Goal: Information Seeking & Learning: Learn about a topic

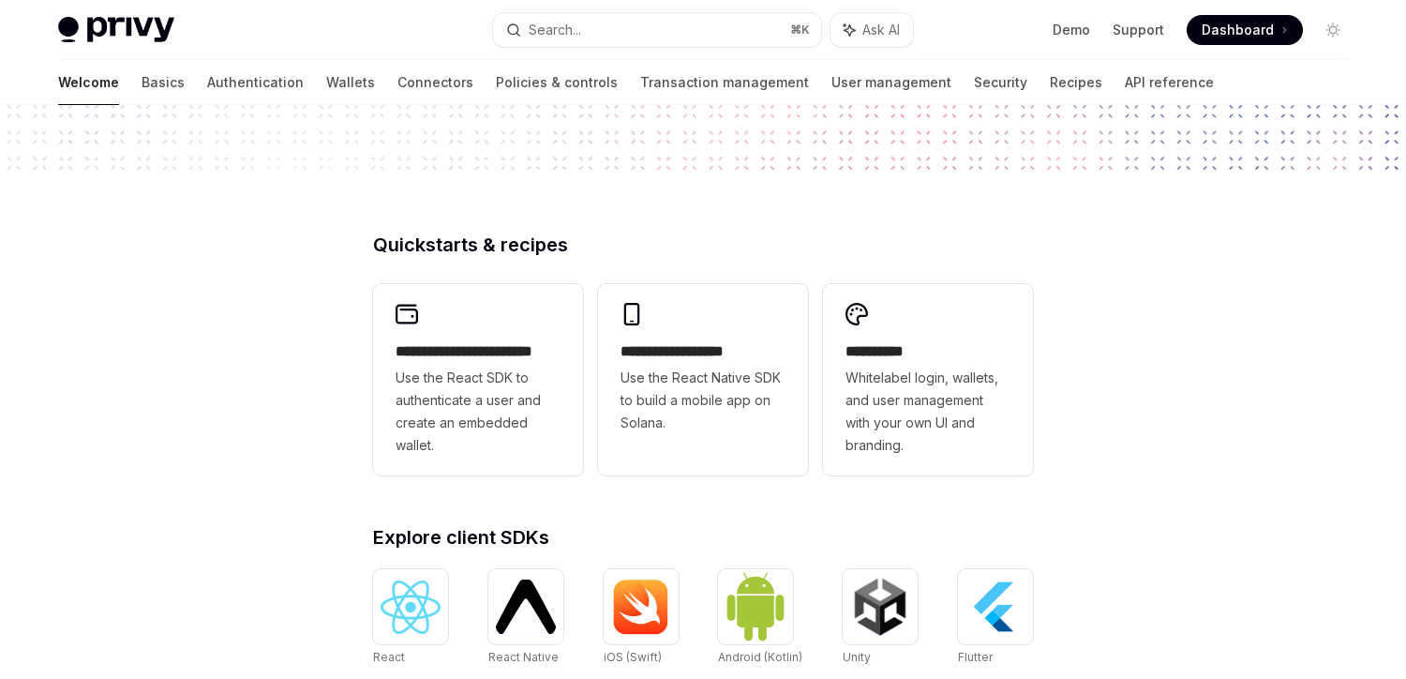
scroll to position [347, 0]
click at [142, 84] on link "Basics" at bounding box center [163, 82] width 43 height 45
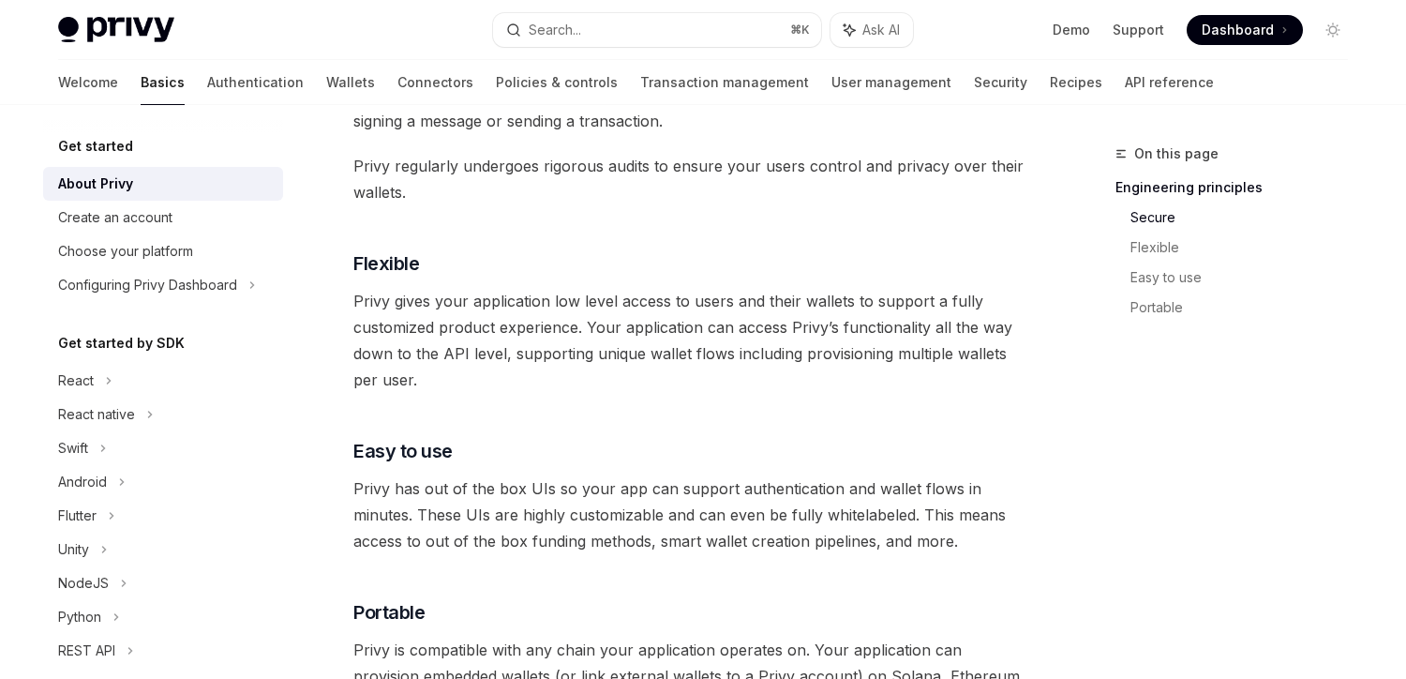
scroll to position [887, 0]
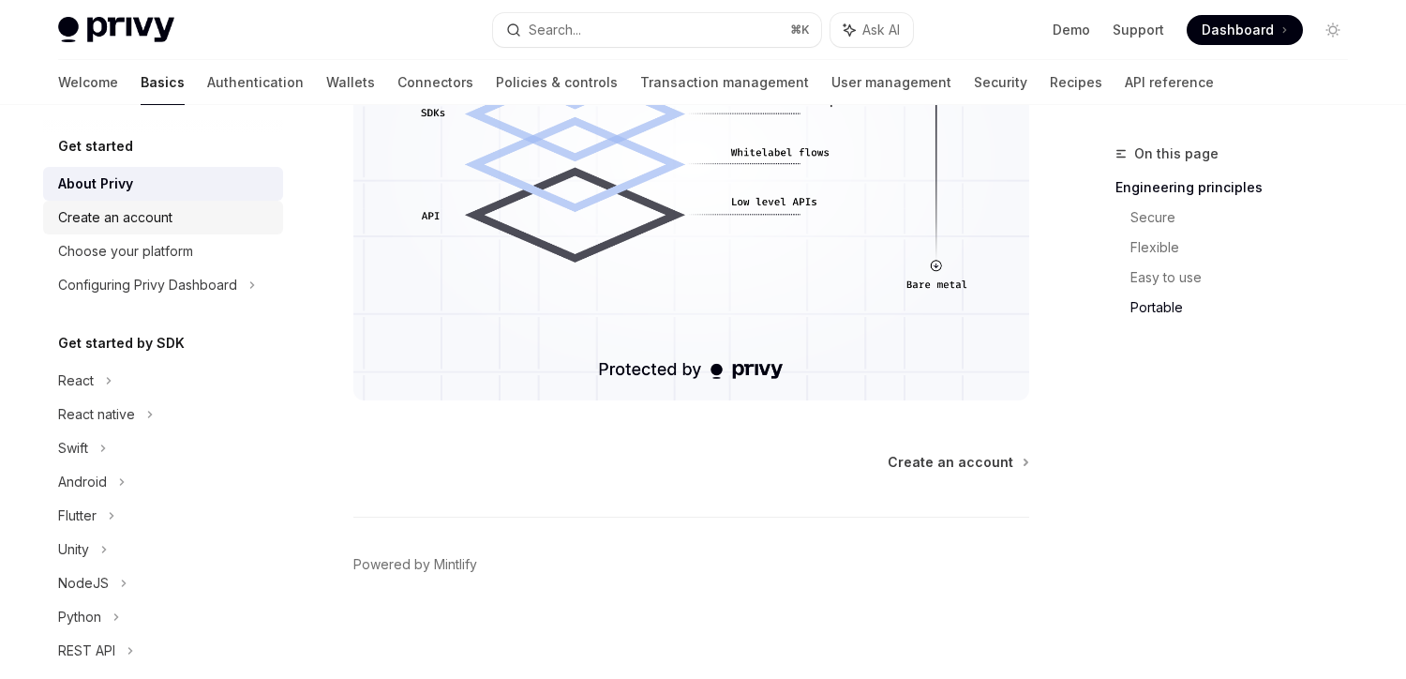
click at [162, 210] on div "Create an account" at bounding box center [115, 217] width 114 height 23
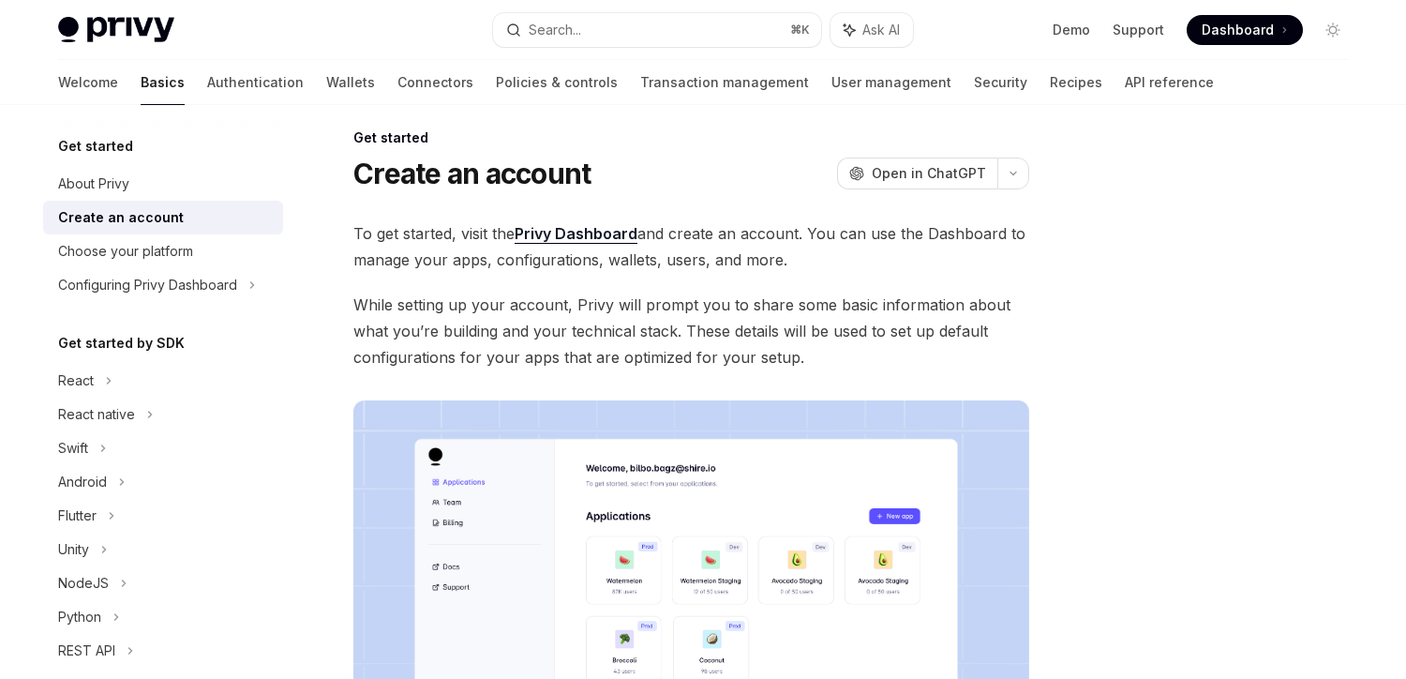
scroll to position [499, 0]
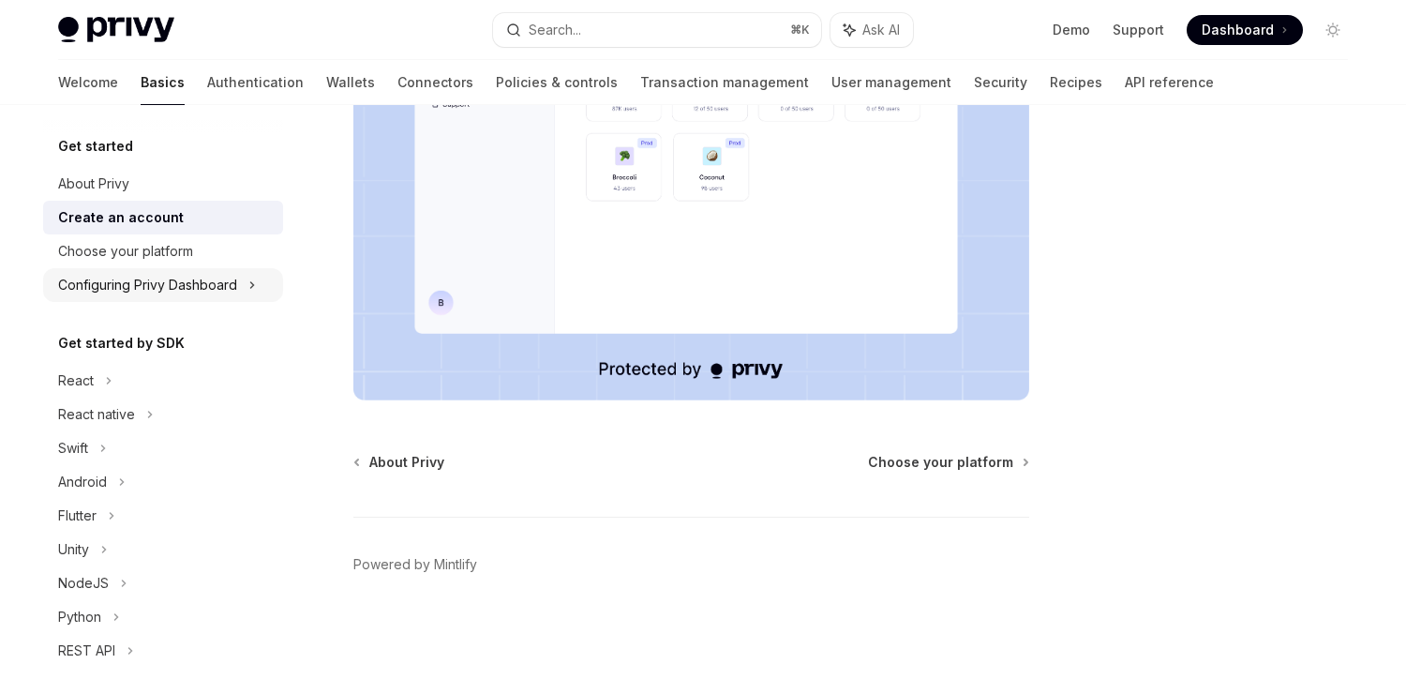
click at [160, 290] on div "Configuring Privy Dashboard" at bounding box center [147, 285] width 179 height 23
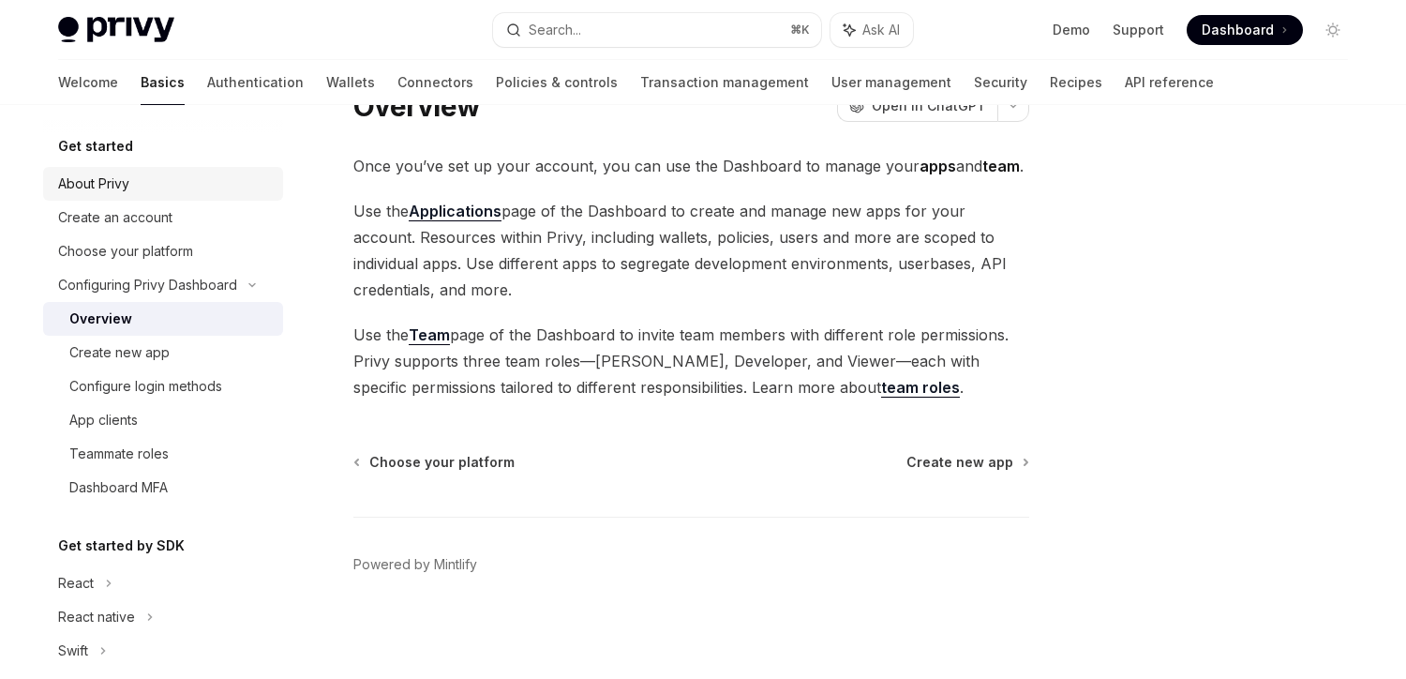
click at [157, 173] on div "About Privy" at bounding box center [165, 184] width 214 height 23
type textarea "*"
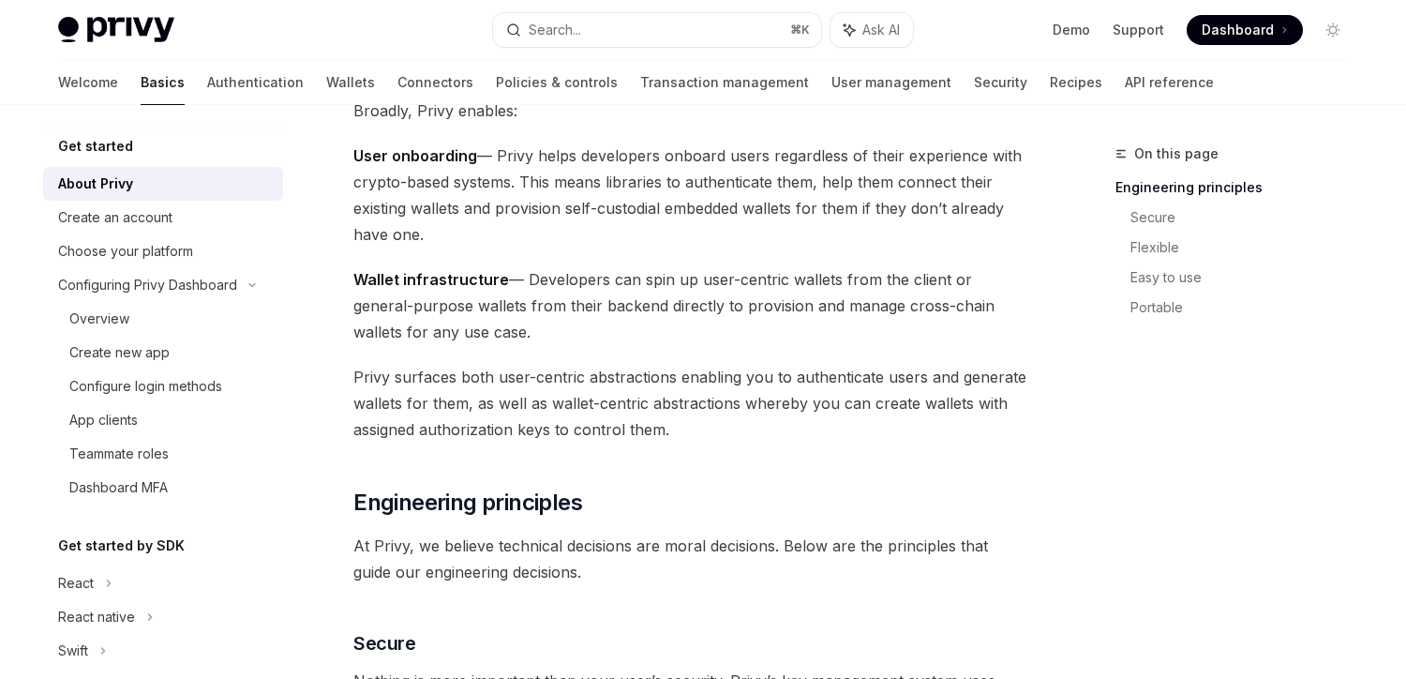
scroll to position [258, 0]
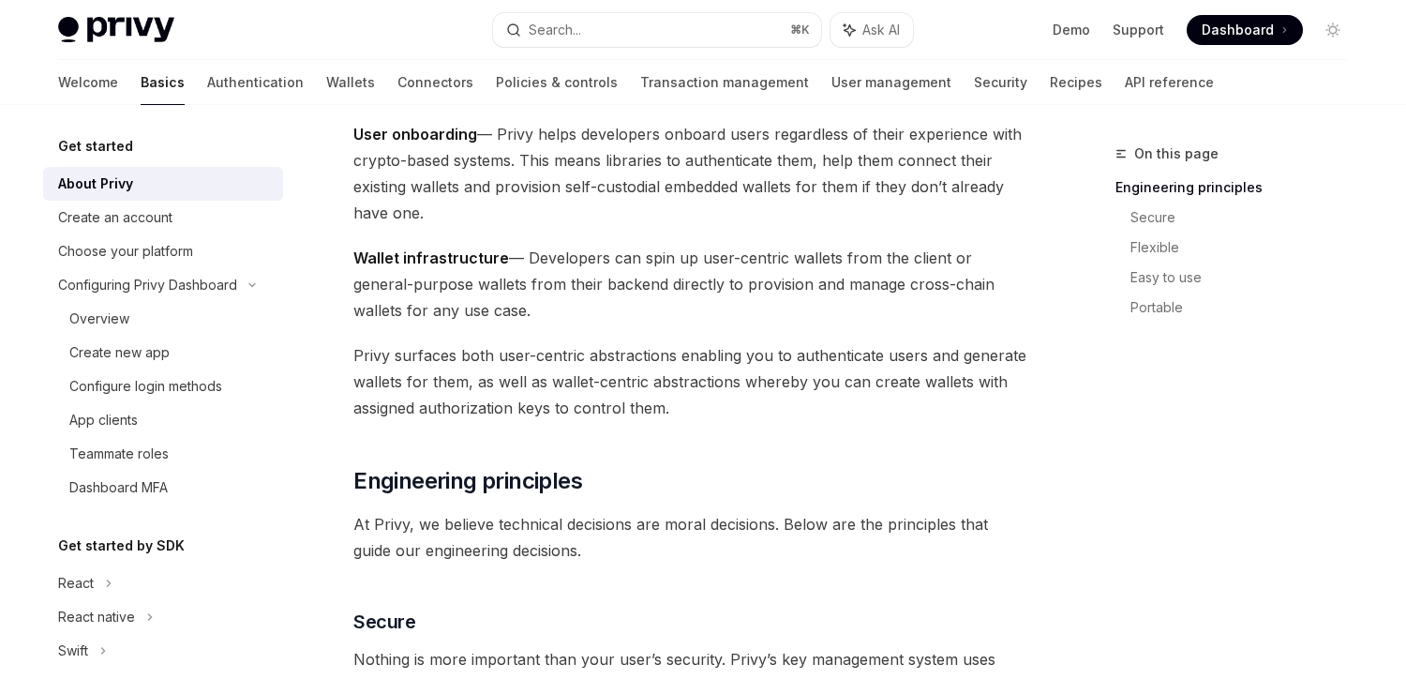
click at [447, 306] on span "Wallet infrastructure — Developers can spin up user-centric wallets from the cl…" at bounding box center [691, 284] width 676 height 79
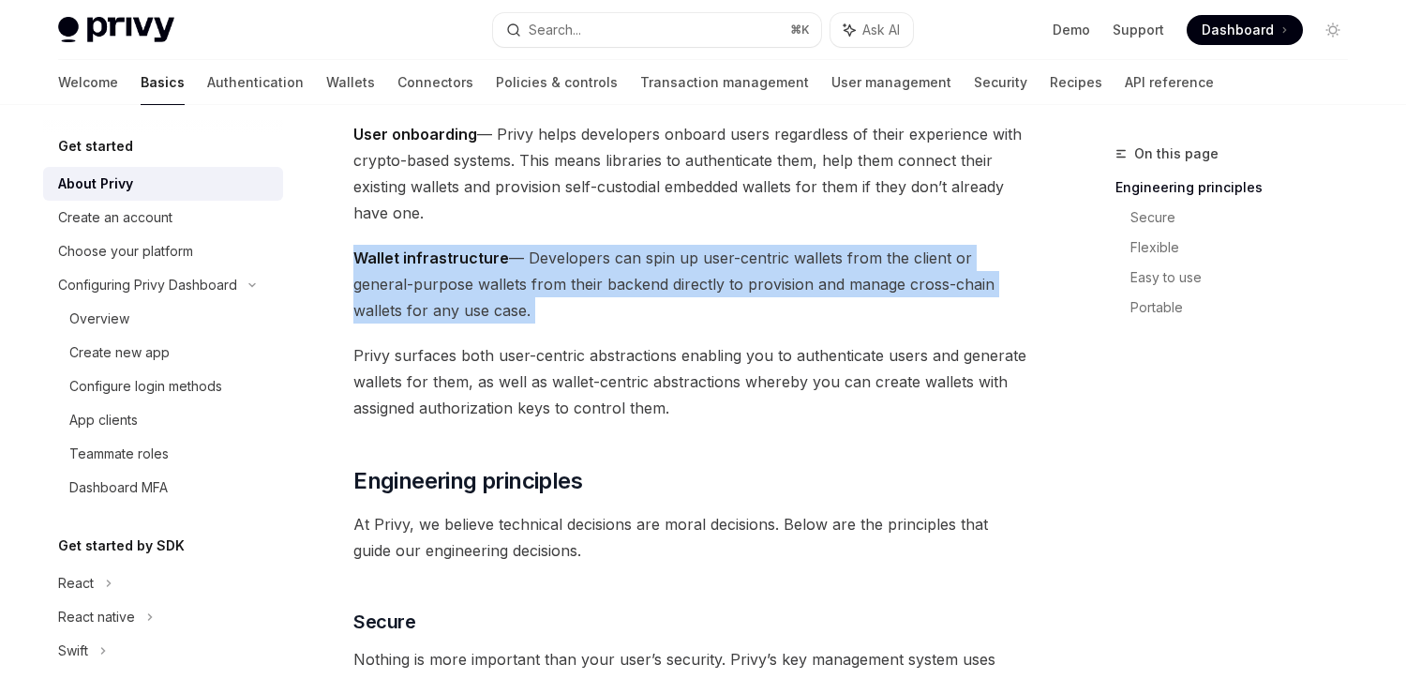
click at [447, 306] on span "Wallet infrastructure — Developers can spin up user-centric wallets from the cl…" at bounding box center [691, 284] width 676 height 79
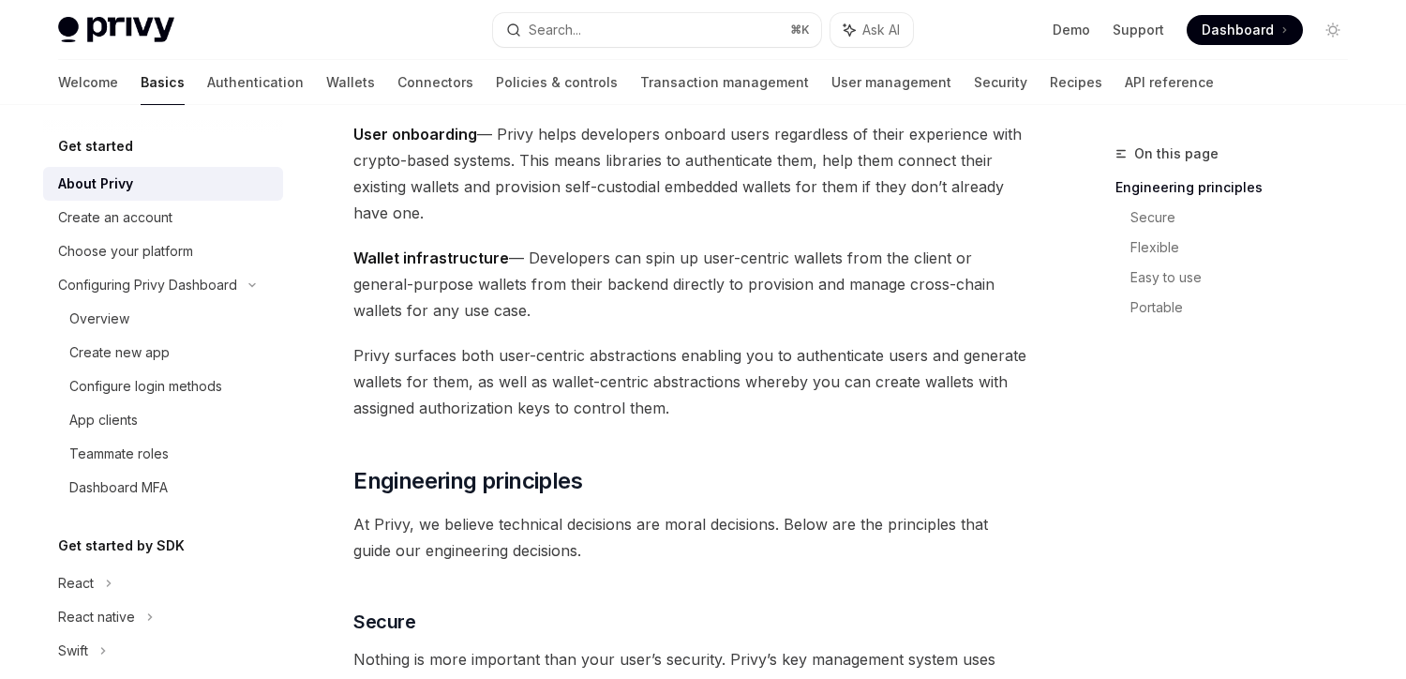
click at [450, 374] on span "Privy surfaces both user-centric abstractions enabling you to authenticate user…" at bounding box center [691, 381] width 676 height 79
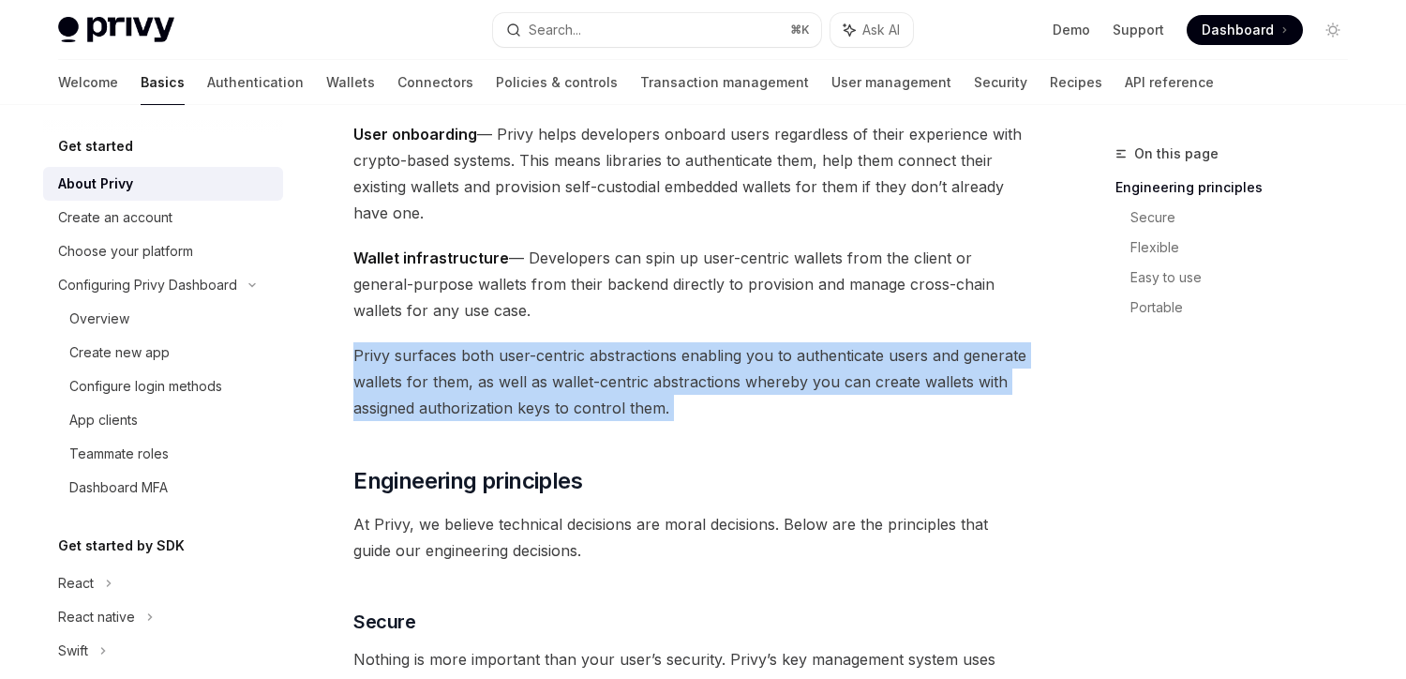
click at [450, 374] on span "Privy surfaces both user-centric abstractions enabling you to authenticate user…" at bounding box center [691, 381] width 676 height 79
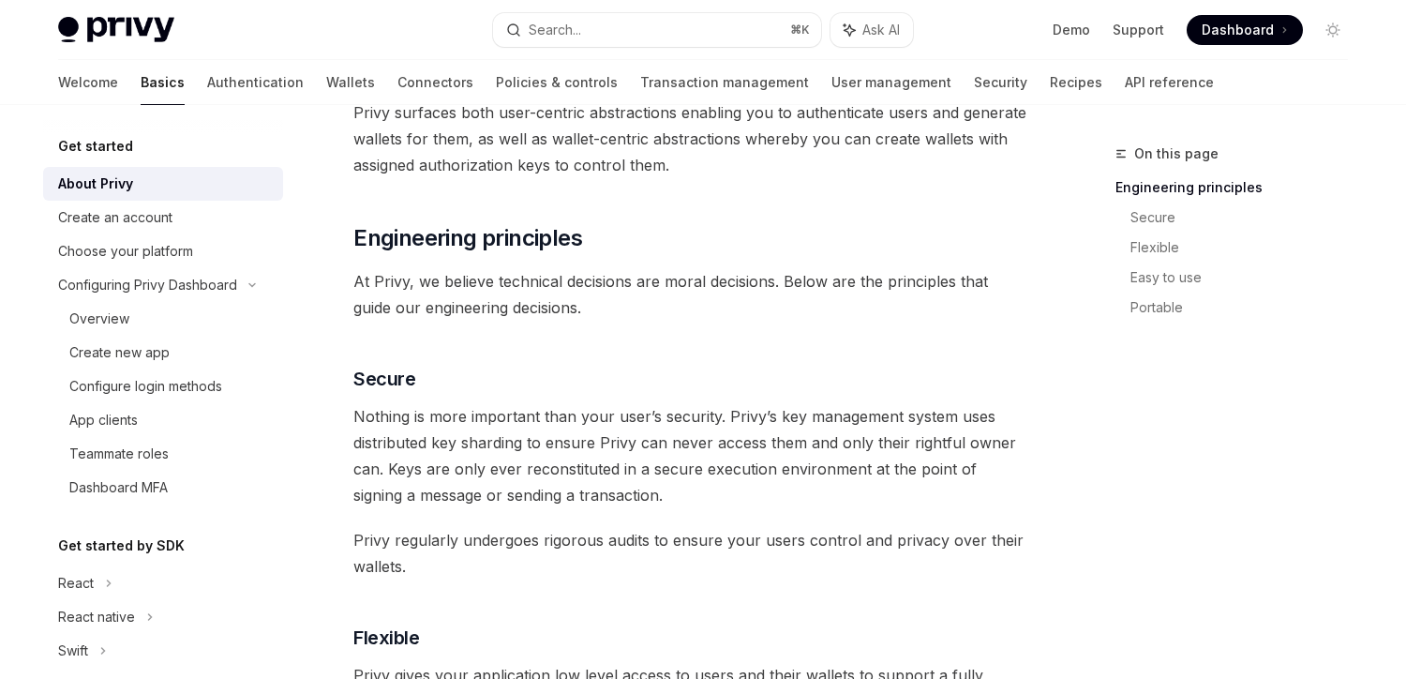
scroll to position [544, 0]
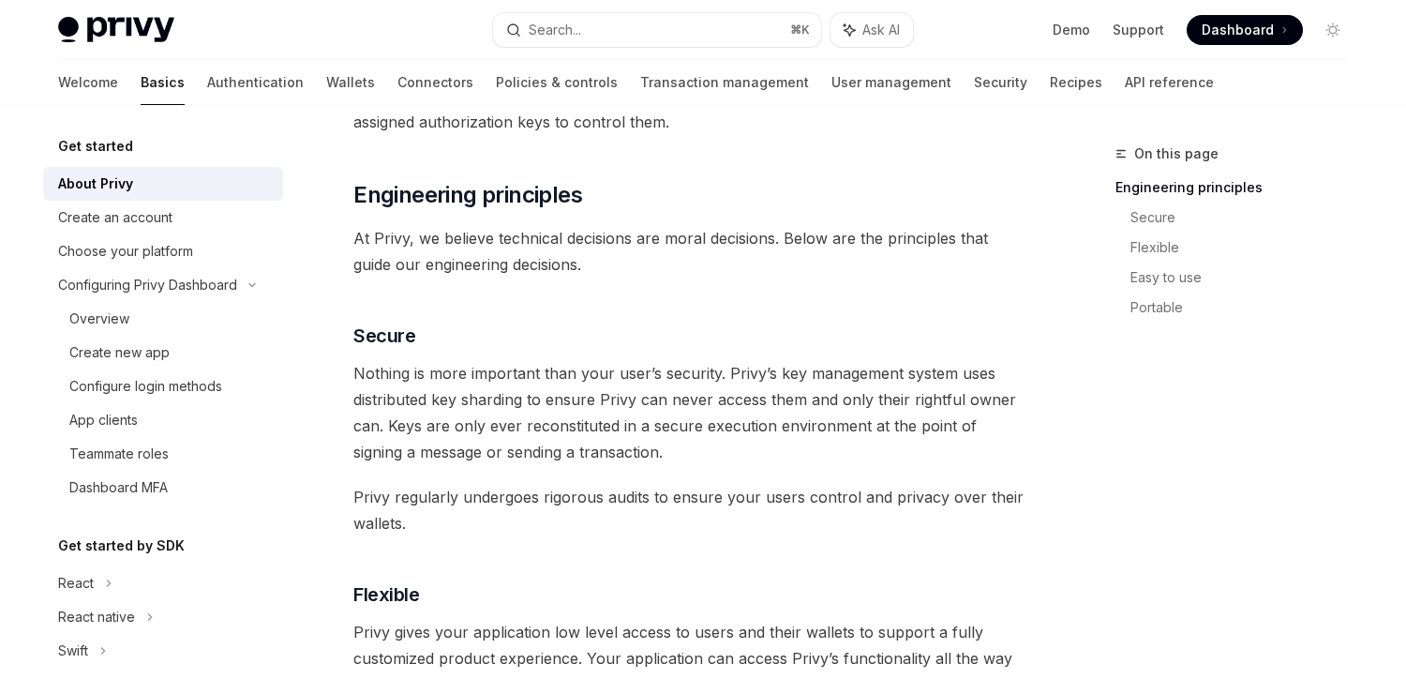
click at [450, 374] on span "Nothing is more important than your user’s security. Privy’s key management sys…" at bounding box center [691, 412] width 676 height 105
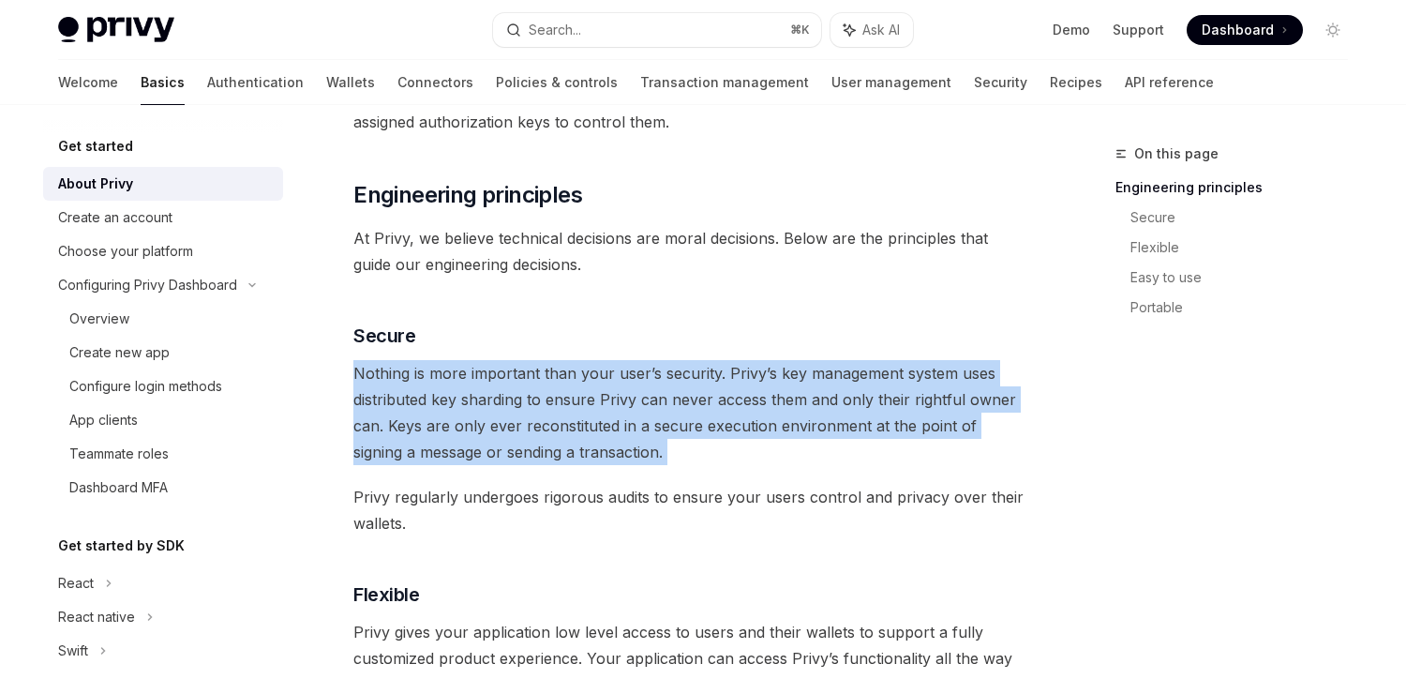
click at [450, 374] on span "Nothing is more important than your user’s security. Privy’s key management sys…" at bounding box center [691, 412] width 676 height 105
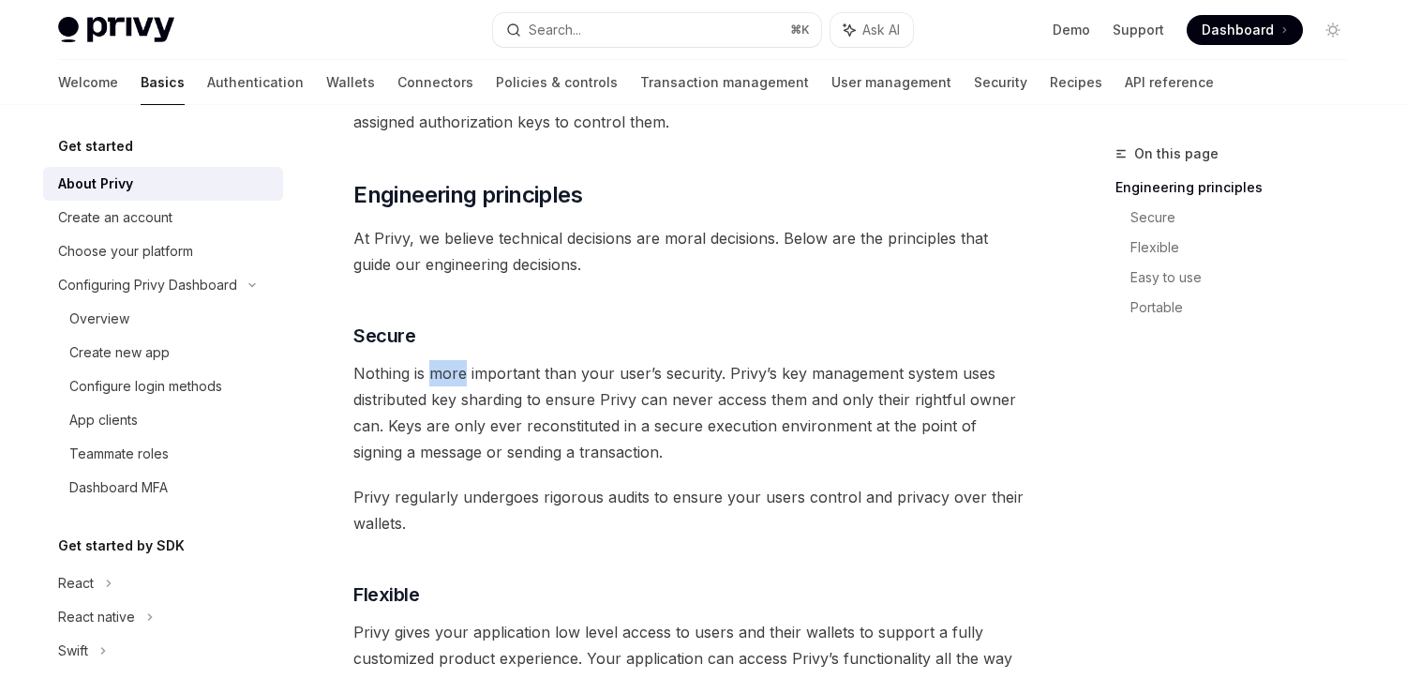
click at [450, 374] on span "Nothing is more important than your user’s security. Privy’s key management sys…" at bounding box center [691, 412] width 676 height 105
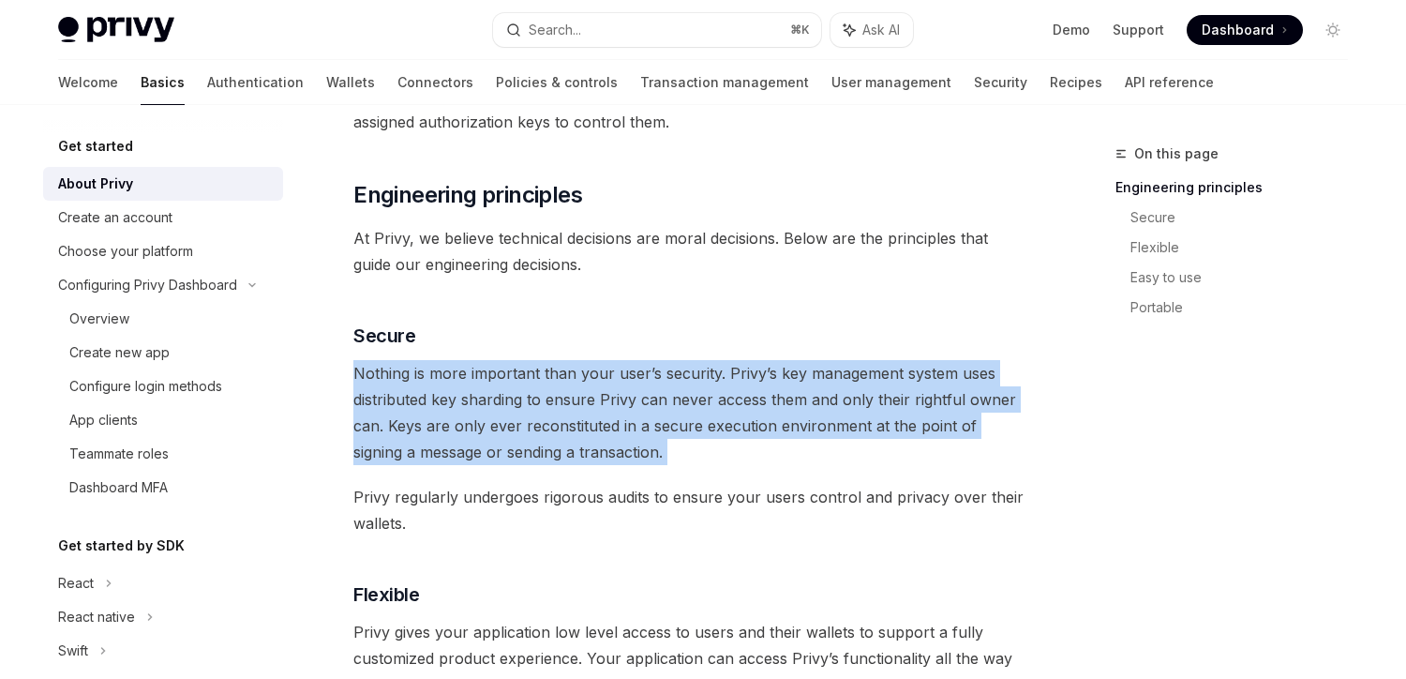
click at [450, 374] on span "Nothing is more important than your user’s security. Privy’s key management sys…" at bounding box center [691, 412] width 676 height 105
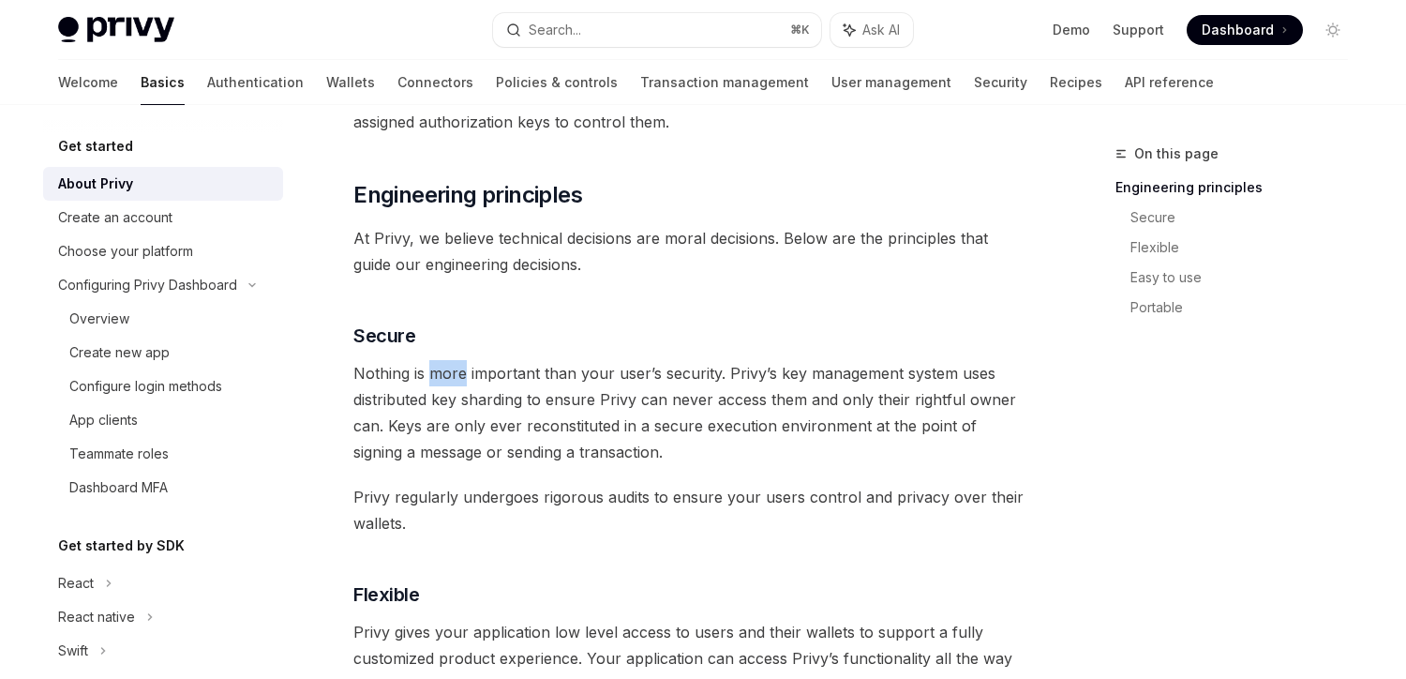
click at [450, 374] on span "Nothing is more important than your user’s security. Privy’s key management sys…" at bounding box center [691, 412] width 676 height 105
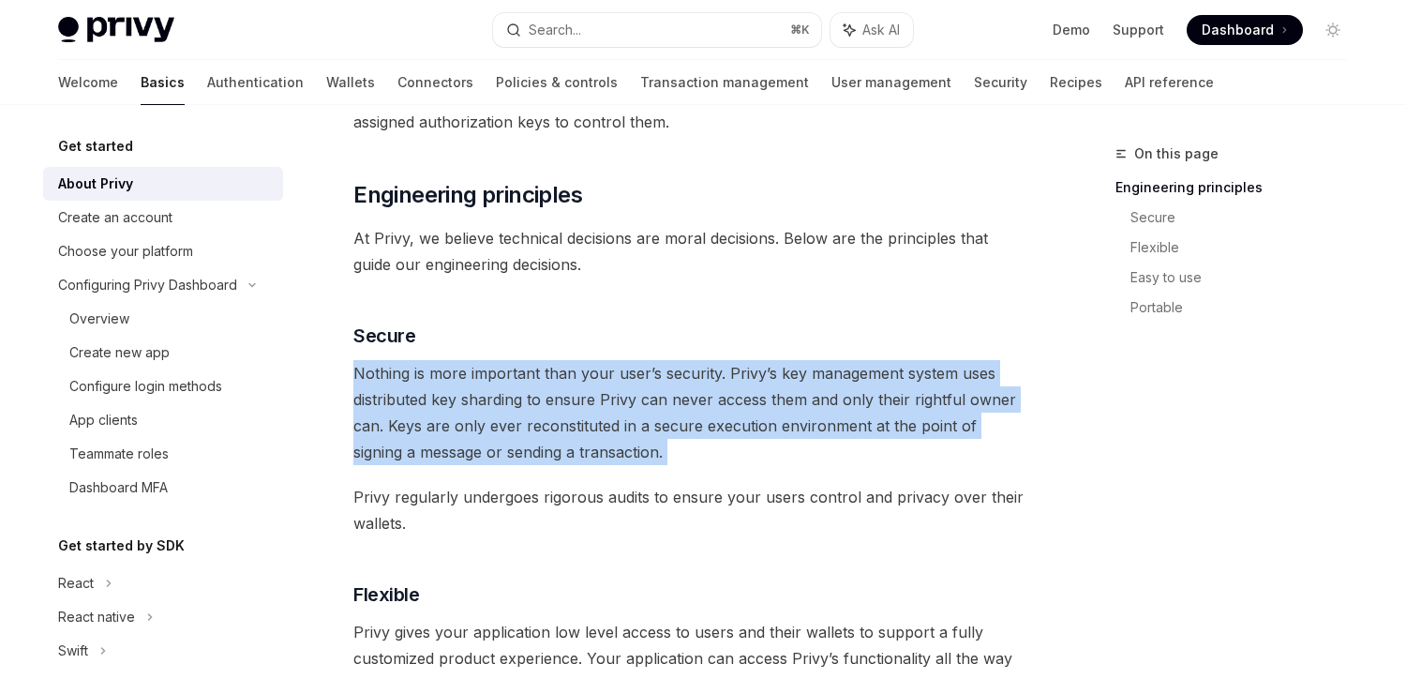
click at [450, 374] on span "Nothing is more important than your user’s security. Privy’s key management sys…" at bounding box center [691, 412] width 676 height 105
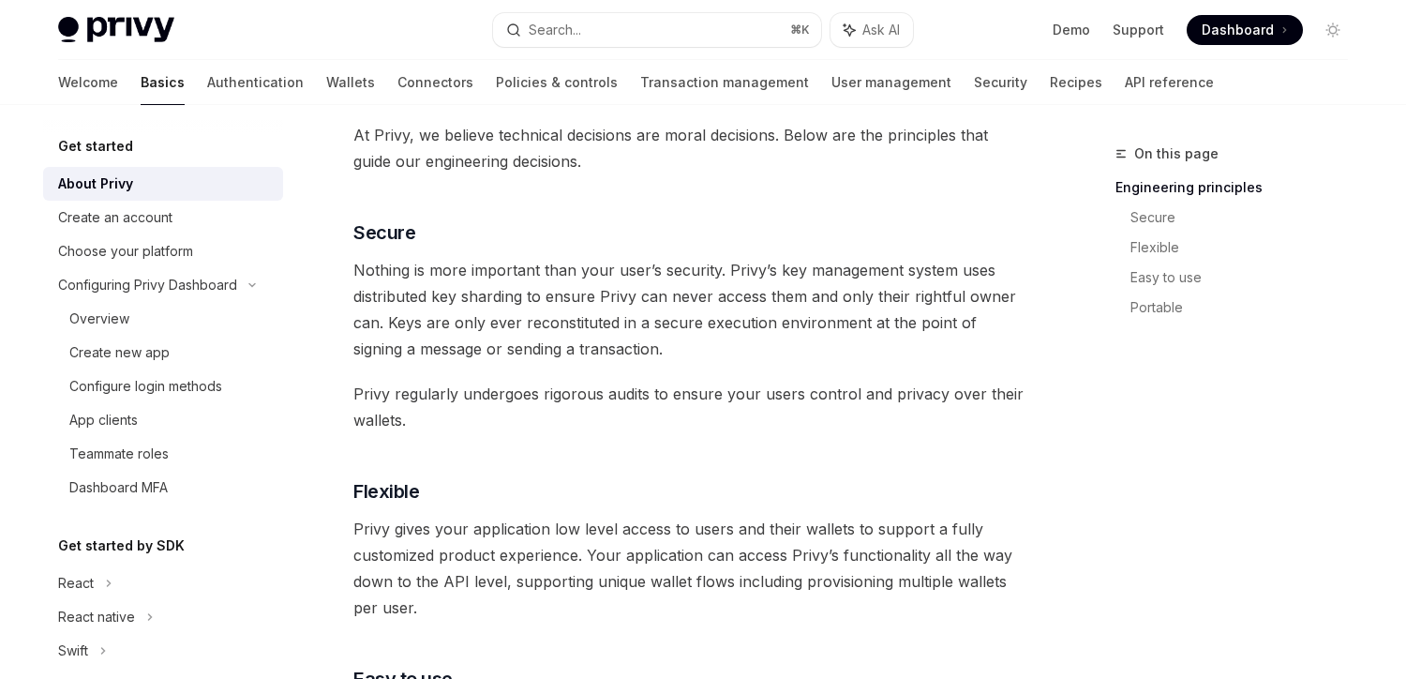
scroll to position [666, 0]
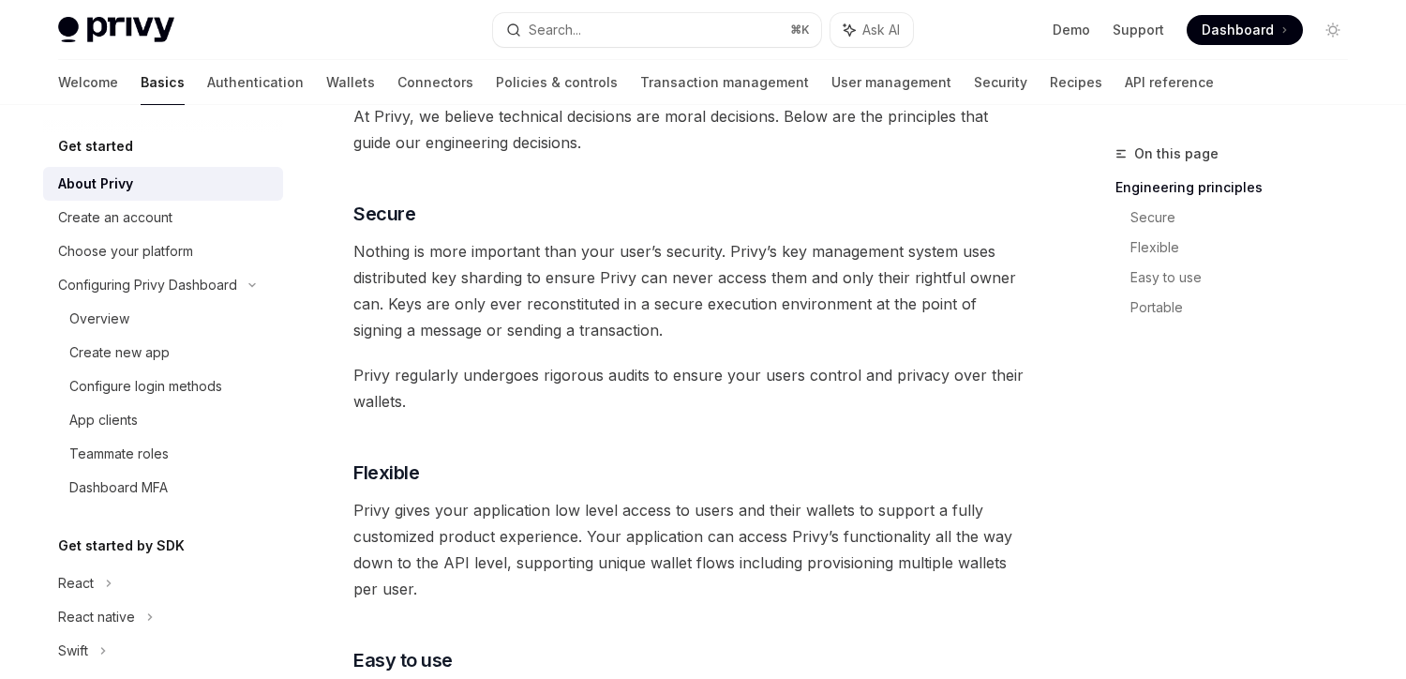
click at [421, 289] on span "Nothing is more important than your user’s security. Privy’s key management sys…" at bounding box center [691, 290] width 676 height 105
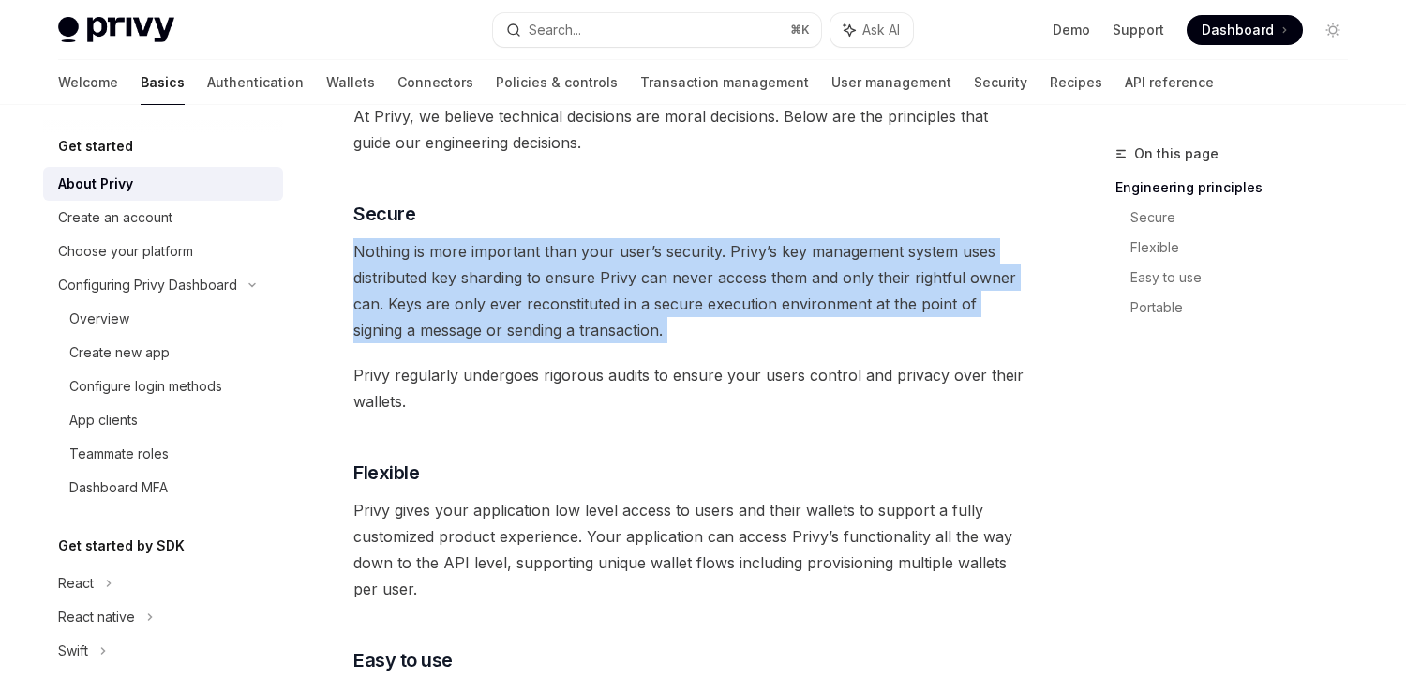
click at [421, 289] on span "Nothing is more important than your user’s security. Privy’s key management sys…" at bounding box center [691, 290] width 676 height 105
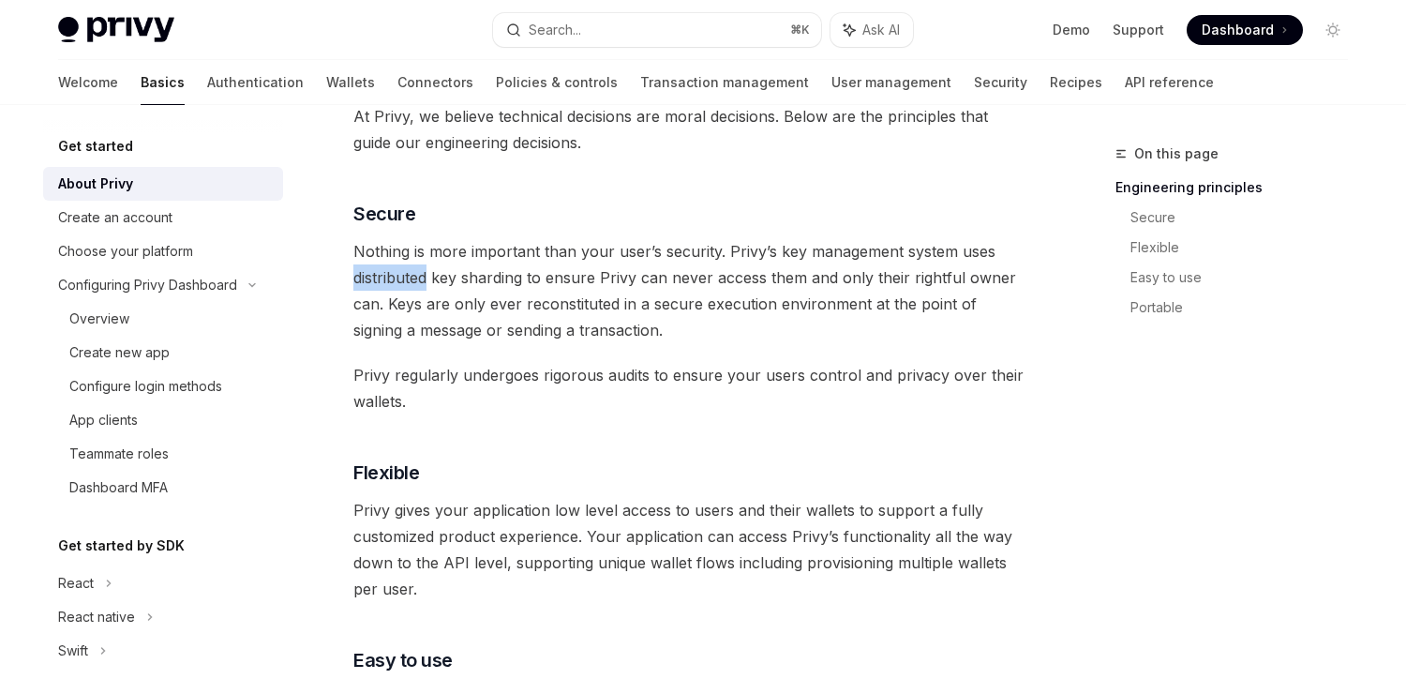
click at [421, 289] on span "Nothing is more important than your user’s security. Privy’s key management sys…" at bounding box center [691, 290] width 676 height 105
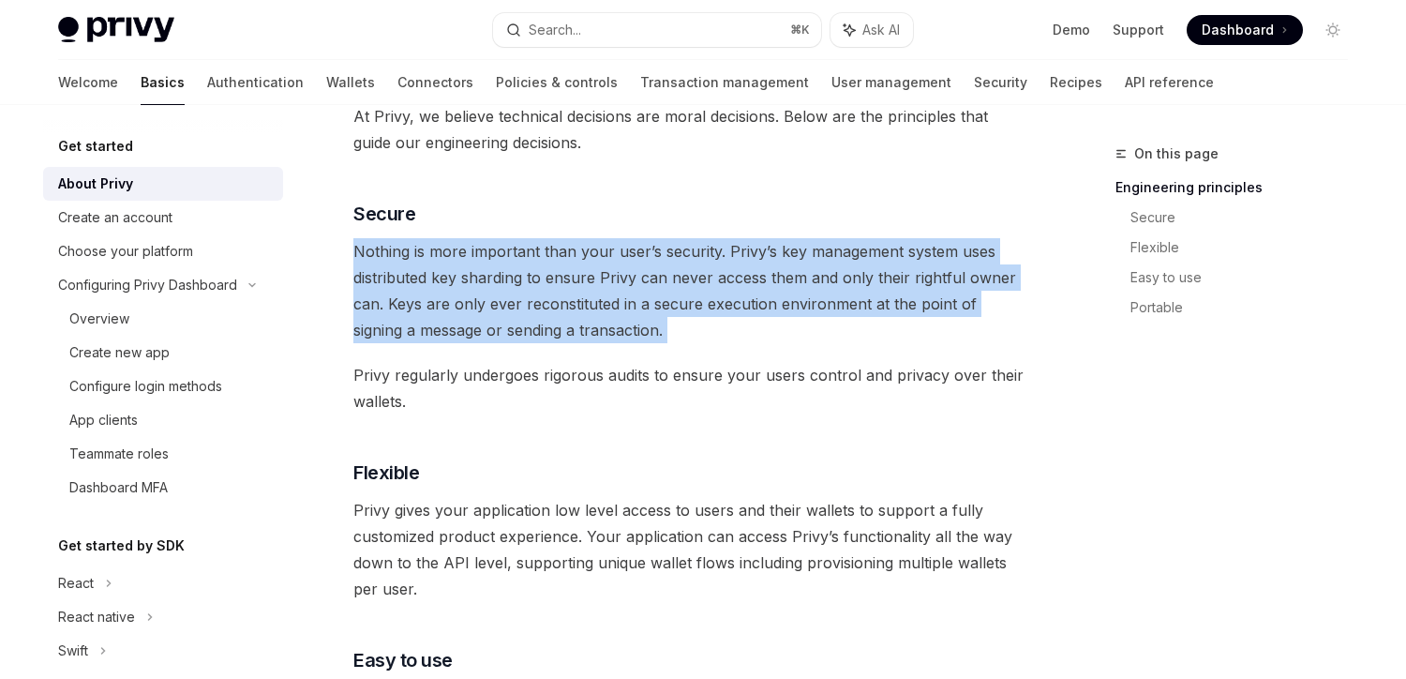
click at [421, 289] on span "Nothing is more important than your user’s security. Privy’s key management sys…" at bounding box center [691, 290] width 676 height 105
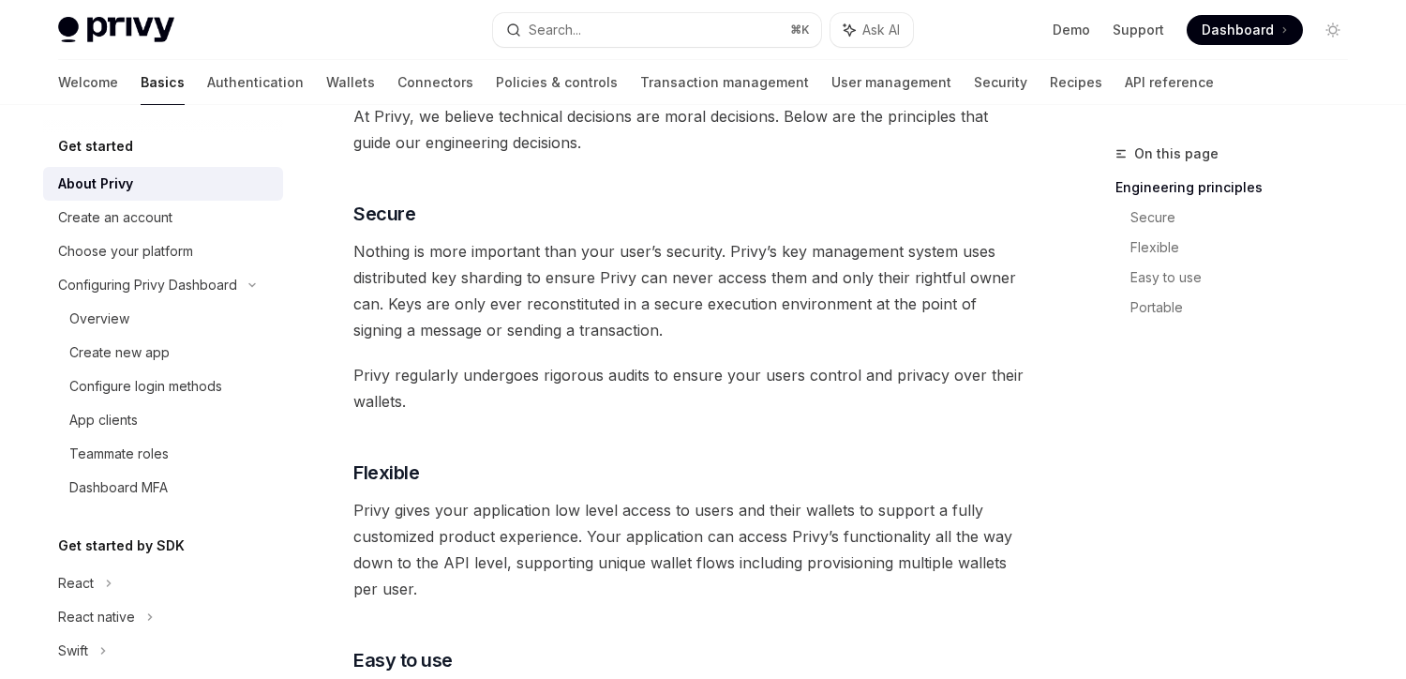
click at [481, 303] on span "Nothing is more important than your user’s security. Privy’s key management sys…" at bounding box center [691, 290] width 676 height 105
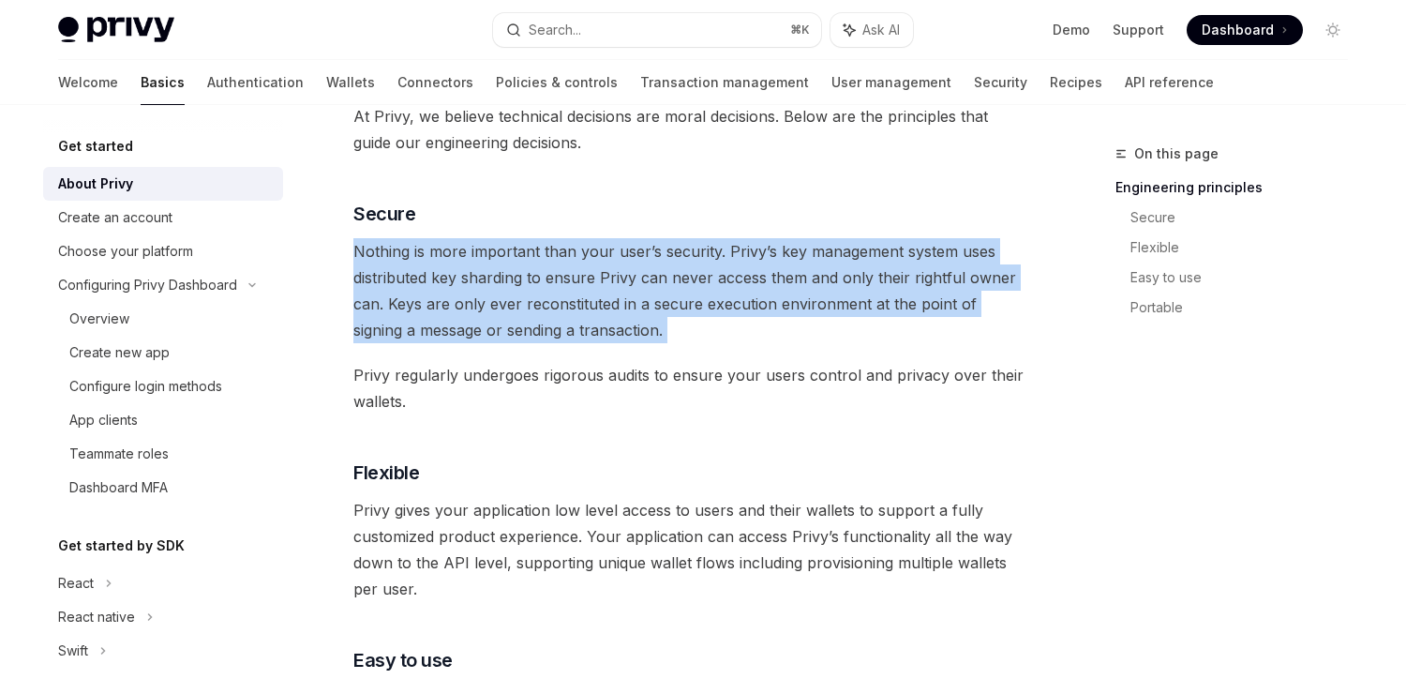
click at [481, 303] on span "Nothing is more important than your user’s security. Privy’s key management sys…" at bounding box center [691, 290] width 676 height 105
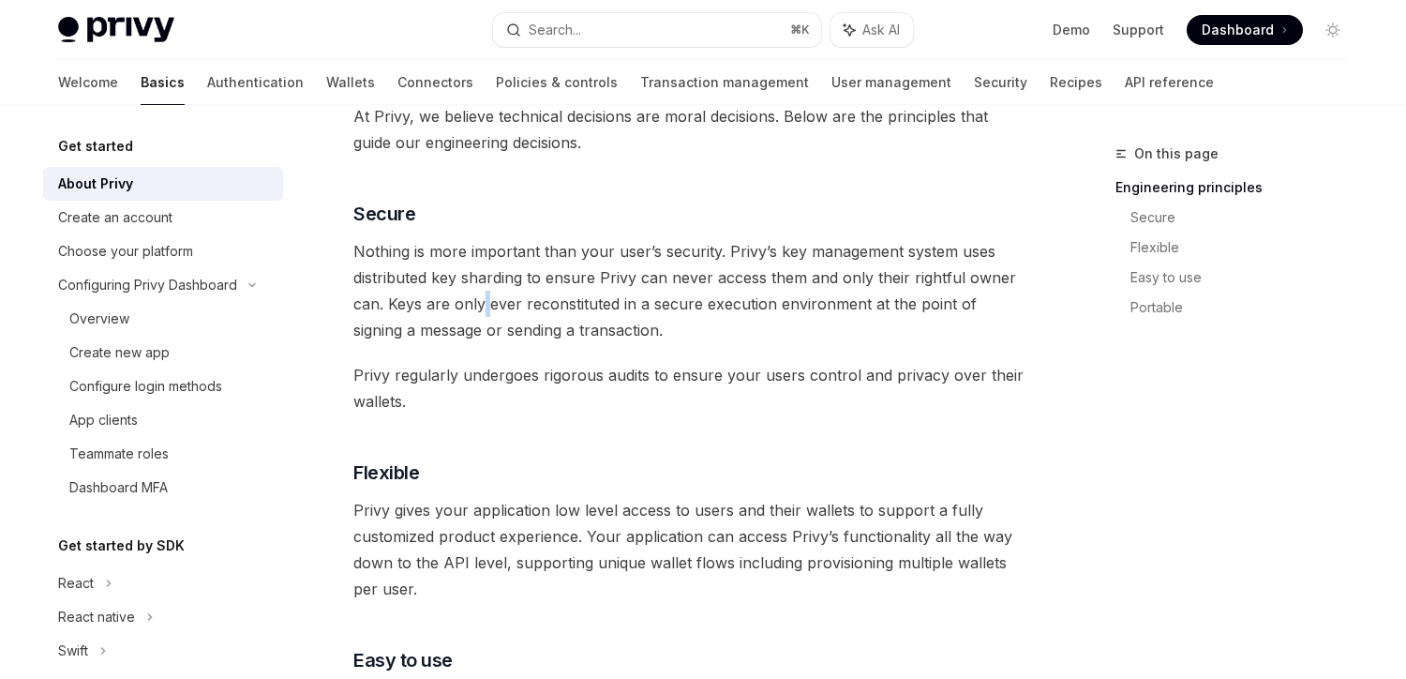
click at [481, 303] on span "Nothing is more important than your user’s security. Privy’s key management sys…" at bounding box center [691, 290] width 676 height 105
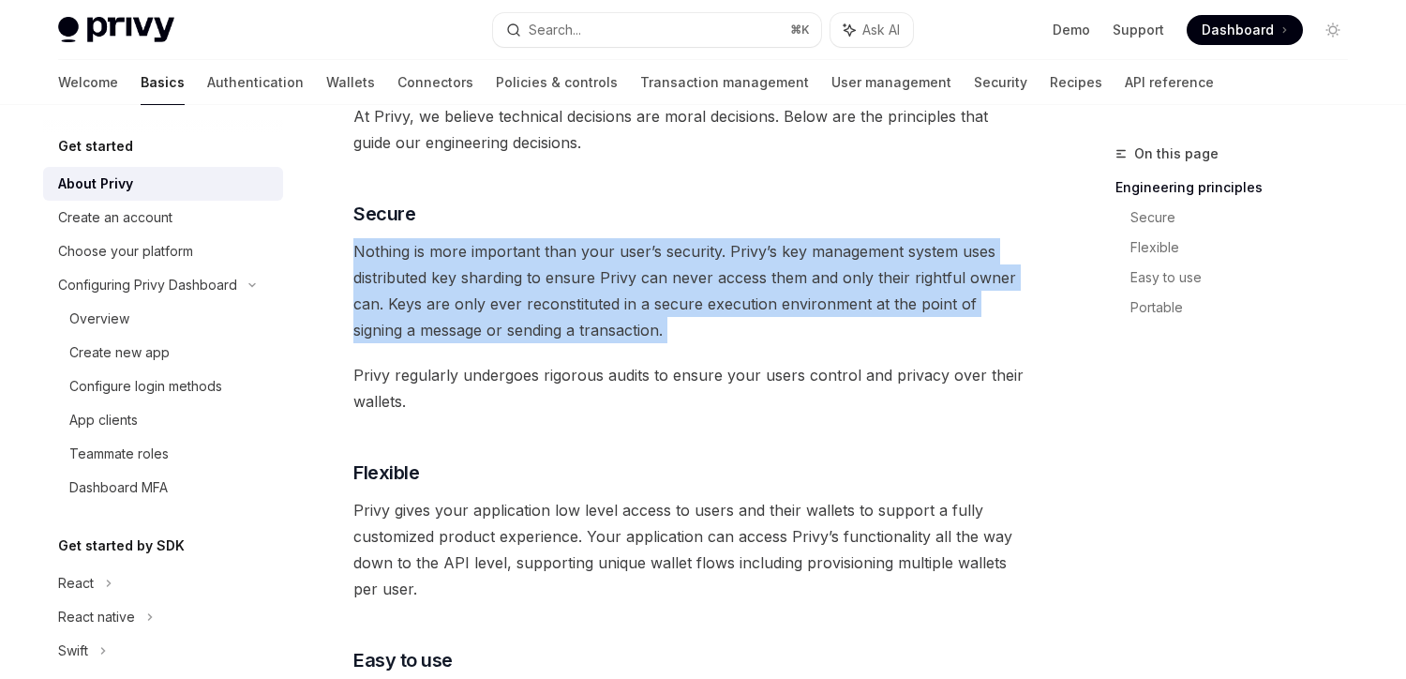
click at [481, 303] on span "Nothing is more important than your user’s security. Privy’s key management sys…" at bounding box center [691, 290] width 676 height 105
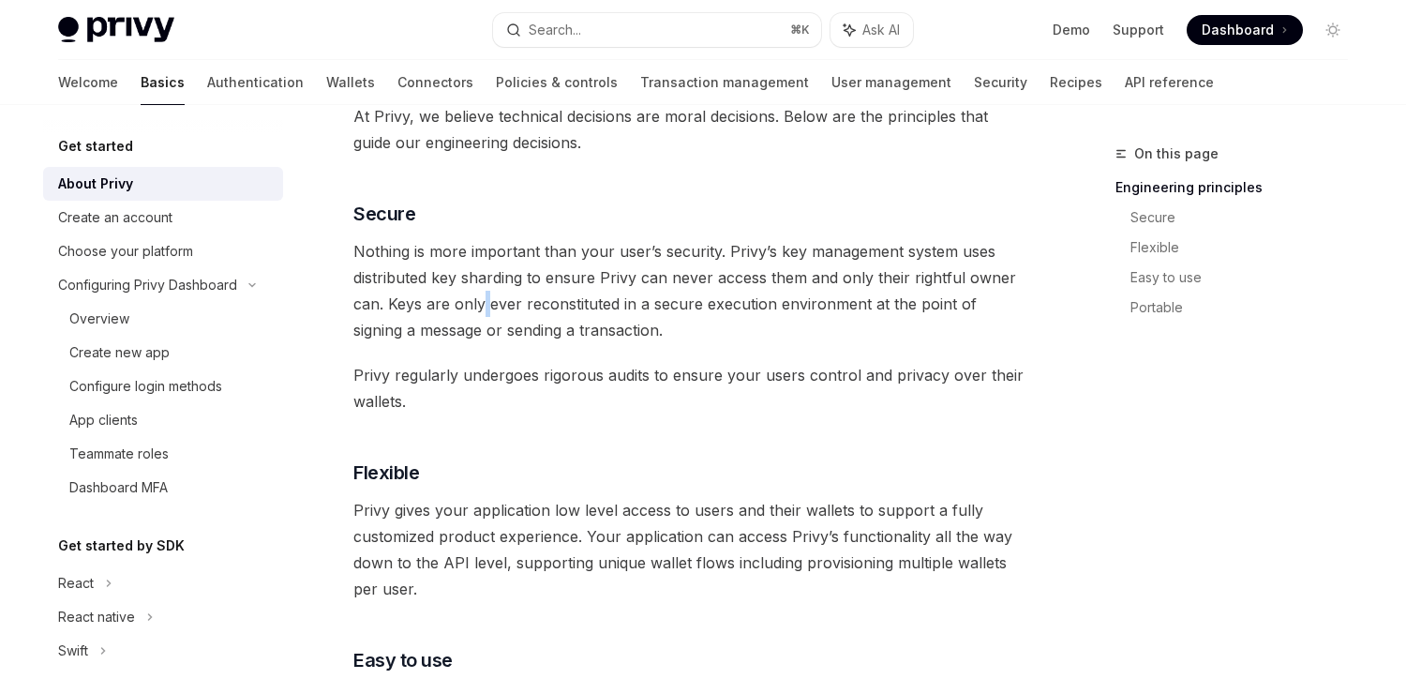
click at [481, 303] on span "Nothing is more important than your user’s security. Privy’s key management sys…" at bounding box center [691, 290] width 676 height 105
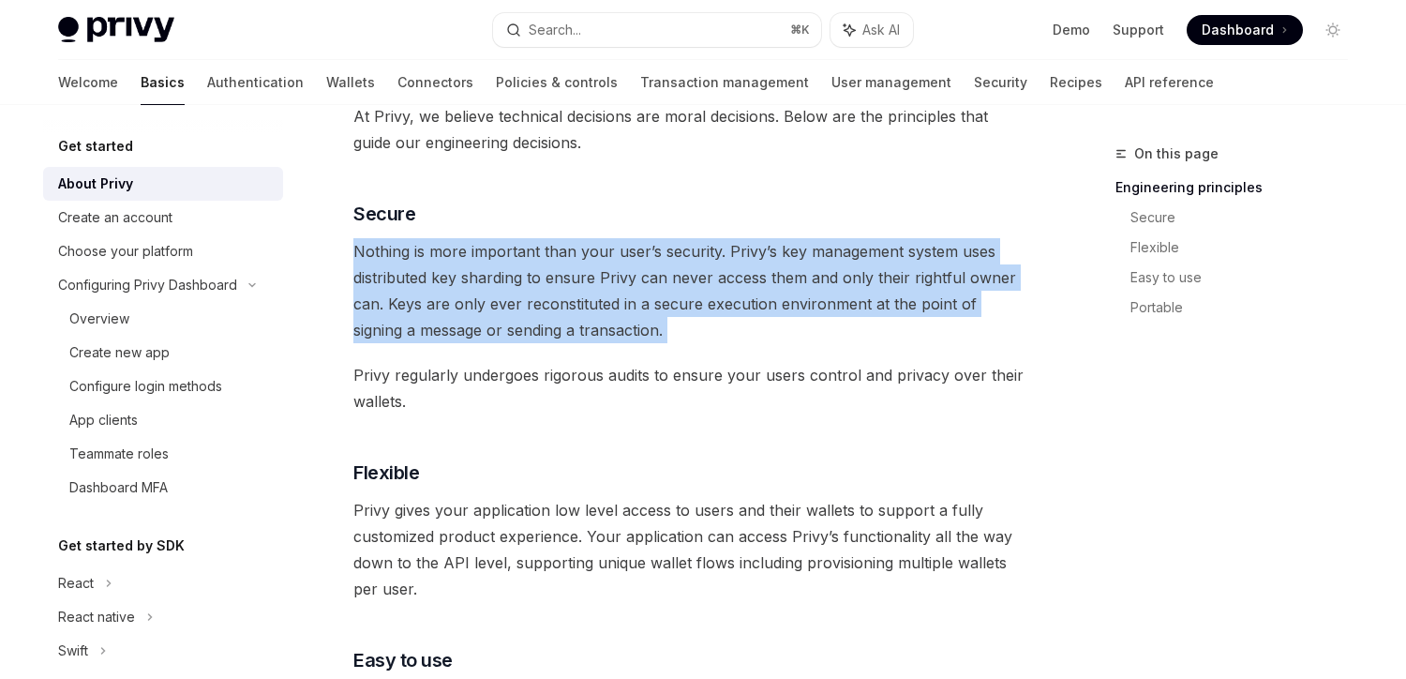
click at [481, 303] on span "Nothing is more important than your user’s security. Privy’s key management sys…" at bounding box center [691, 290] width 676 height 105
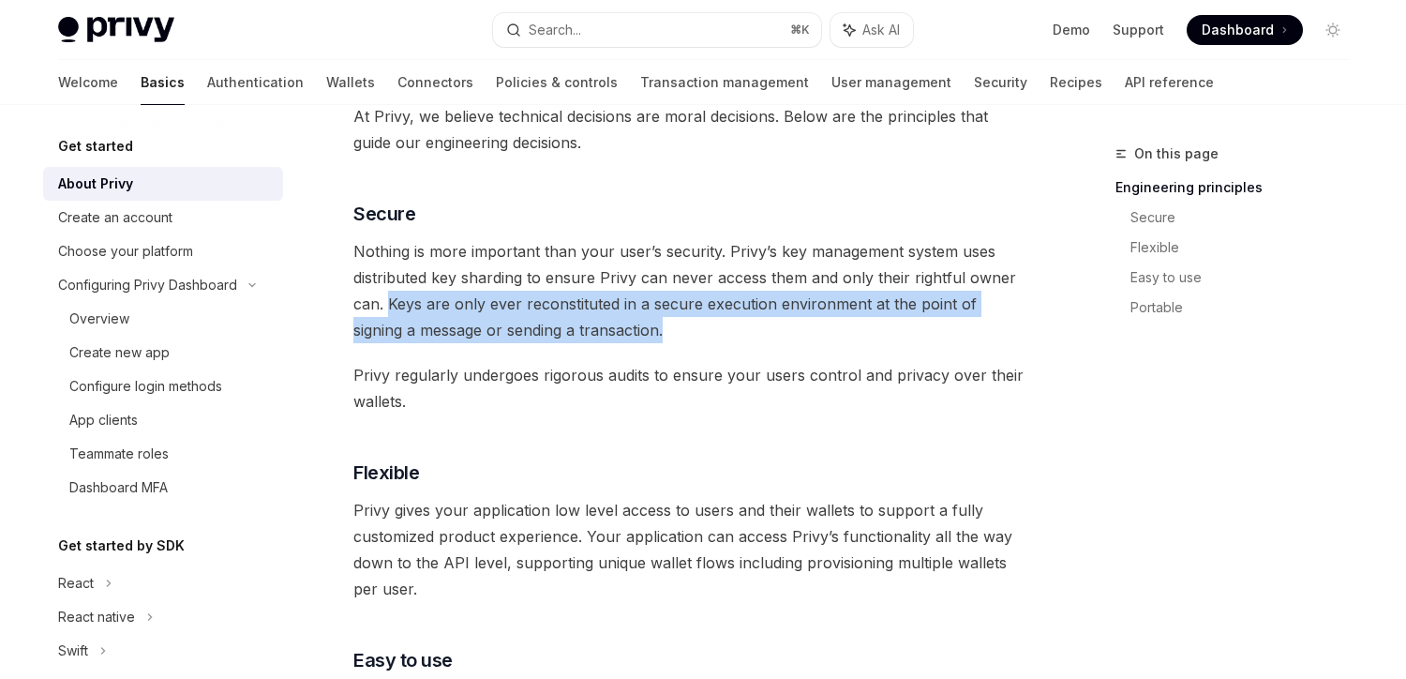
drag, startPoint x: 388, startPoint y: 304, endPoint x: 612, endPoint y: 332, distance: 225.8
click at [612, 332] on span "Nothing is more important than your user’s security. Privy’s key management sys…" at bounding box center [691, 290] width 676 height 105
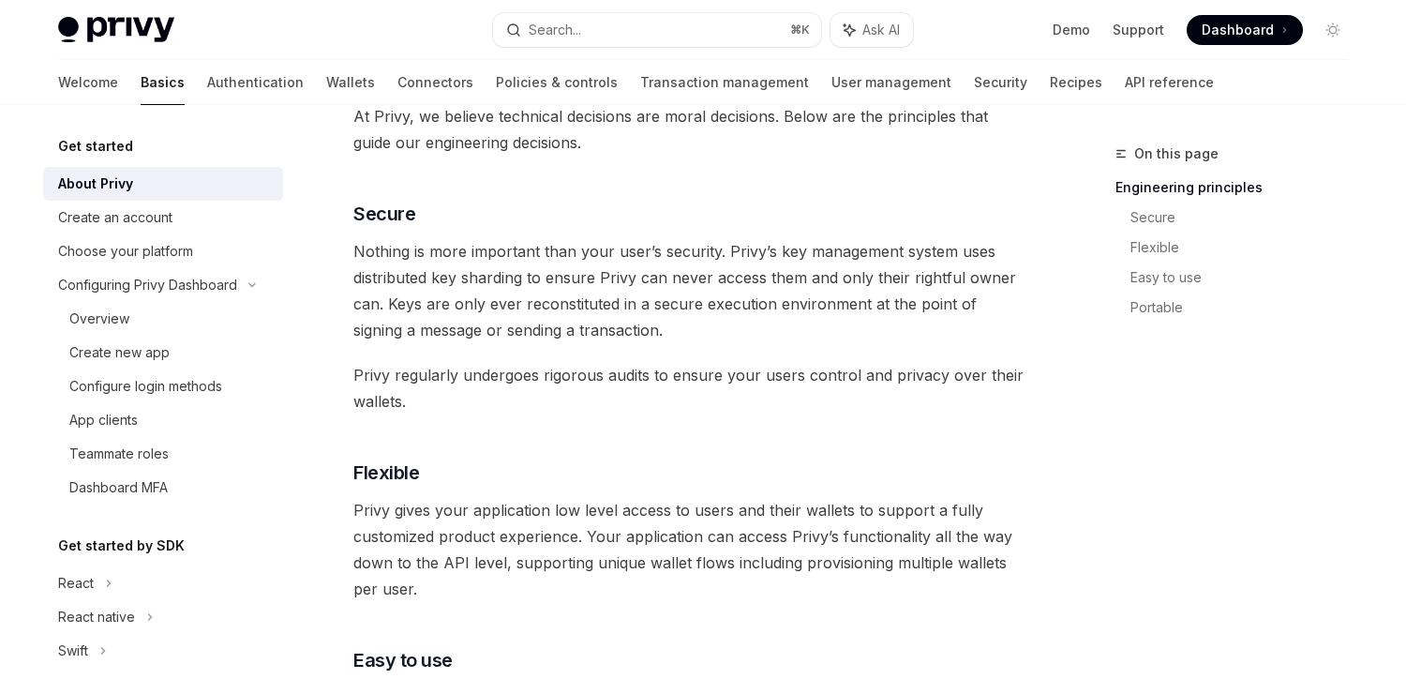
click at [612, 332] on span "Nothing is more important than your user’s security. Privy’s key management sys…" at bounding box center [691, 290] width 676 height 105
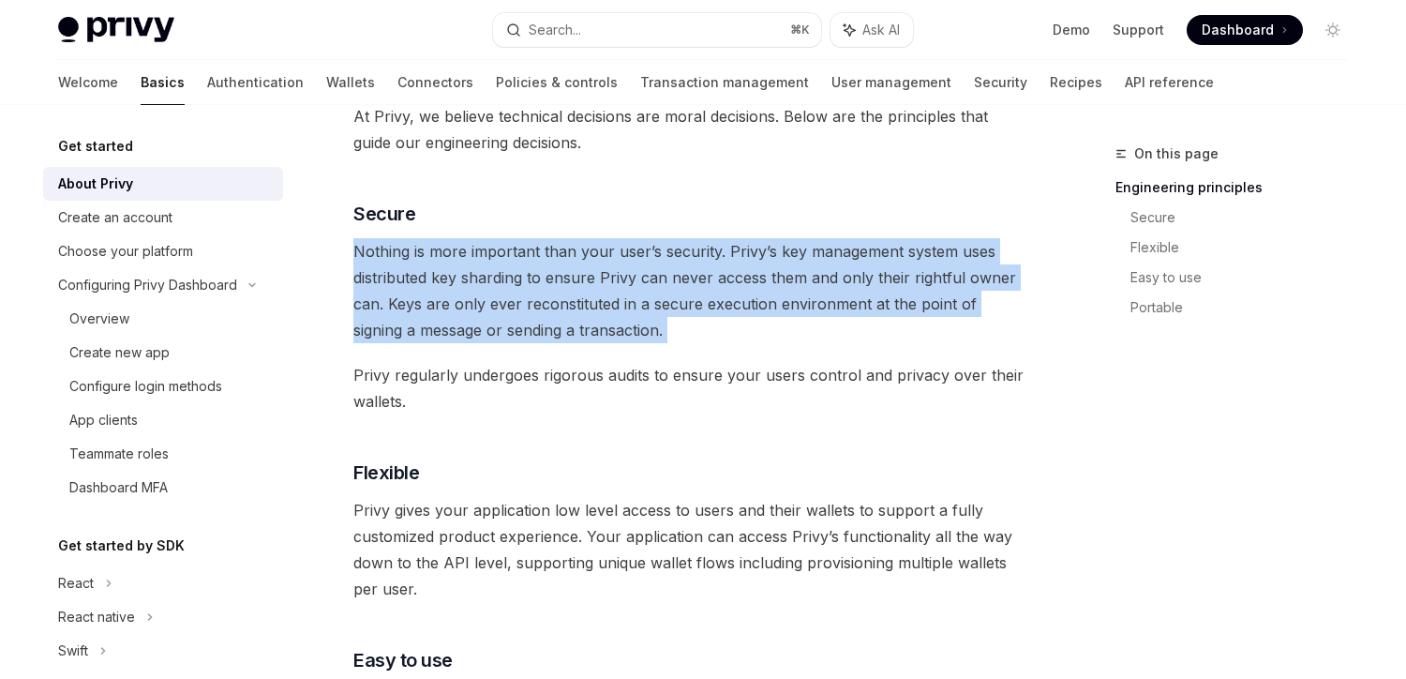
click at [612, 332] on span "Nothing is more important than your user’s security. Privy’s key management sys…" at bounding box center [691, 290] width 676 height 105
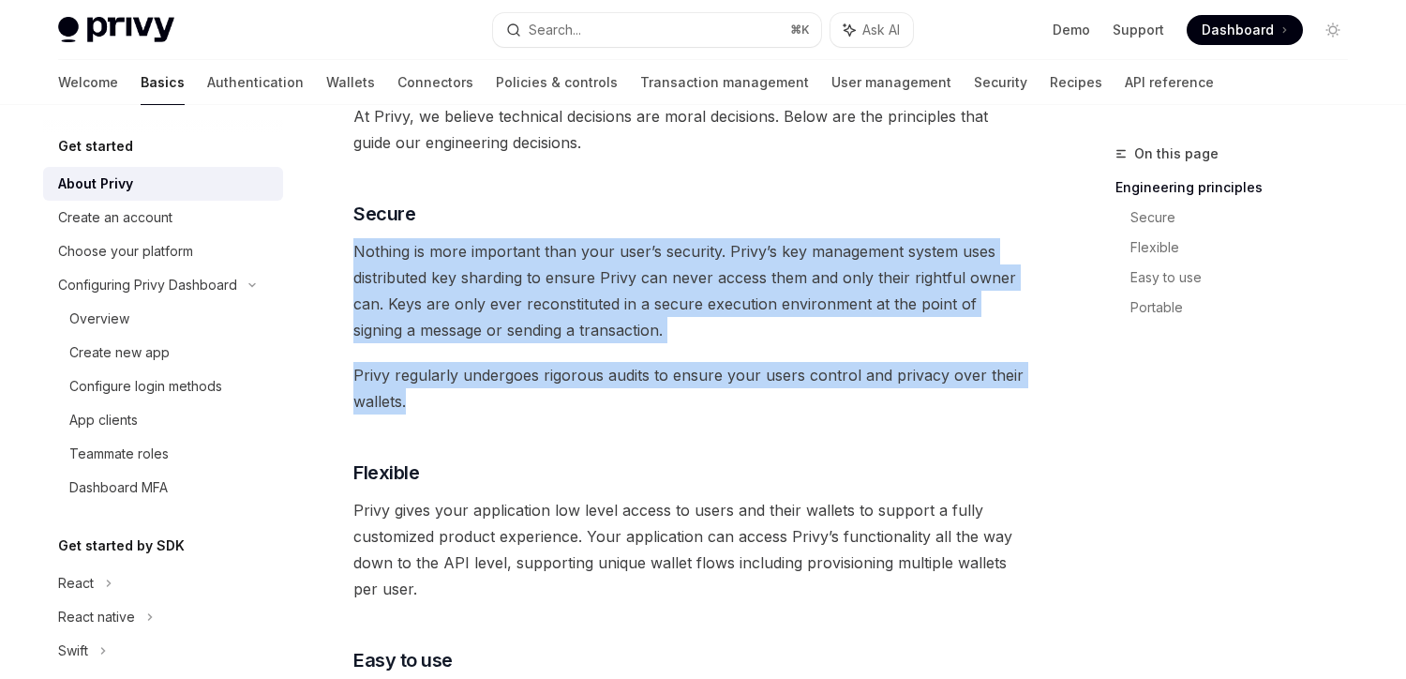
drag, startPoint x: 441, startPoint y: 402, endPoint x: 339, endPoint y: 242, distance: 189.6
click at [339, 242] on div "Get started About Privy OpenAI Open in ChatGPT OpenAI Open in ChatGPT Privy bui…" at bounding box center [515, 632] width 1035 height 2310
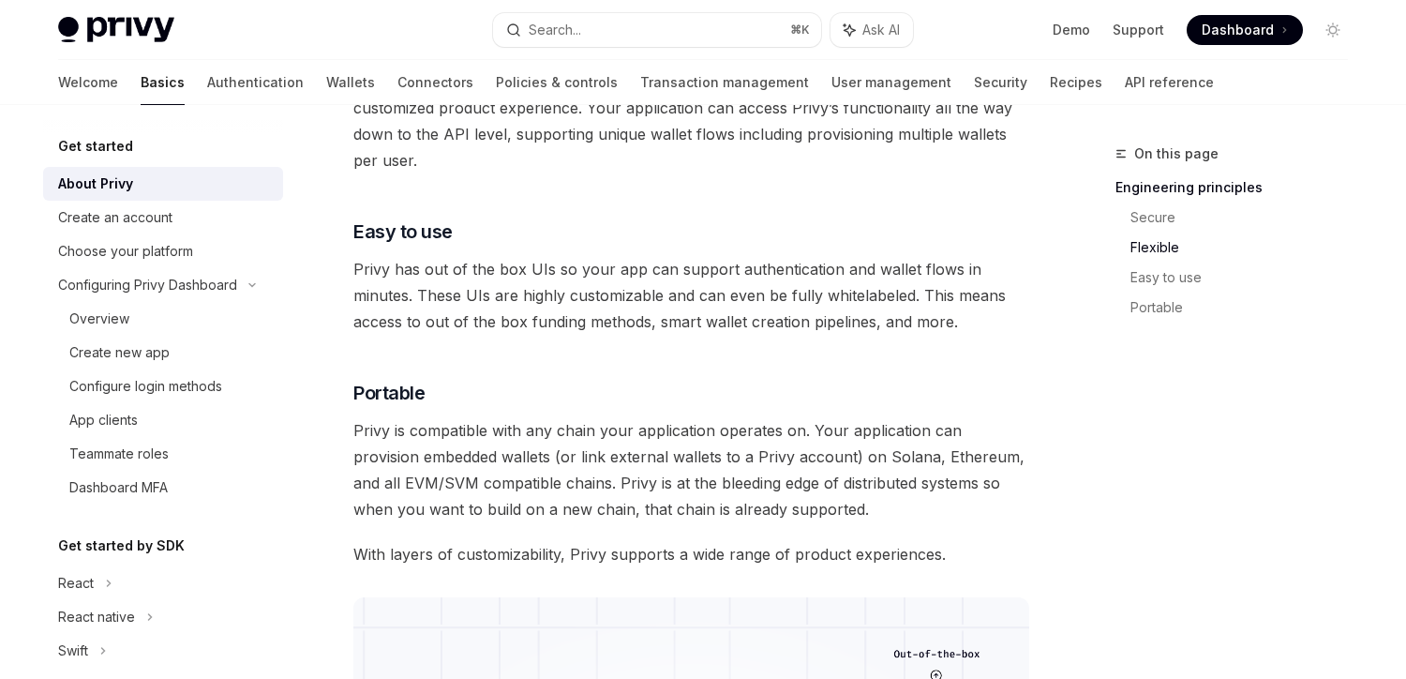
scroll to position [1106, 0]
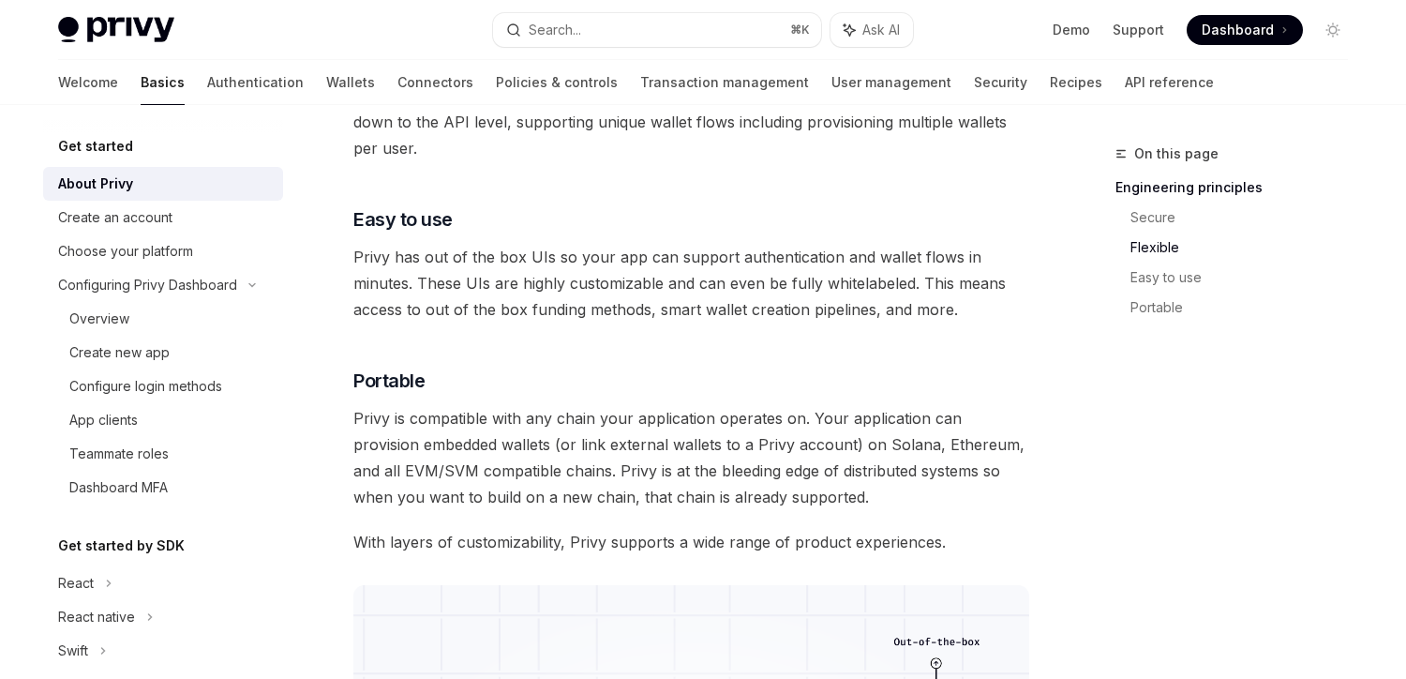
click at [450, 281] on span "Privy has out of the box UIs so your app can support authentication and wallet …" at bounding box center [691, 283] width 676 height 79
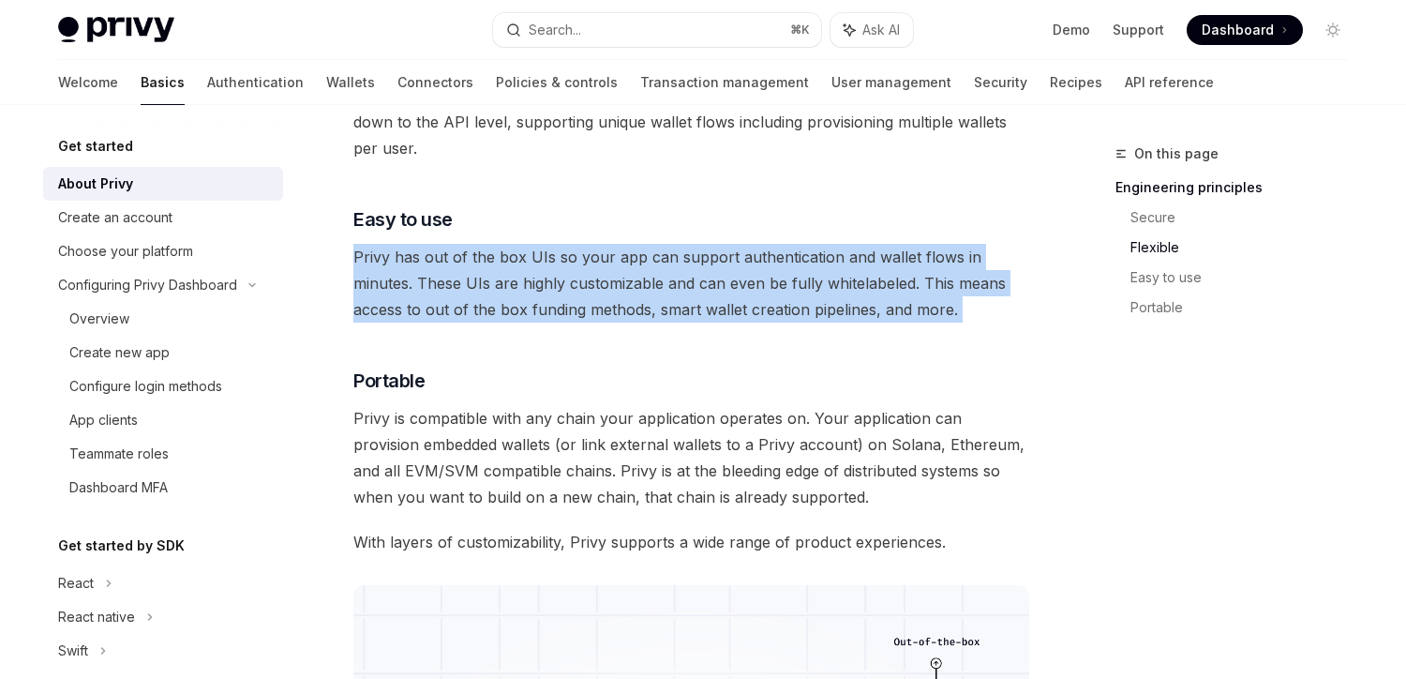
click at [450, 281] on span "Privy has out of the box UIs so your app can support authentication and wallet …" at bounding box center [691, 283] width 676 height 79
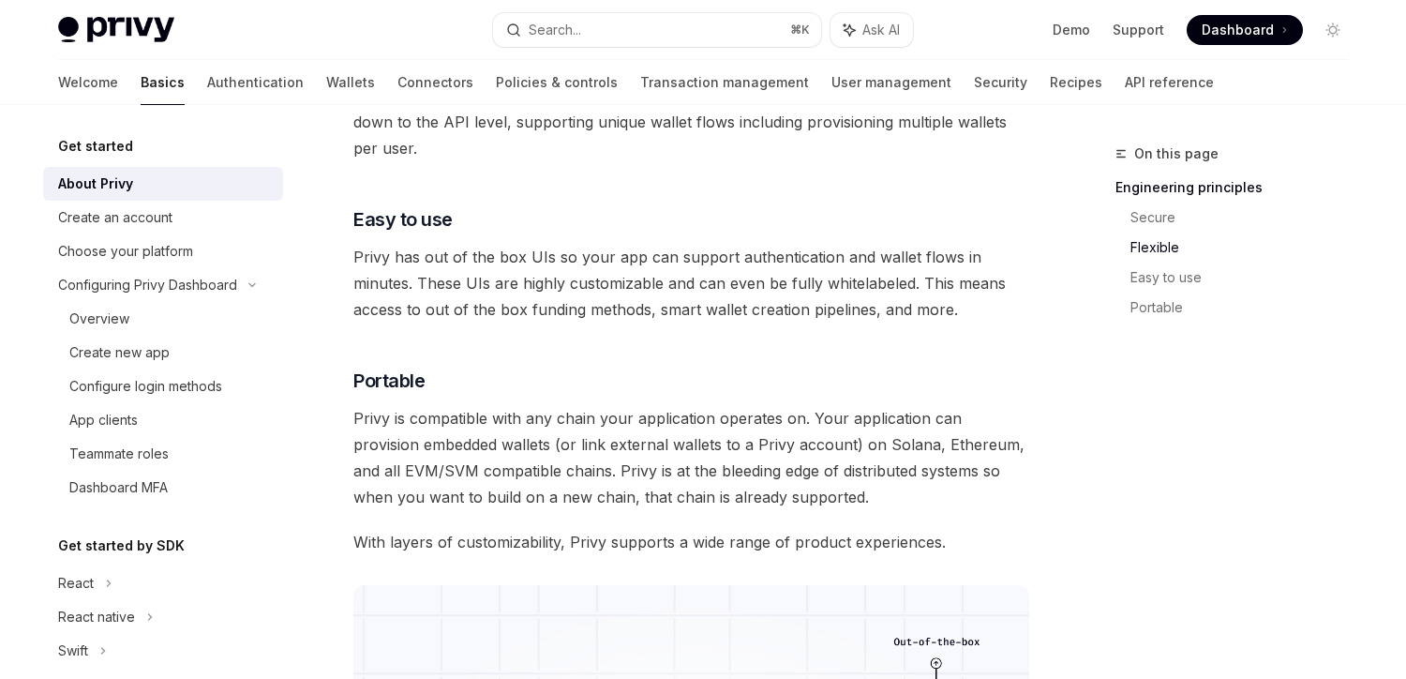
click at [464, 472] on span "Privy is compatible with any chain your application operates on. Your applicati…" at bounding box center [691, 457] width 676 height 105
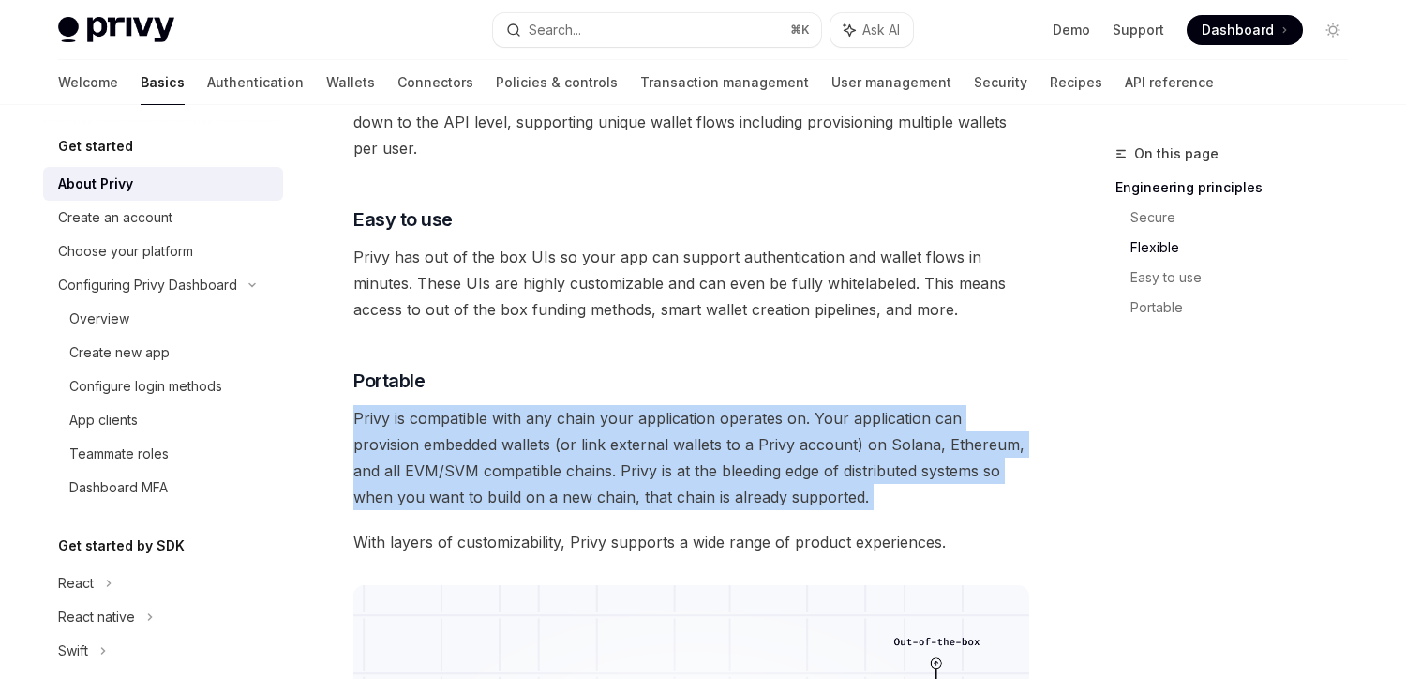
click at [464, 472] on span "Privy is compatible with any chain your application operates on. Your applicati…" at bounding box center [691, 457] width 676 height 105
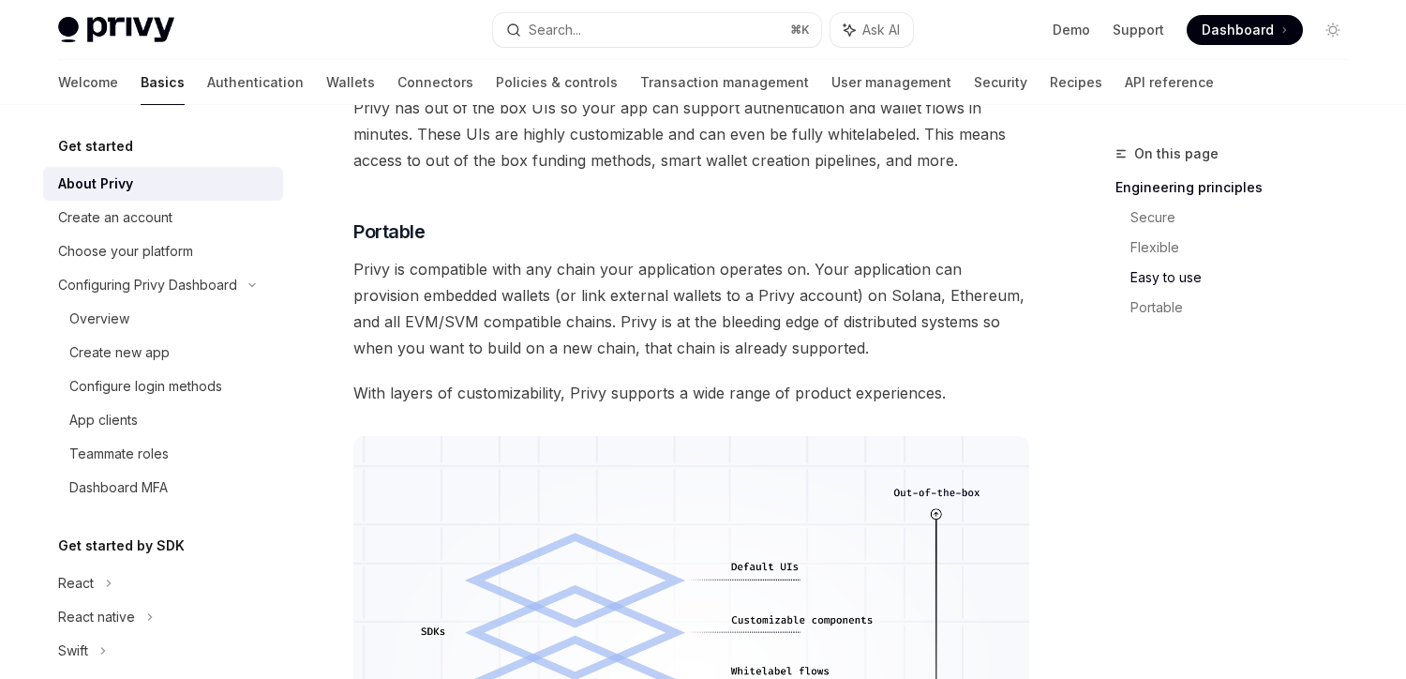
scroll to position [1291, 0]
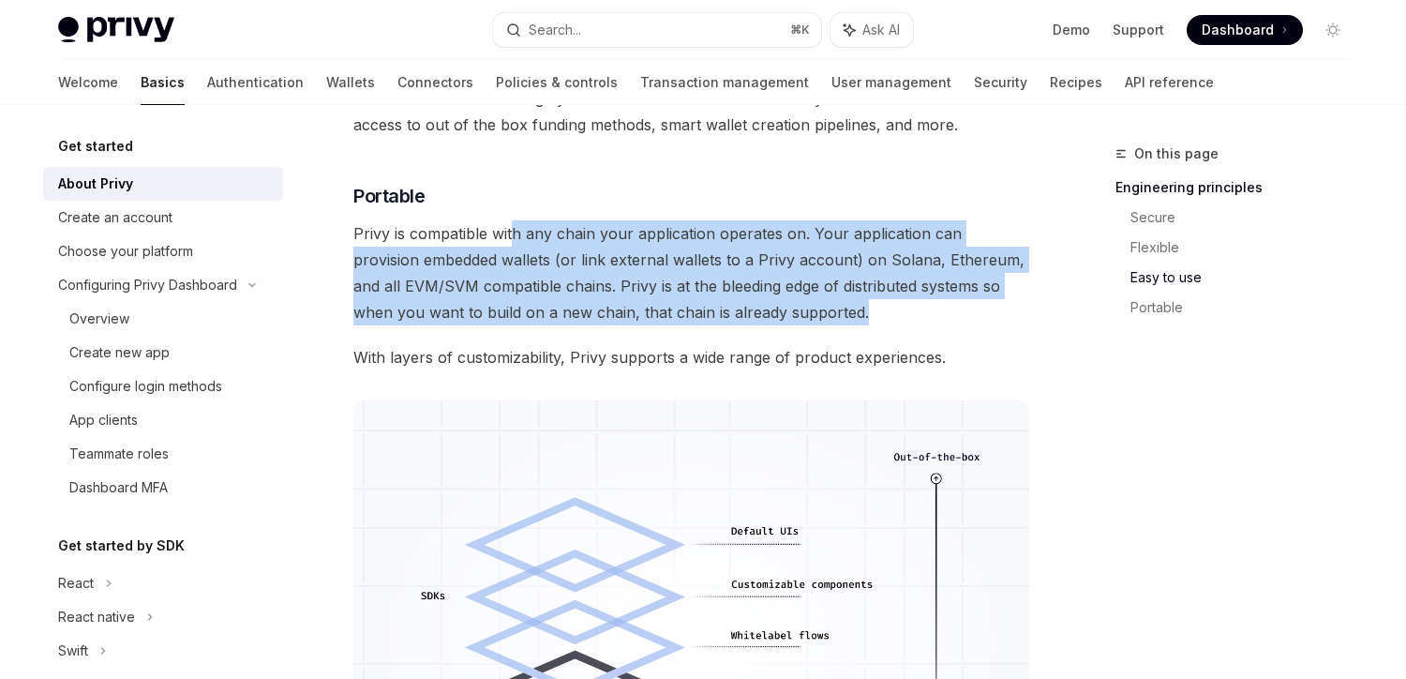
drag, startPoint x: 811, startPoint y: 317, endPoint x: 514, endPoint y: 243, distance: 306.3
click at [514, 243] on span "Privy is compatible with any chain your application operates on. Your applicati…" at bounding box center [691, 272] width 676 height 105
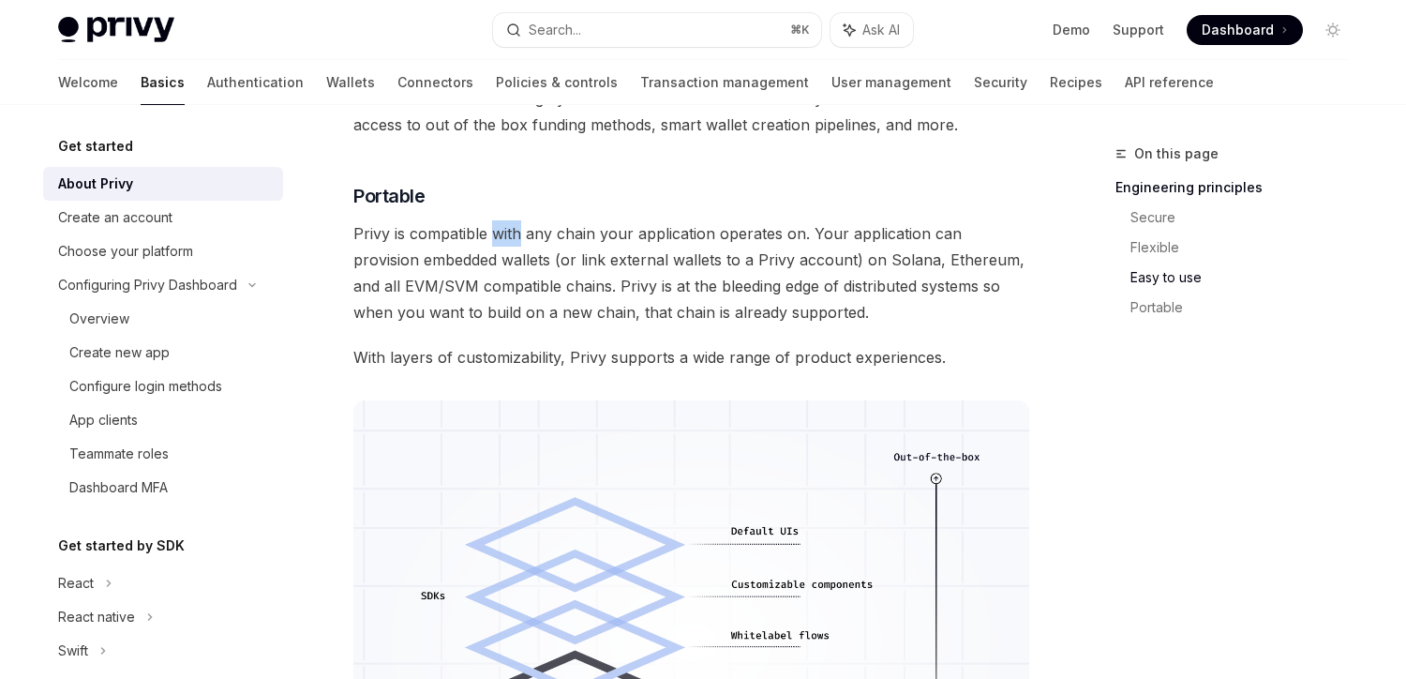
click at [514, 243] on span "Privy is compatible with any chain your application operates on. Your applicati…" at bounding box center [691, 272] width 676 height 105
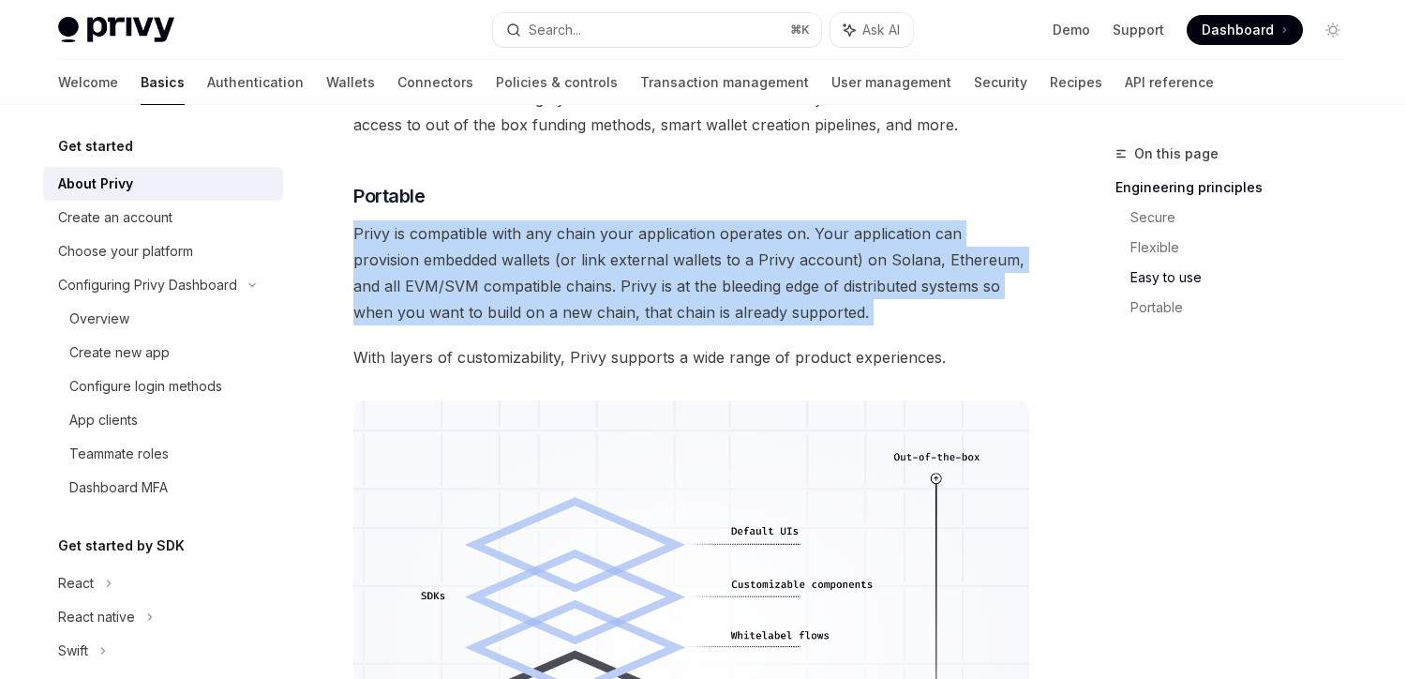
click at [514, 243] on span "Privy is compatible with any chain your application operates on. Your applicati…" at bounding box center [691, 272] width 676 height 105
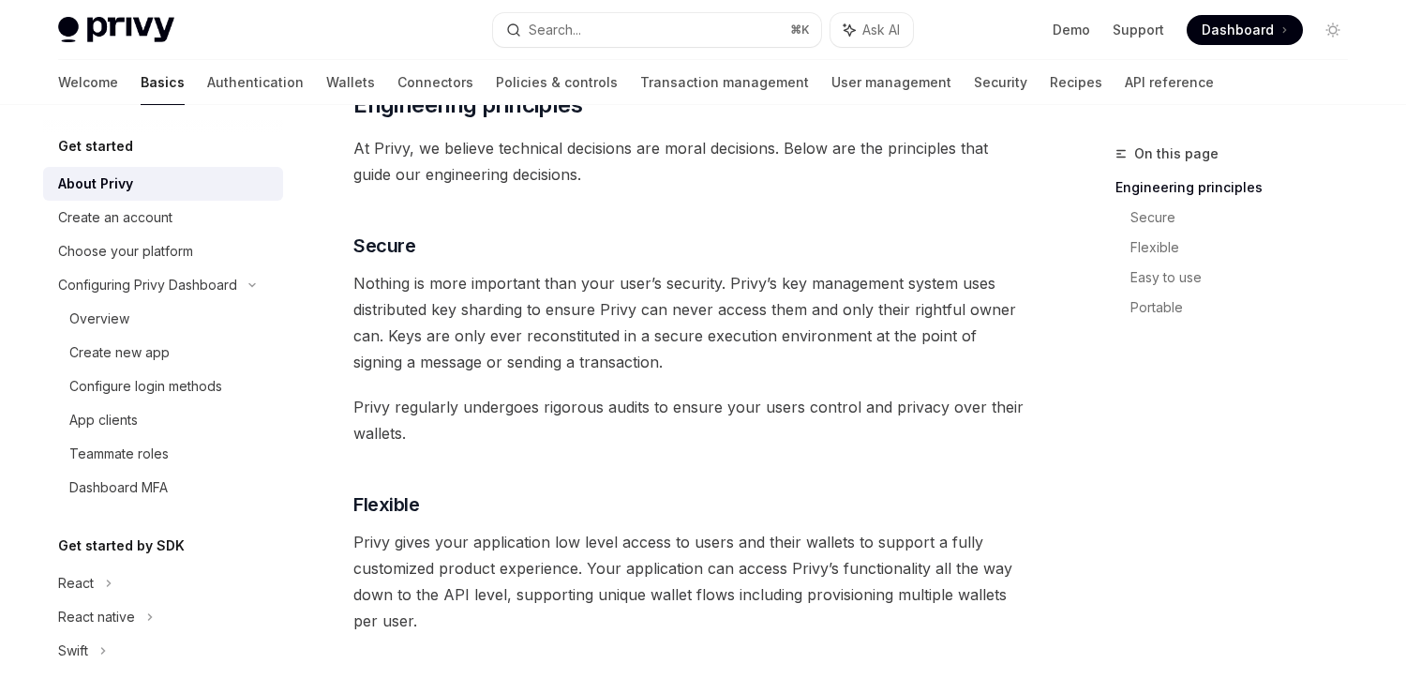
scroll to position [633, 0]
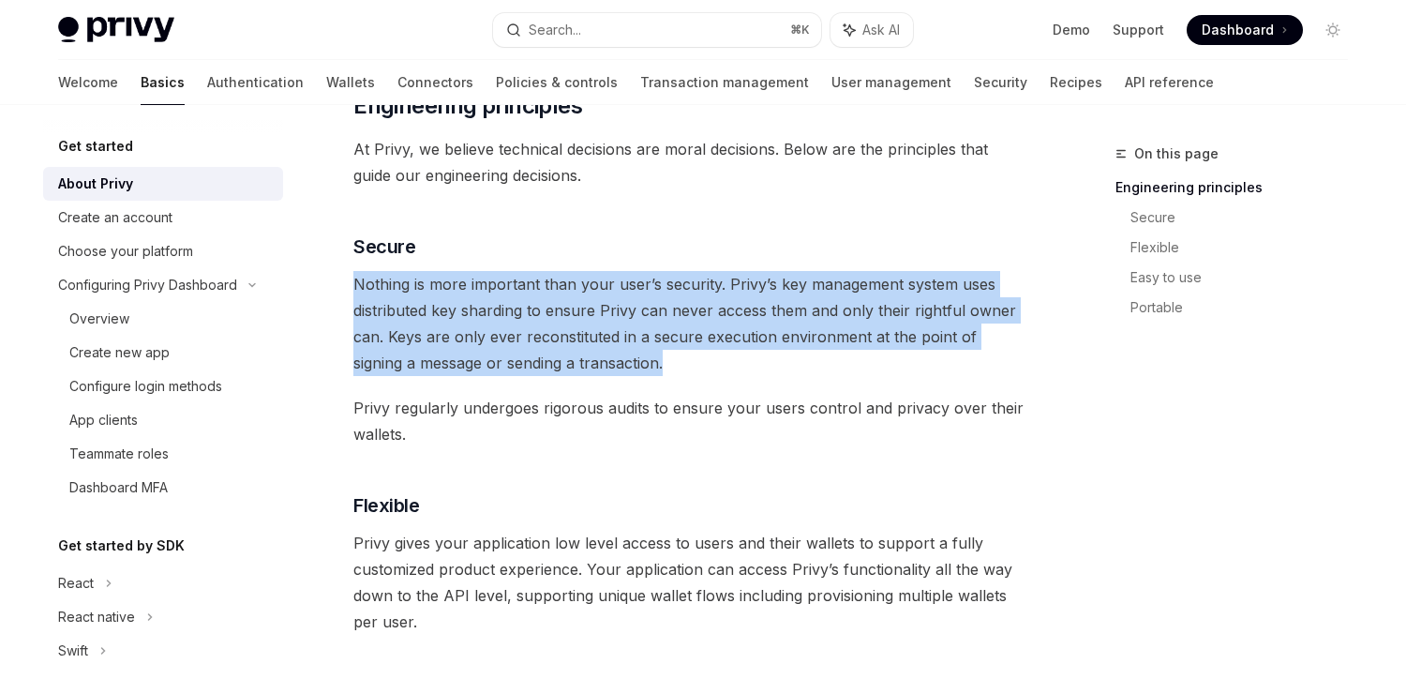
drag, startPoint x: 354, startPoint y: 278, endPoint x: 638, endPoint y: 359, distance: 295.3
click at [638, 359] on span "Nothing is more important than your user’s security. Privy’s key management sys…" at bounding box center [691, 323] width 676 height 105
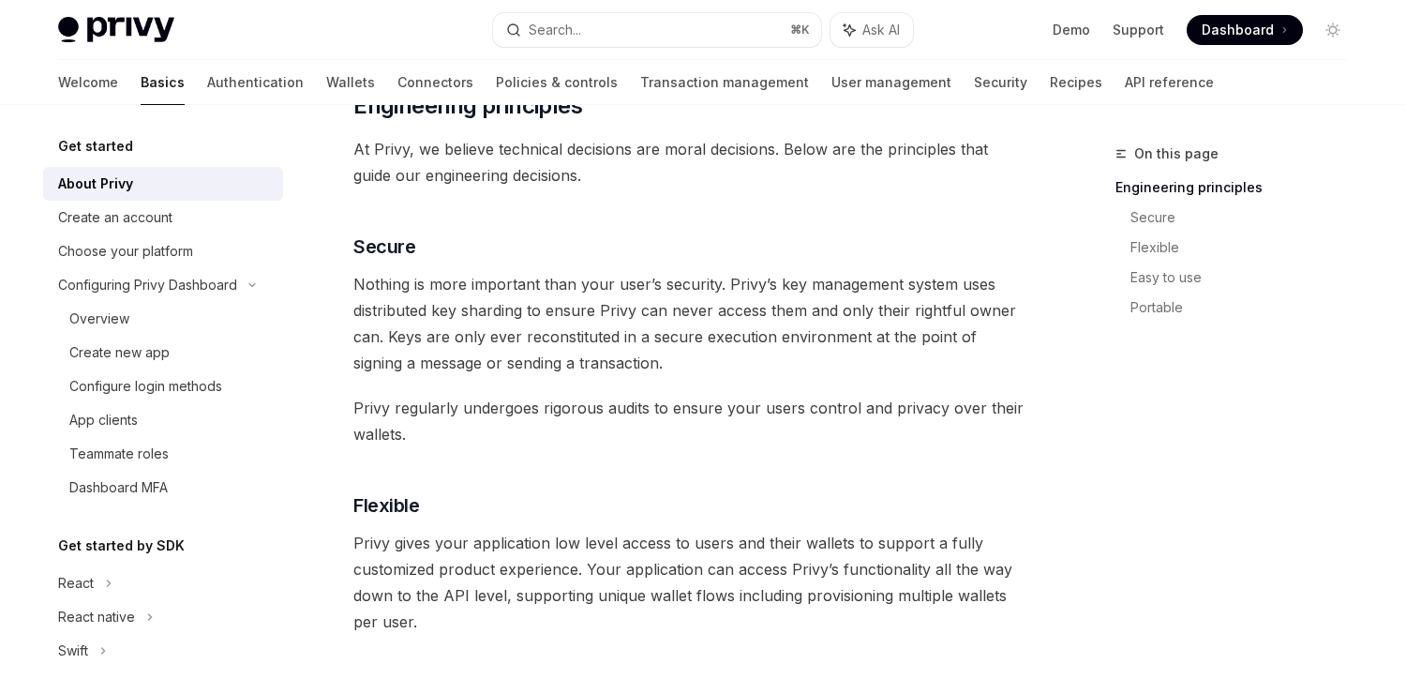
click at [638, 359] on span "Nothing is more important than your user’s security. Privy’s key management sys…" at bounding box center [691, 323] width 676 height 105
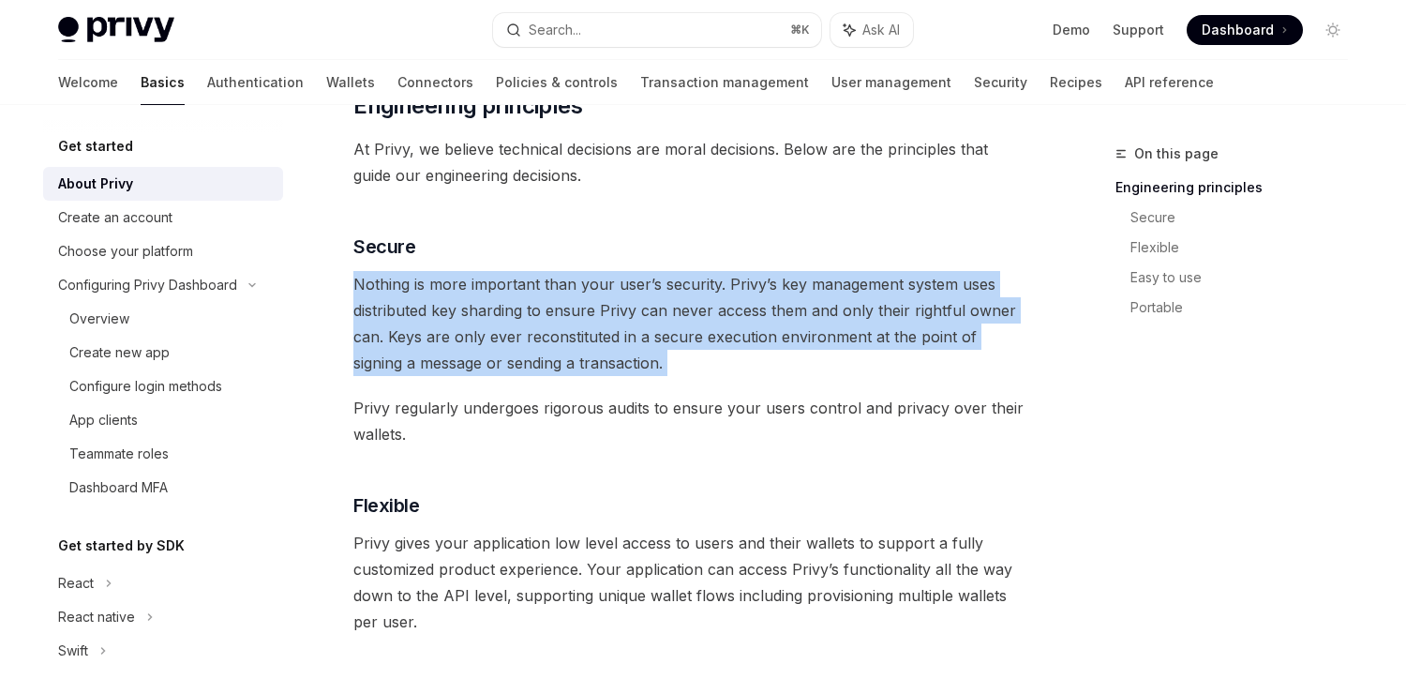
click at [638, 359] on span "Nothing is more important than your user’s security. Privy’s key management sys…" at bounding box center [691, 323] width 676 height 105
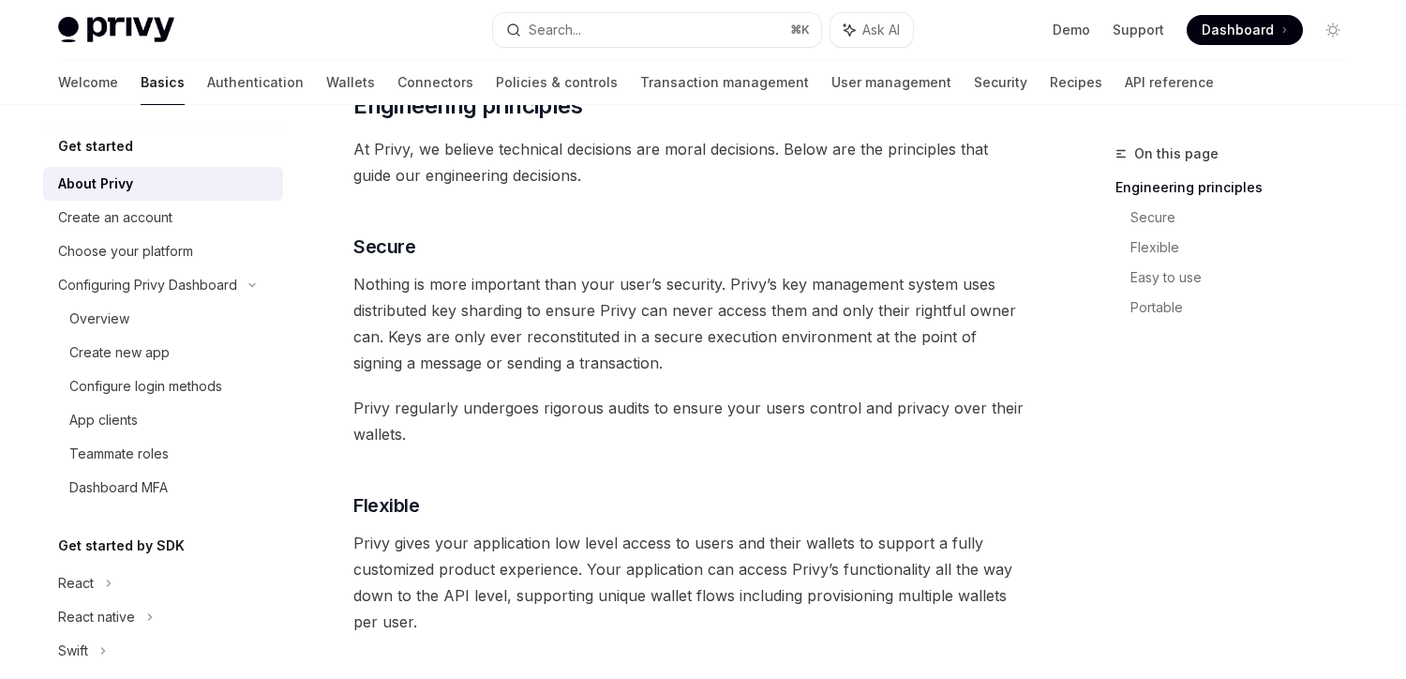
click at [638, 359] on span "Nothing is more important than your user’s security. Privy’s key management sys…" at bounding box center [691, 323] width 676 height 105
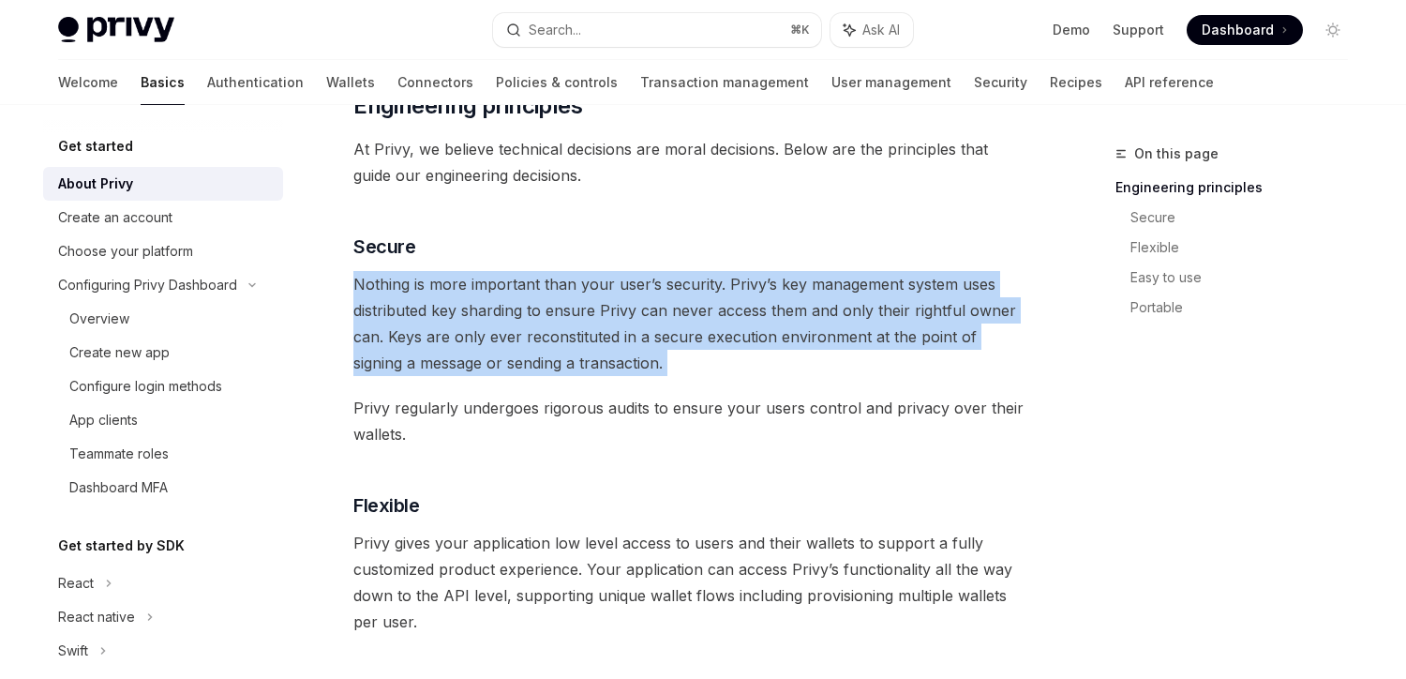
click at [638, 359] on span "Nothing is more important than your user’s security. Privy’s key management sys…" at bounding box center [691, 323] width 676 height 105
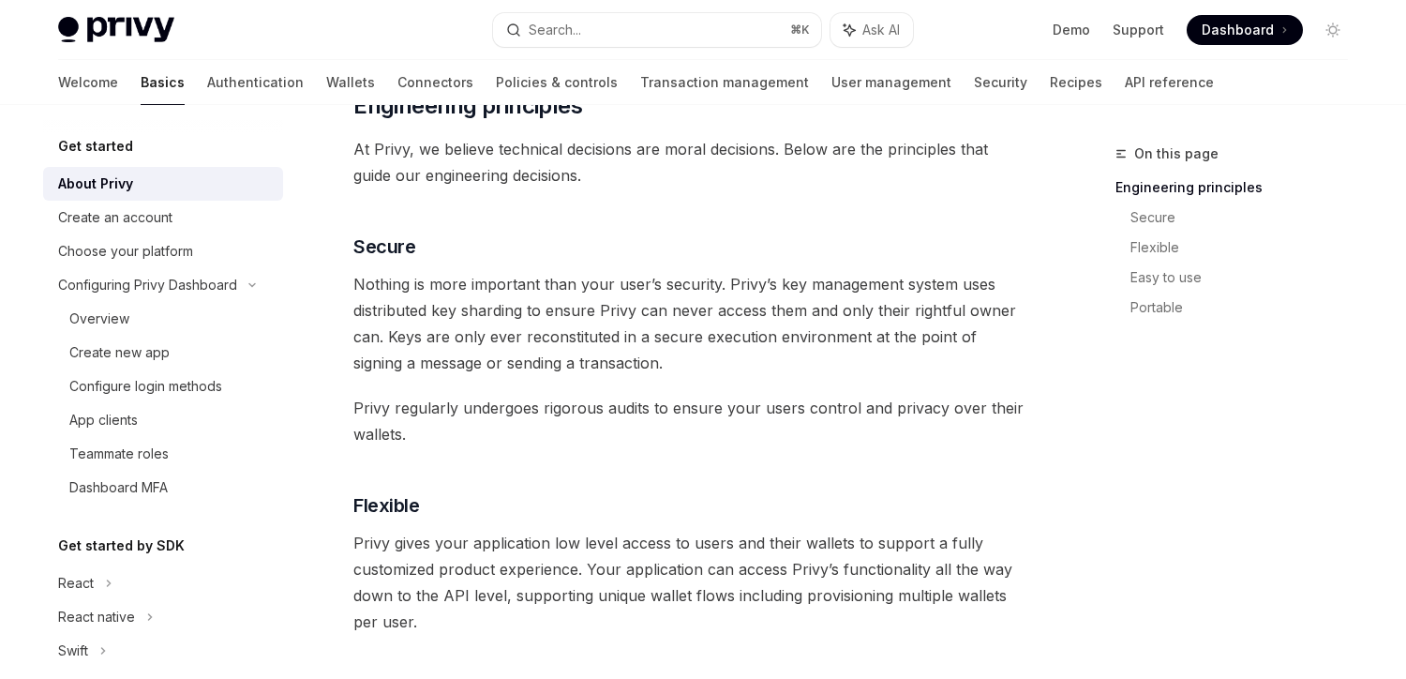
click at [638, 359] on span "Nothing is more important than your user’s security. Privy’s key management sys…" at bounding box center [691, 323] width 676 height 105
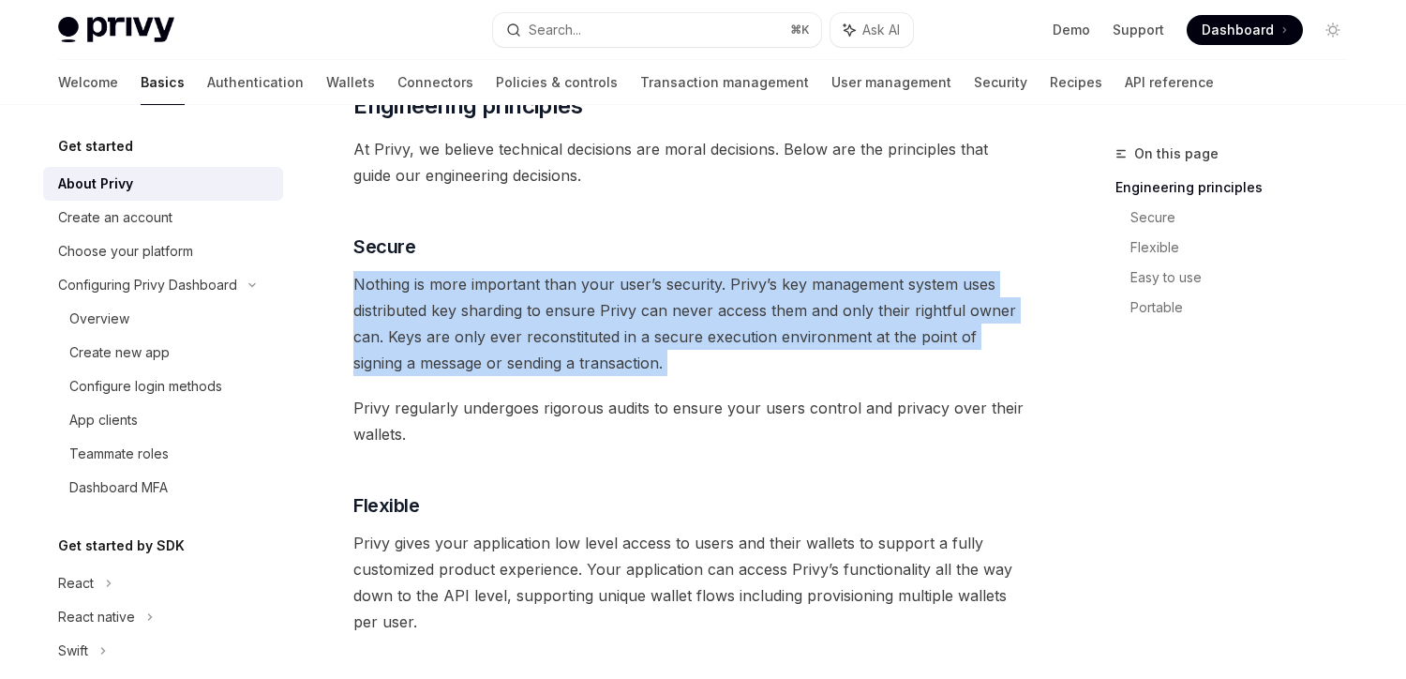
click at [638, 359] on span "Nothing is more important than your user’s security. Privy’s key management sys…" at bounding box center [691, 323] width 676 height 105
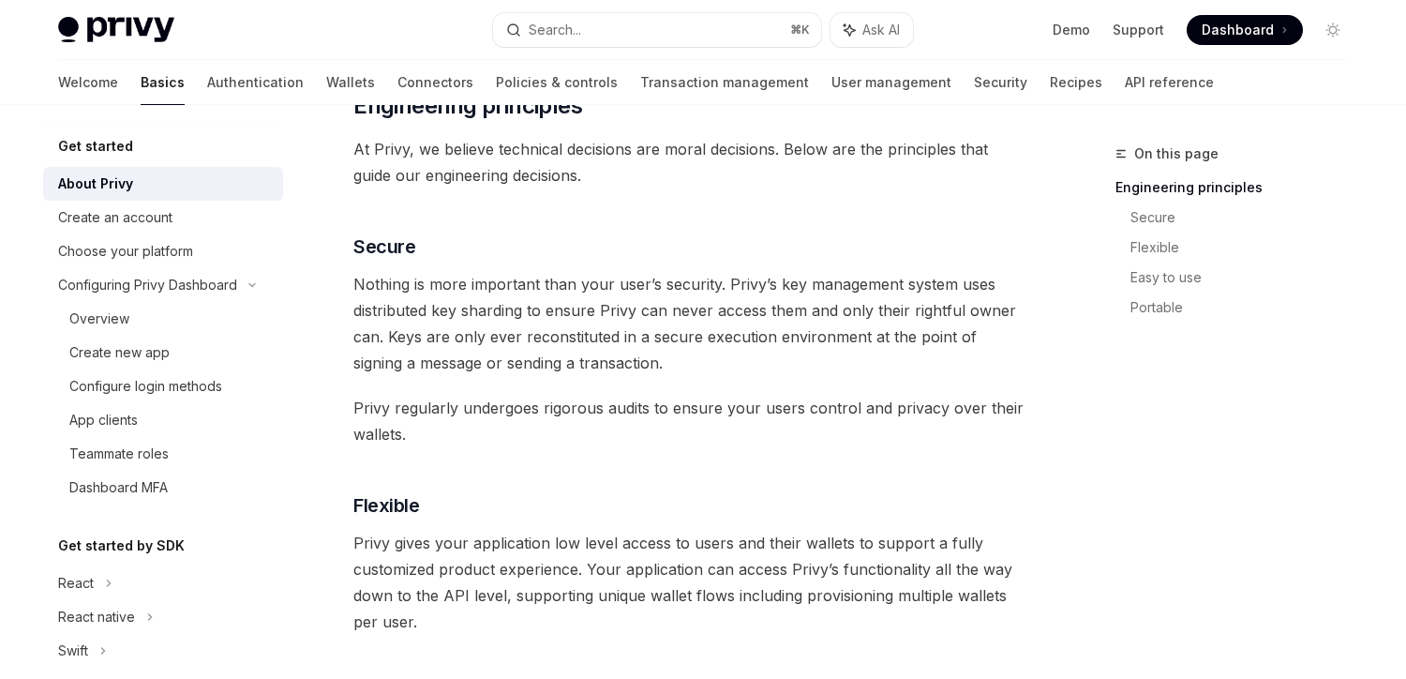
click at [638, 359] on span "Nothing is more important than your user’s security. Privy’s key management sys…" at bounding box center [691, 323] width 676 height 105
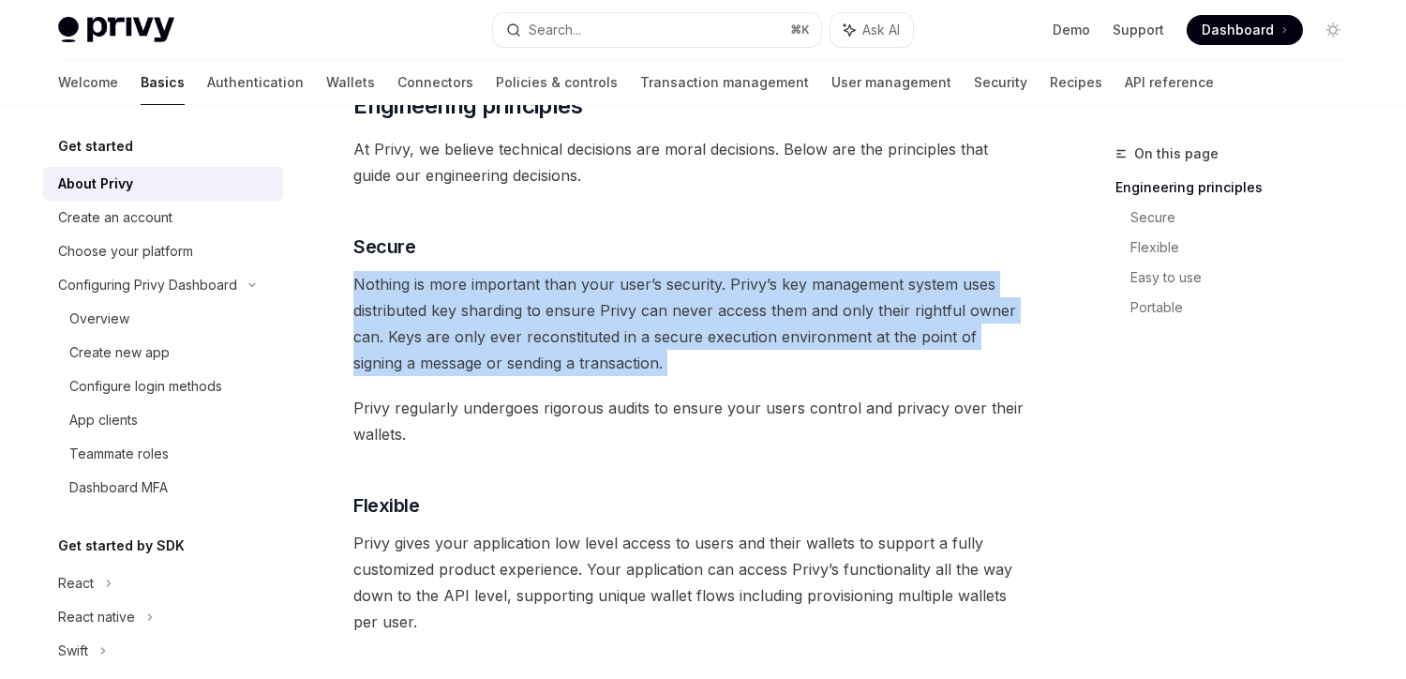
click at [638, 359] on span "Nothing is more important than your user’s security. Privy’s key management sys…" at bounding box center [691, 323] width 676 height 105
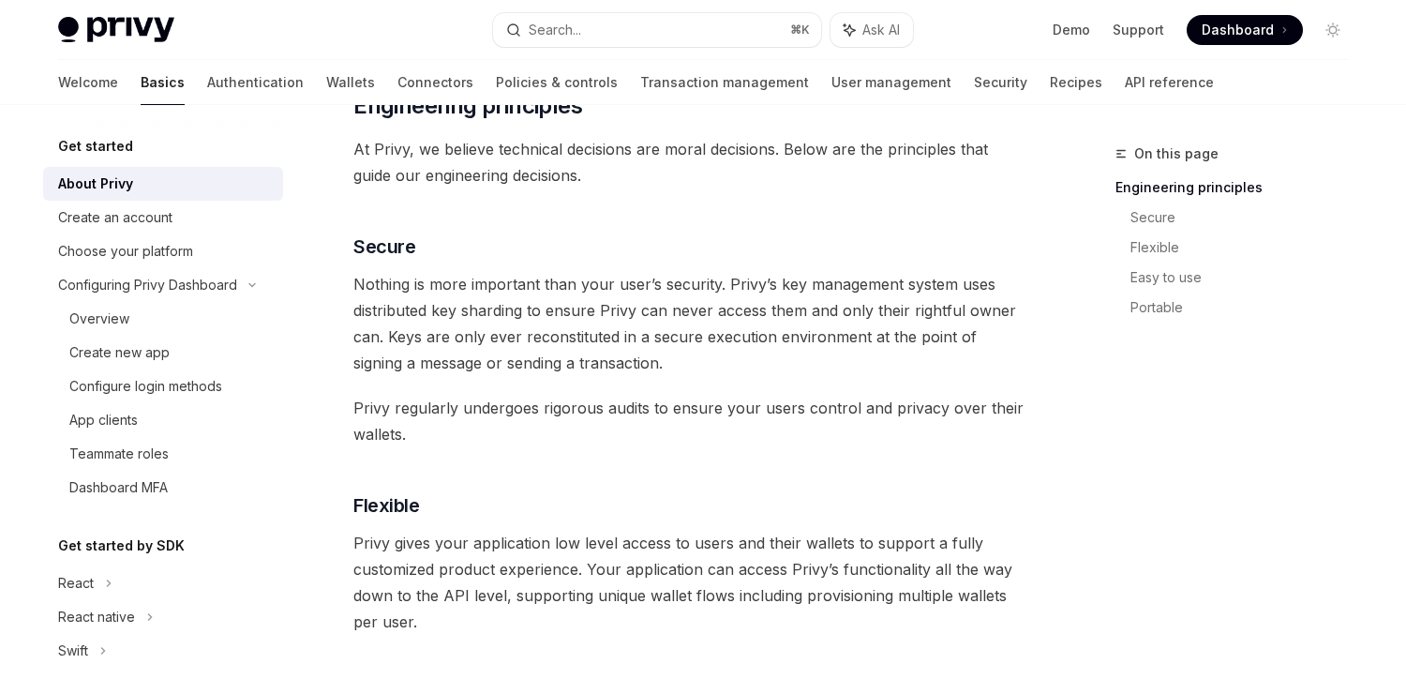
click at [594, 437] on span "Privy regularly undergoes rigorous audits to ensure your users control and priv…" at bounding box center [691, 421] width 676 height 53
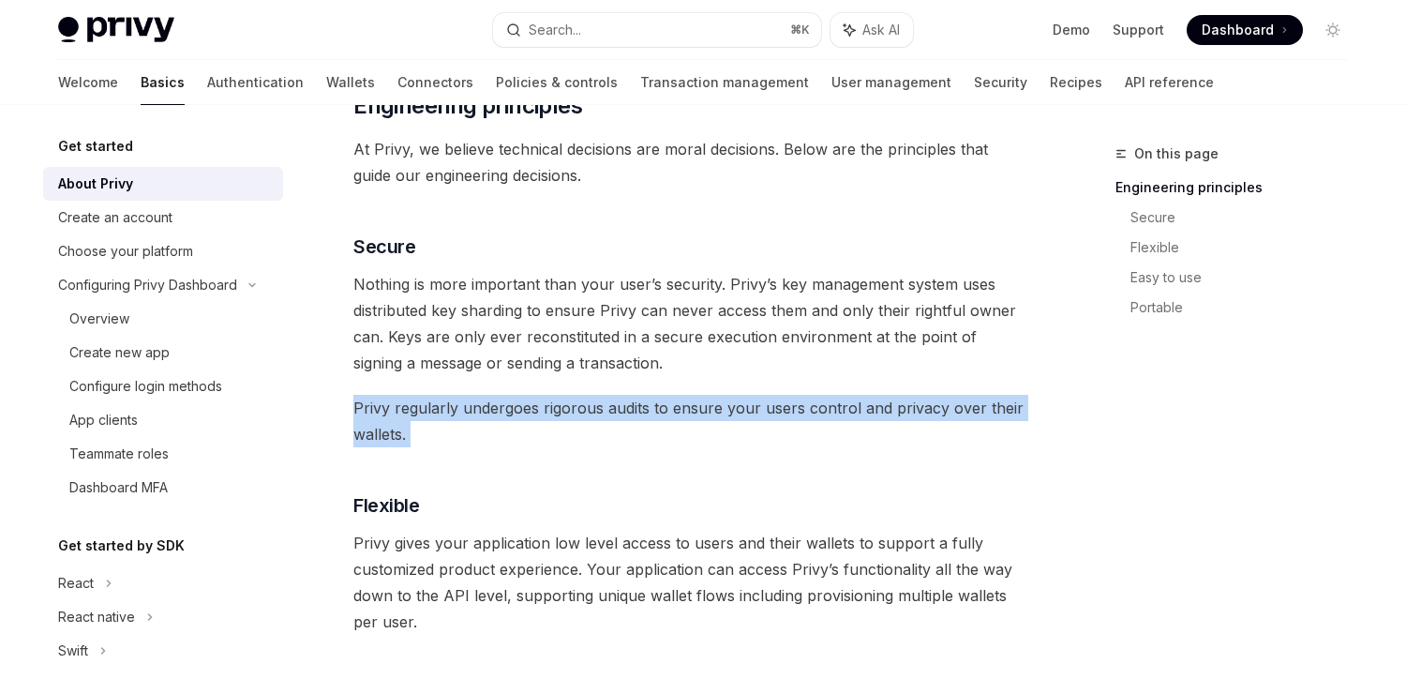
click at [594, 437] on span "Privy regularly undergoes rigorous audits to ensure your users control and priv…" at bounding box center [691, 421] width 676 height 53
click at [608, 426] on span "Privy regularly undergoes rigorous audits to ensure your users control and priv…" at bounding box center [691, 421] width 676 height 53
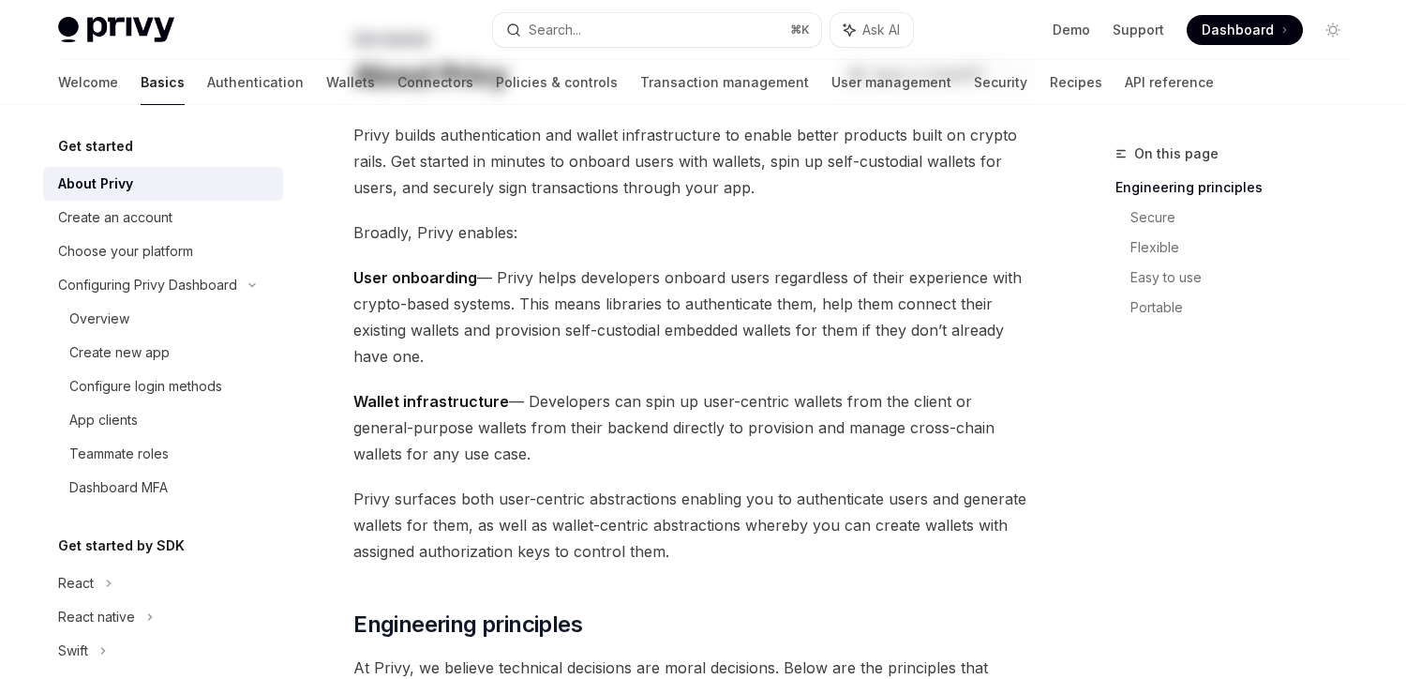
scroll to position [124, 0]
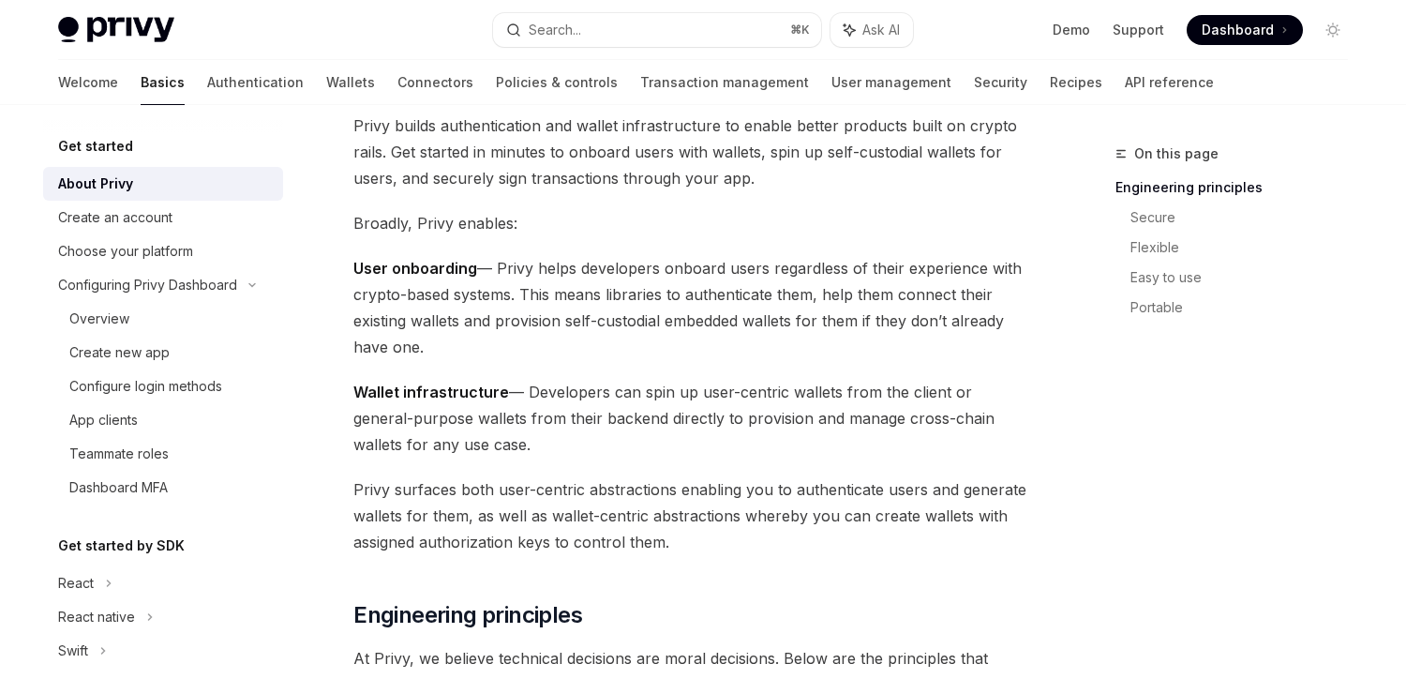
click at [490, 392] on strong "Wallet infrastructure" at bounding box center [431, 392] width 156 height 19
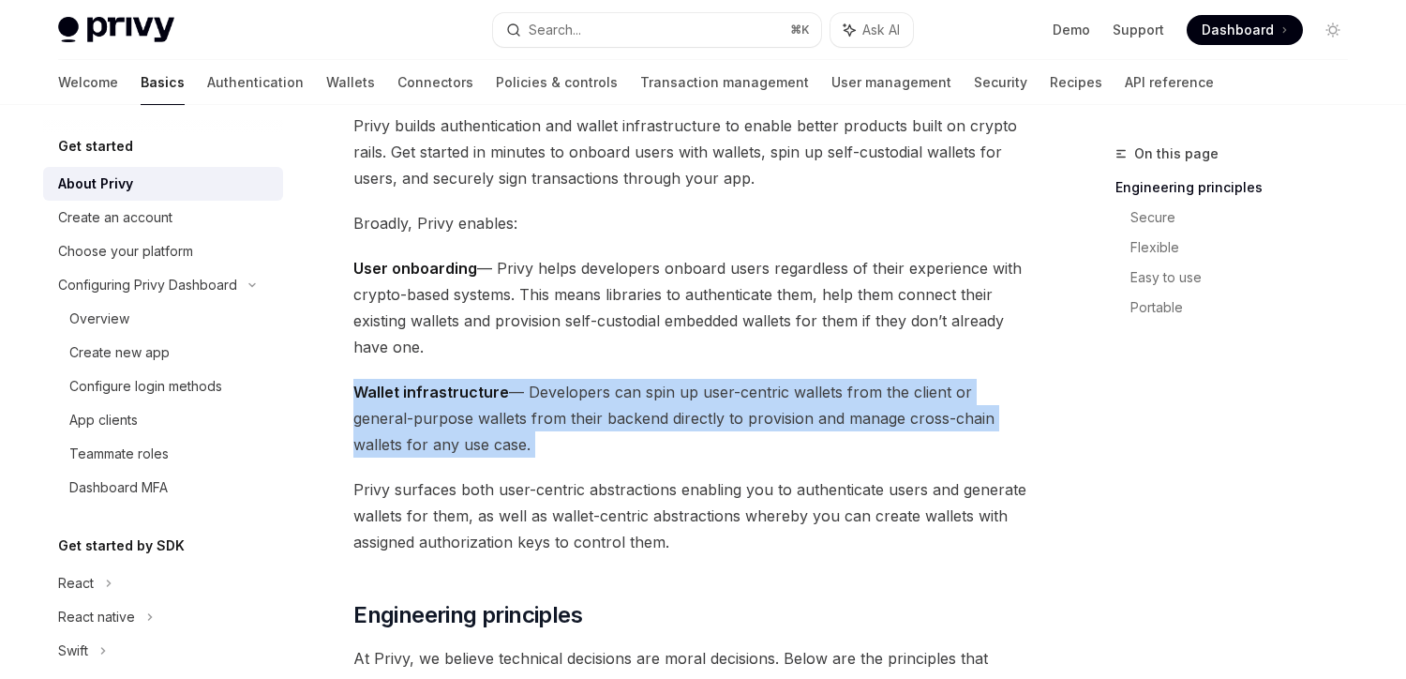
click at [490, 392] on strong "Wallet infrastructure" at bounding box center [431, 392] width 156 height 19
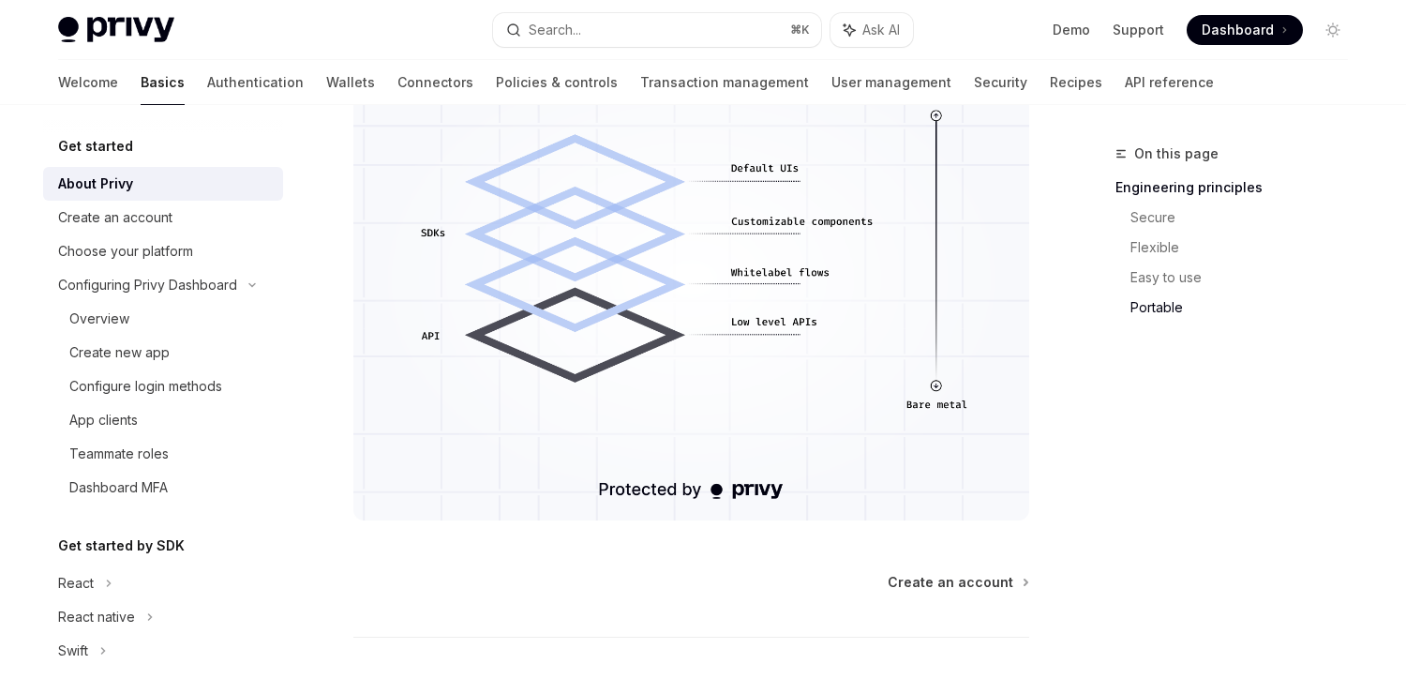
scroll to position [1774, 0]
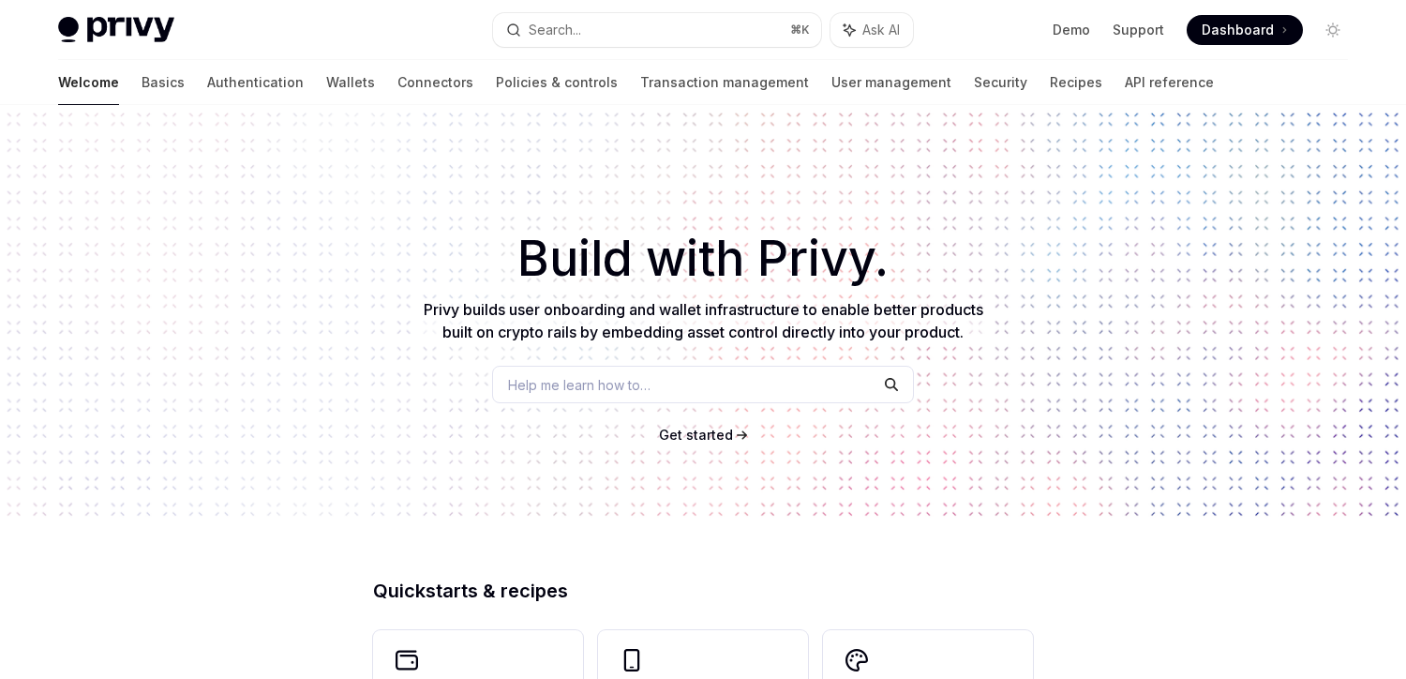
scroll to position [418, 0]
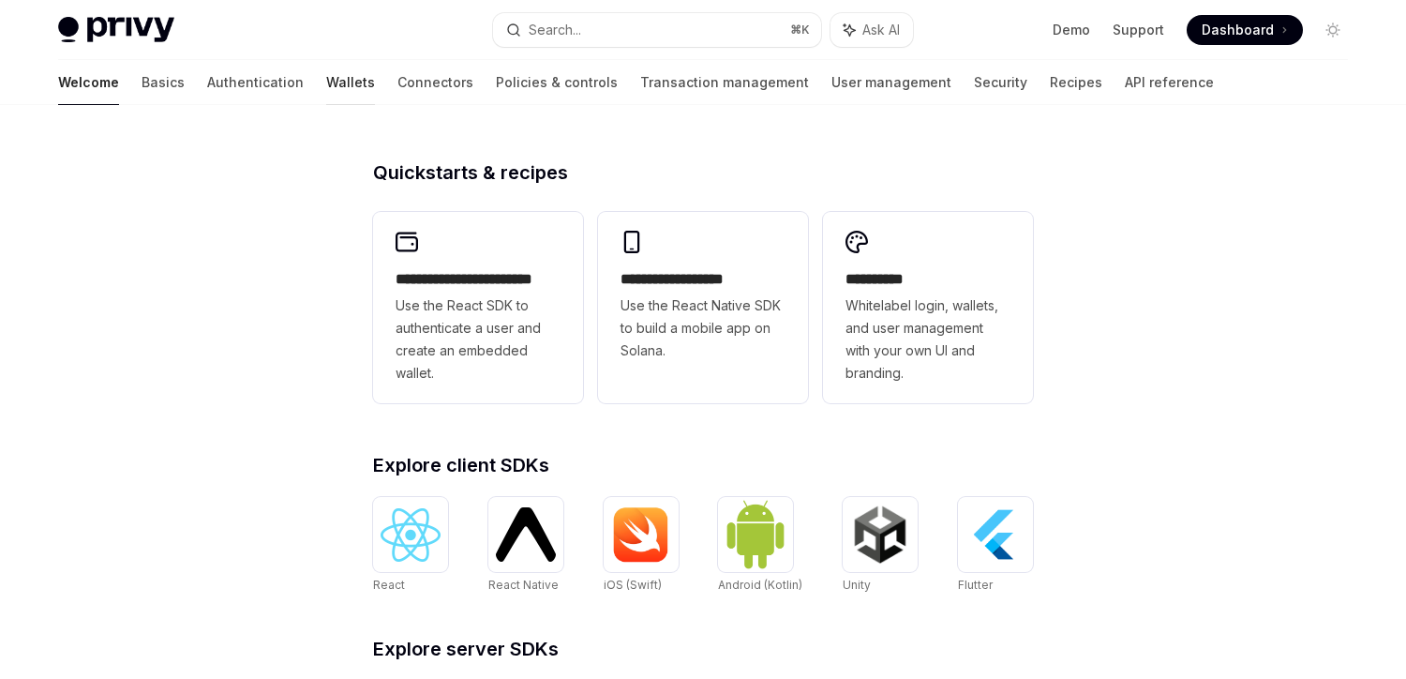
click at [326, 90] on link "Wallets" at bounding box center [350, 82] width 49 height 45
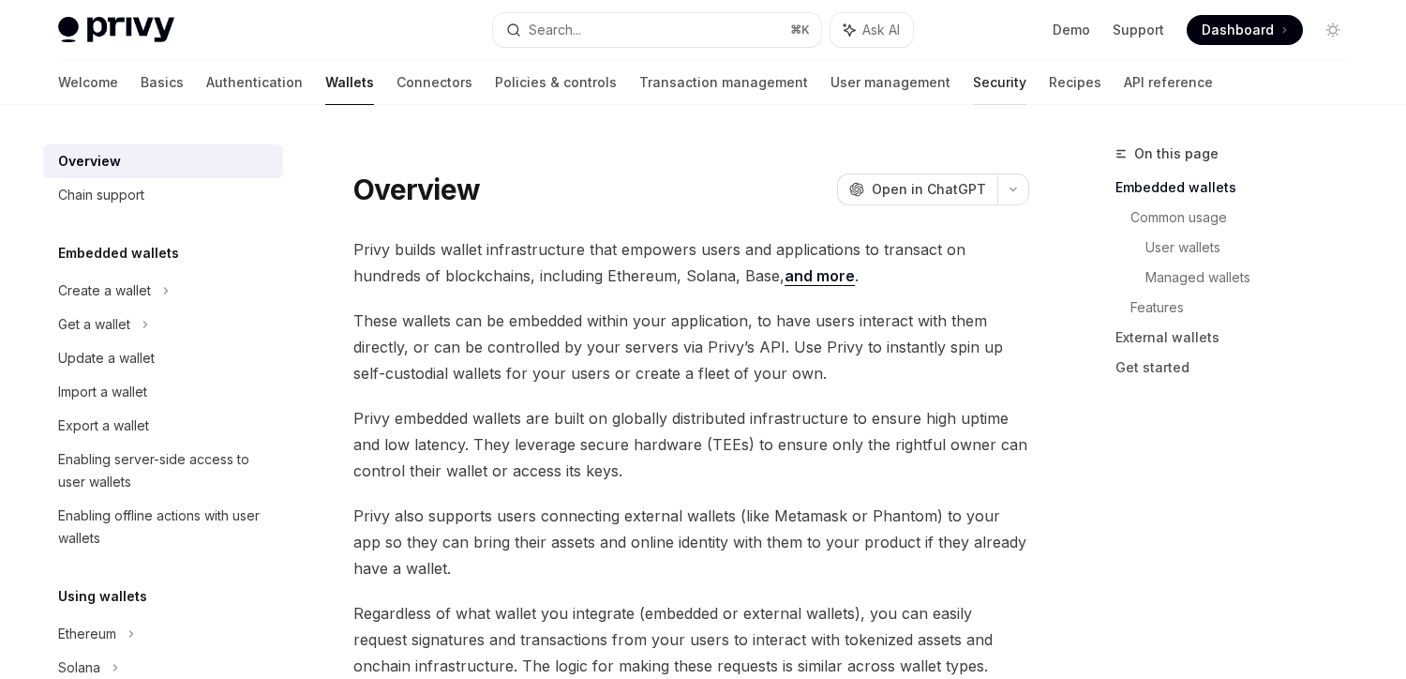
click at [973, 80] on link "Security" at bounding box center [999, 82] width 53 height 45
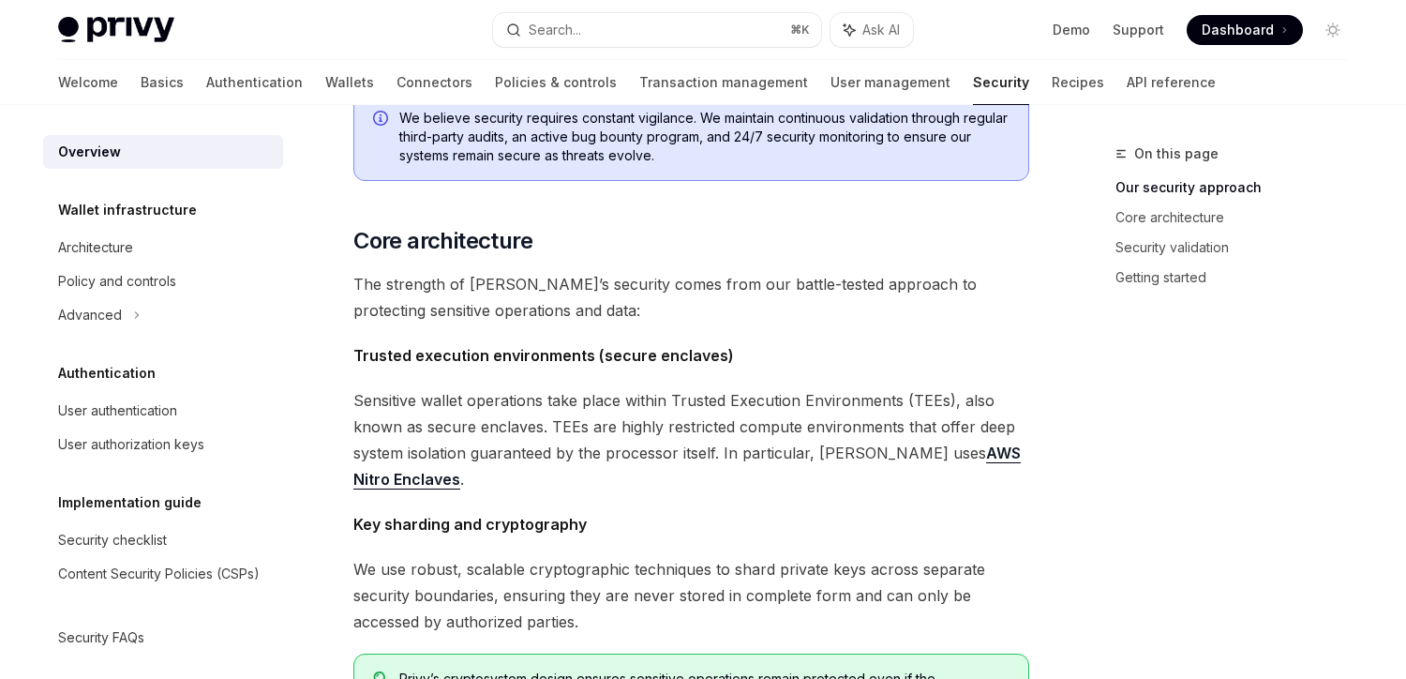
scroll to position [558, 0]
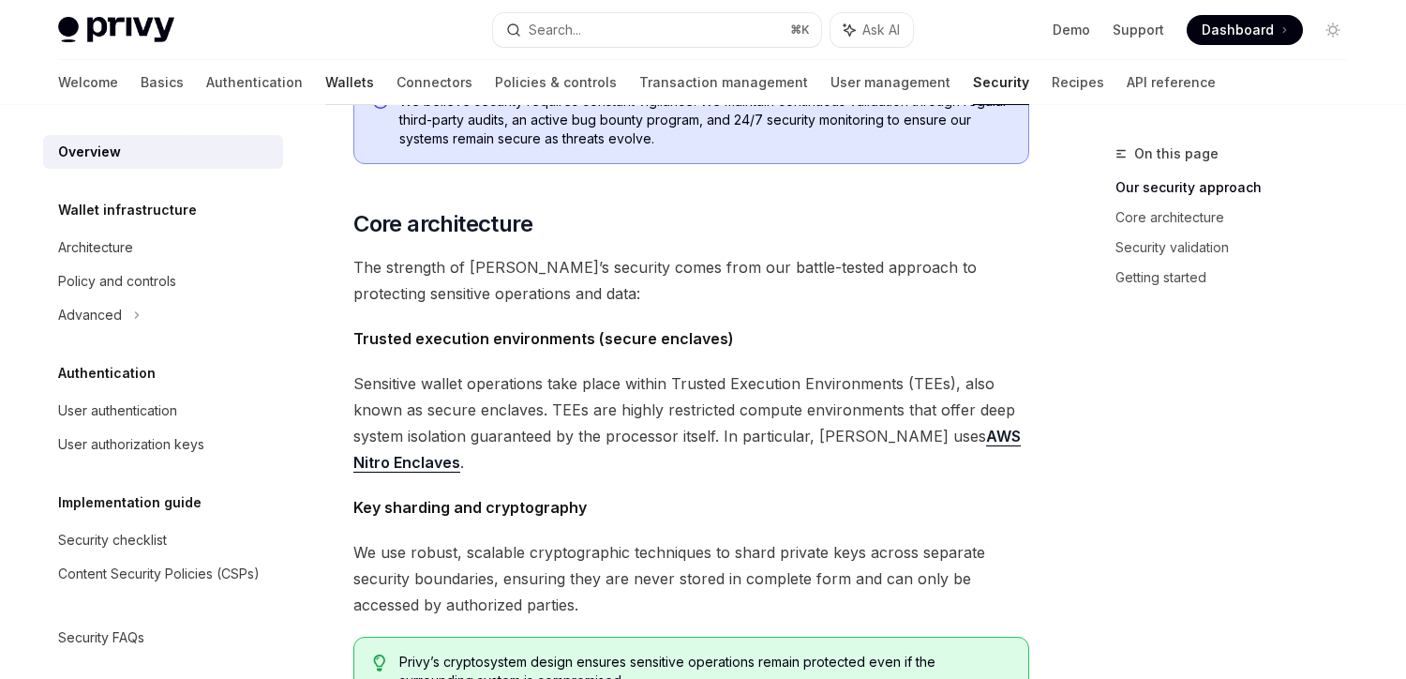
click at [325, 88] on link "Wallets" at bounding box center [349, 82] width 49 height 45
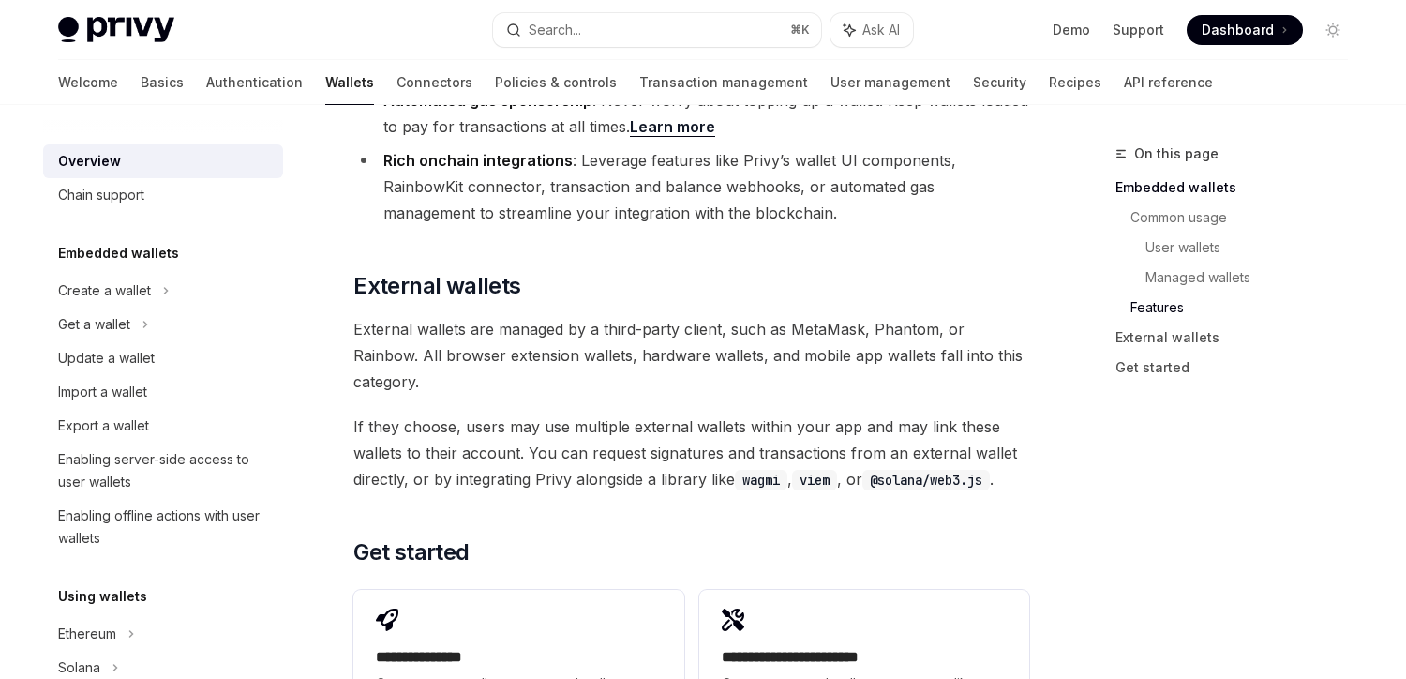
scroll to position [2706, 0]
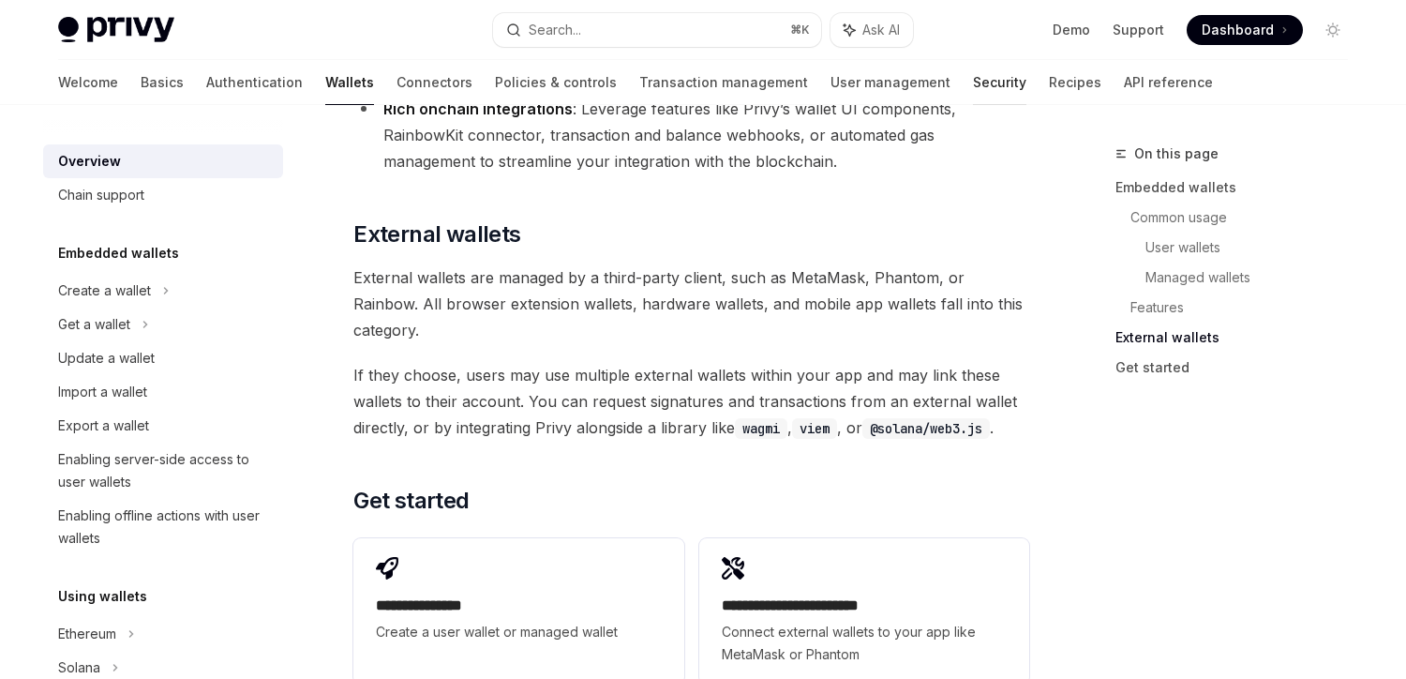
click at [973, 76] on link "Security" at bounding box center [999, 82] width 53 height 45
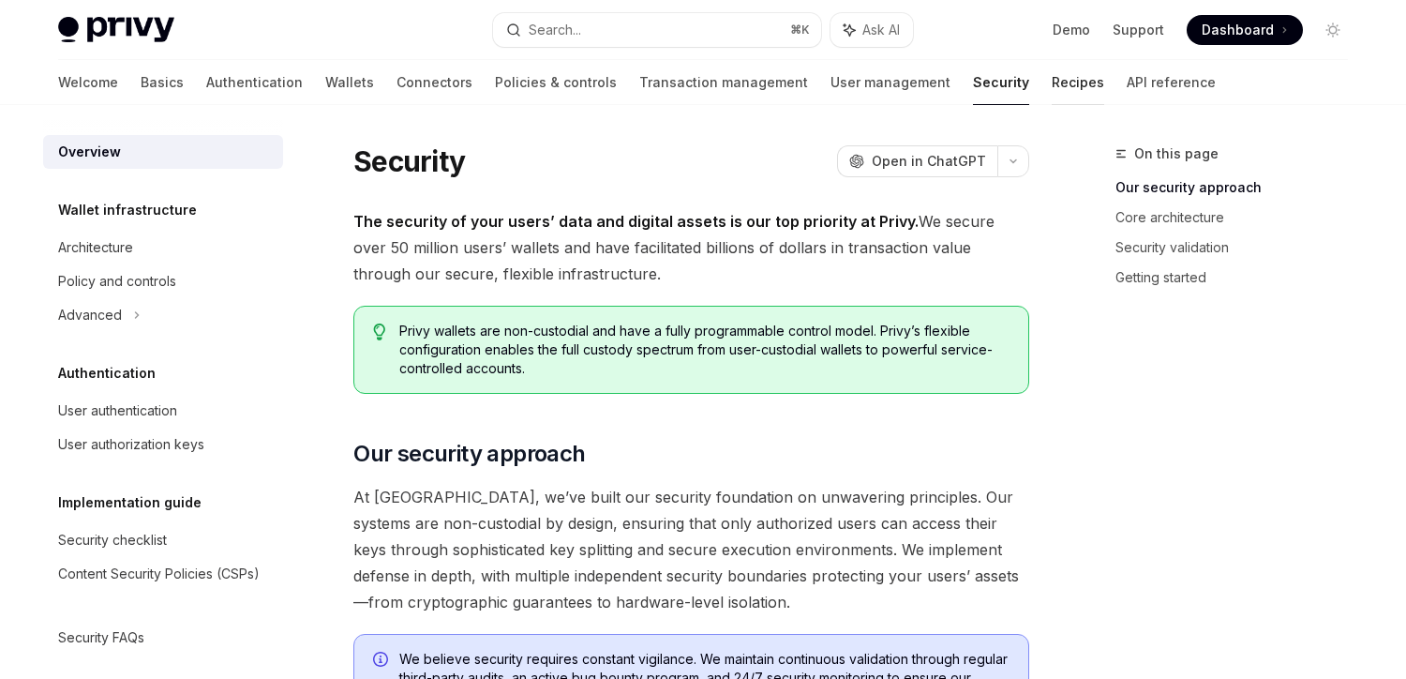
click at [1052, 75] on link "Recipes" at bounding box center [1078, 82] width 53 height 45
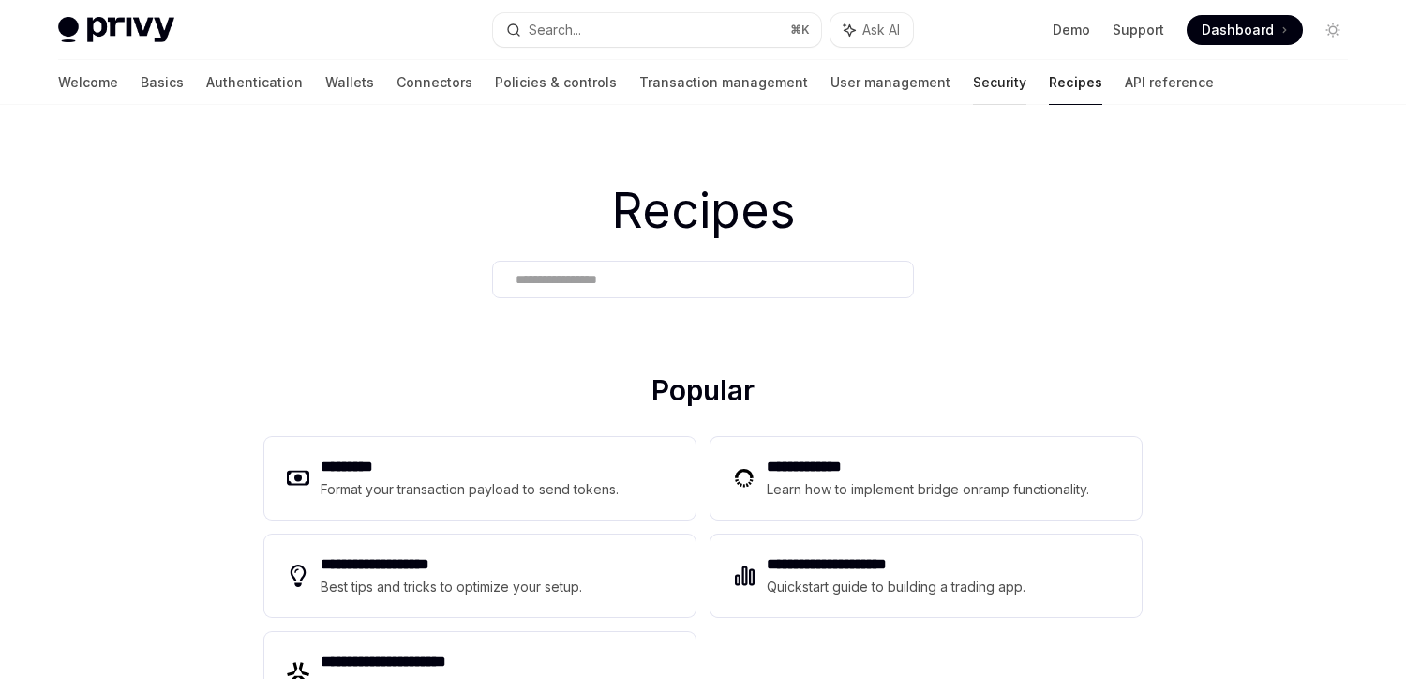
click at [973, 83] on link "Security" at bounding box center [999, 82] width 53 height 45
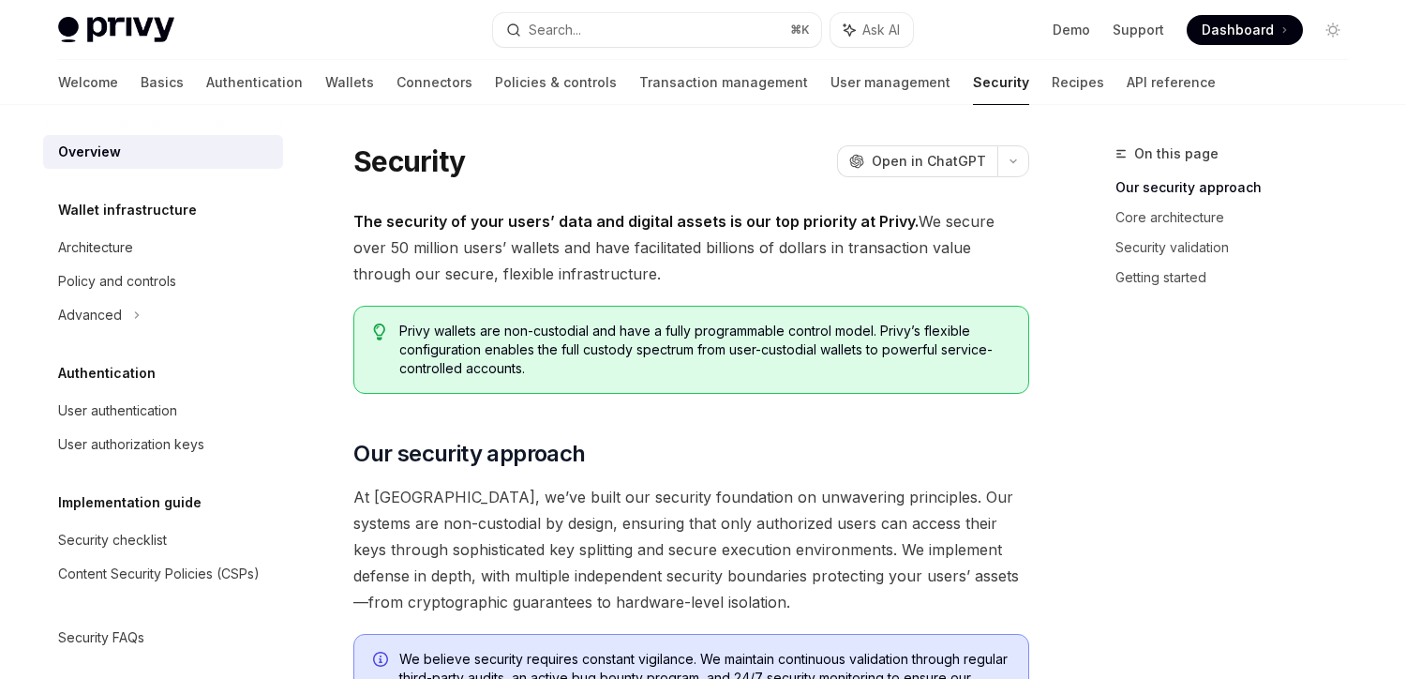
click at [598, 254] on span "The security of your users’ data and digital assets is our top priority at Priv…" at bounding box center [691, 247] width 676 height 79
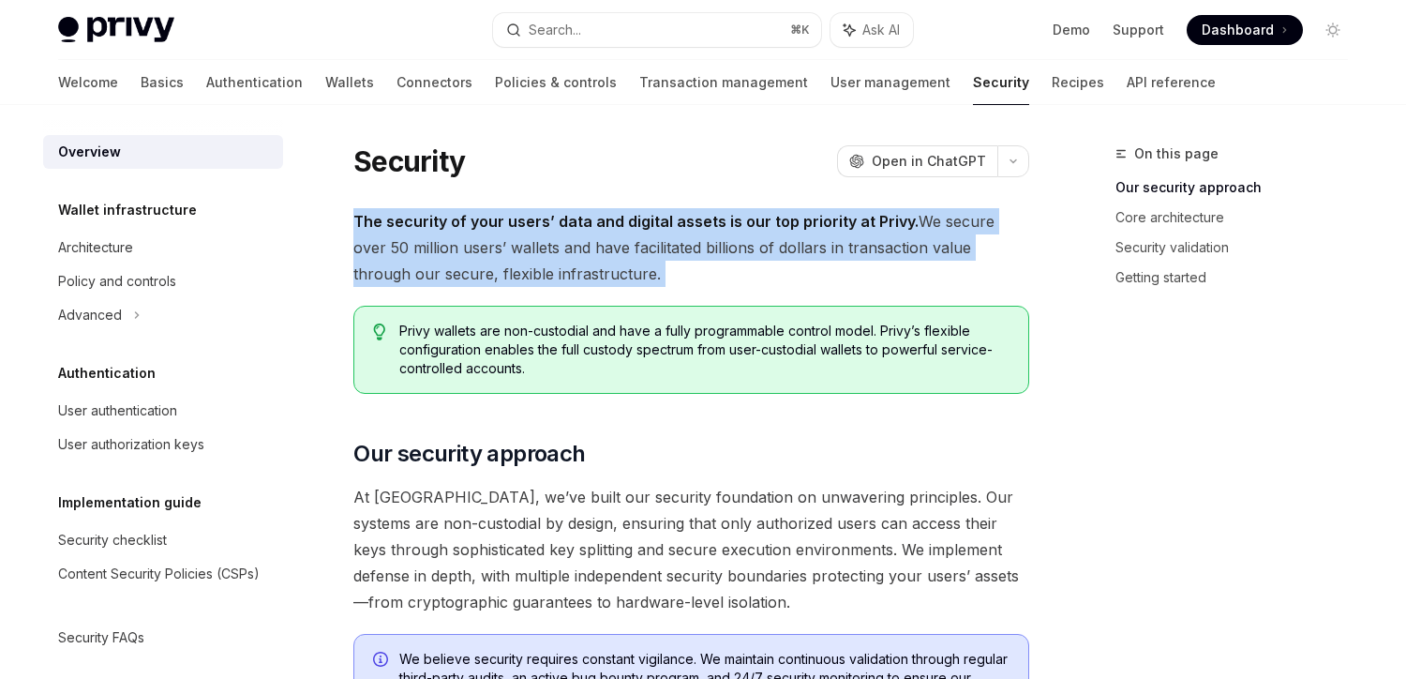
click at [598, 254] on span "The security of your users’ data and digital assets is our top priority at Priv…" at bounding box center [691, 247] width 676 height 79
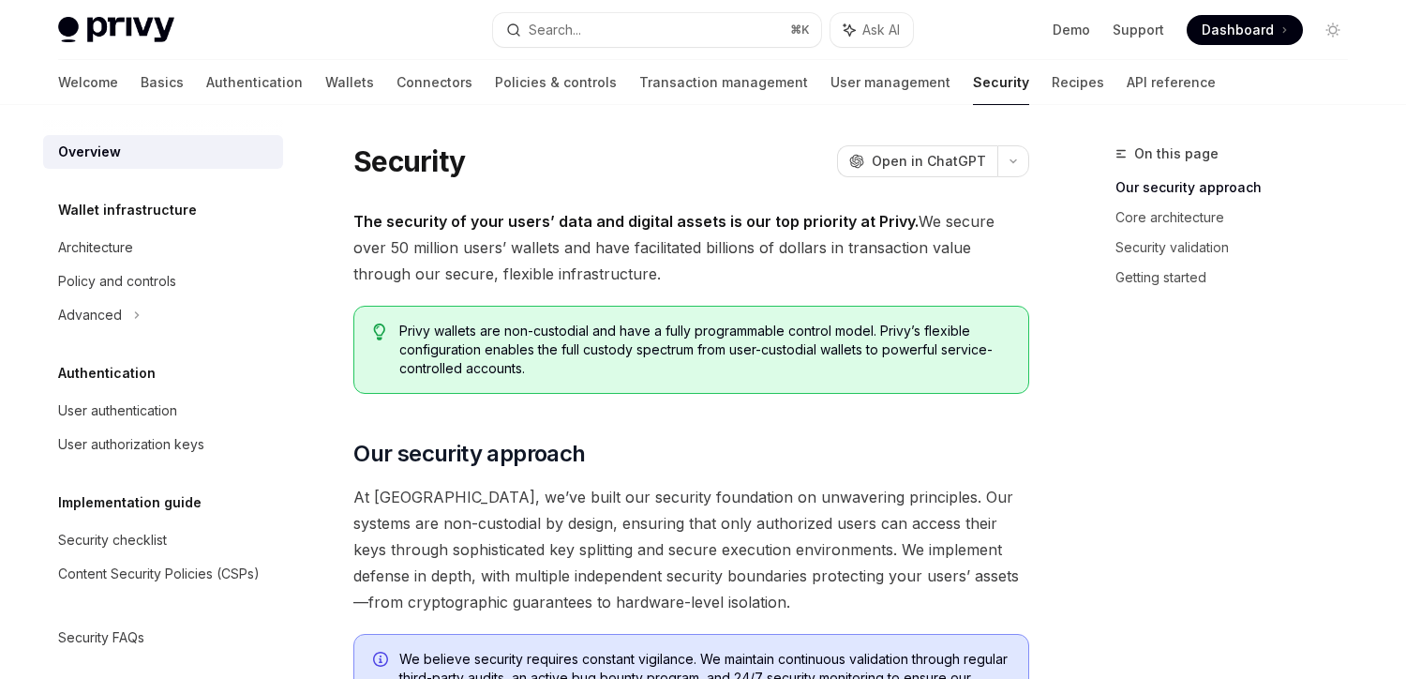
click at [566, 355] on span "Privy wallets are non-custodial and have a fully programmable control model. Pr…" at bounding box center [704, 350] width 610 height 56
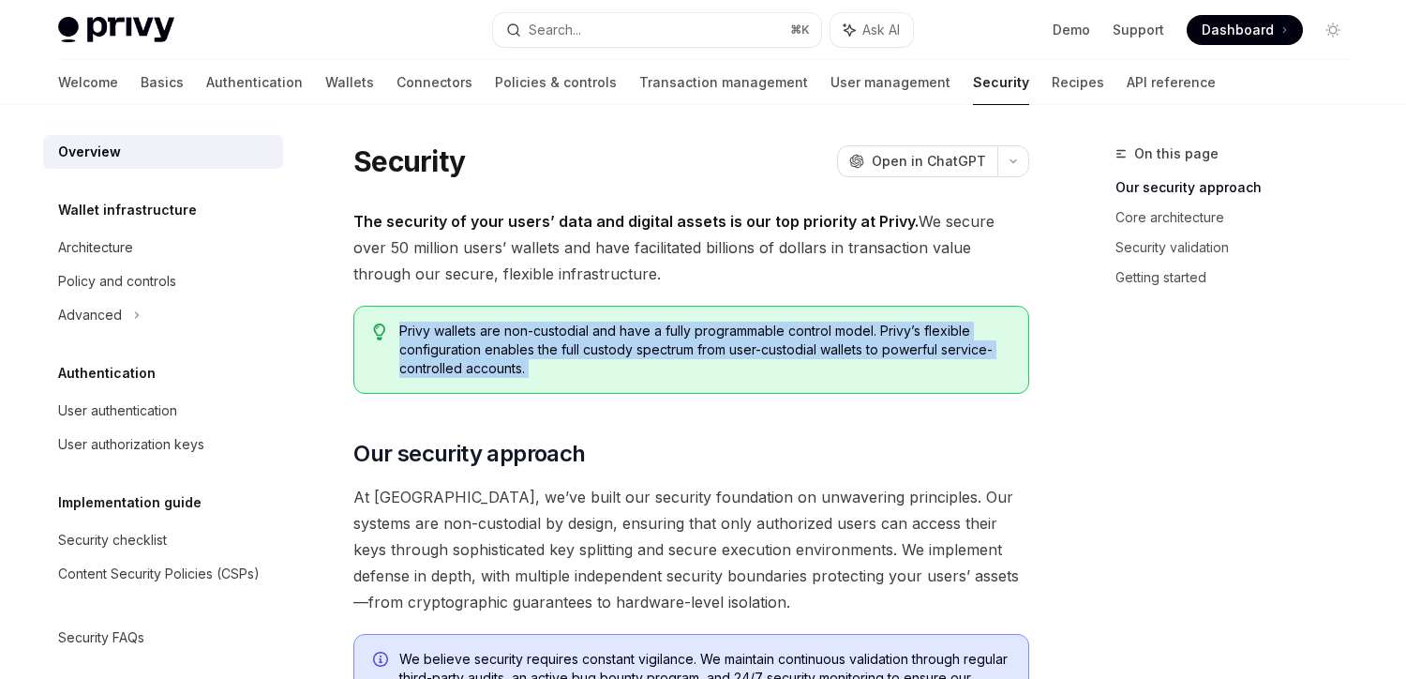
click at [566, 355] on span "Privy wallets are non-custodial and have a fully programmable control model. Pr…" at bounding box center [704, 350] width 610 height 56
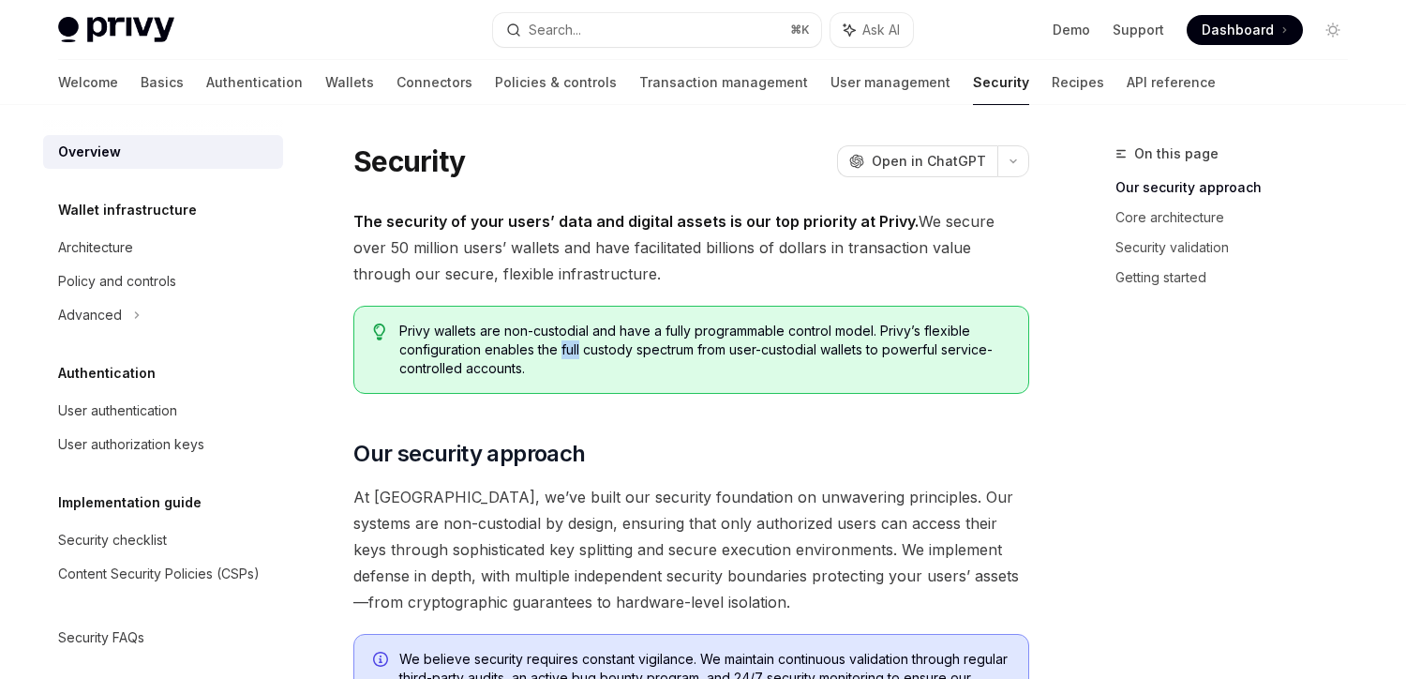
click at [566, 355] on span "Privy wallets are non-custodial and have a fully programmable control model. Pr…" at bounding box center [704, 350] width 610 height 56
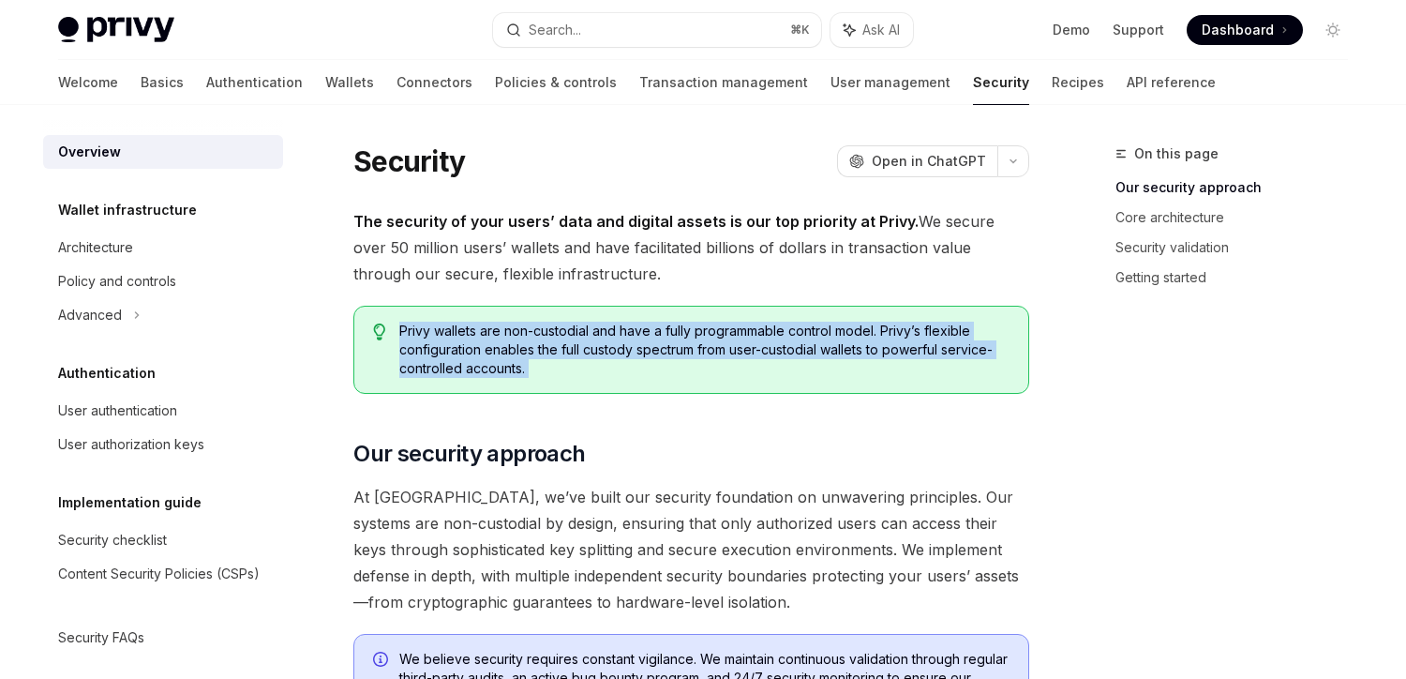
click at [566, 355] on span "Privy wallets are non-custodial and have a fully programmable control model. Pr…" at bounding box center [704, 350] width 610 height 56
click at [526, 369] on span "Privy wallets are non-custodial and have a fully programmable control model. Pr…" at bounding box center [704, 350] width 610 height 56
drag, startPoint x: 526, startPoint y: 369, endPoint x: 410, endPoint y: 332, distance: 122.2
click at [410, 332] on span "Privy wallets are non-custodial and have a fully programmable control model. Pr…" at bounding box center [704, 350] width 610 height 56
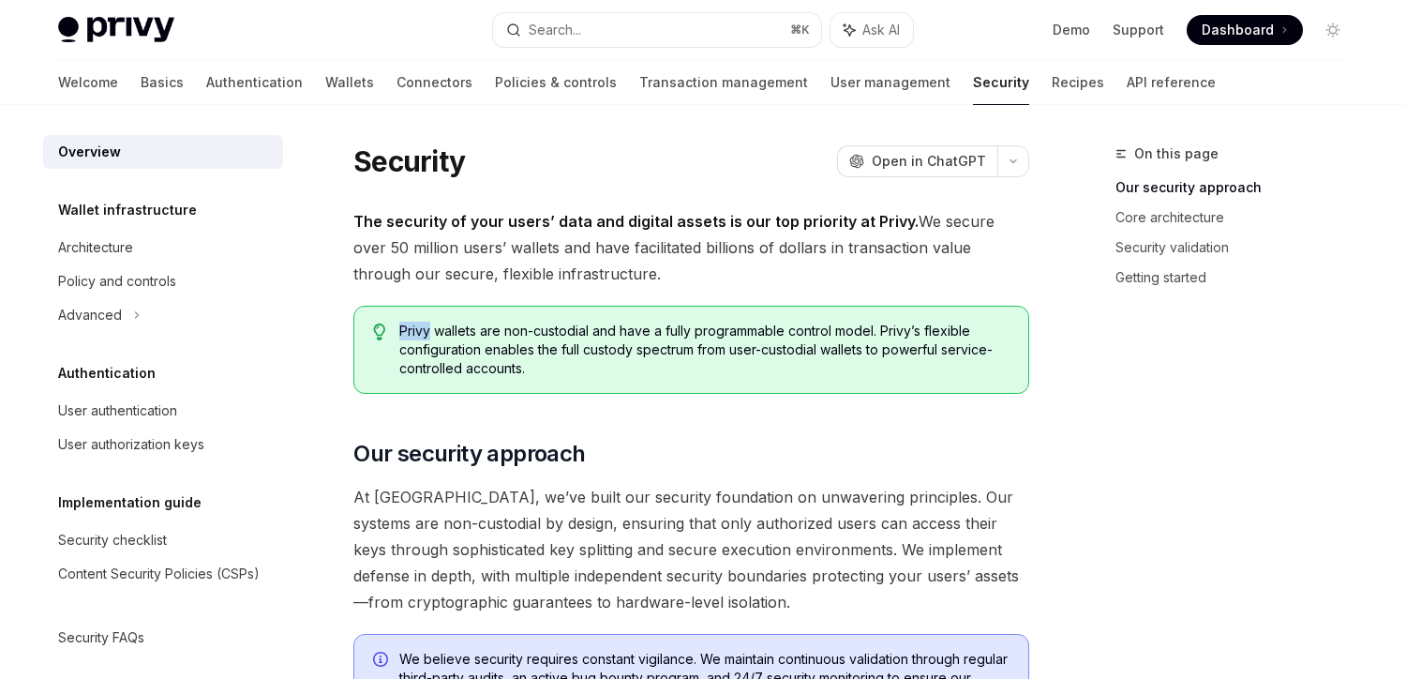
click at [410, 332] on span "Privy wallets are non-custodial and have a fully programmable control model. Pr…" at bounding box center [704, 350] width 610 height 56
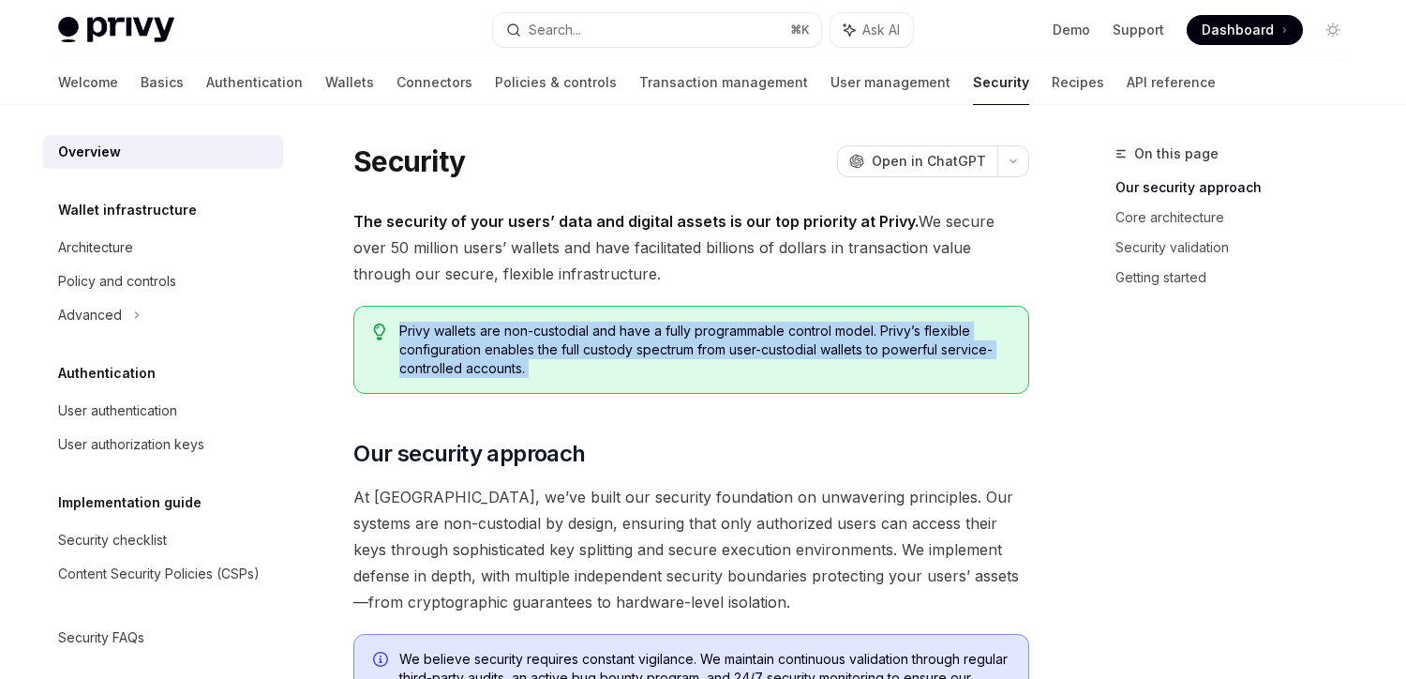
click at [410, 332] on span "Privy wallets are non-custodial and have a fully programmable control model. Pr…" at bounding box center [704, 350] width 610 height 56
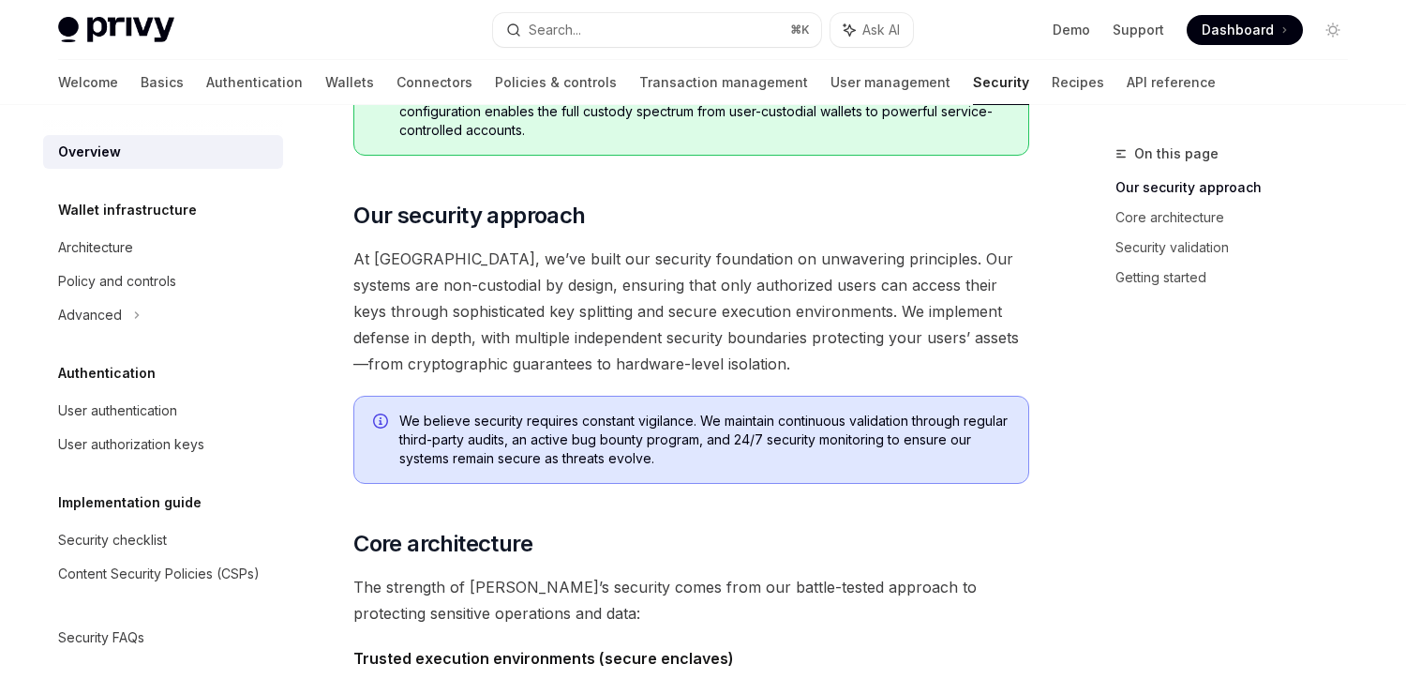
scroll to position [242, 0]
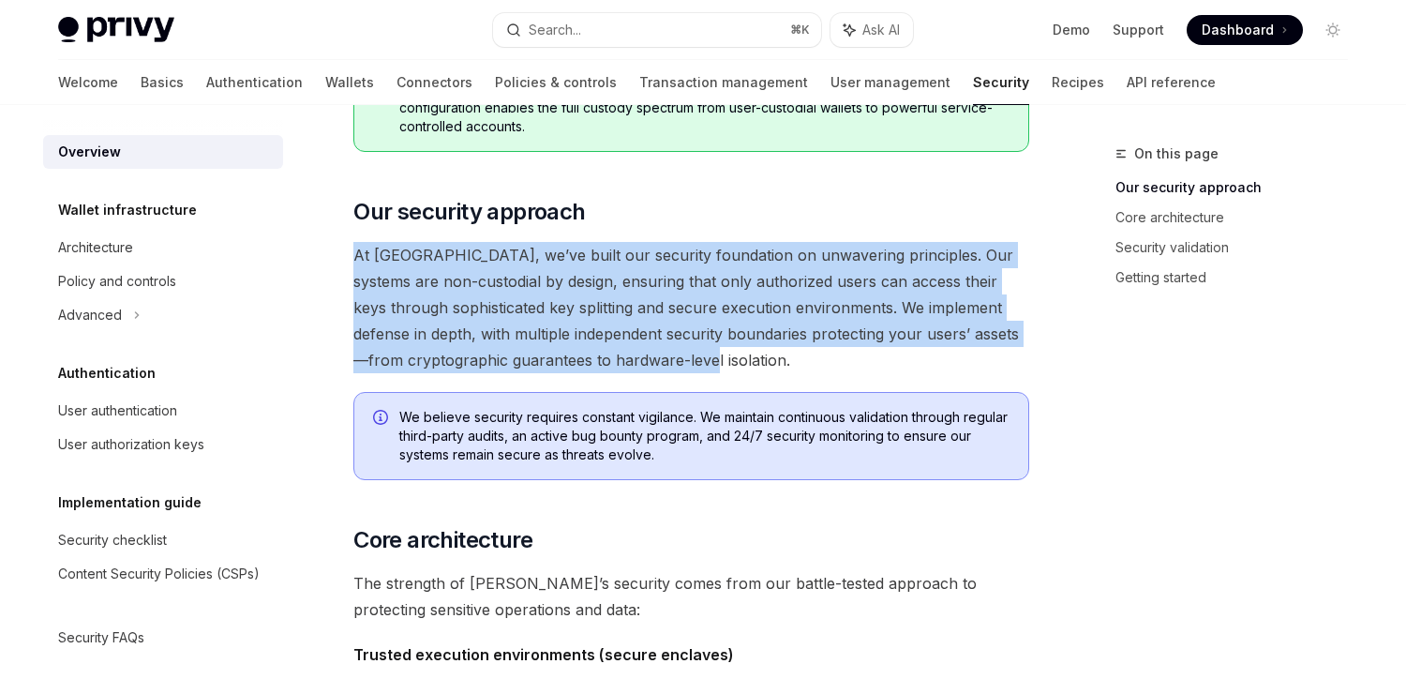
drag, startPoint x: 357, startPoint y: 253, endPoint x: 771, endPoint y: 348, distance: 424.2
click at [771, 348] on span "At [GEOGRAPHIC_DATA], we’ve built our security foundation on unwavering princip…" at bounding box center [691, 307] width 676 height 131
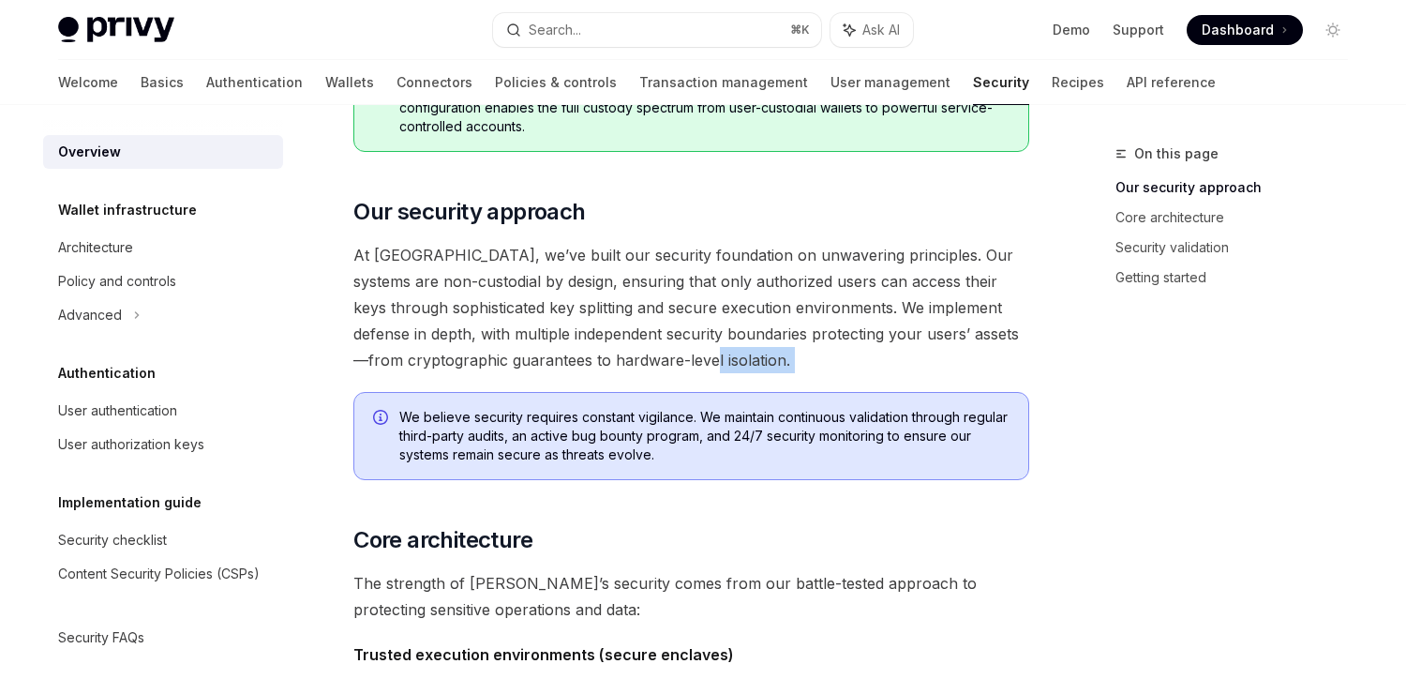
click at [771, 348] on span "At [GEOGRAPHIC_DATA], we’ve built our security foundation on unwavering princip…" at bounding box center [691, 307] width 676 height 131
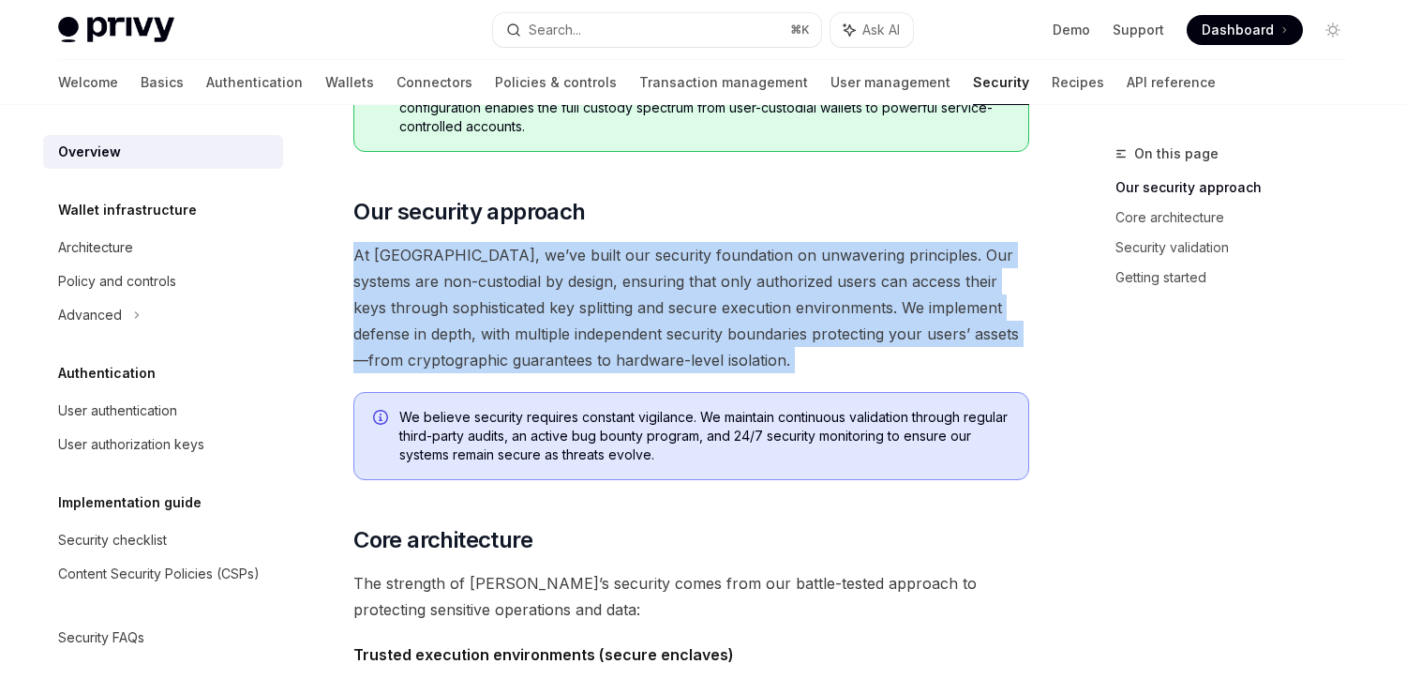
click at [771, 348] on span "At [GEOGRAPHIC_DATA], we’ve built our security foundation on unwavering princip…" at bounding box center [691, 307] width 676 height 131
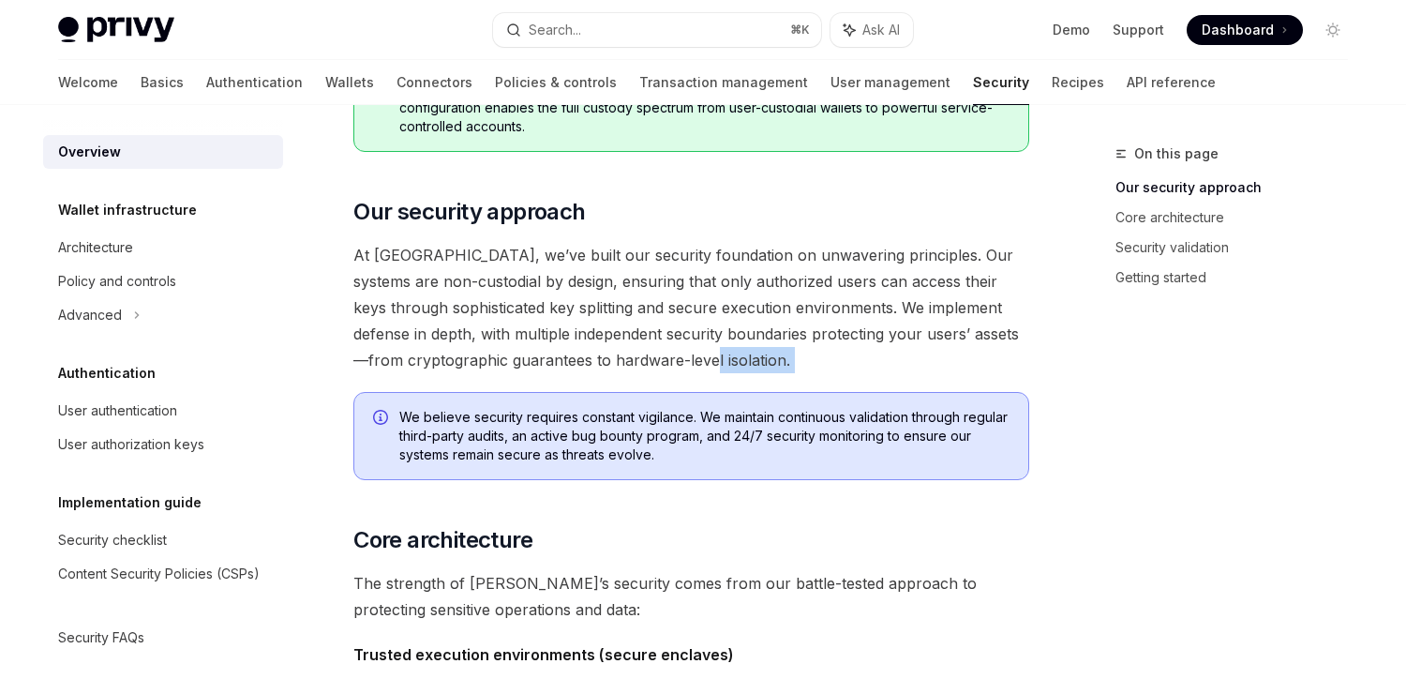
click at [771, 348] on span "At [GEOGRAPHIC_DATA], we’ve built our security foundation on unwavering princip…" at bounding box center [691, 307] width 676 height 131
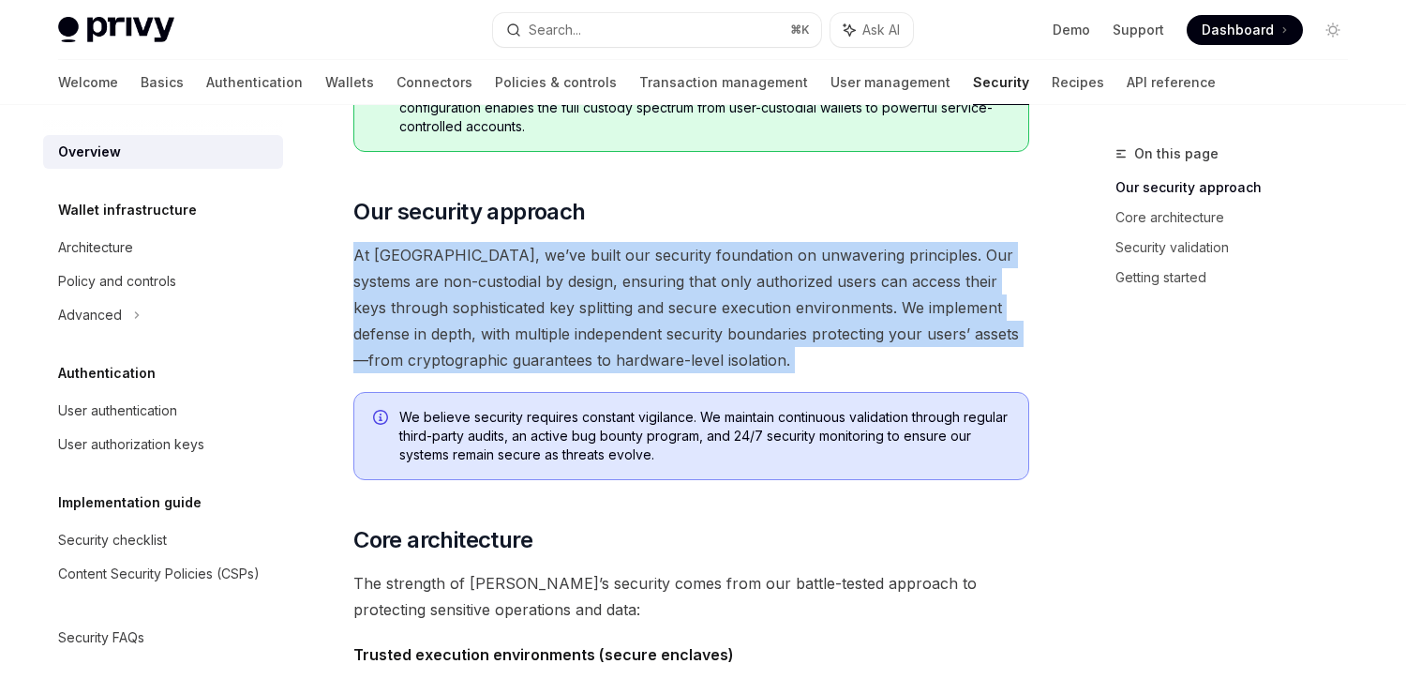
click at [771, 348] on span "At [GEOGRAPHIC_DATA], we’ve built our security foundation on unwavering princip…" at bounding box center [691, 307] width 676 height 131
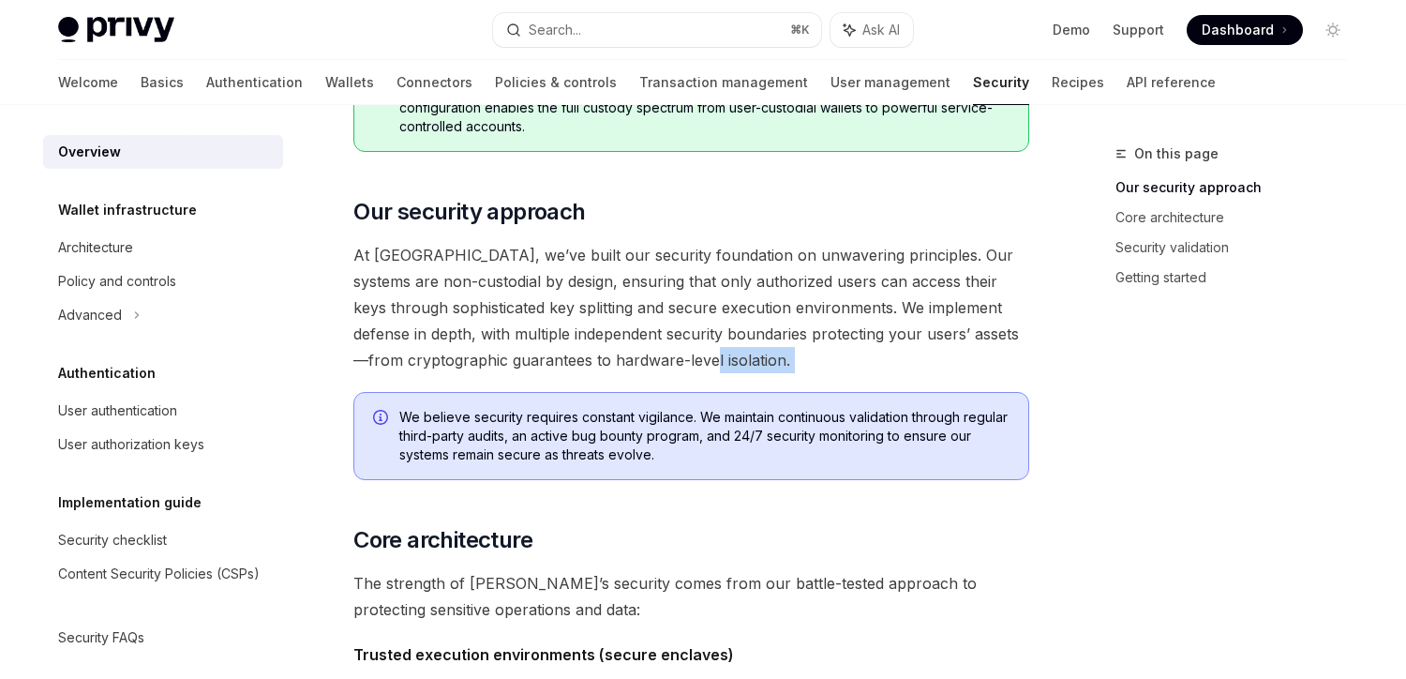
click at [771, 348] on span "At [GEOGRAPHIC_DATA], we’ve built our security foundation on unwavering princip…" at bounding box center [691, 307] width 676 height 131
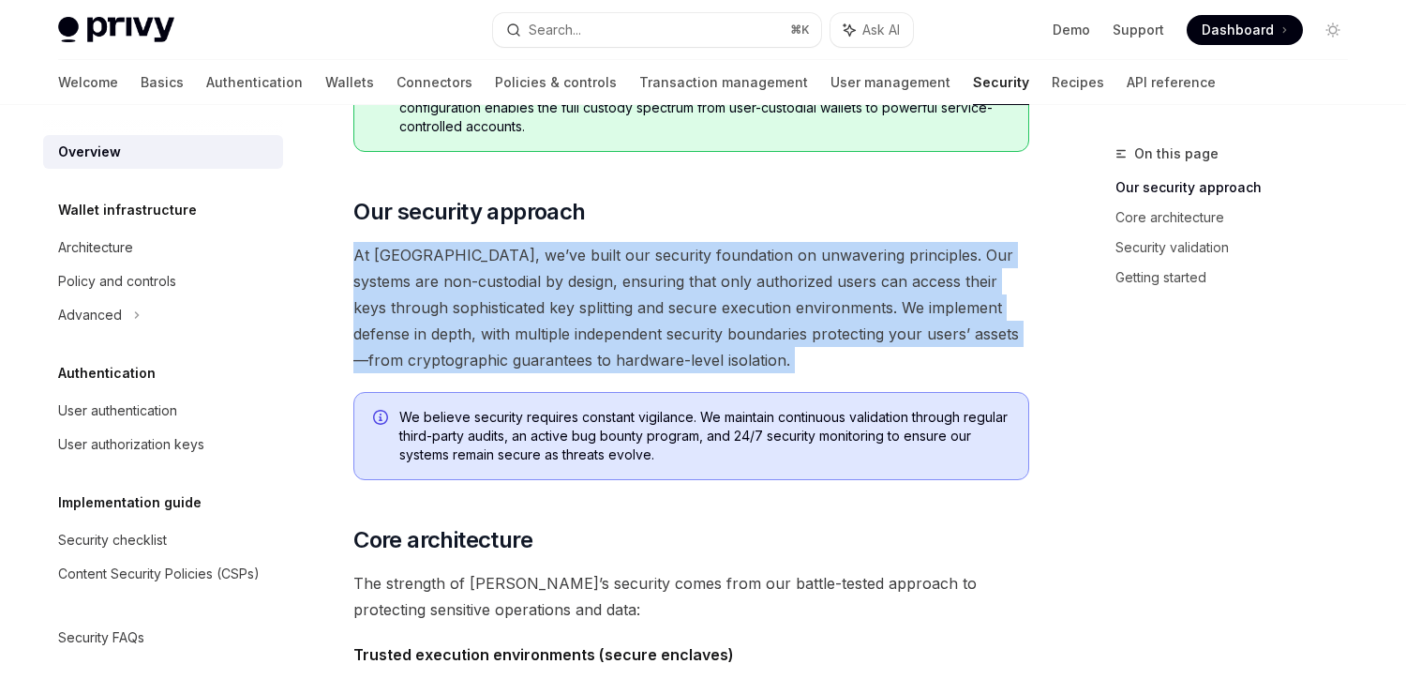
click at [771, 348] on span "At [GEOGRAPHIC_DATA], we’ve built our security foundation on unwavering princip…" at bounding box center [691, 307] width 676 height 131
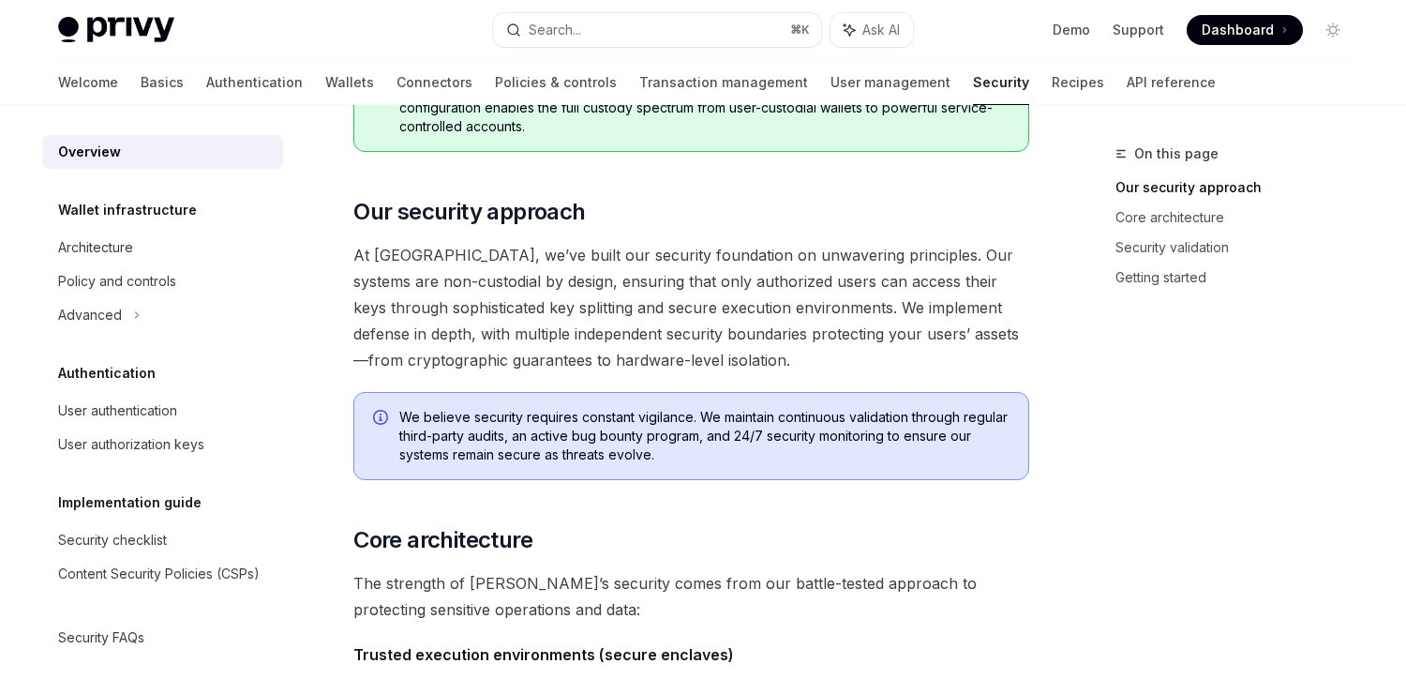
click at [662, 459] on span "We believe security requires constant vigilance. We maintain continuous validat…" at bounding box center [704, 436] width 610 height 56
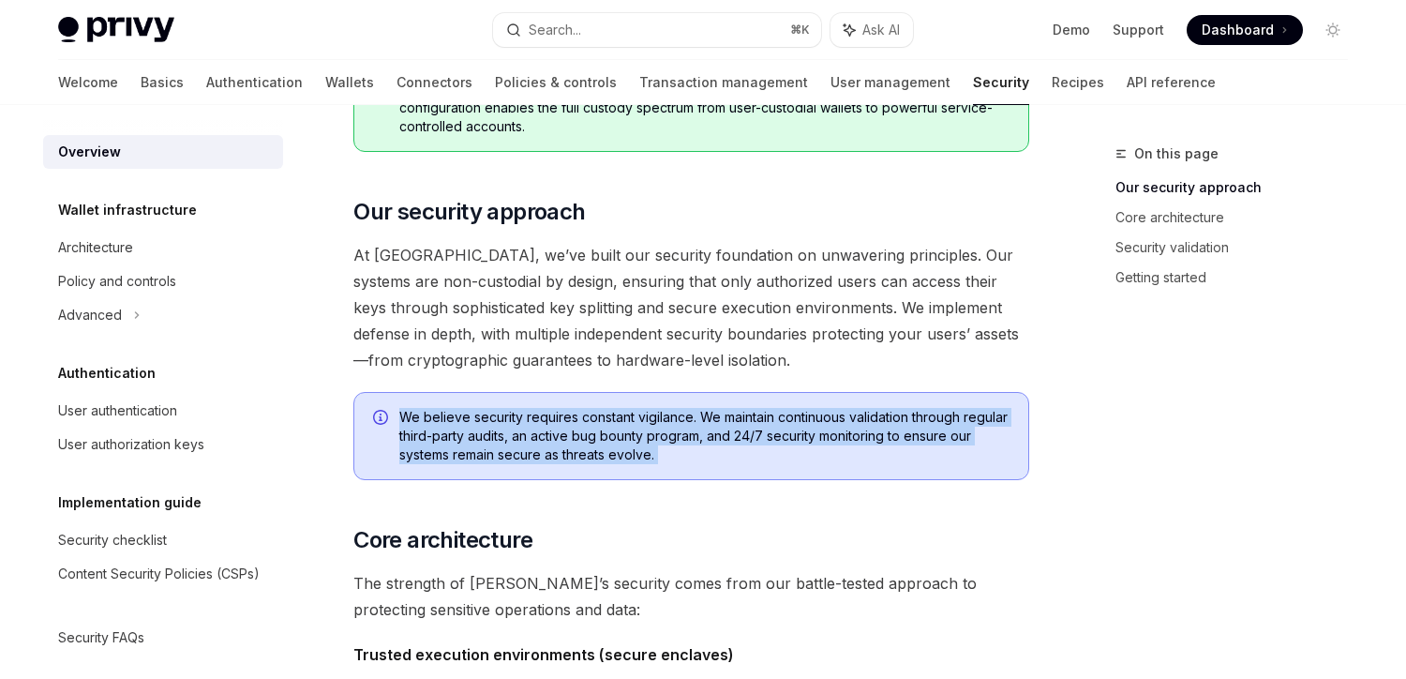
click at [662, 459] on span "We believe security requires constant vigilance. We maintain continuous validat…" at bounding box center [704, 436] width 610 height 56
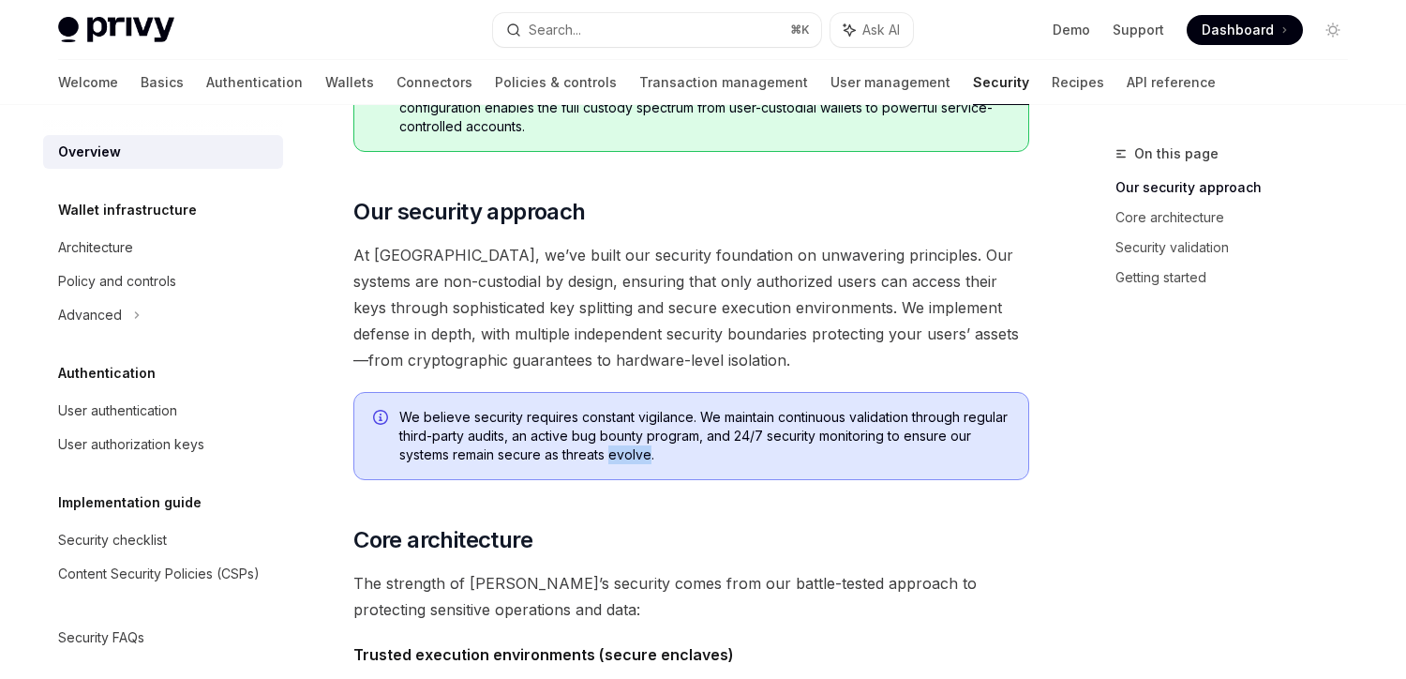
click at [662, 459] on span "We believe security requires constant vigilance. We maintain continuous validat…" at bounding box center [704, 436] width 610 height 56
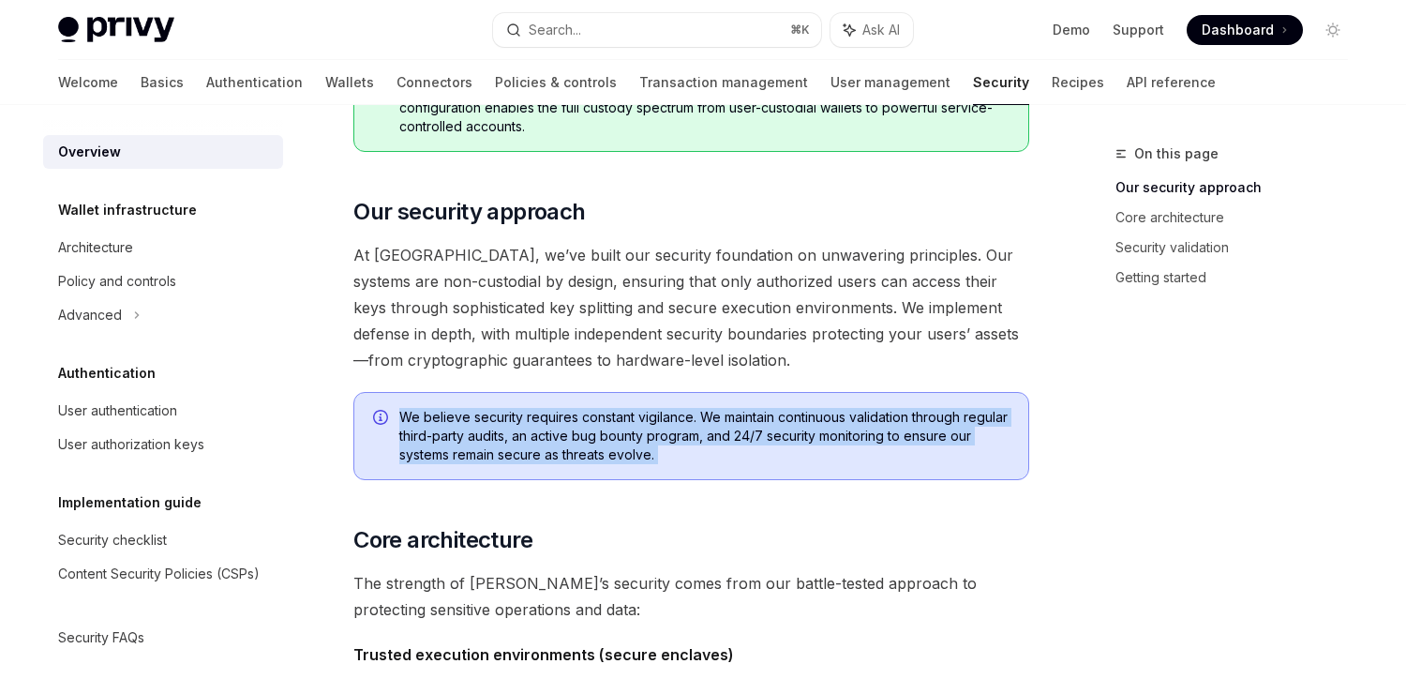
click at [662, 459] on span "We believe security requires constant vigilance. We maintain continuous validat…" at bounding box center [704, 436] width 610 height 56
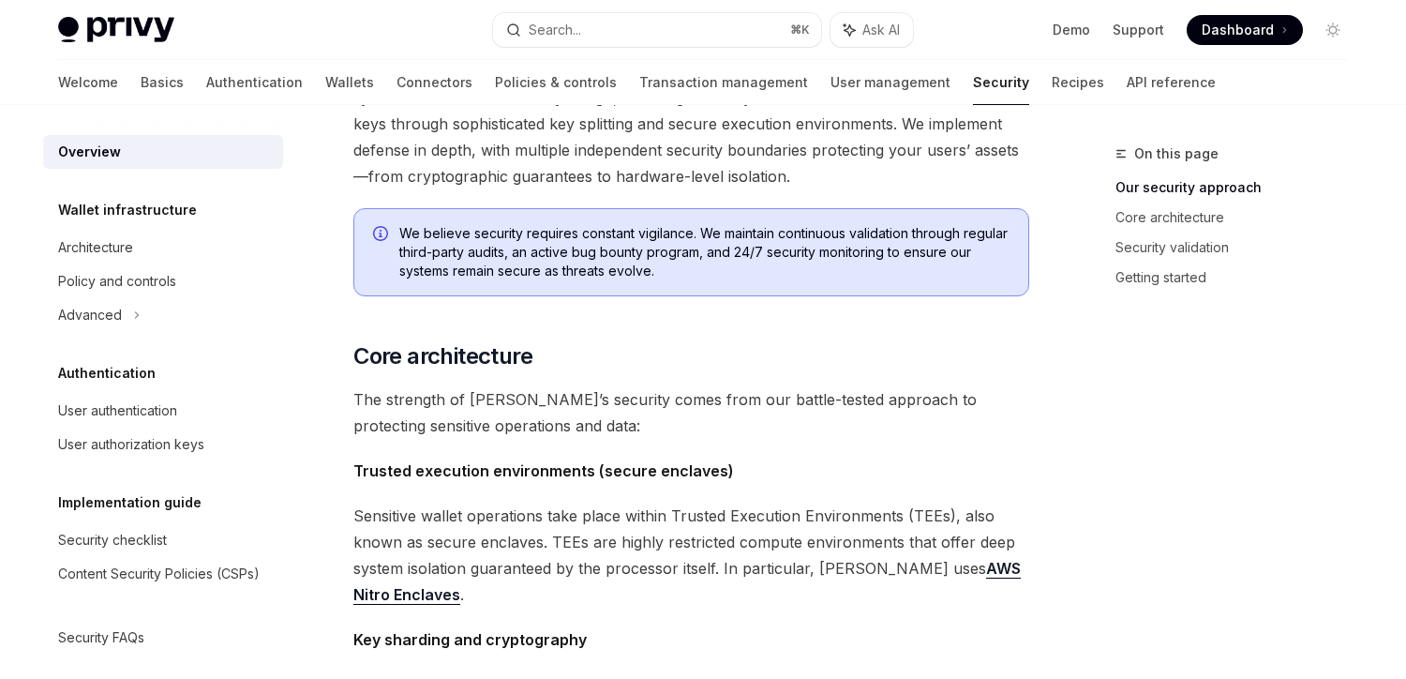
scroll to position [473, 0]
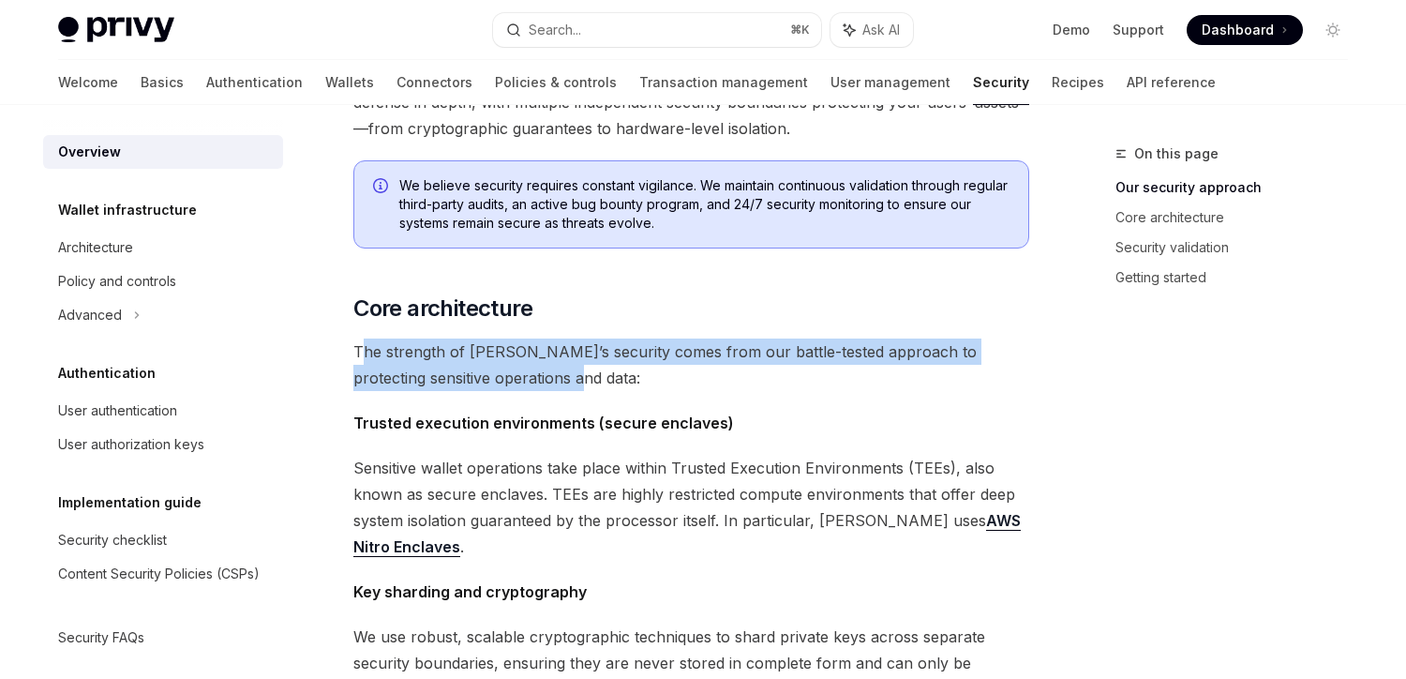
drag, startPoint x: 358, startPoint y: 346, endPoint x: 563, endPoint y: 380, distance: 207.2
click at [563, 380] on span "The strength of [PERSON_NAME]’s security comes from our battle-tested approach …" at bounding box center [691, 364] width 676 height 53
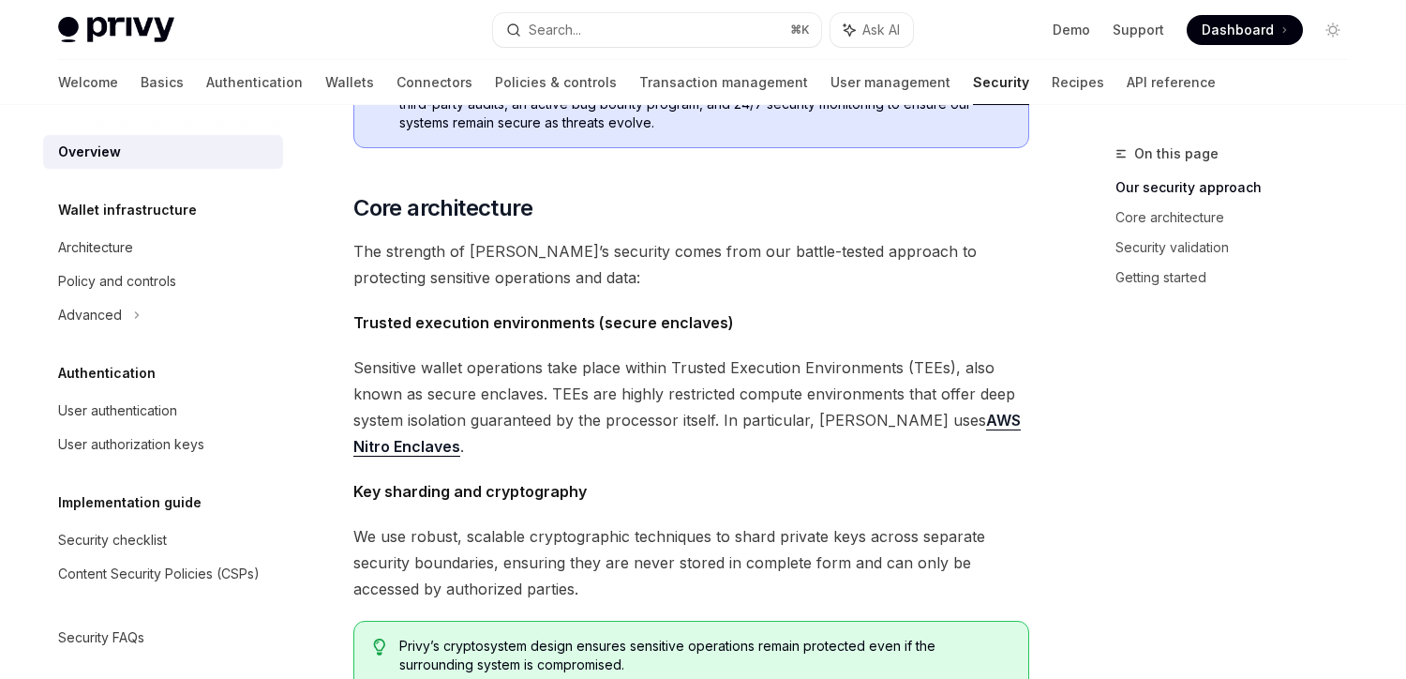
scroll to position [581, 0]
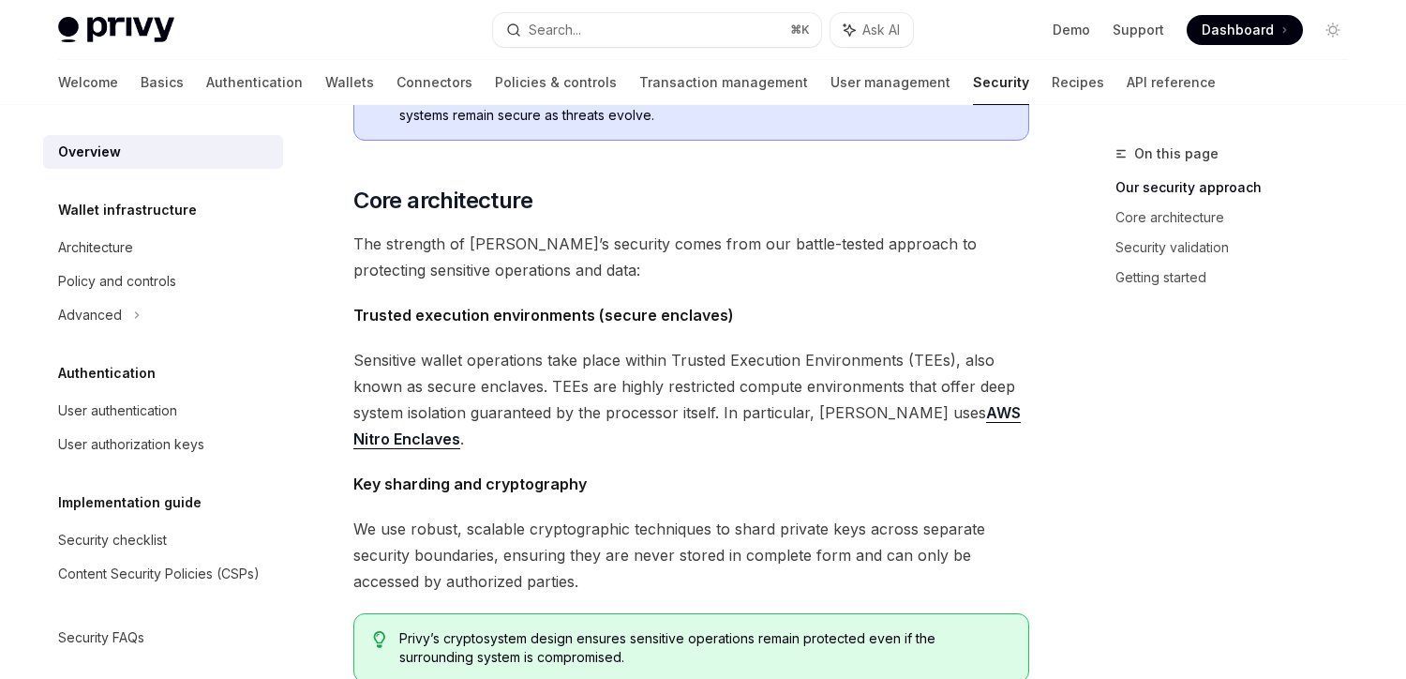
click at [563, 380] on span "Sensitive wallet operations take place within Trusted Execution Environments (T…" at bounding box center [691, 399] width 676 height 105
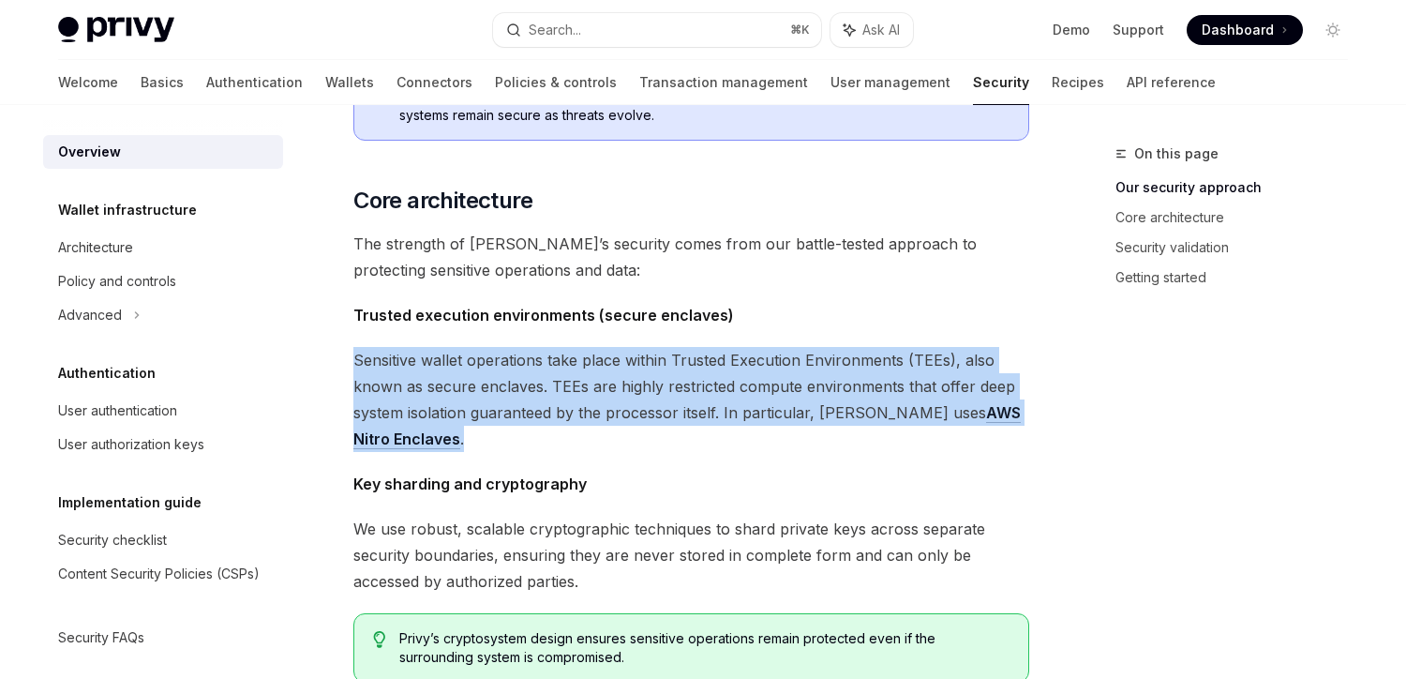
click at [563, 380] on span "Sensitive wallet operations take place within Trusted Execution Environments (T…" at bounding box center [691, 399] width 676 height 105
drag, startPoint x: 358, startPoint y: 365, endPoint x: 570, endPoint y: 433, distance: 222.7
click at [570, 433] on span "Sensitive wallet operations take place within Trusted Execution Environments (T…" at bounding box center [691, 399] width 676 height 105
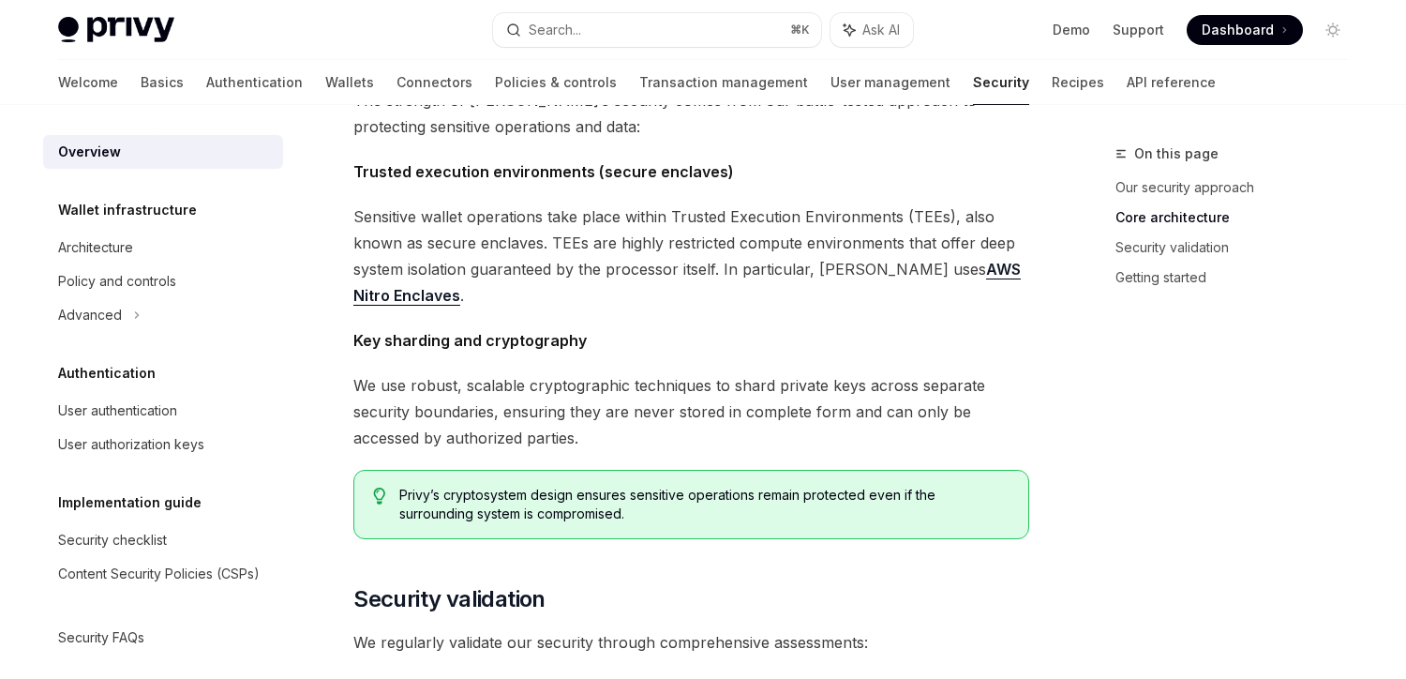
scroll to position [730, 0]
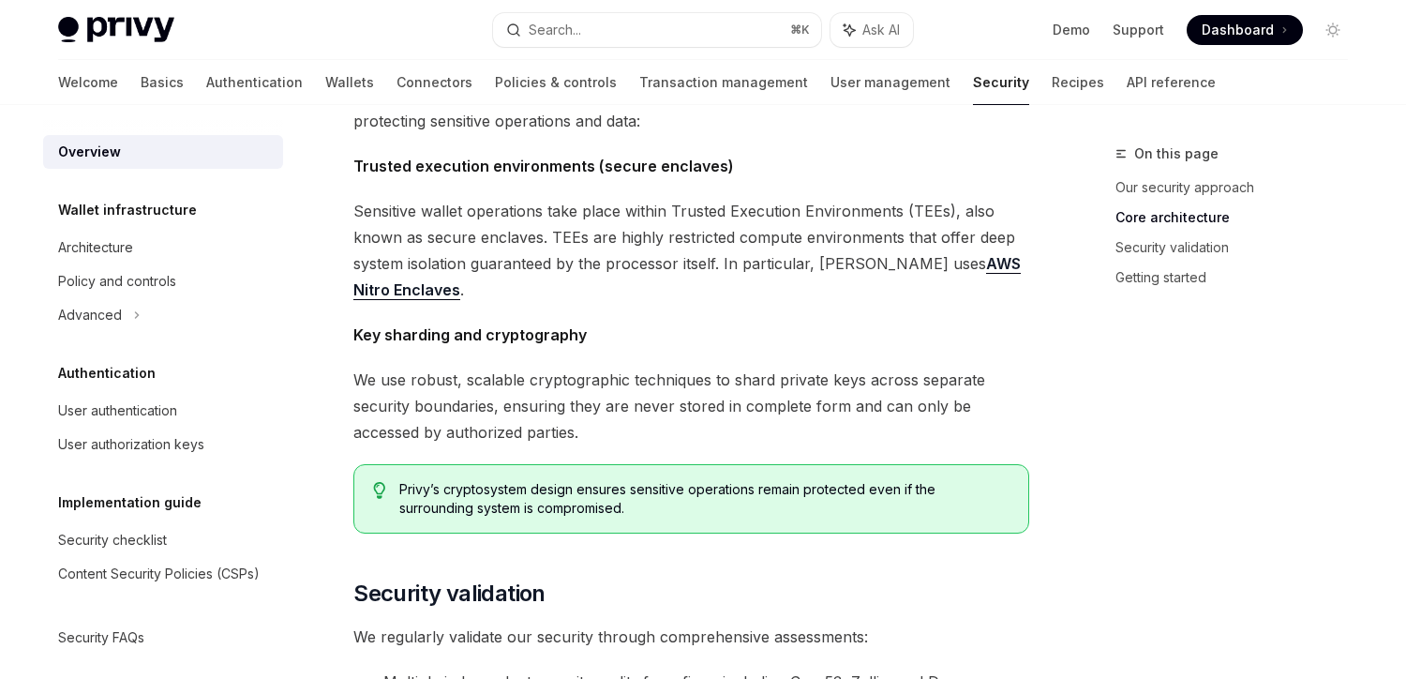
click at [570, 432] on span "We use robust, scalable cryptographic techniques to shard private keys across s…" at bounding box center [691, 406] width 676 height 79
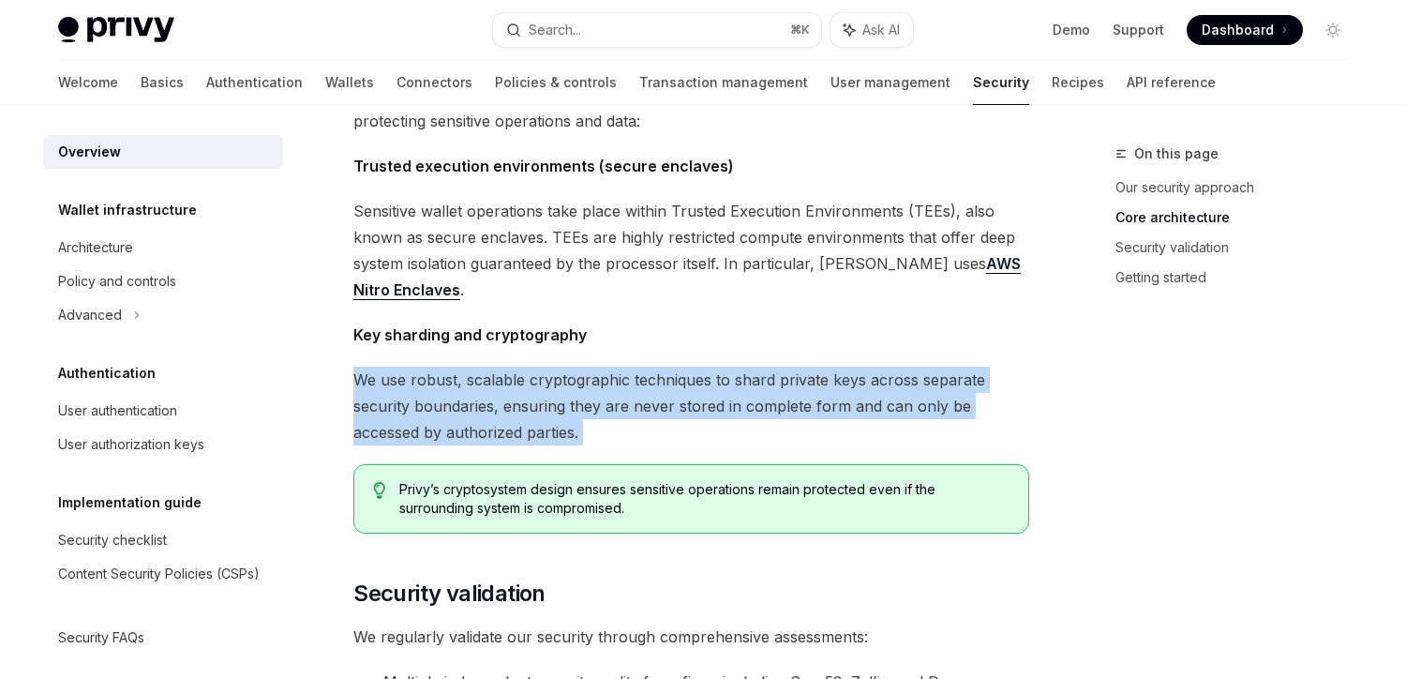
click at [570, 432] on span "We use robust, scalable cryptographic techniques to shard private keys across s…" at bounding box center [691, 406] width 676 height 79
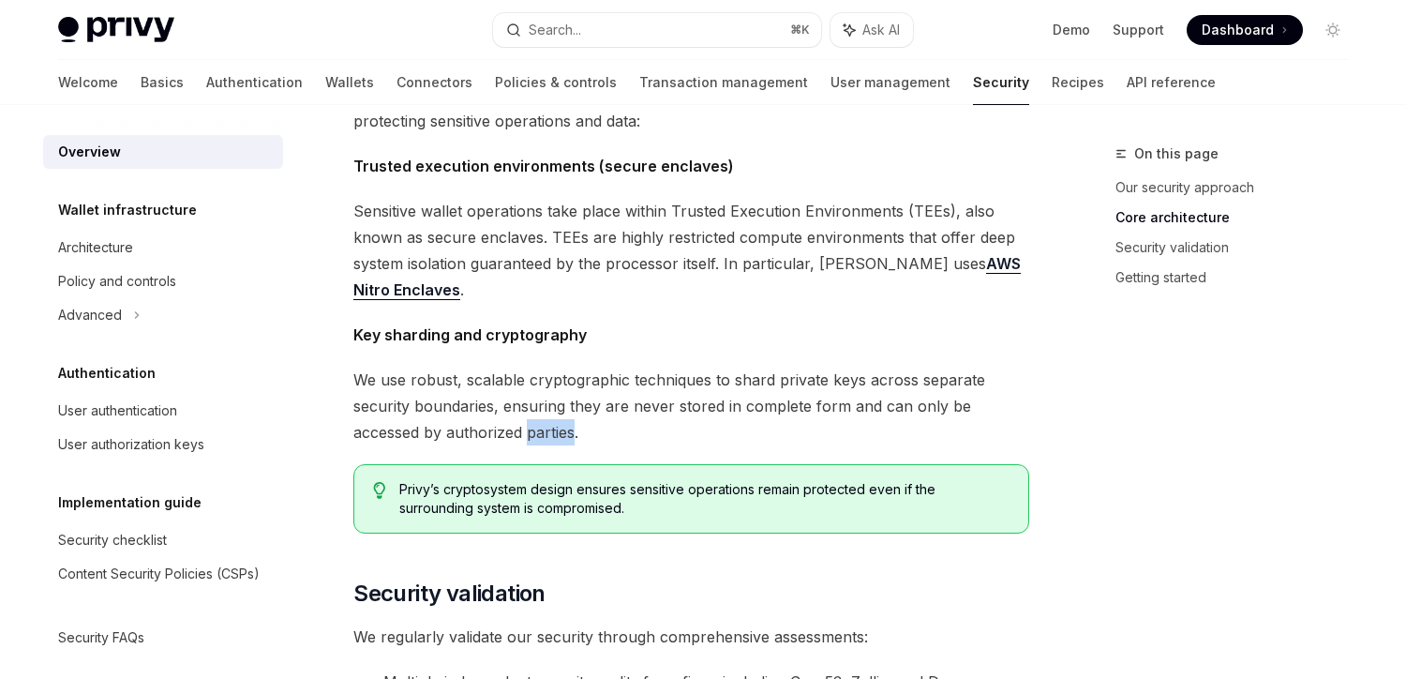
click at [570, 432] on span "We use robust, scalable cryptographic techniques to shard private keys across s…" at bounding box center [691, 406] width 676 height 79
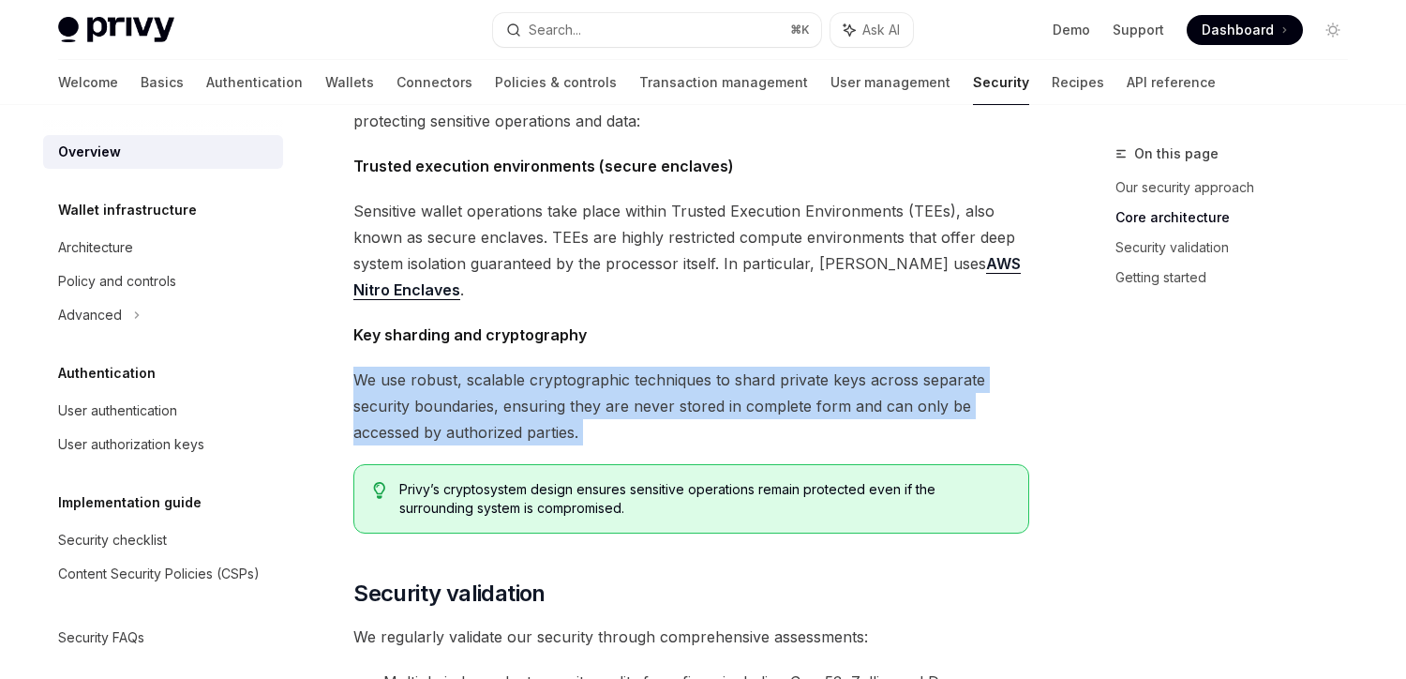
click at [570, 432] on span "We use robust, scalable cryptographic techniques to shard private keys across s…" at bounding box center [691, 406] width 676 height 79
drag, startPoint x: 602, startPoint y: 438, endPoint x: 338, endPoint y: 375, distance: 271.7
click at [338, 375] on div "Security OpenAI Open in ChatGPT OpenAI Open in ChatGPT The security of your use…" at bounding box center [515, 425] width 1035 height 2026
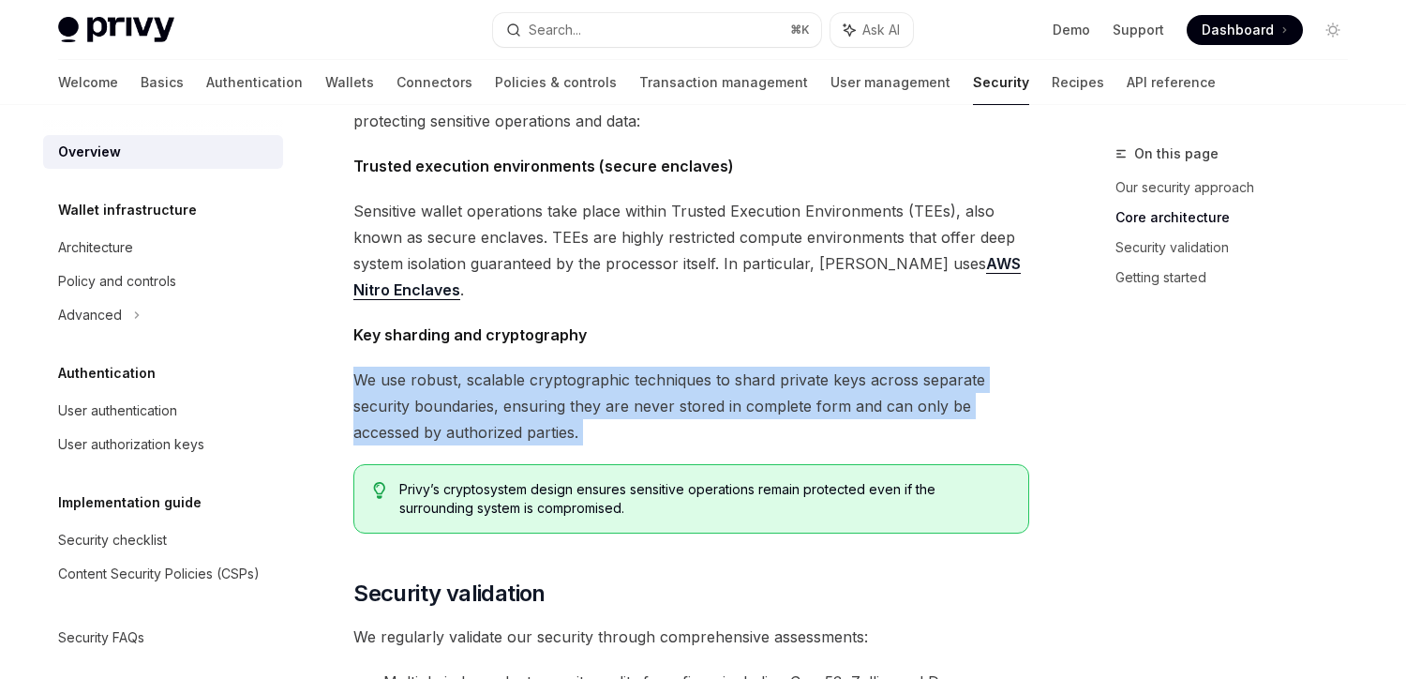
drag, startPoint x: 338, startPoint y: 375, endPoint x: 600, endPoint y: 436, distance: 269.5
click at [600, 436] on div "Security OpenAI Open in ChatGPT OpenAI Open in ChatGPT The security of your use…" at bounding box center [515, 425] width 1035 height 2026
click at [600, 436] on span "We use robust, scalable cryptographic techniques to shard private keys across s…" at bounding box center [691, 406] width 676 height 79
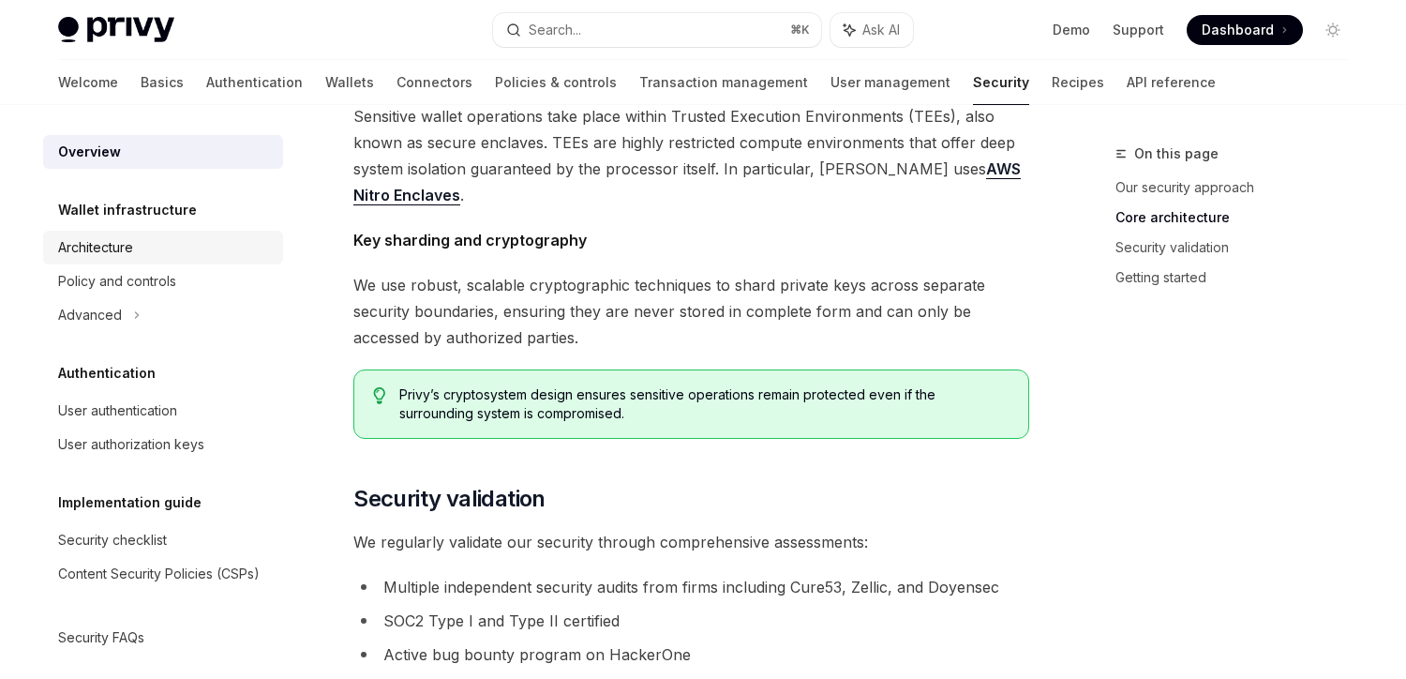
scroll to position [0, 0]
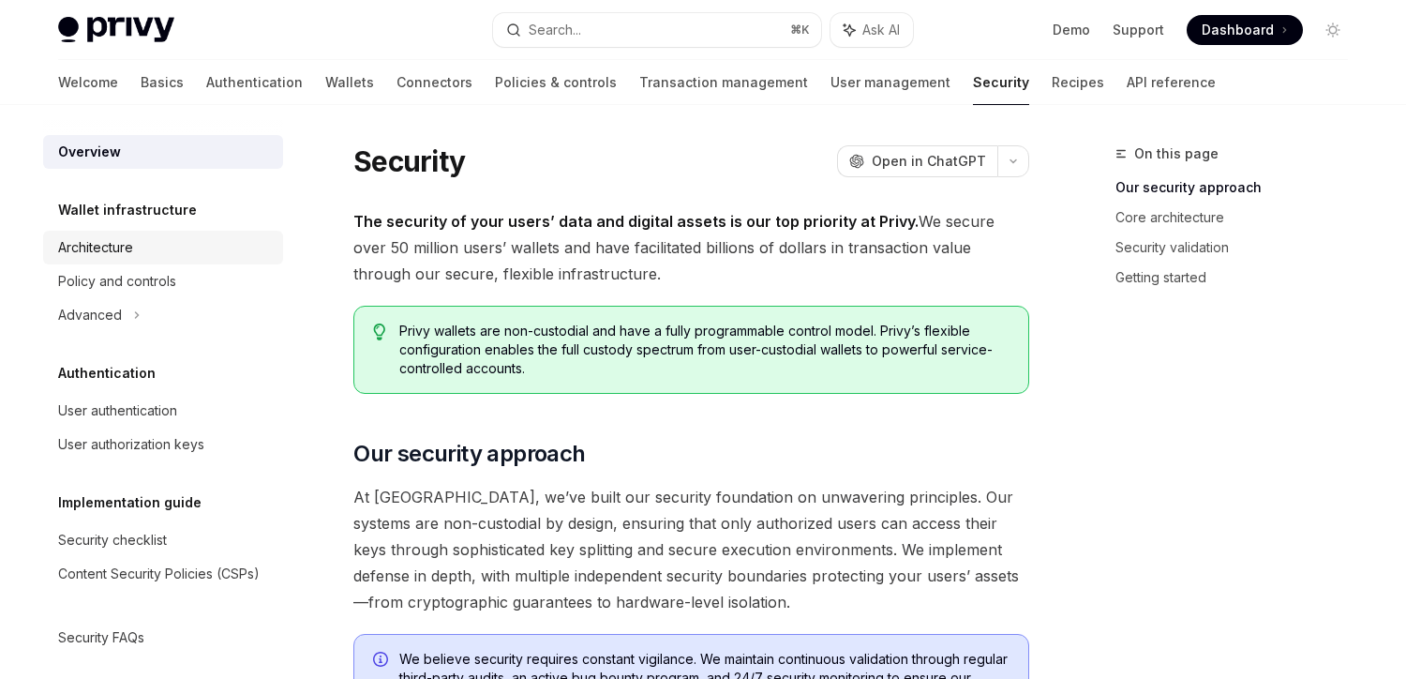
click at [113, 252] on div "Architecture" at bounding box center [95, 247] width 75 height 23
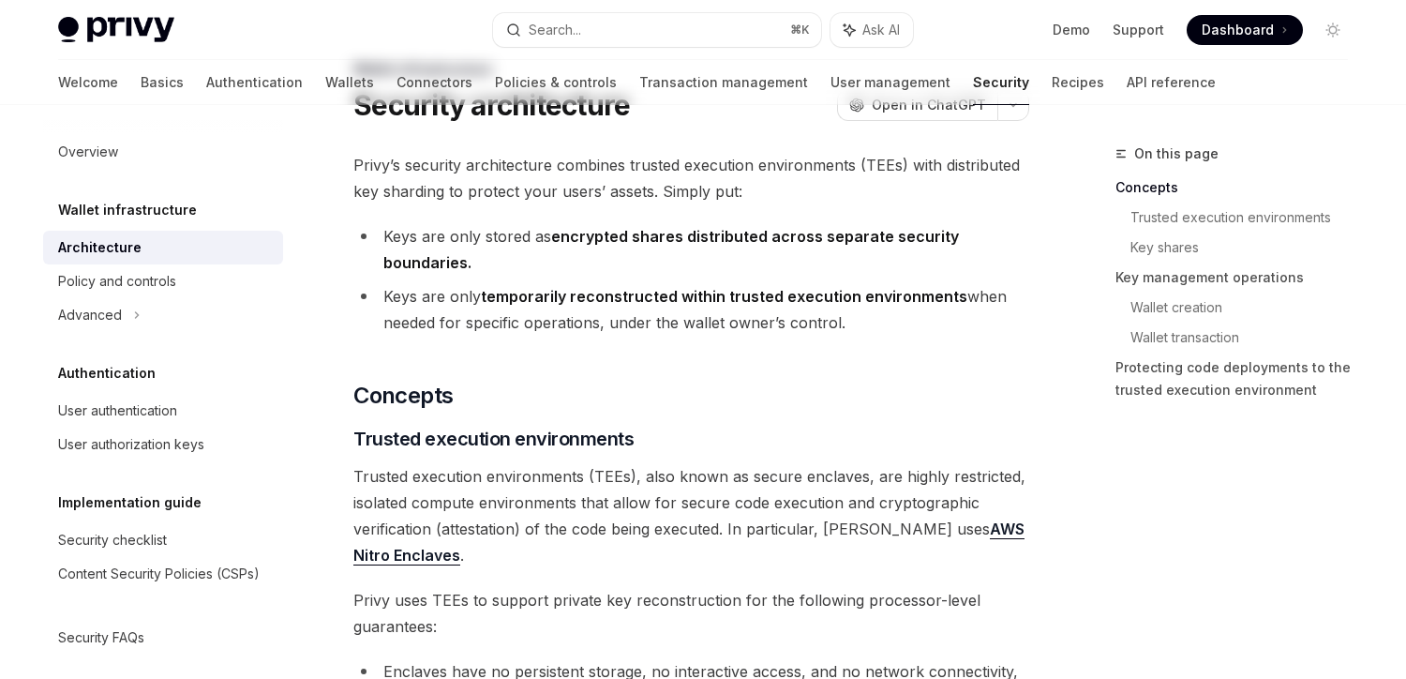
scroll to position [88, 0]
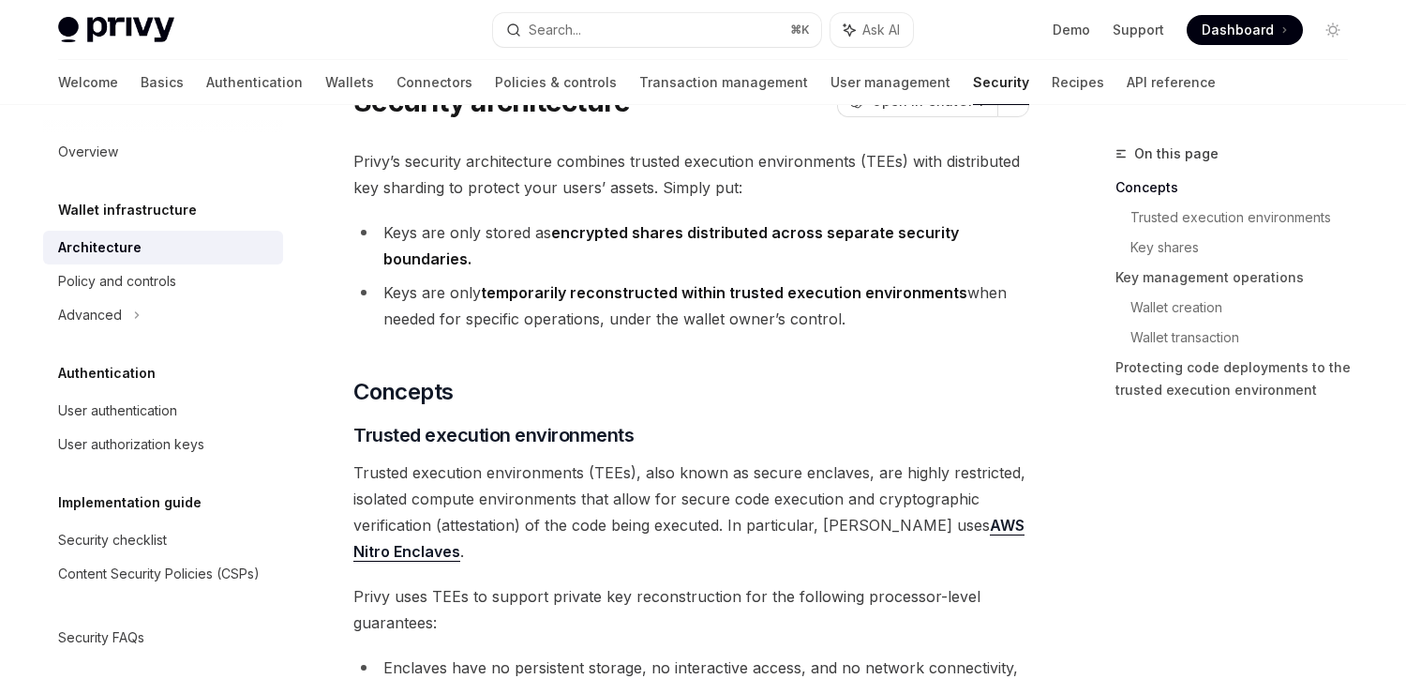
click at [525, 288] on strong "temporarily reconstructed within trusted execution environments" at bounding box center [724, 292] width 487 height 19
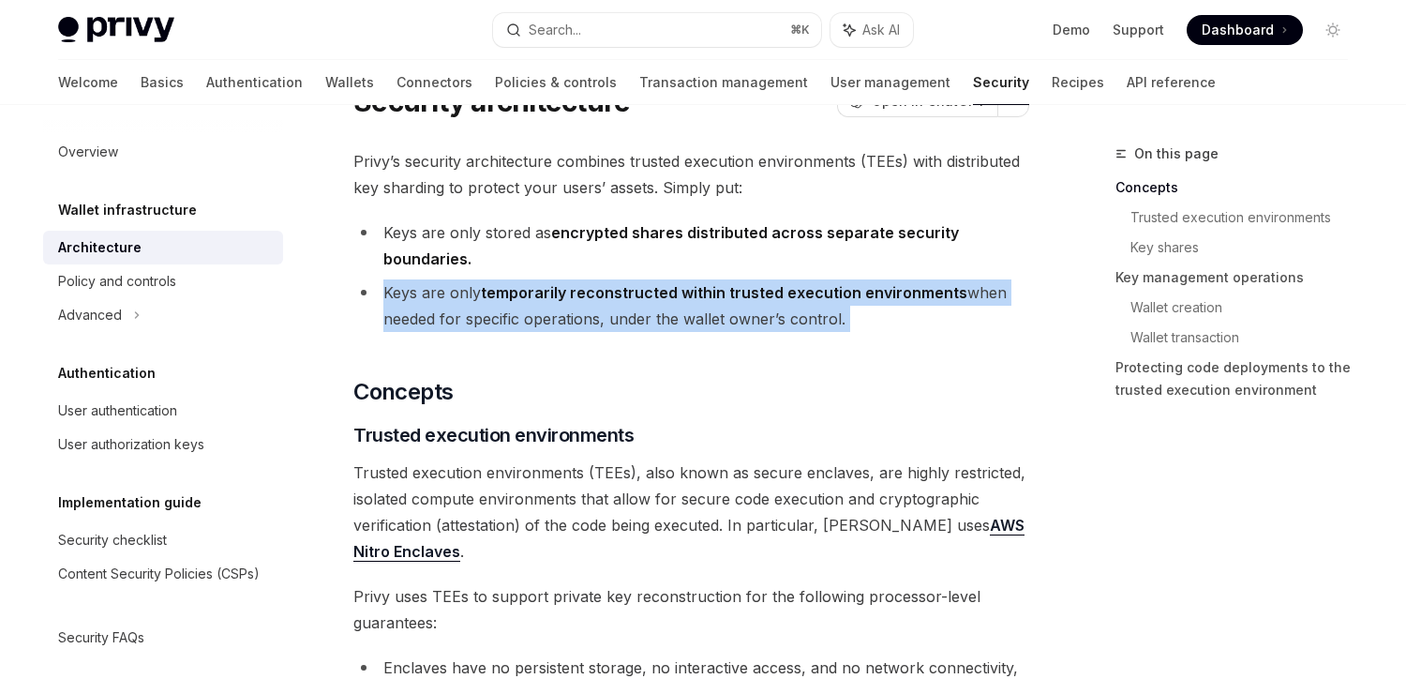
click at [525, 288] on strong "temporarily reconstructed within trusted execution environments" at bounding box center [724, 292] width 487 height 19
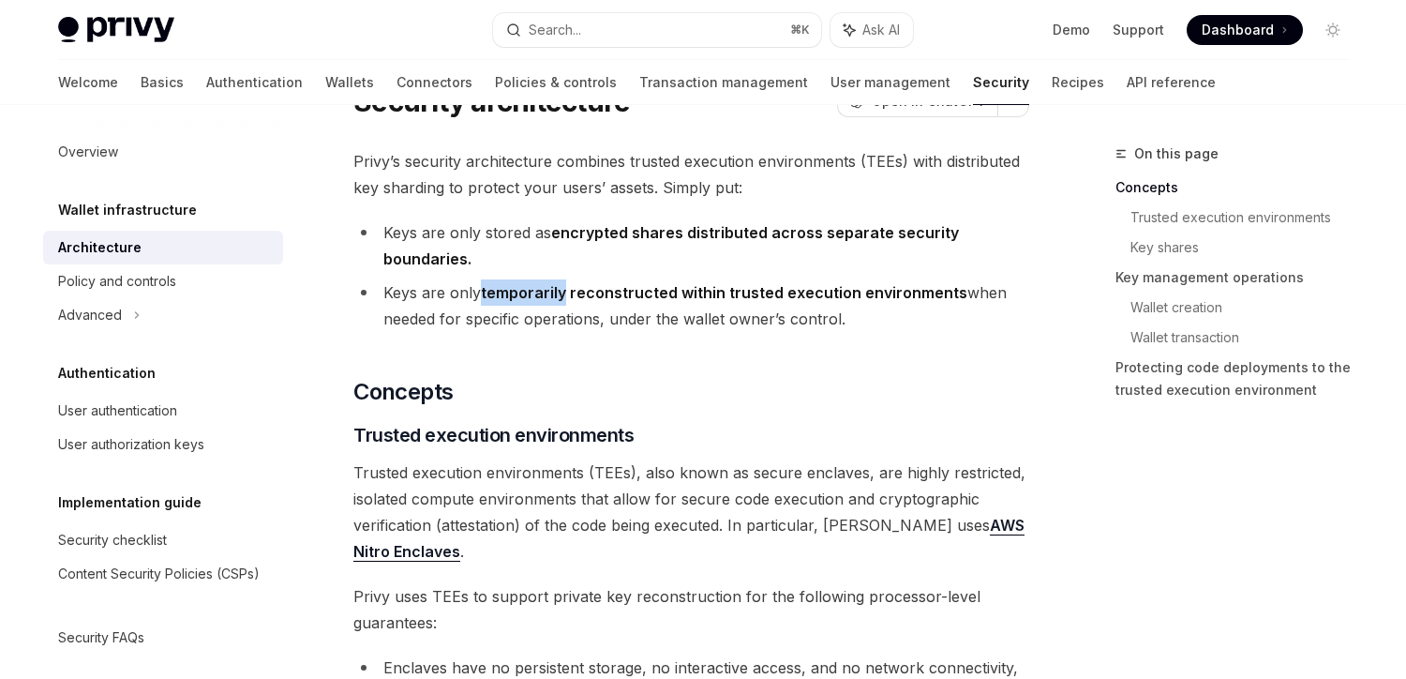
click at [525, 288] on strong "temporarily reconstructed within trusted execution environments" at bounding box center [724, 292] width 487 height 19
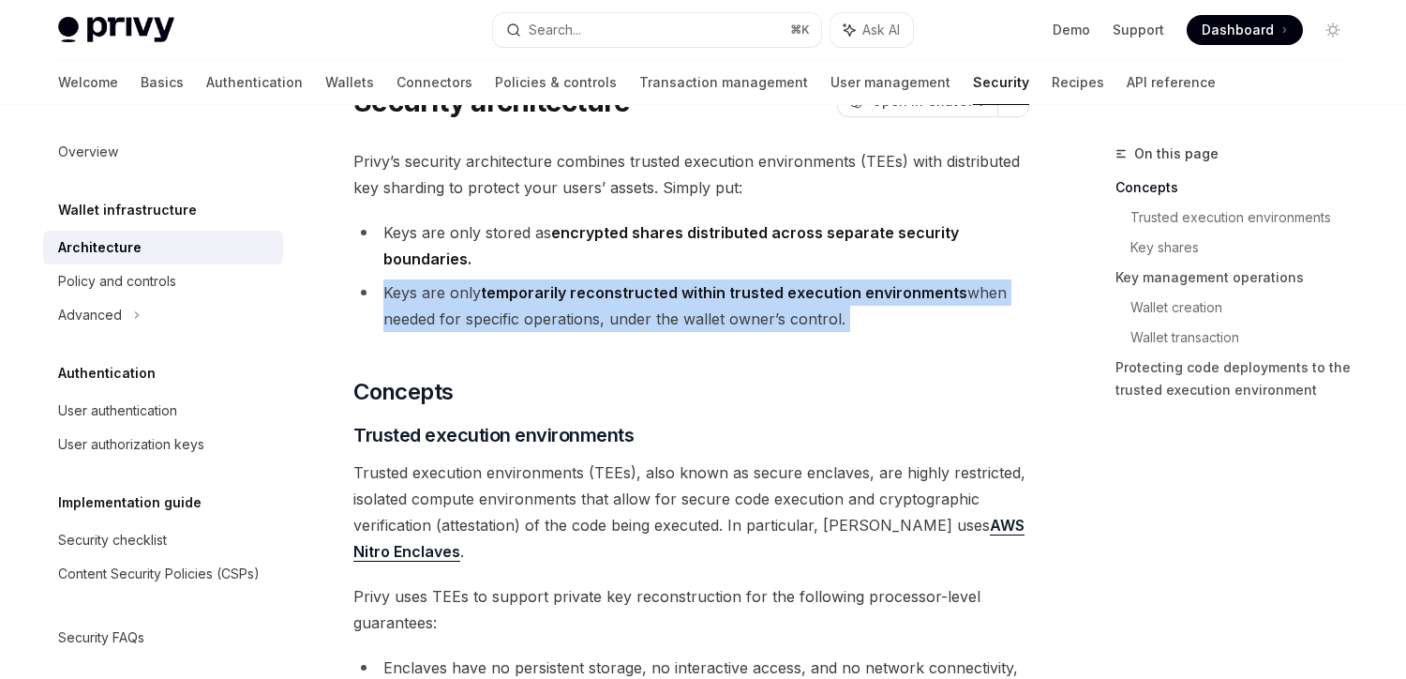
click at [525, 288] on strong "temporarily reconstructed within trusted execution environments" at bounding box center [724, 292] width 487 height 19
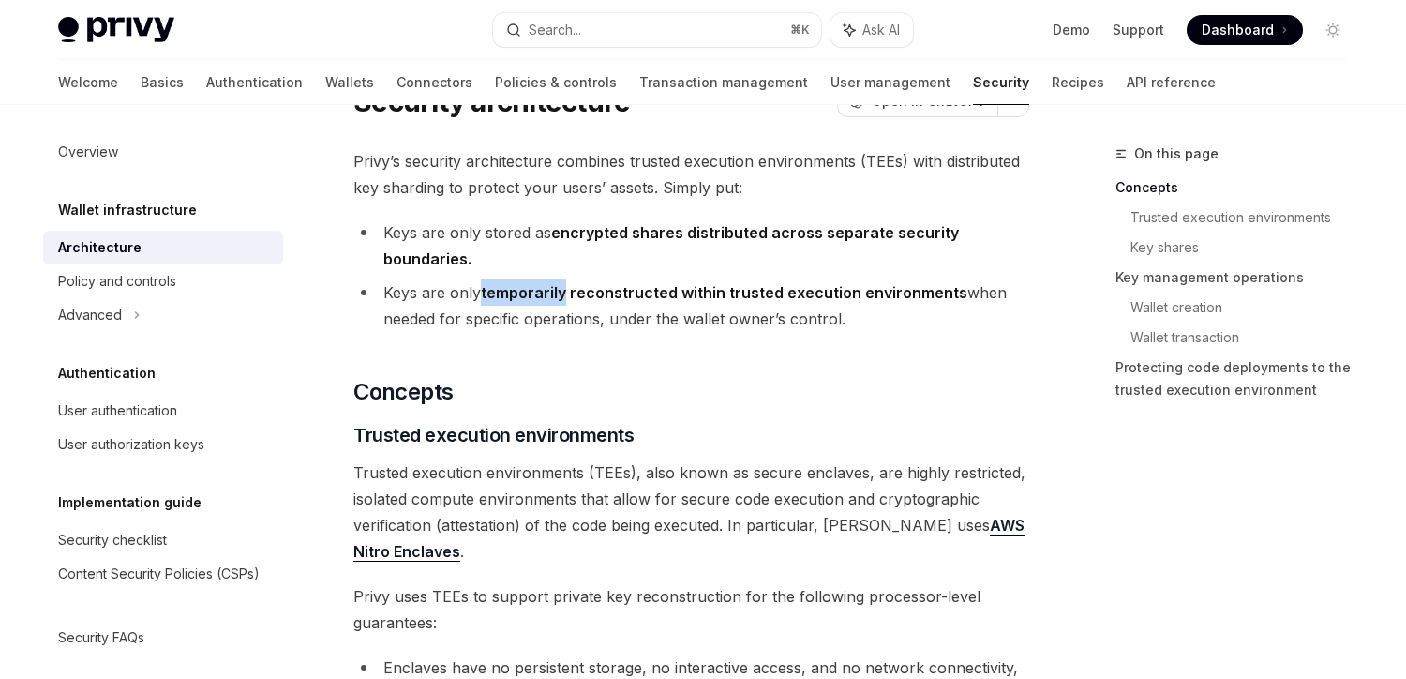
click at [525, 288] on strong "temporarily reconstructed within trusted execution environments" at bounding box center [724, 292] width 487 height 19
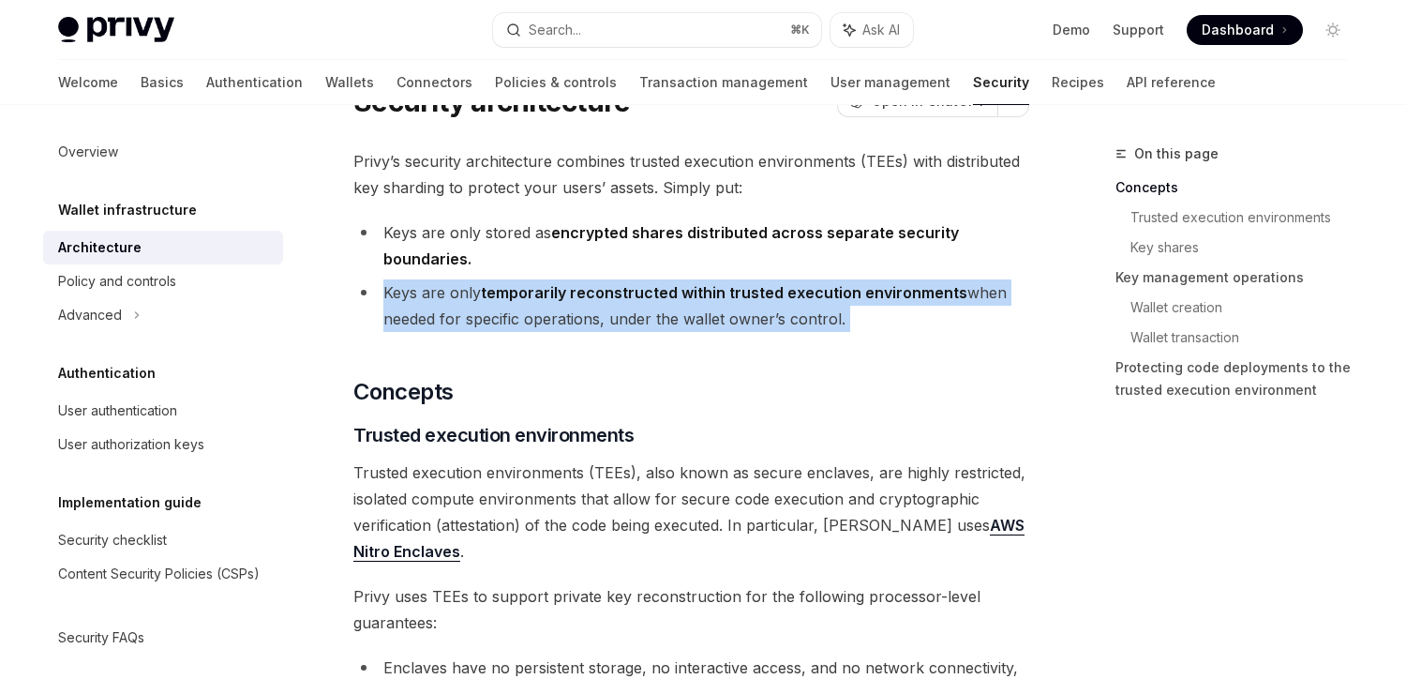
click at [525, 288] on strong "temporarily reconstructed within trusted execution environments" at bounding box center [724, 292] width 487 height 19
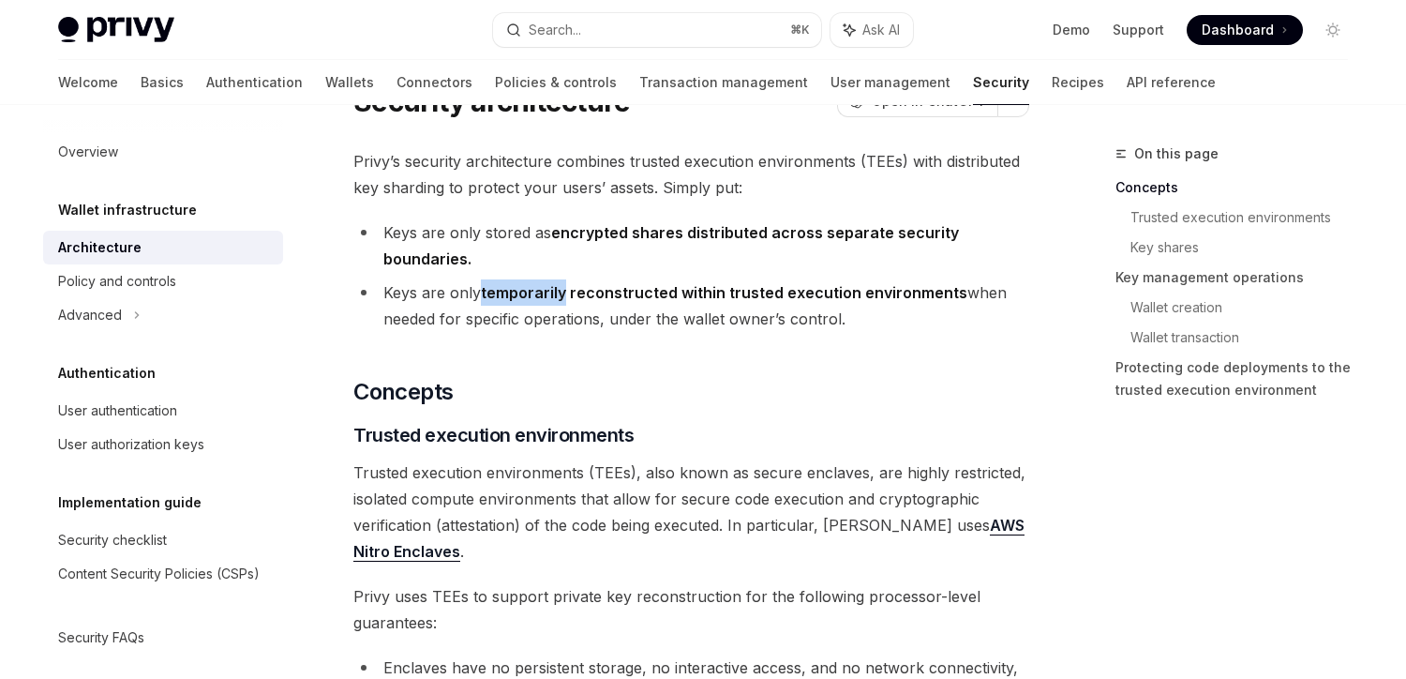
click at [525, 288] on strong "temporarily reconstructed within trusted execution environments" at bounding box center [724, 292] width 487 height 19
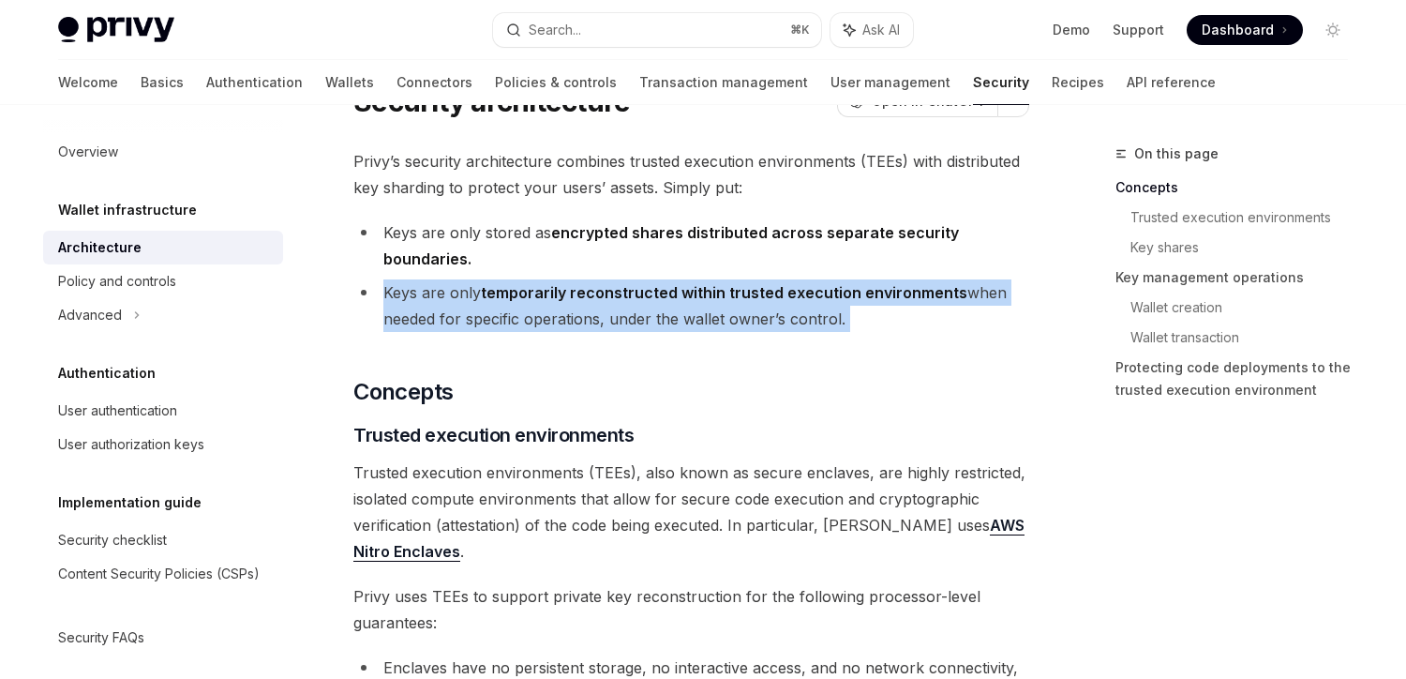
click at [525, 288] on strong "temporarily reconstructed within trusted execution environments" at bounding box center [724, 292] width 487 height 19
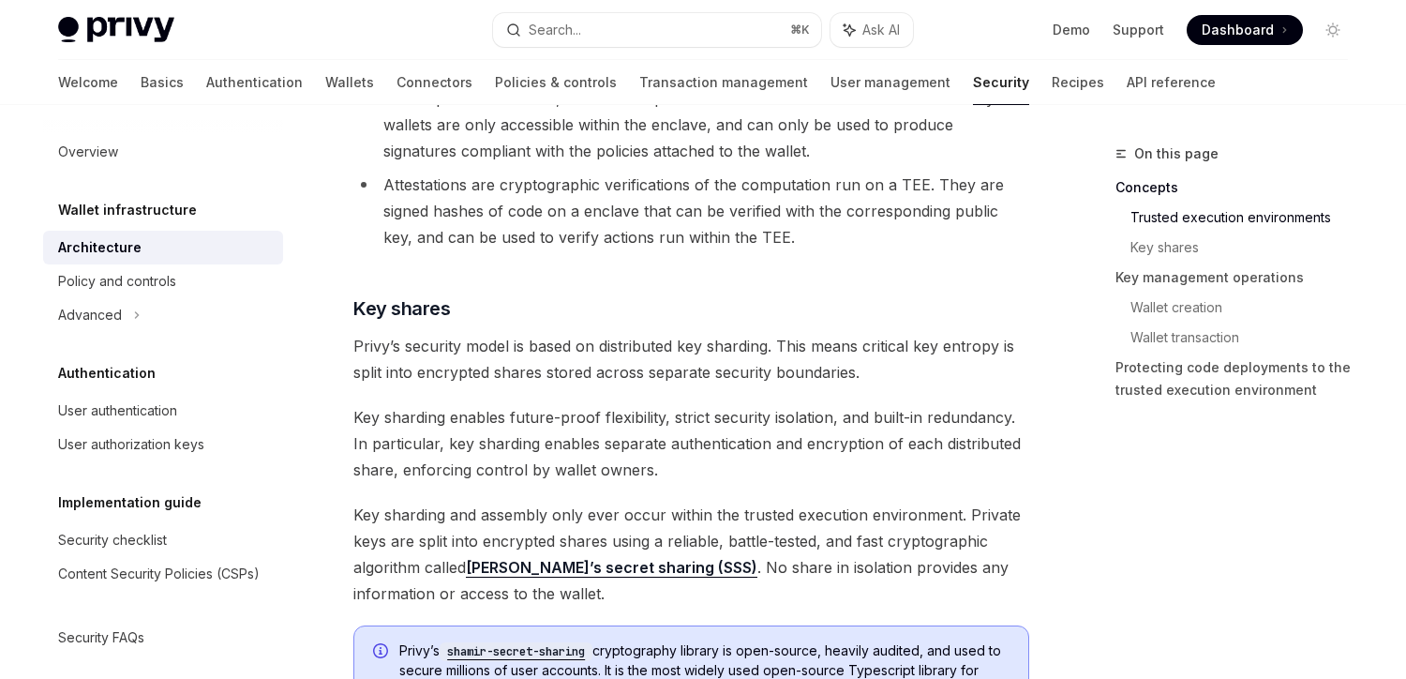
scroll to position [741, 0]
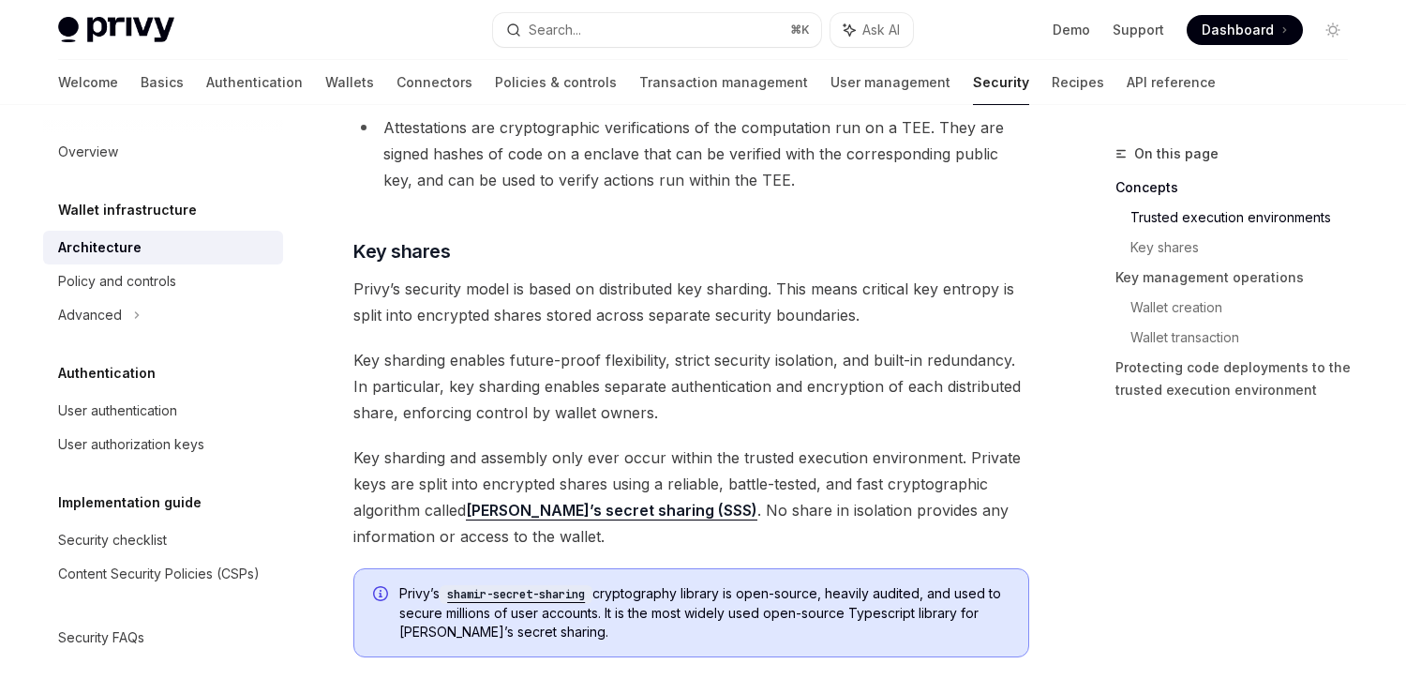
click at [372, 294] on span "Privy’s security model is based on distributed key sharding. This means critica…" at bounding box center [691, 302] width 676 height 53
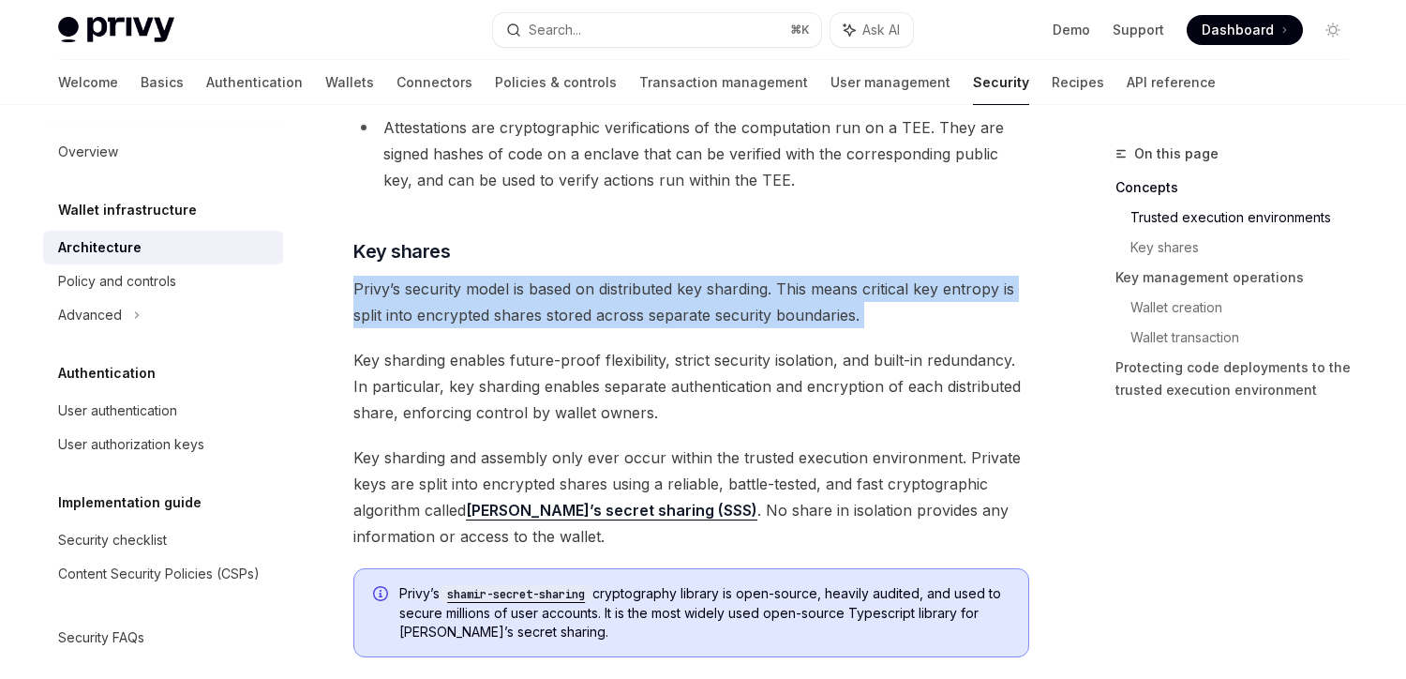
click at [372, 294] on span "Privy’s security model is based on distributed key sharding. This means critica…" at bounding box center [691, 302] width 676 height 53
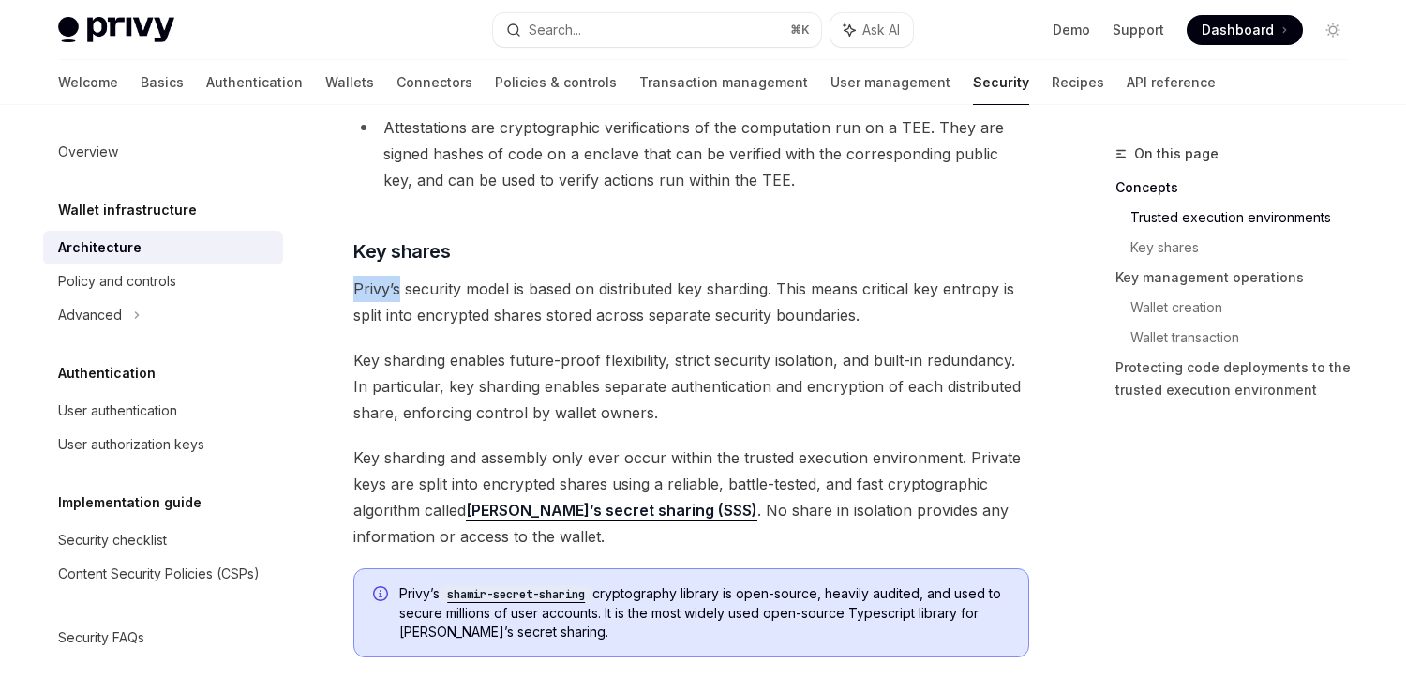
click at [372, 294] on span "Privy’s security model is based on distributed key sharding. This means critica…" at bounding box center [691, 302] width 676 height 53
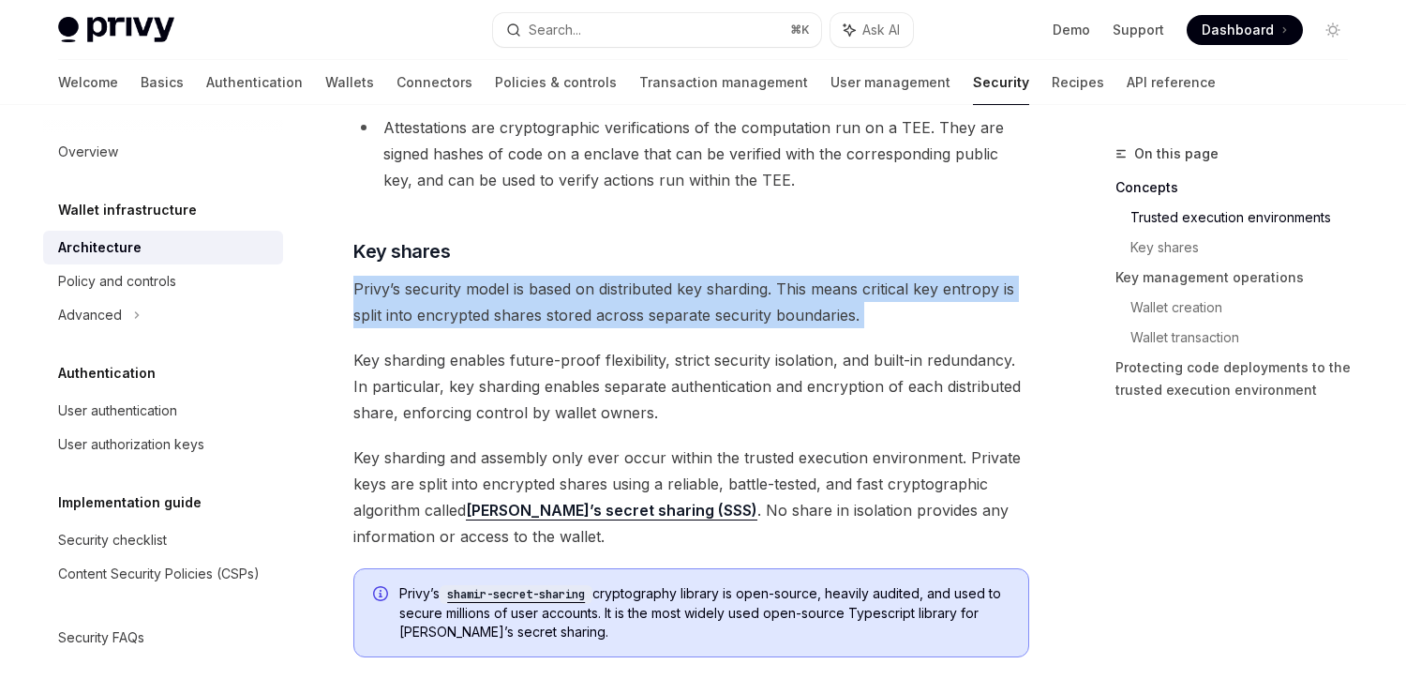
click at [372, 294] on span "Privy’s security model is based on distributed key sharding. This means critica…" at bounding box center [691, 302] width 676 height 53
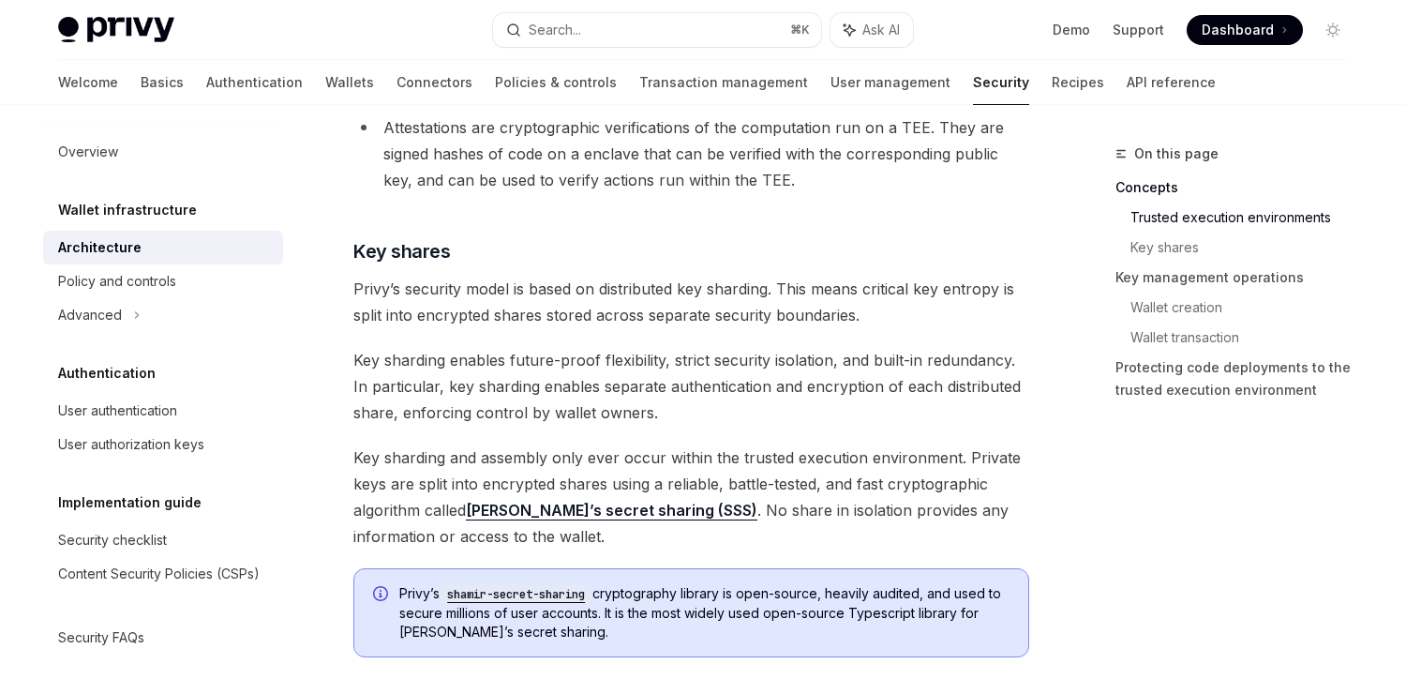
click at [379, 384] on span "Key sharding enables future-proof flexibility, strict security isolation, and b…" at bounding box center [691, 386] width 676 height 79
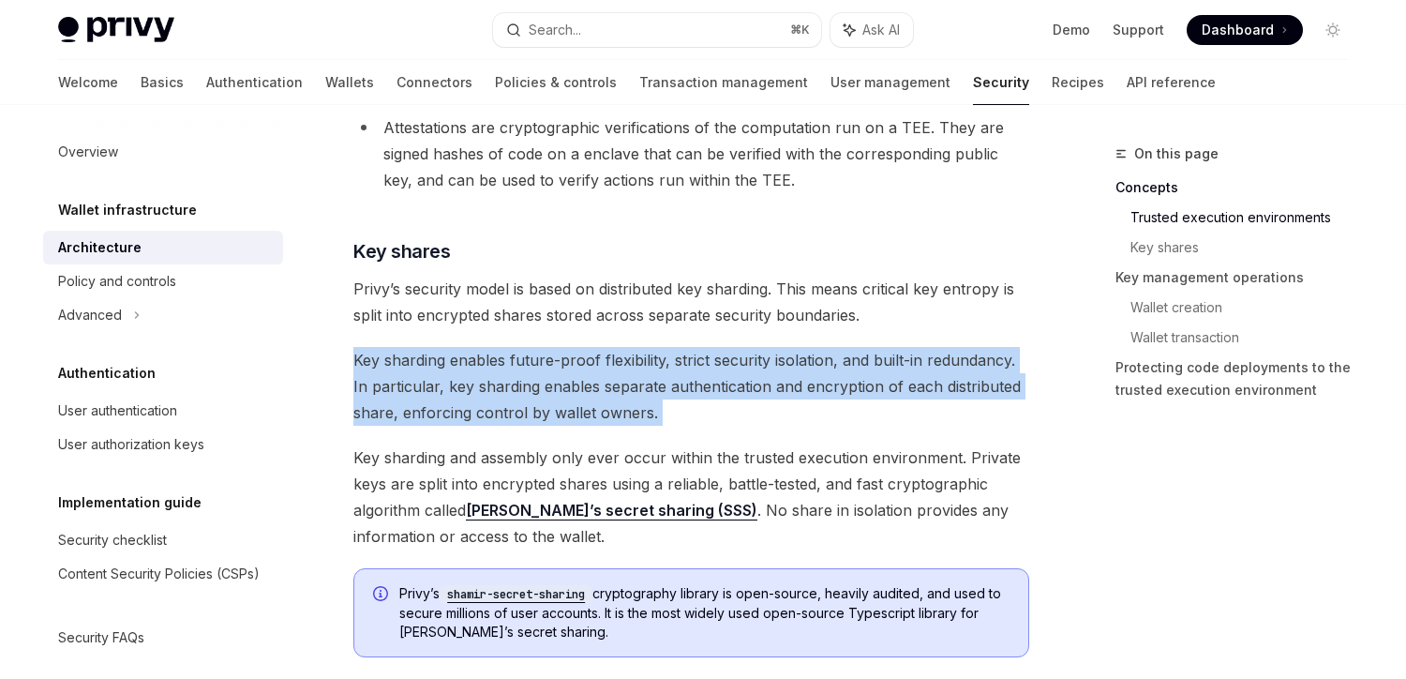
click at [379, 384] on span "Key sharding enables future-proof flexibility, strict security isolation, and b…" at bounding box center [691, 386] width 676 height 79
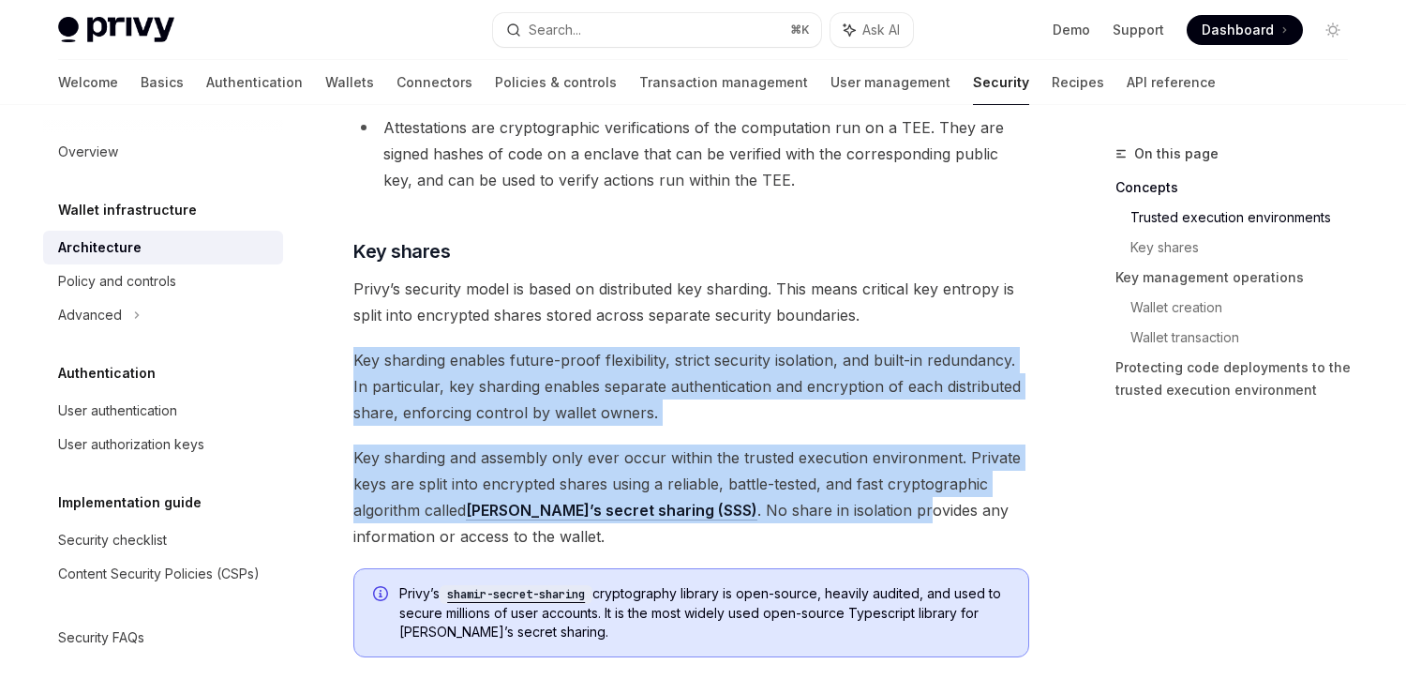
drag, startPoint x: 354, startPoint y: 360, endPoint x: 861, endPoint y: 502, distance: 525.7
click at [861, 502] on span "Key sharding and assembly only ever occur within the trusted execution environm…" at bounding box center [691, 496] width 676 height 105
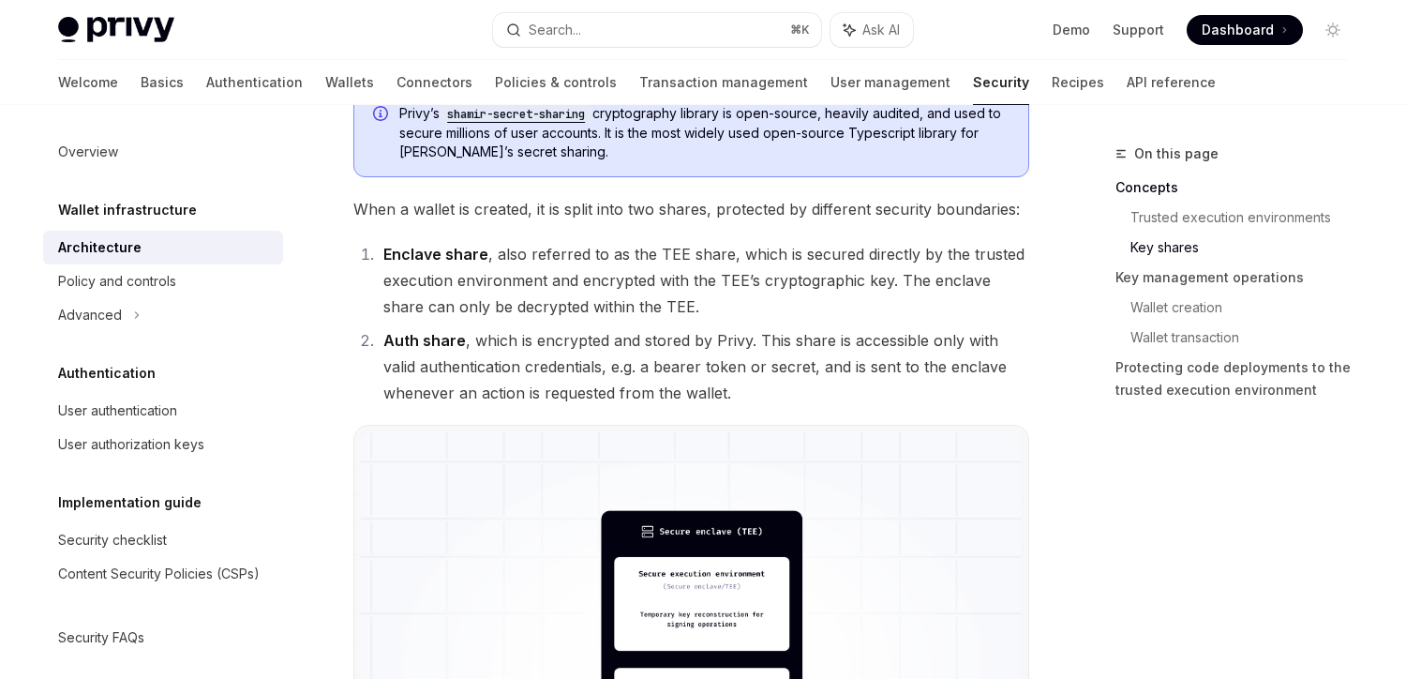
scroll to position [1202, 0]
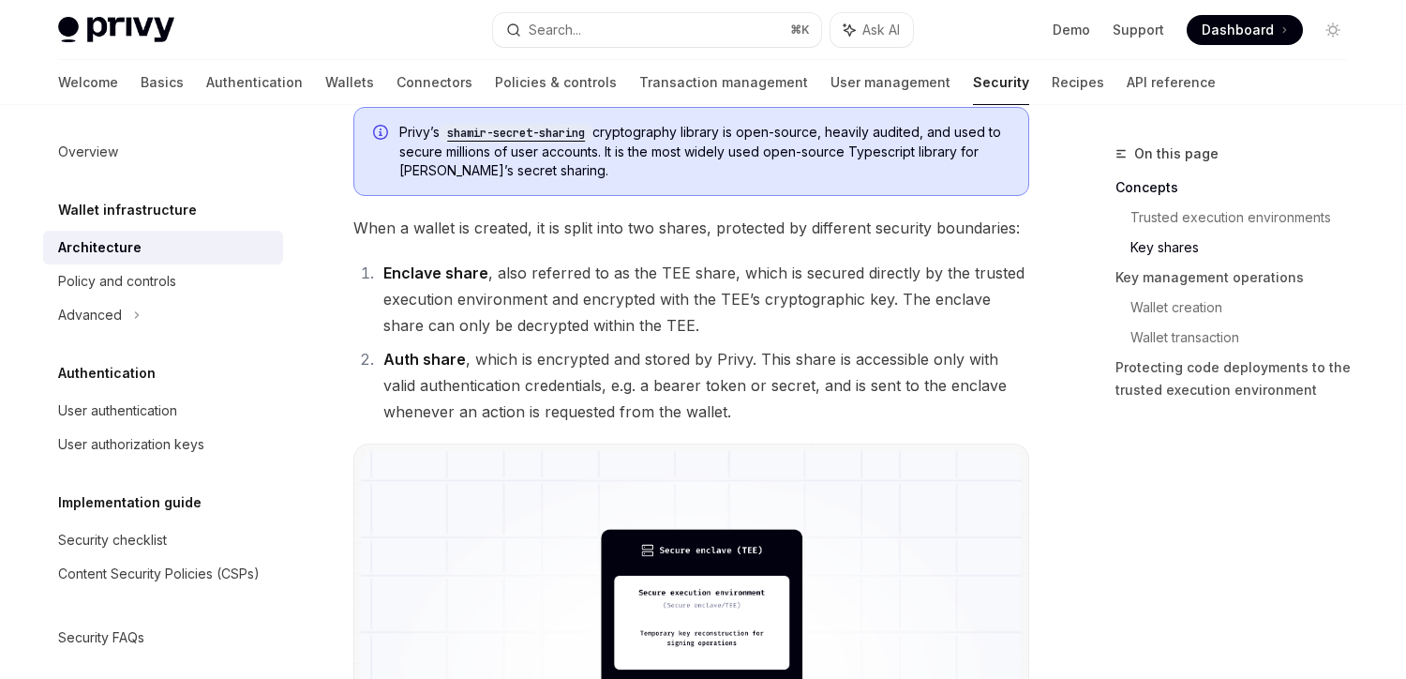
click at [542, 227] on span "When a wallet is created, it is split into two shares, protected by different s…" at bounding box center [691, 228] width 676 height 26
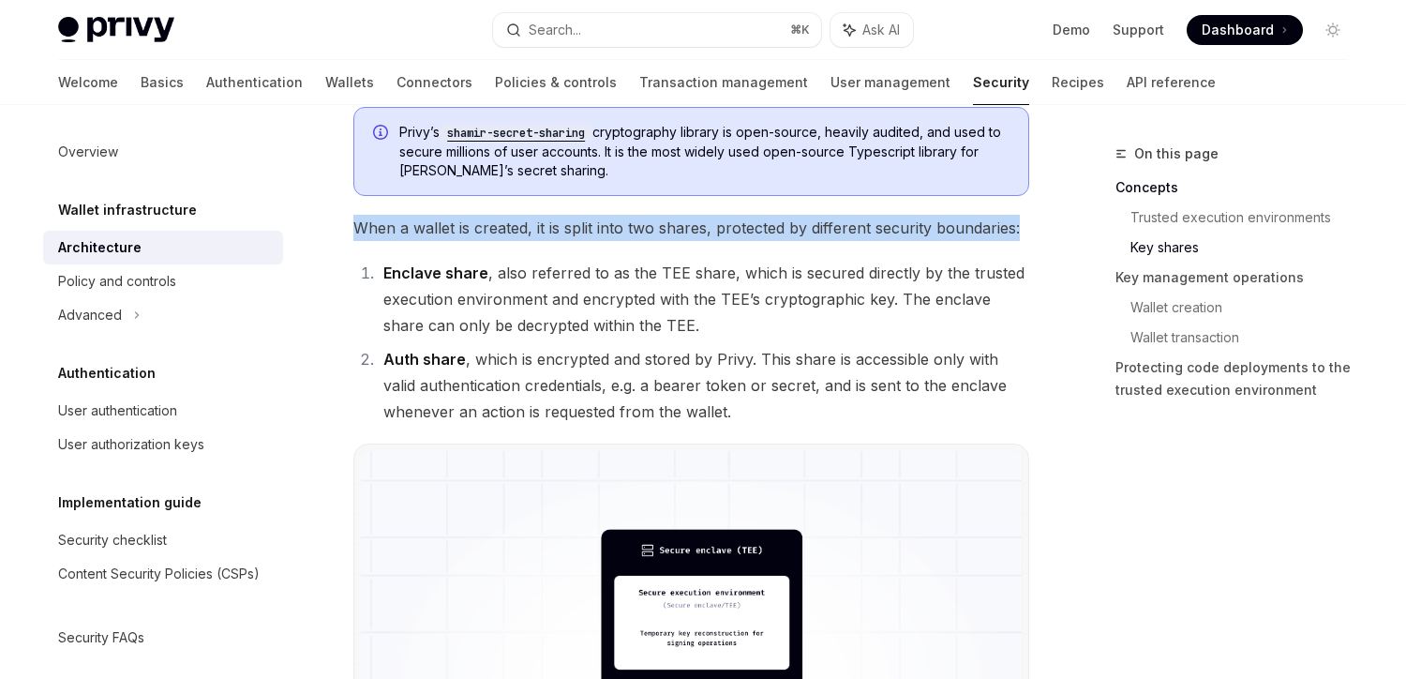
click at [542, 227] on span "When a wallet is created, it is split into two shares, protected by different s…" at bounding box center [691, 228] width 676 height 26
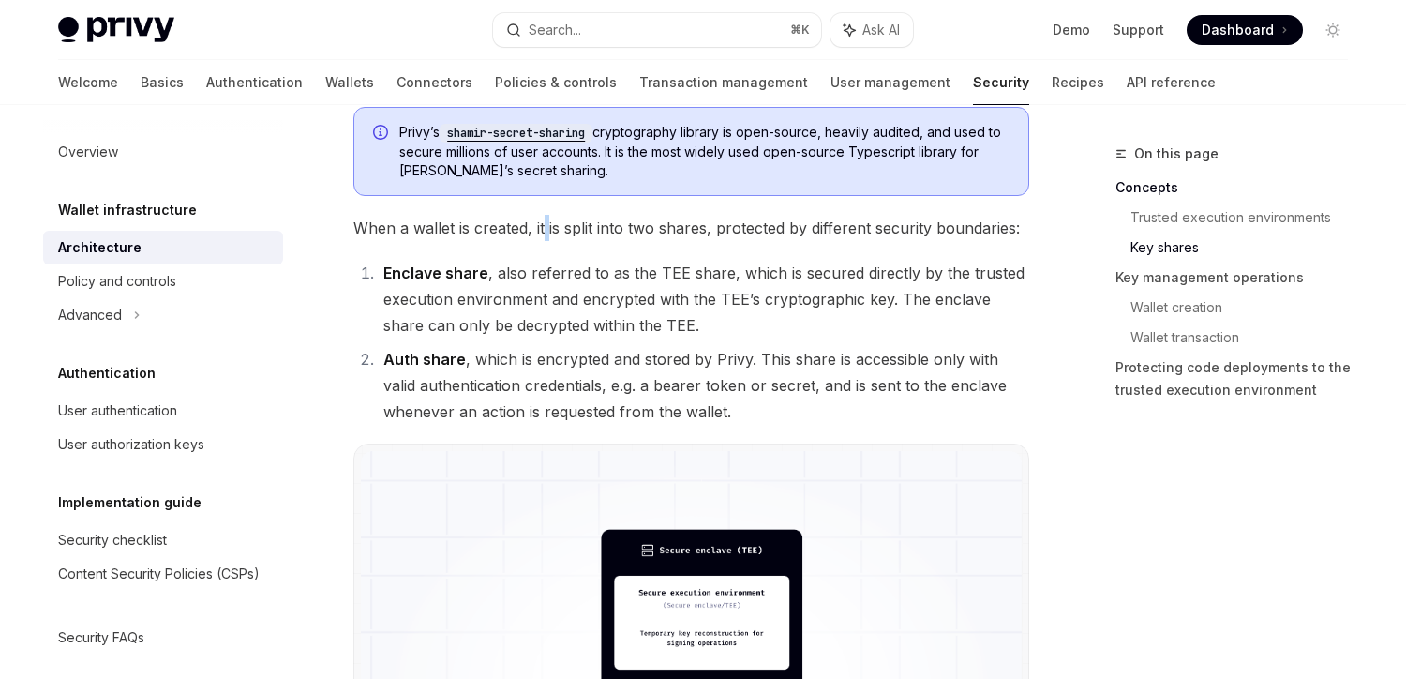
click at [542, 227] on span "When a wallet is created, it is split into two shares, protected by different s…" at bounding box center [691, 228] width 676 height 26
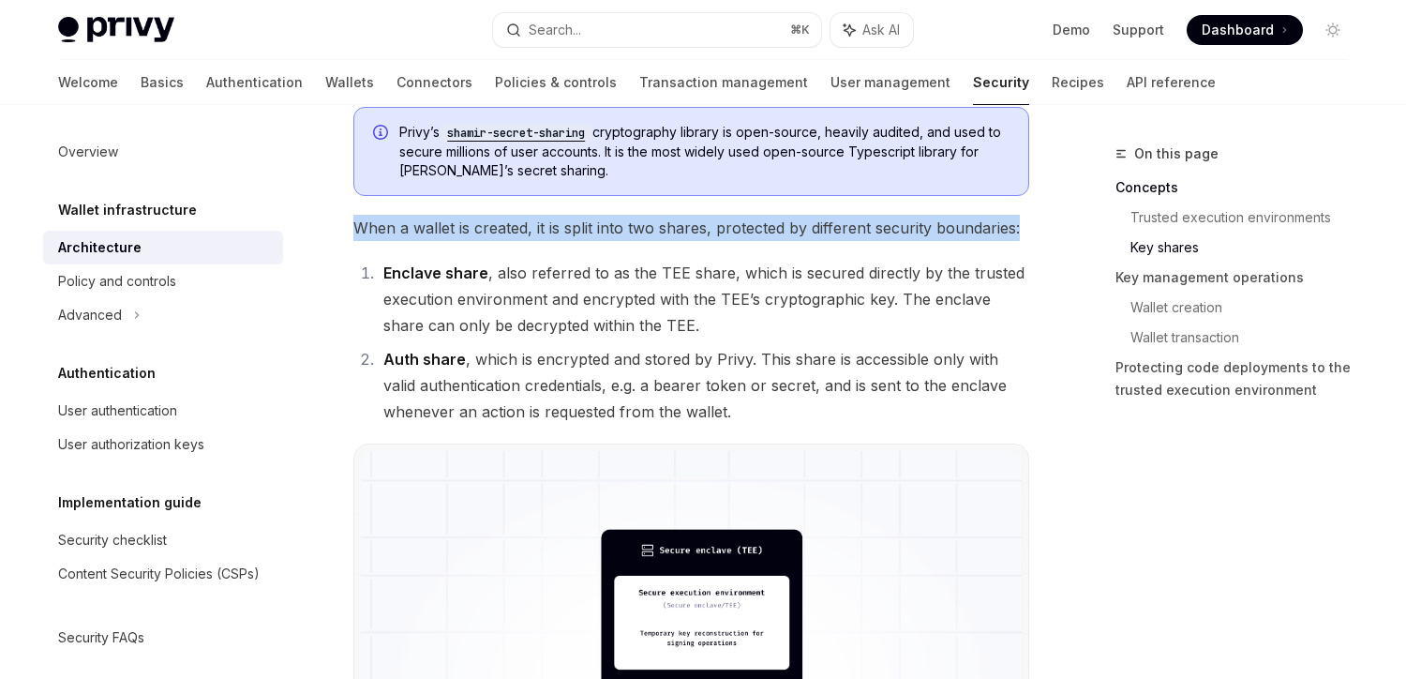
click at [542, 227] on span "When a wallet is created, it is split into two shares, protected by different s…" at bounding box center [691, 228] width 676 height 26
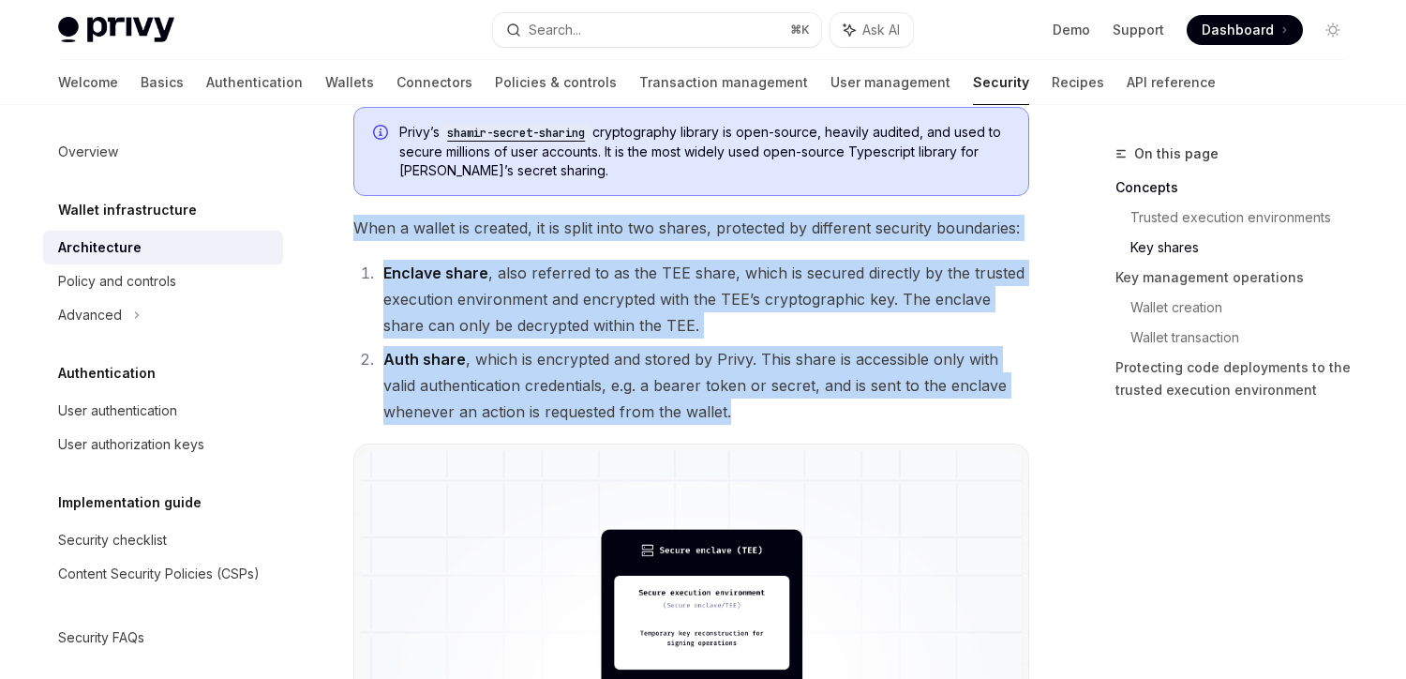
drag, startPoint x: 341, startPoint y: 231, endPoint x: 818, endPoint y: 415, distance: 511.7
click at [818, 415] on li "Auth share , which is encrypted and stored by Privy. This share is accessible o…" at bounding box center [704, 385] width 652 height 79
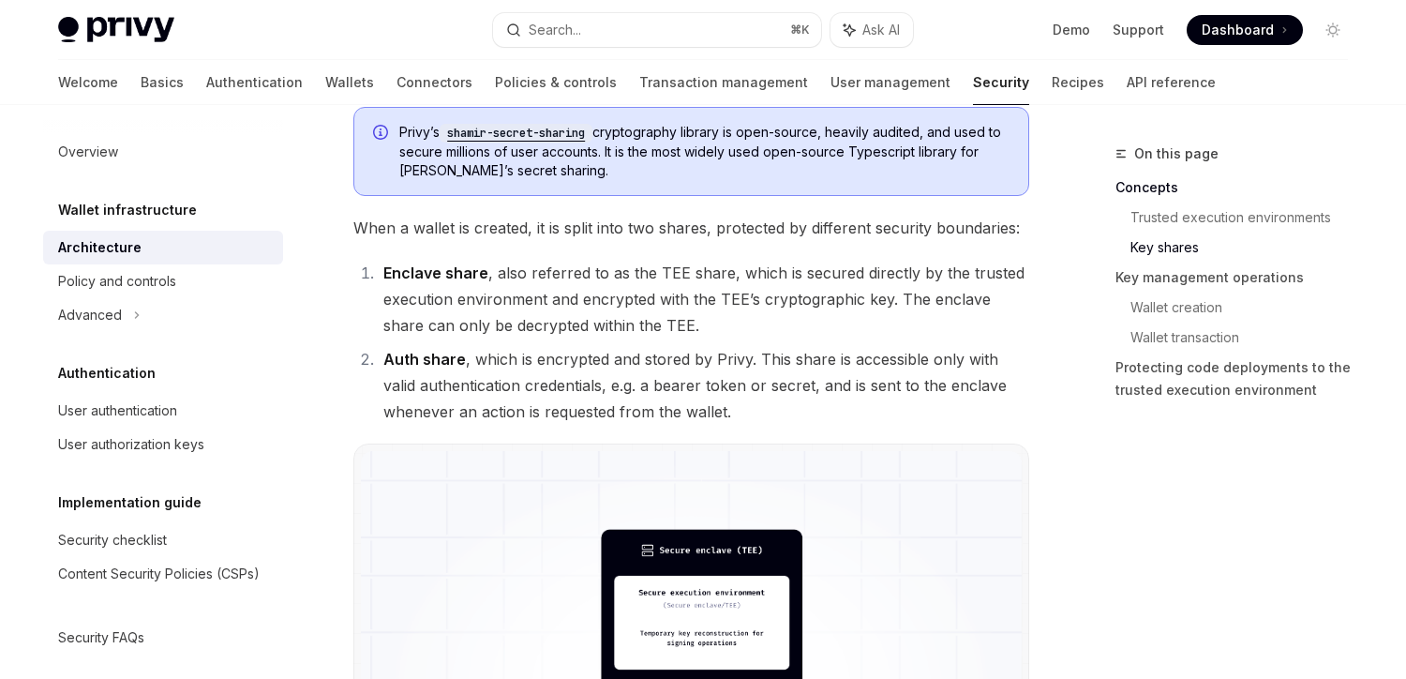
click at [818, 415] on li "Auth share , which is encrypted and stored by Privy. This share is accessible o…" at bounding box center [704, 385] width 652 height 79
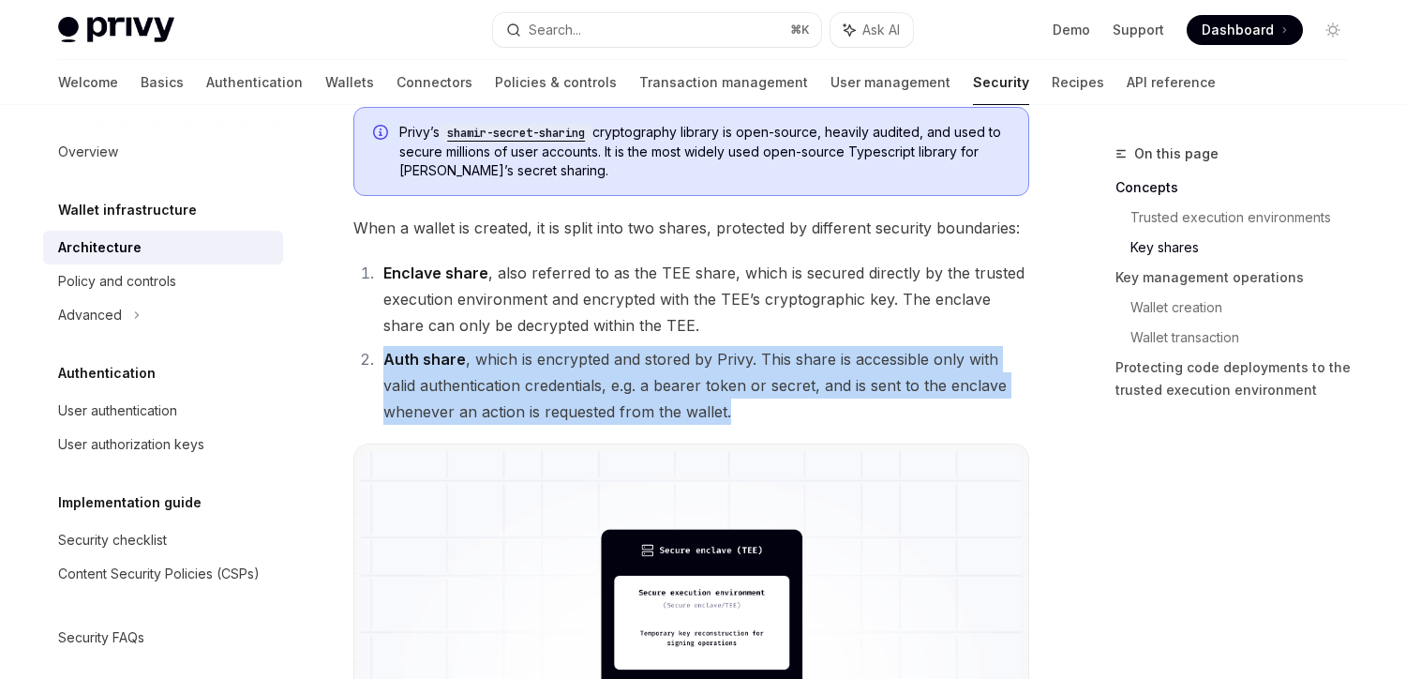
click at [818, 415] on li "Auth share , which is encrypted and stored by Privy. This share is accessible o…" at bounding box center [704, 385] width 652 height 79
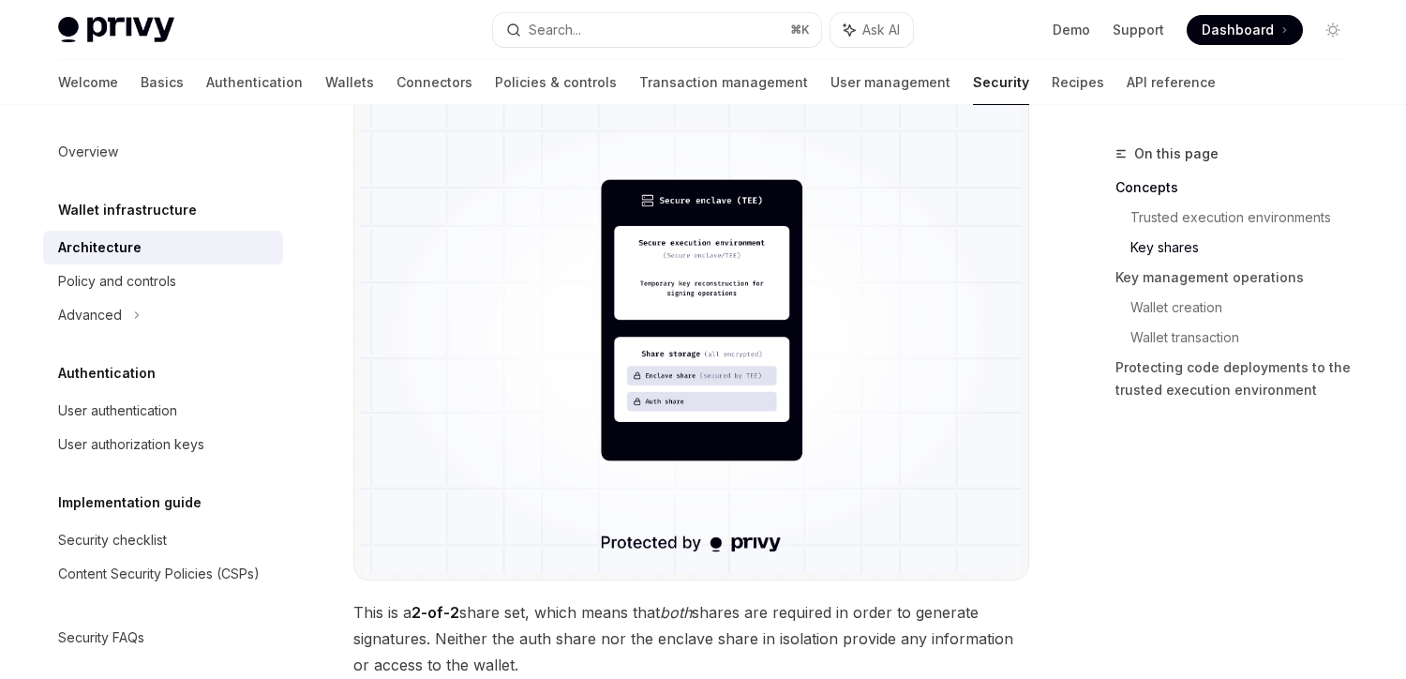
scroll to position [1678, 0]
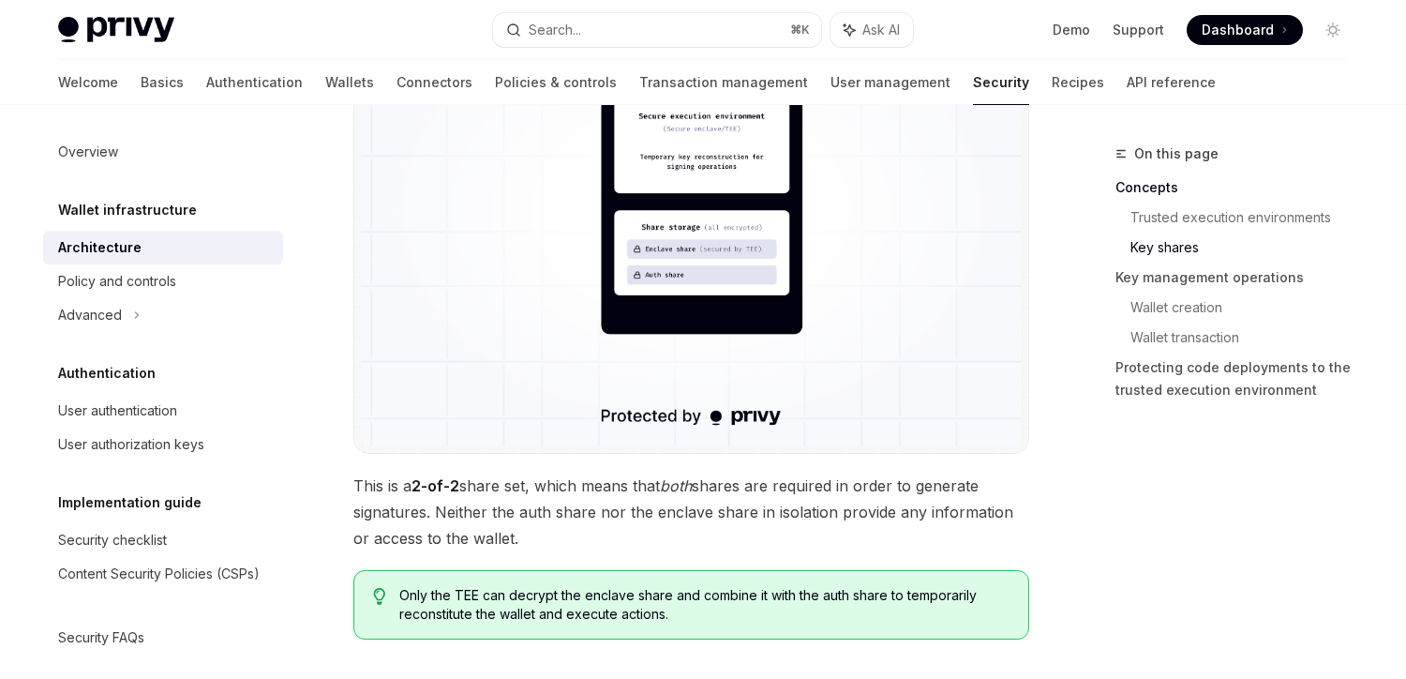
click at [624, 537] on span "This is a 2-of-2 share set, which means that both shares are required in order …" at bounding box center [691, 512] width 676 height 79
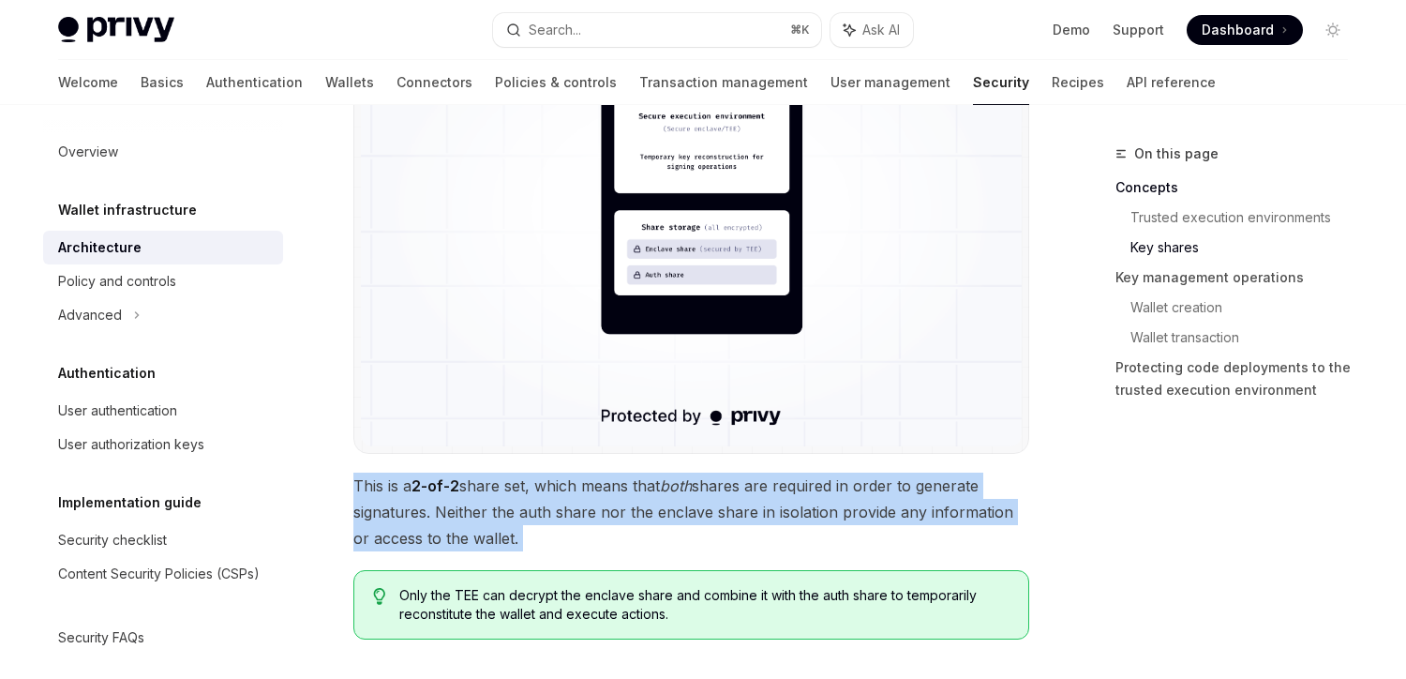
click at [624, 537] on span "This is a 2-of-2 share set, which means that both shares are required in order …" at bounding box center [691, 512] width 676 height 79
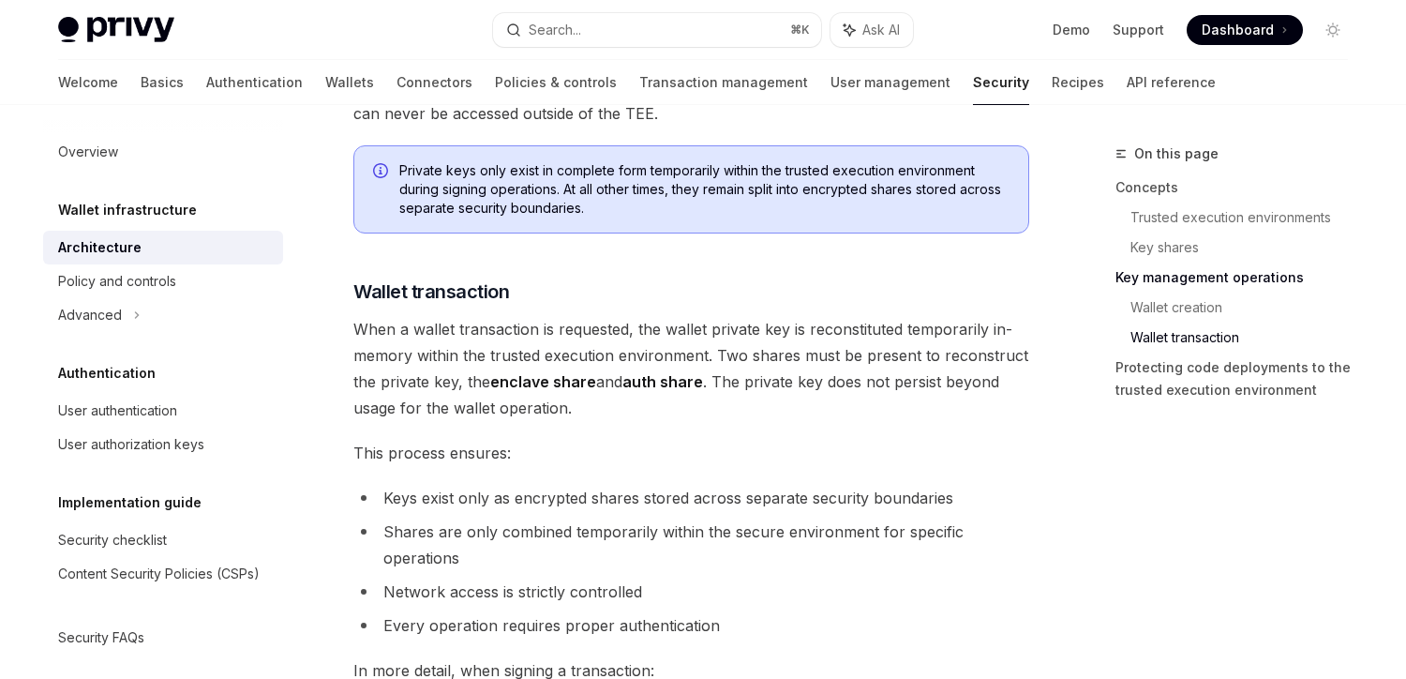
scroll to position [2534, 0]
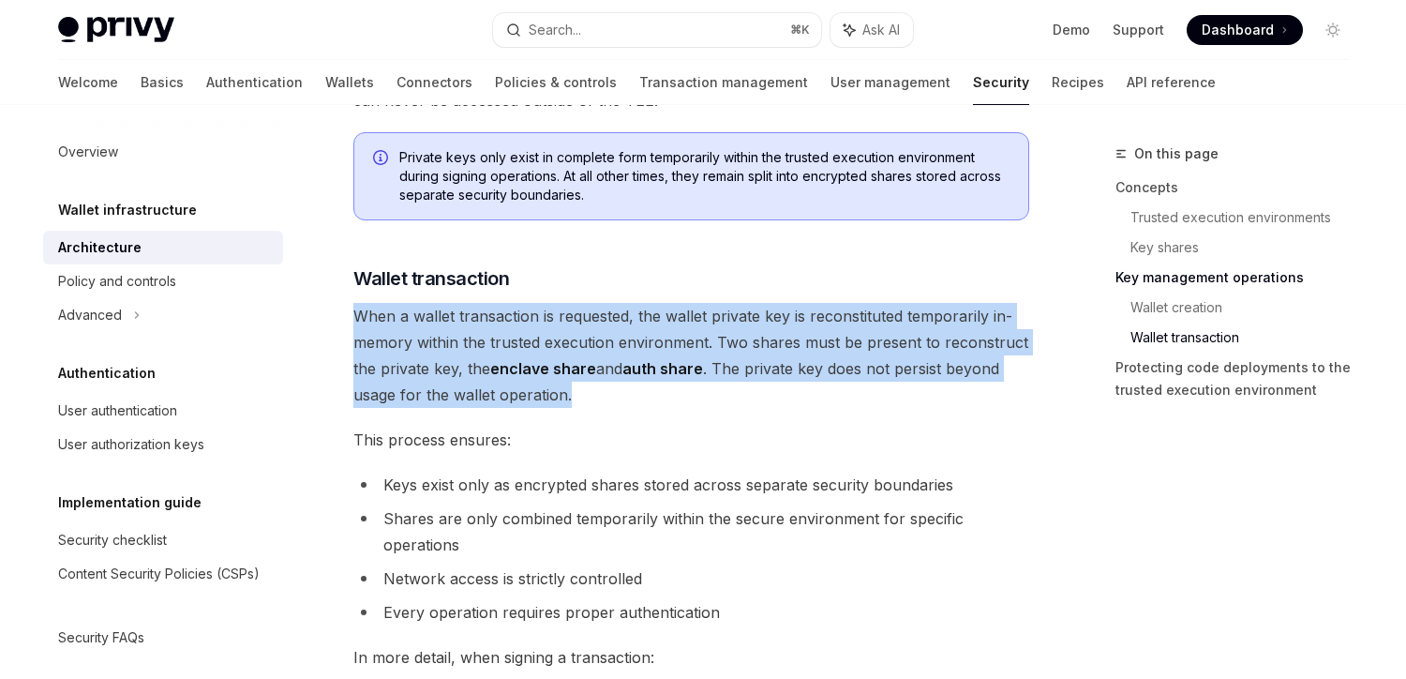
drag, startPoint x: 357, startPoint y: 317, endPoint x: 676, endPoint y: 404, distance: 330.5
click at [676, 404] on span "When a wallet transaction is requested, the wallet private key is reconstituted…" at bounding box center [691, 355] width 676 height 105
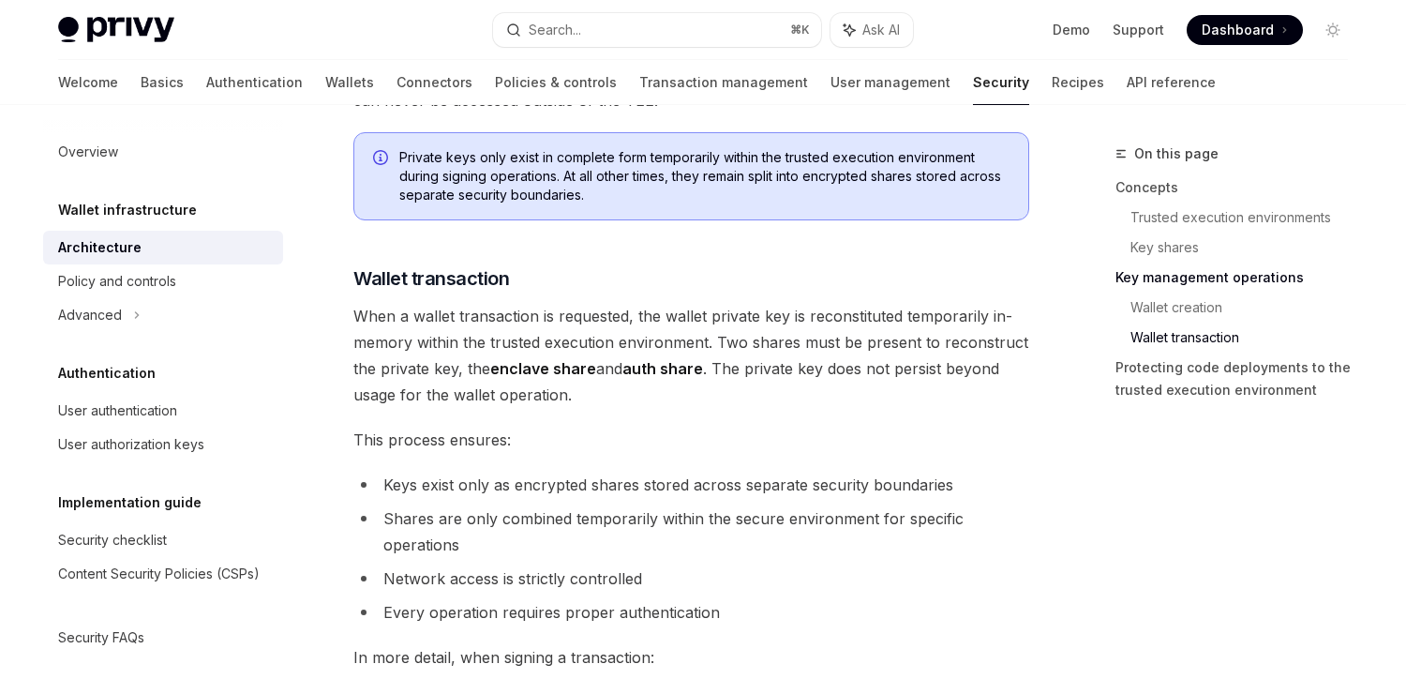
click at [676, 404] on span "When a wallet transaction is requested, the wallet private key is reconstituted…" at bounding box center [691, 355] width 676 height 105
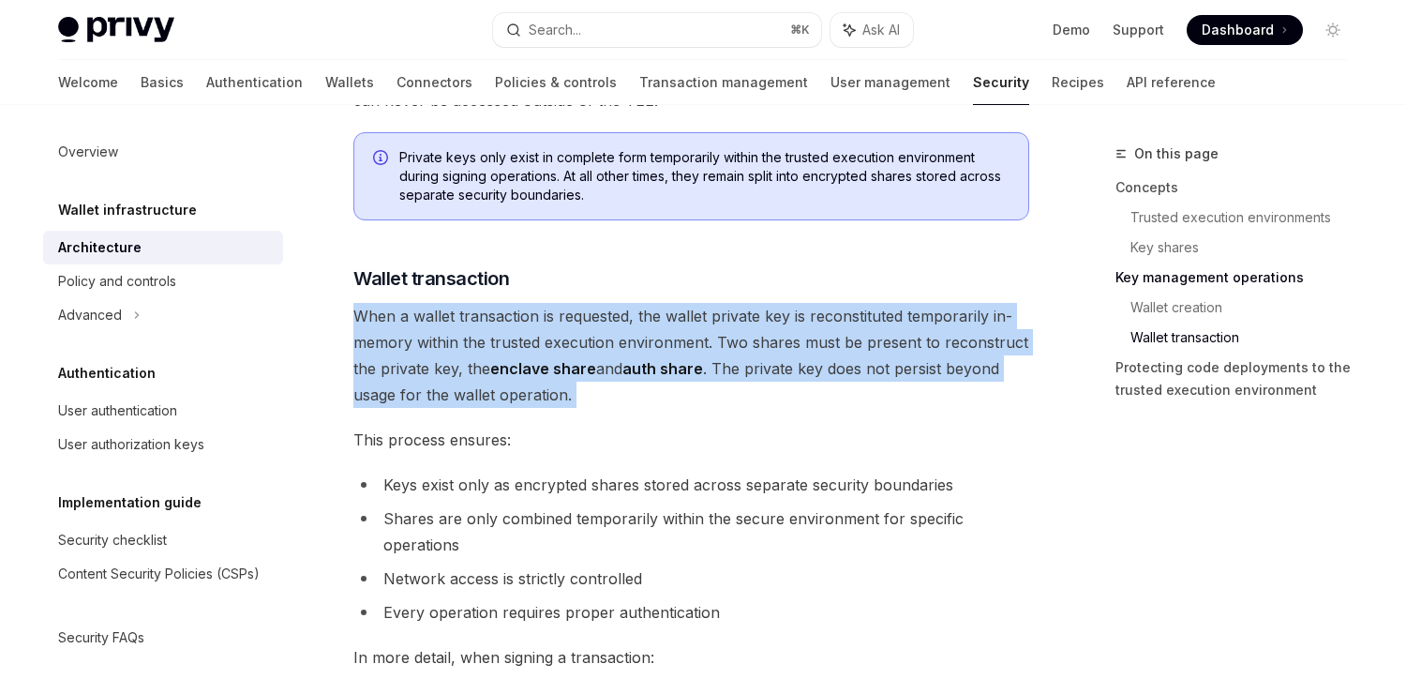
click at [676, 404] on span "When a wallet transaction is requested, the wallet private key is reconstituted…" at bounding box center [691, 355] width 676 height 105
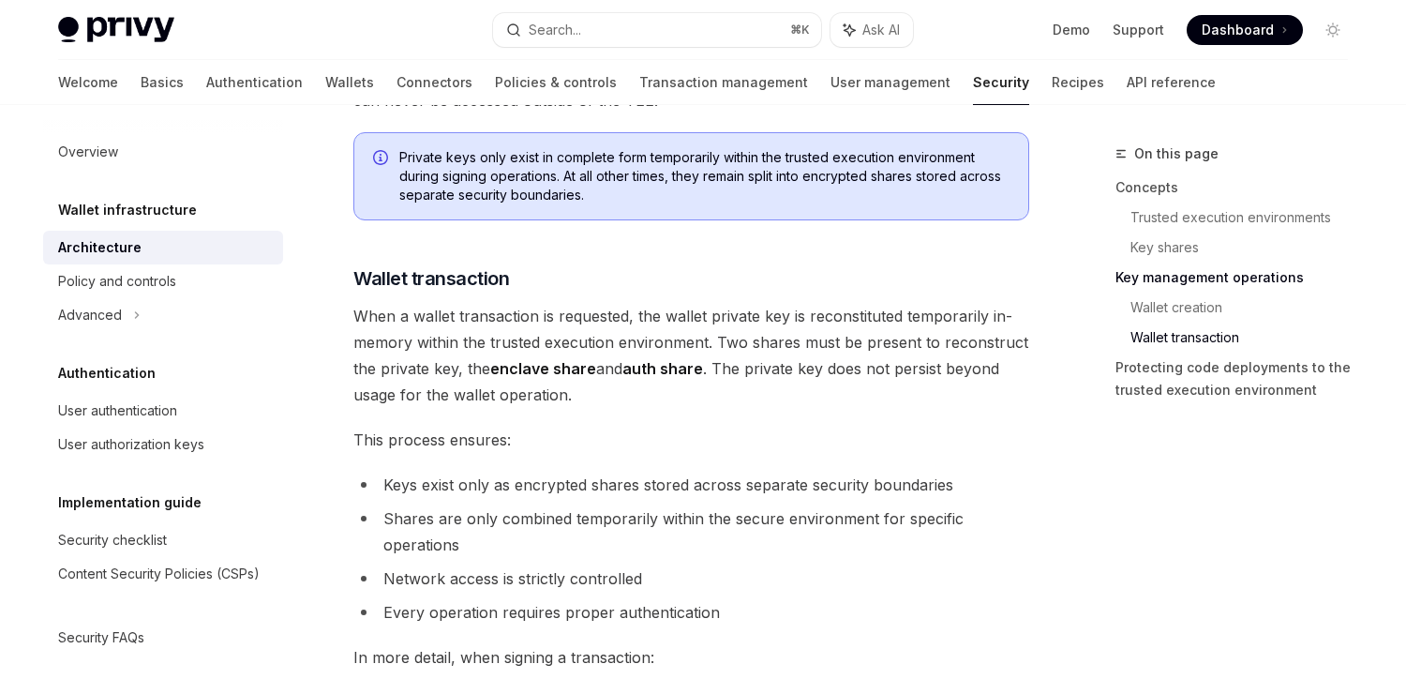
click at [676, 404] on span "When a wallet transaction is requested, the wallet private key is reconstituted…" at bounding box center [691, 355] width 676 height 105
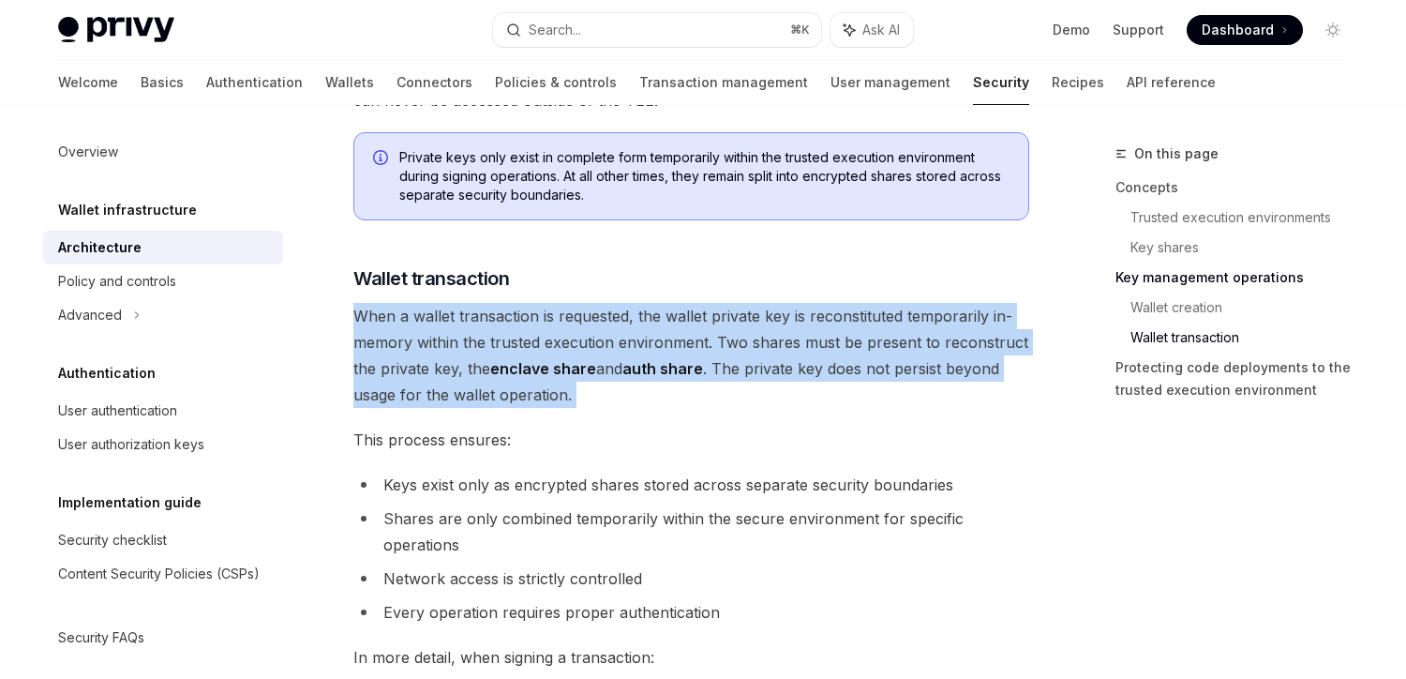
click at [676, 404] on span "When a wallet transaction is requested, the wallet private key is reconstituted…" at bounding box center [691, 355] width 676 height 105
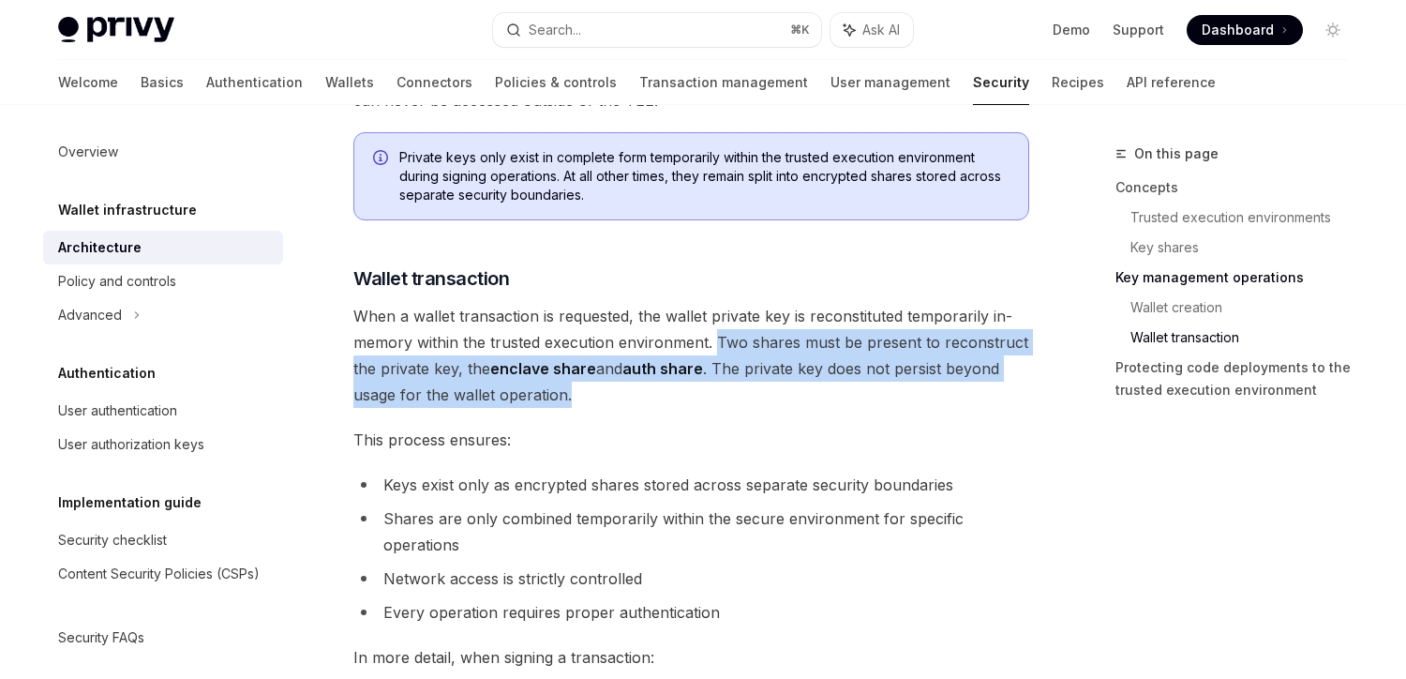
drag, startPoint x: 713, startPoint y: 345, endPoint x: 727, endPoint y: 395, distance: 51.6
click at [727, 395] on span "When a wallet transaction is requested, the wallet private key is reconstituted…" at bounding box center [691, 355] width 676 height 105
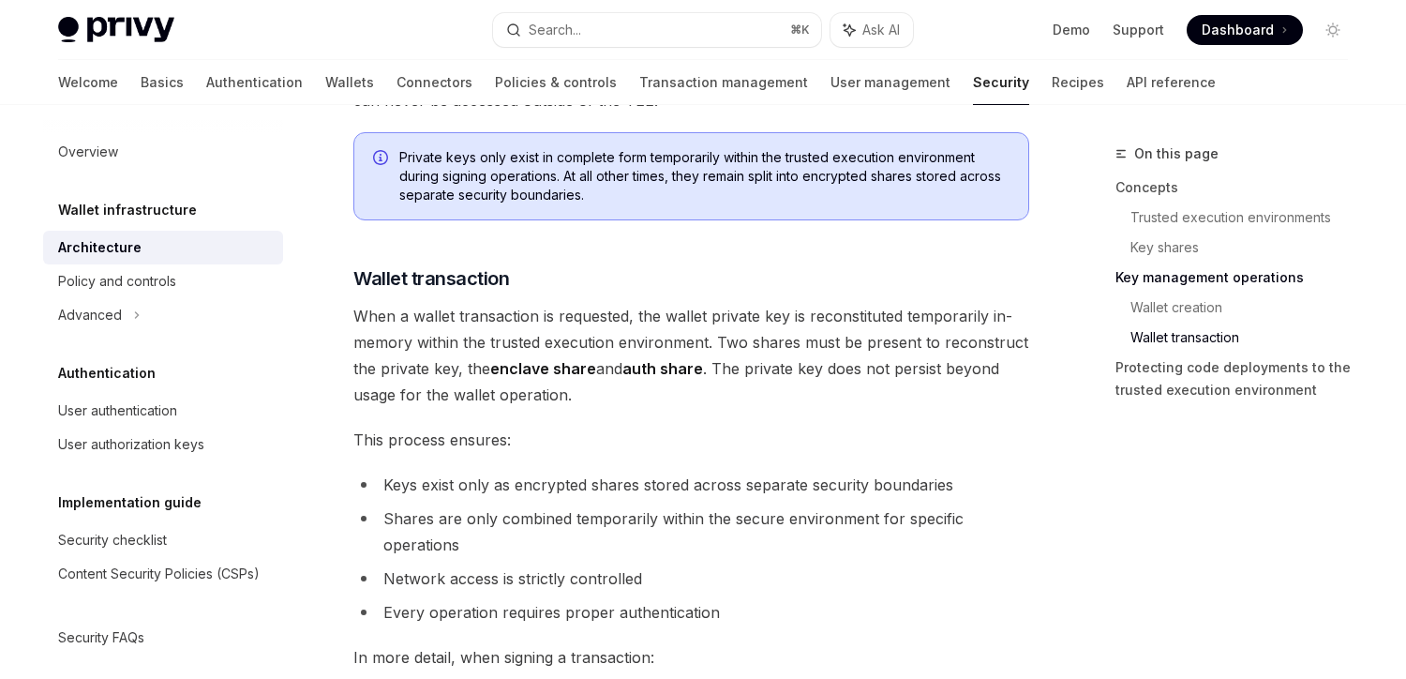
click at [727, 395] on span "When a wallet transaction is requested, the wallet private key is reconstituted…" at bounding box center [691, 355] width 676 height 105
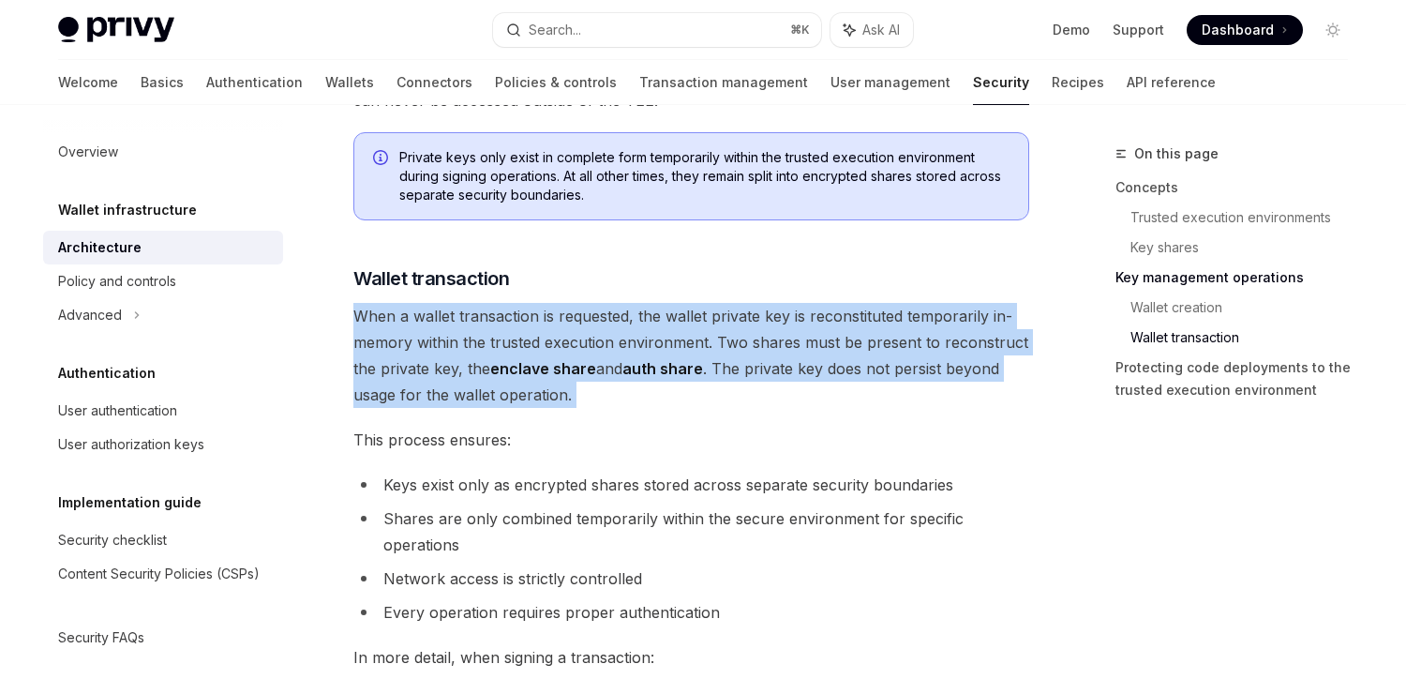
click at [727, 395] on span "When a wallet transaction is requested, the wallet private key is reconstituted…" at bounding box center [691, 355] width 676 height 105
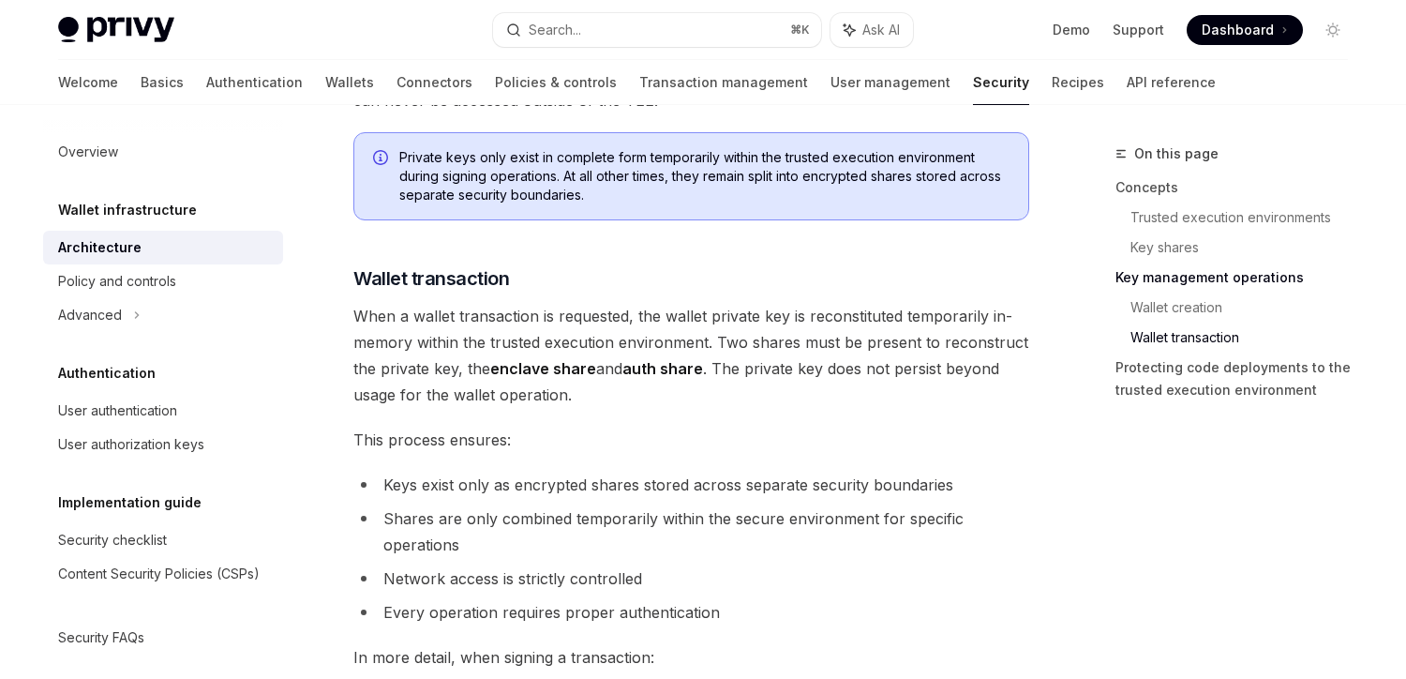
click at [727, 395] on span "When a wallet transaction is requested, the wallet private key is reconstituted…" at bounding box center [691, 355] width 676 height 105
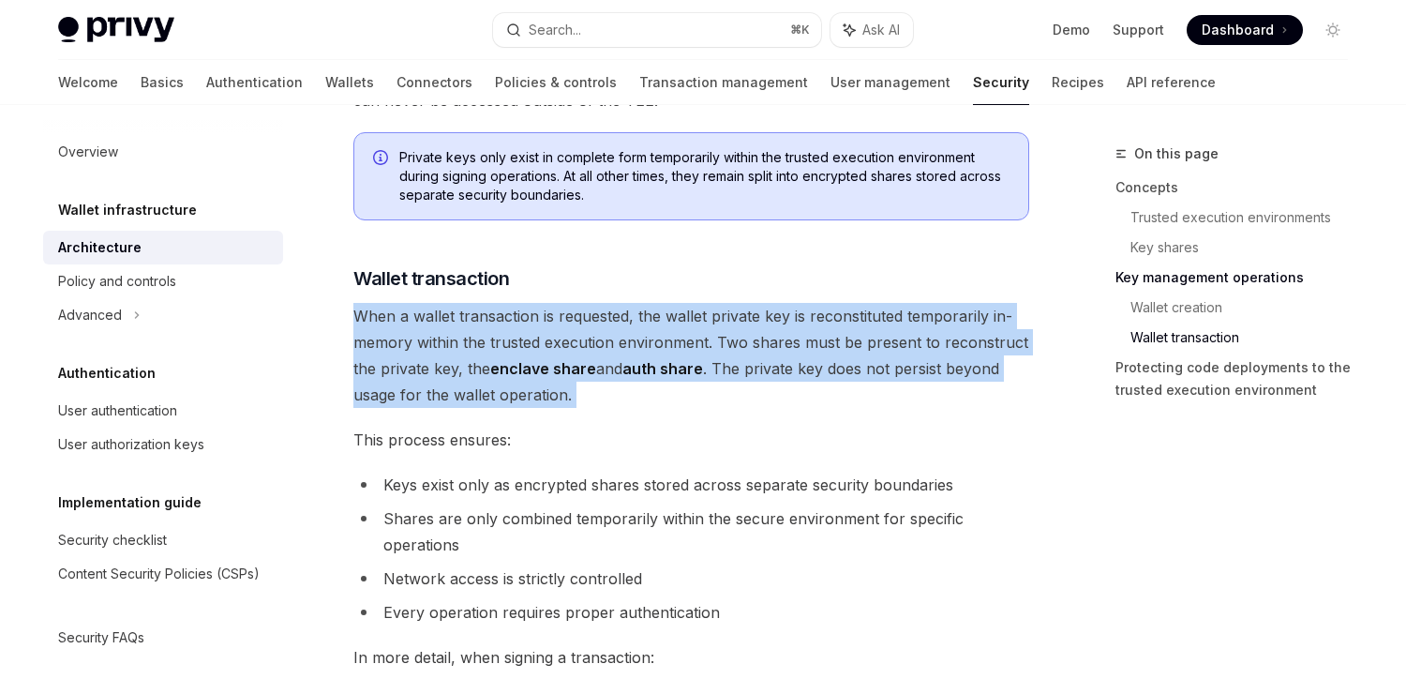
click at [727, 395] on span "When a wallet transaction is requested, the wallet private key is reconstituted…" at bounding box center [691, 355] width 676 height 105
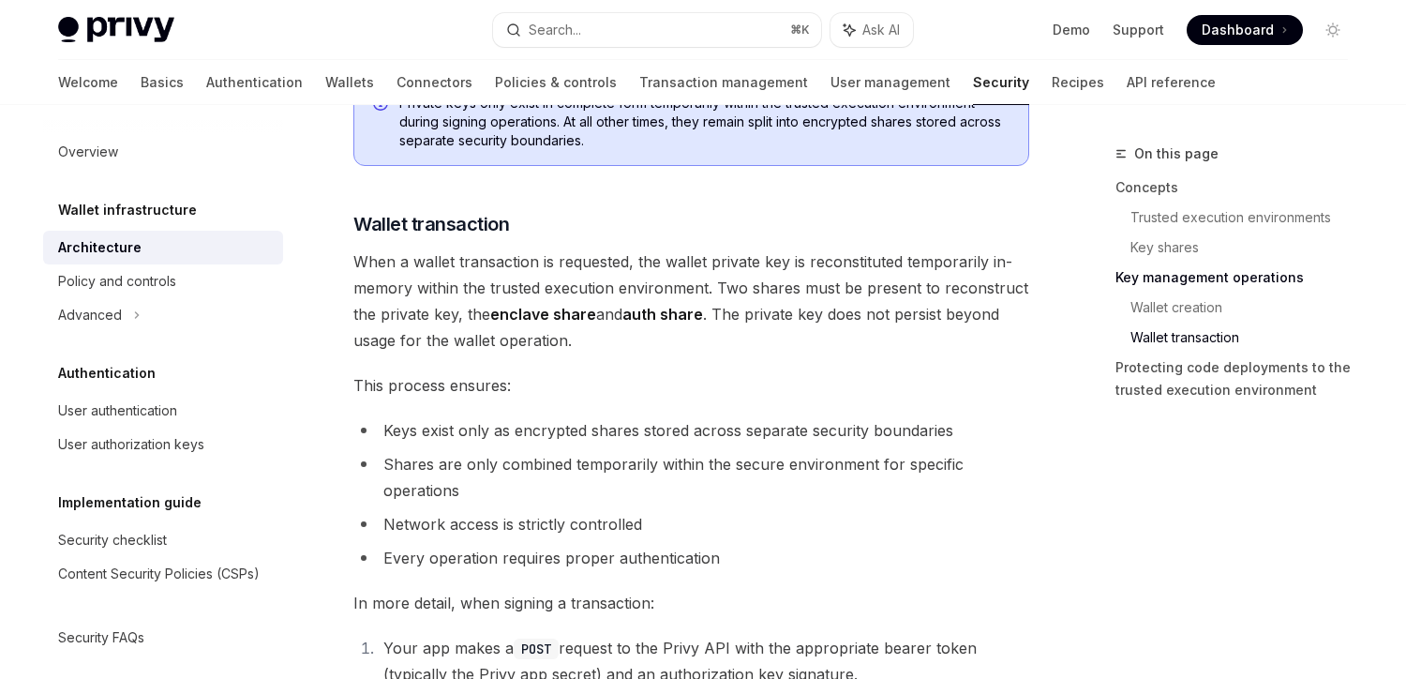
scroll to position [2669, 0]
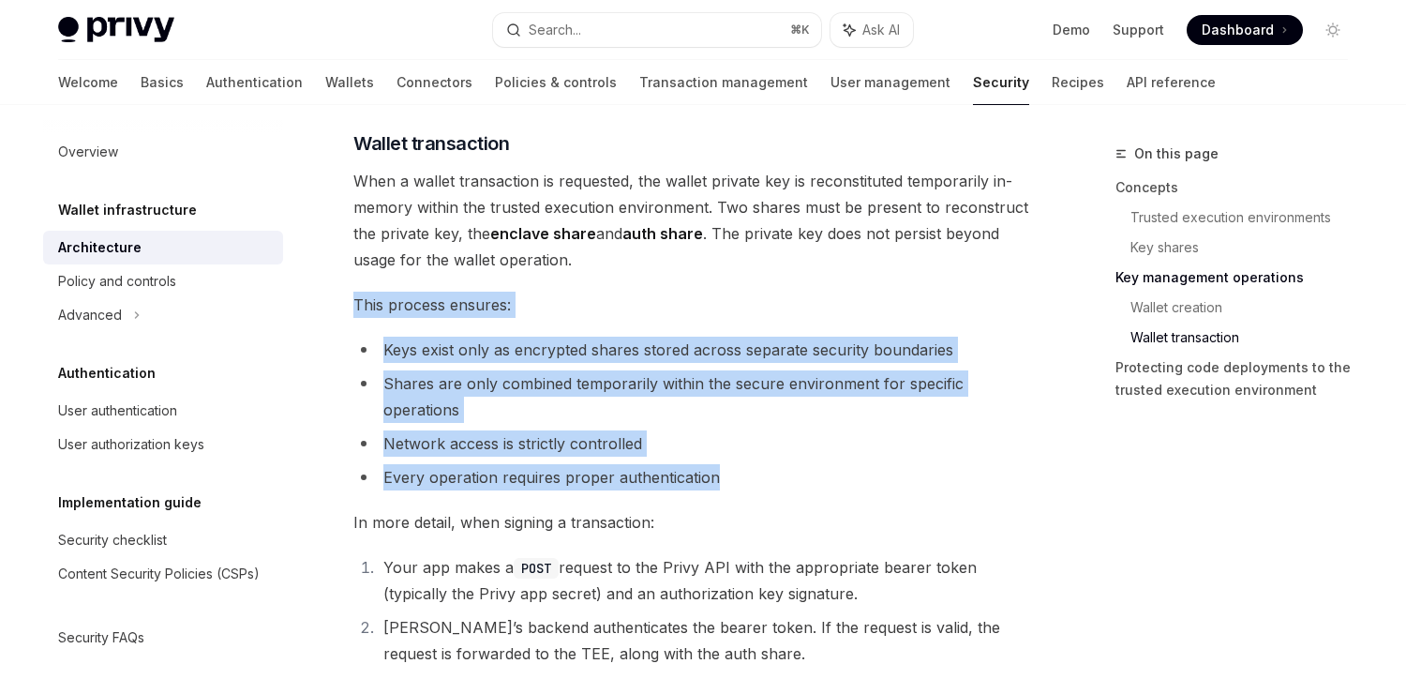
drag, startPoint x: 354, startPoint y: 302, endPoint x: 752, endPoint y: 470, distance: 431.5
click at [752, 470] on li "Every operation requires proper authentication" at bounding box center [691, 477] width 676 height 26
drag, startPoint x: 752, startPoint y: 470, endPoint x: 359, endPoint y: 319, distance: 420.8
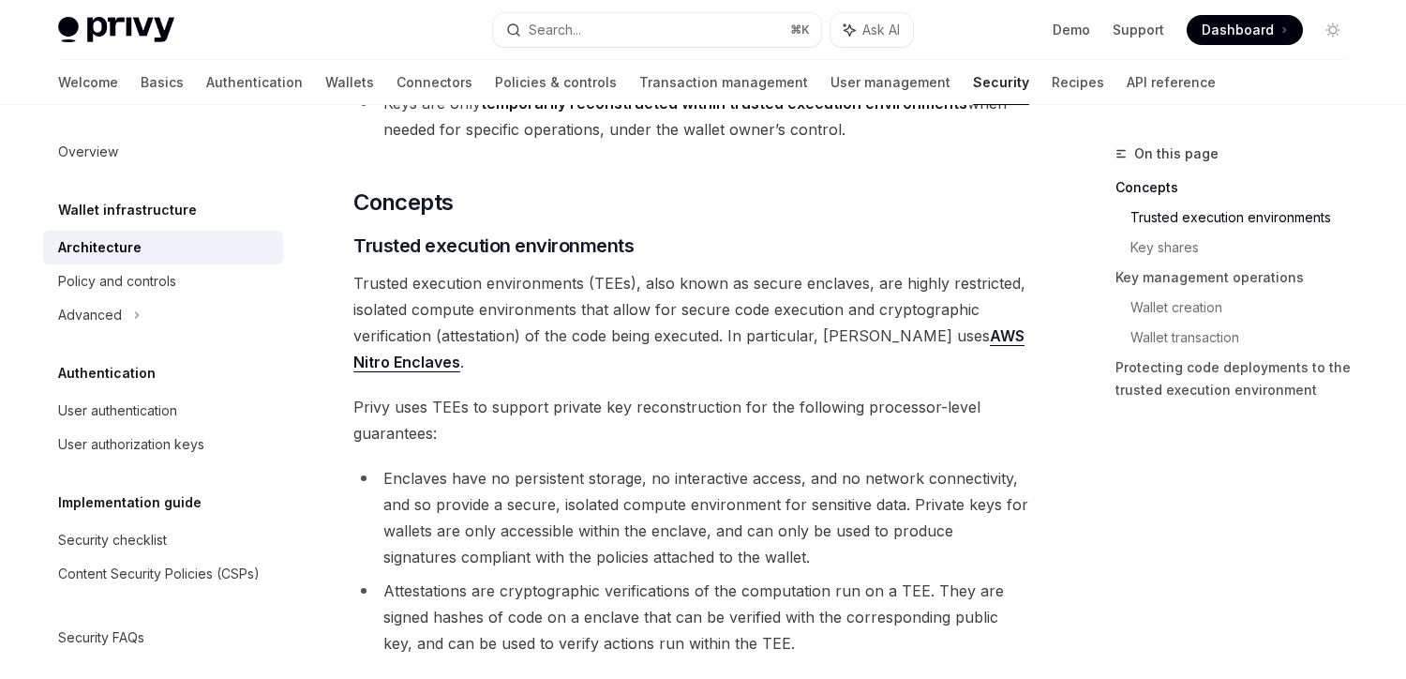
scroll to position [0, 0]
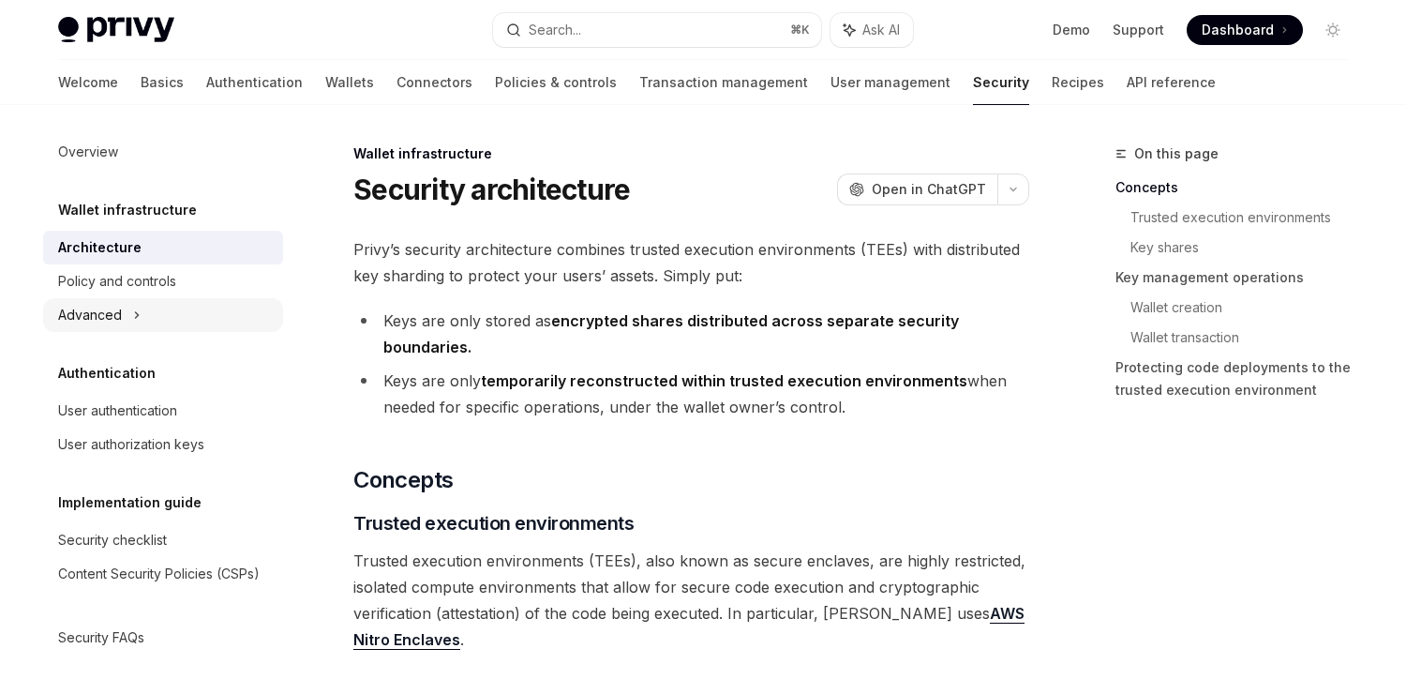
click at [141, 315] on div "Advanced" at bounding box center [163, 315] width 240 height 34
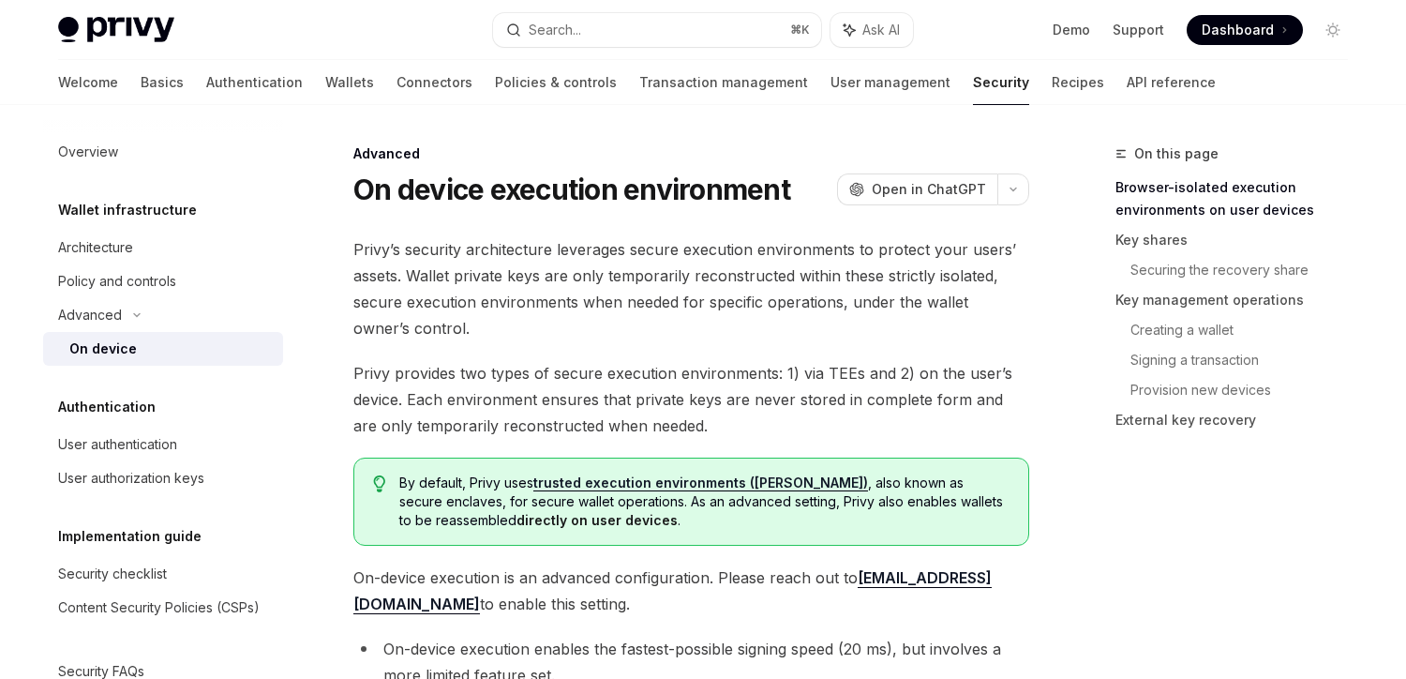
click at [500, 264] on span "Privy’s security architecture leverages secure execution environments to protec…" at bounding box center [691, 288] width 676 height 105
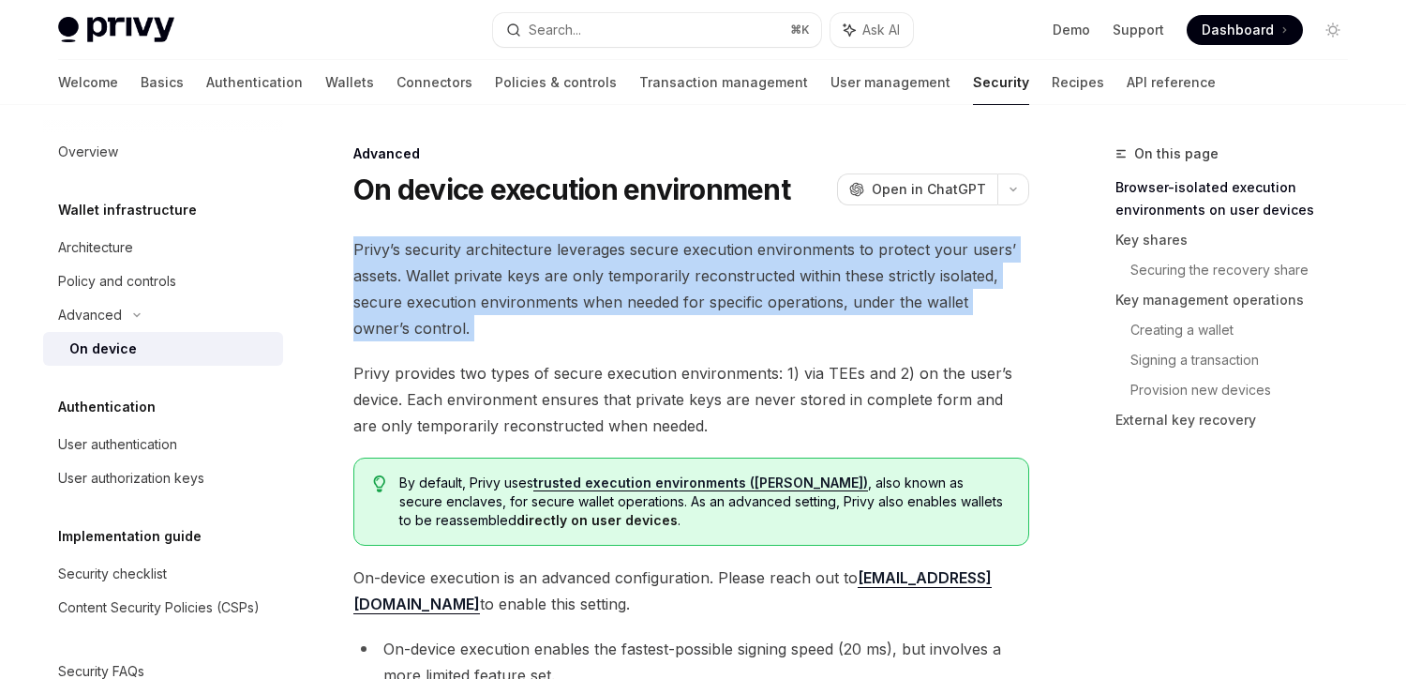
click at [500, 264] on span "Privy’s security architecture leverages secure execution environments to protec…" at bounding box center [691, 288] width 676 height 105
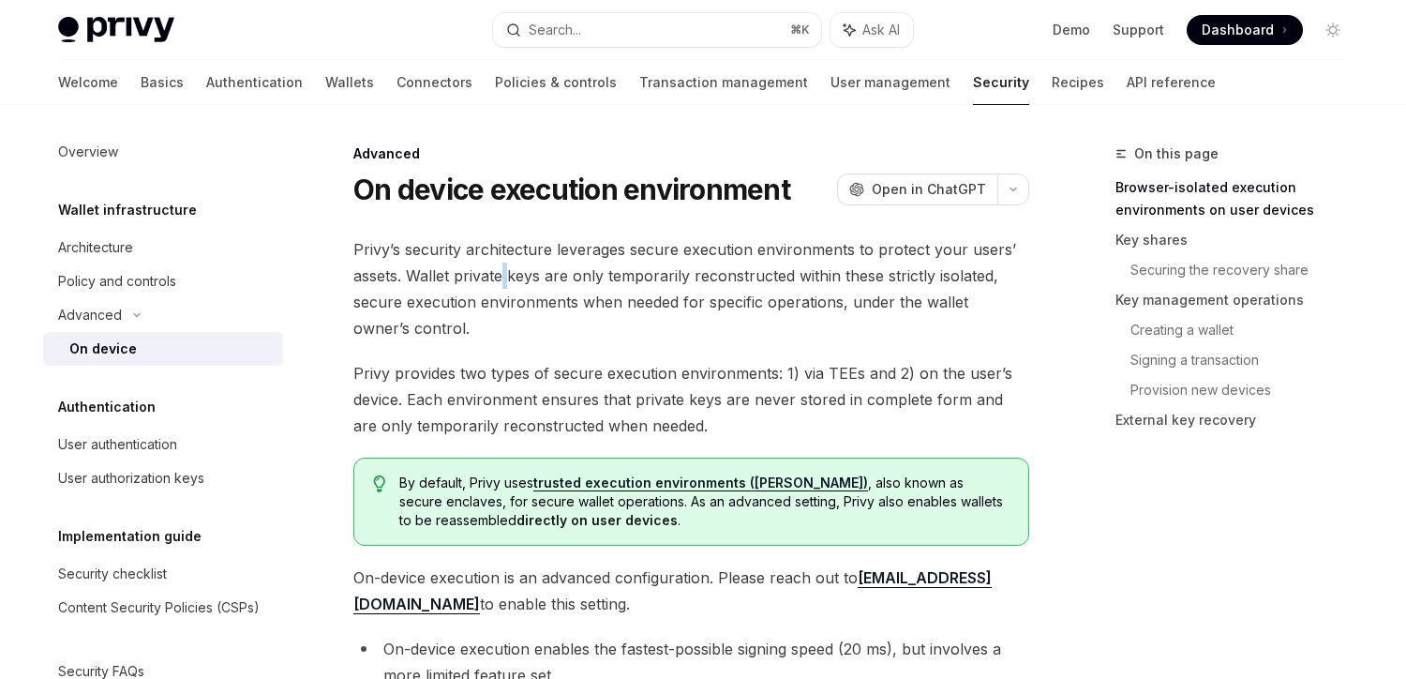
click at [500, 264] on span "Privy’s security architecture leverages secure execution environments to protec…" at bounding box center [691, 288] width 676 height 105
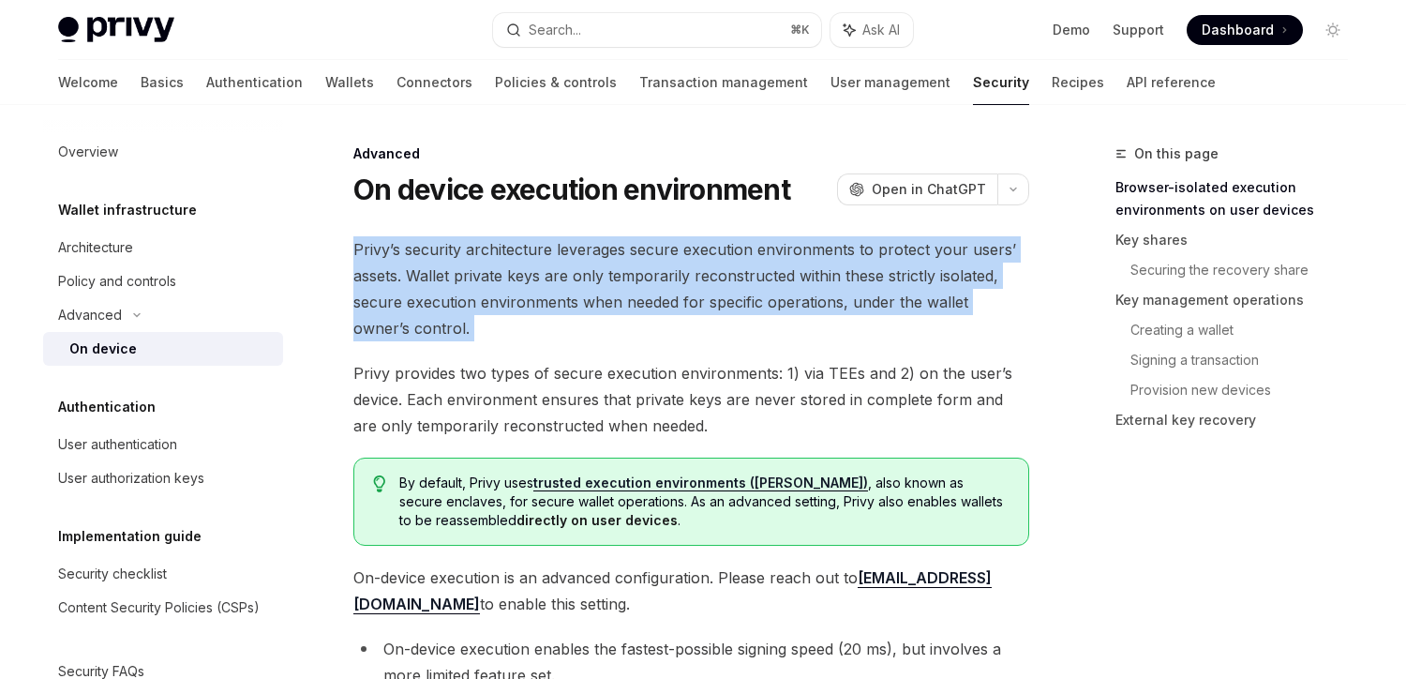
click at [500, 264] on span "Privy’s security architecture leverages secure execution environments to protec…" at bounding box center [691, 288] width 676 height 105
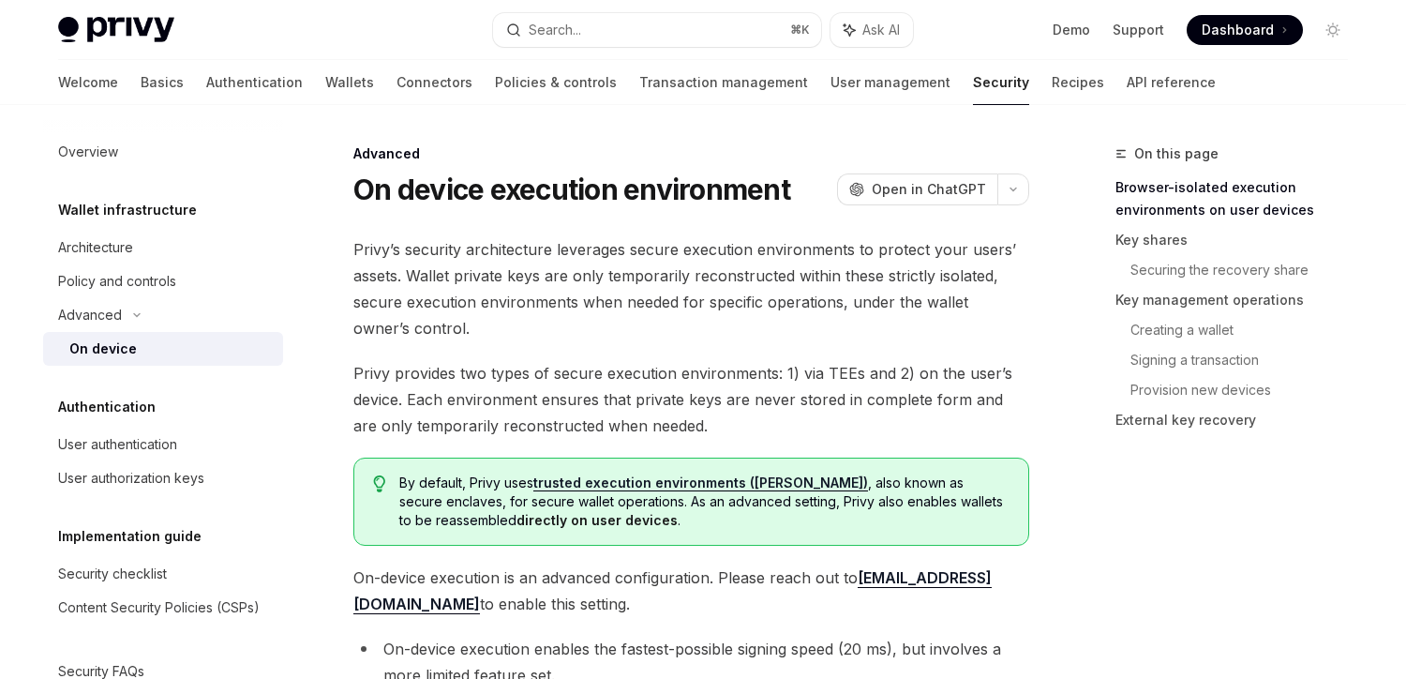
click at [481, 382] on span "Privy provides two types of secure execution environments: 1) via TEEs and 2) o…" at bounding box center [691, 399] width 676 height 79
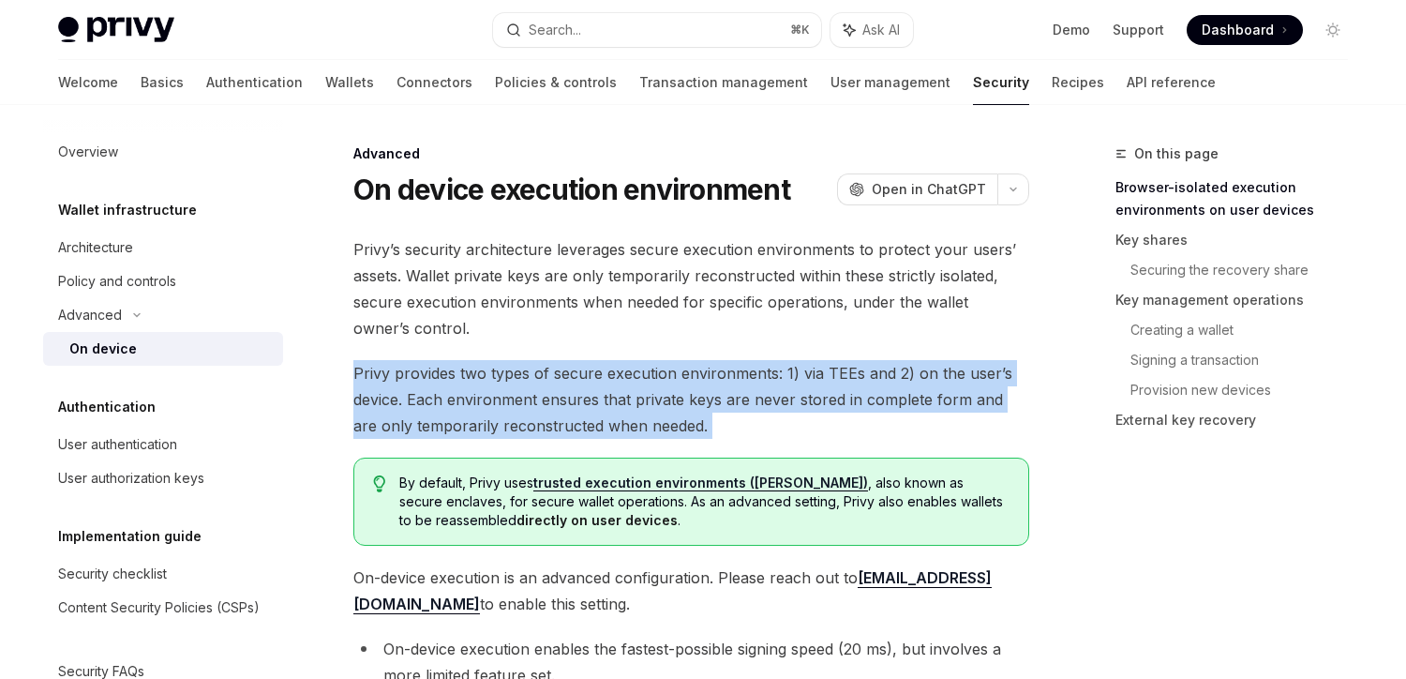
click at [481, 382] on span "Privy provides two types of secure execution environments: 1) via TEEs and 2) o…" at bounding box center [691, 399] width 676 height 79
drag, startPoint x: 353, startPoint y: 372, endPoint x: 721, endPoint y: 415, distance: 371.0
click at [721, 415] on span "Privy provides two types of secure execution environments: 1) via TEEs and 2) o…" at bounding box center [691, 399] width 676 height 79
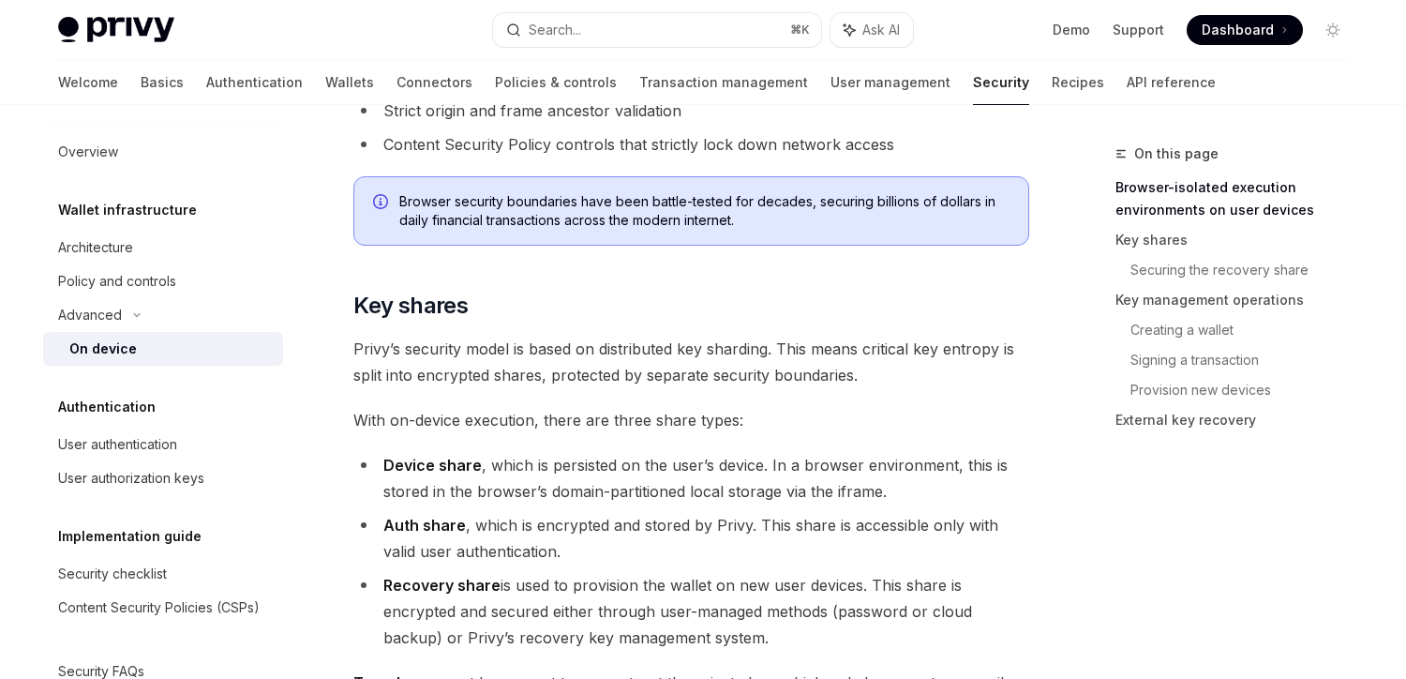
scroll to position [47, 0]
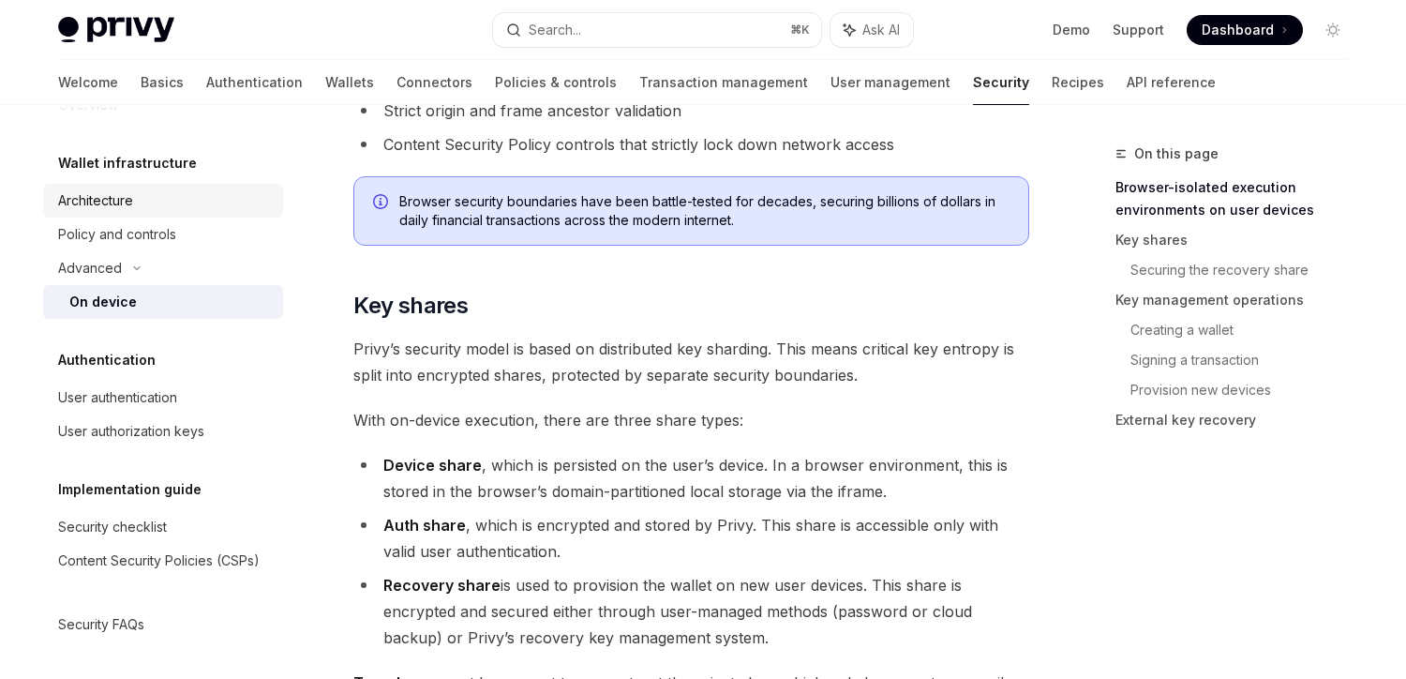
click at [162, 193] on div "Architecture" at bounding box center [165, 200] width 214 height 23
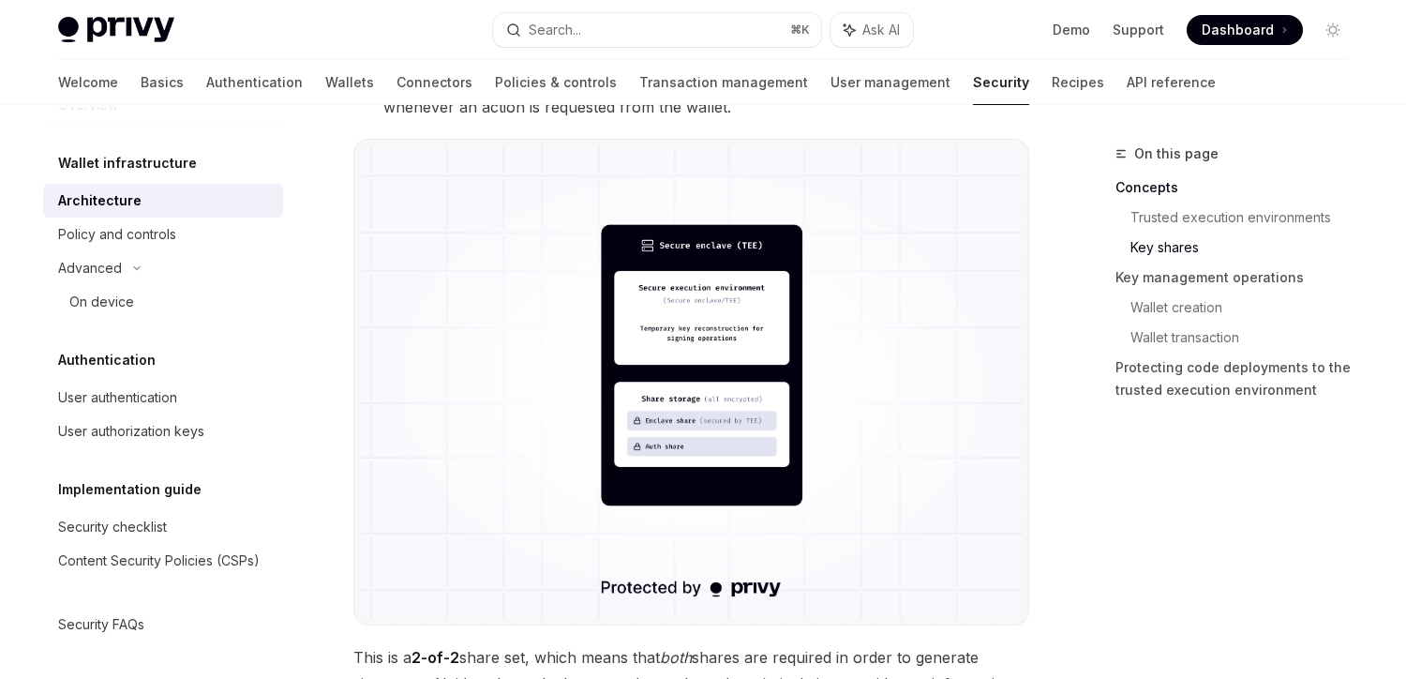
scroll to position [1644, 0]
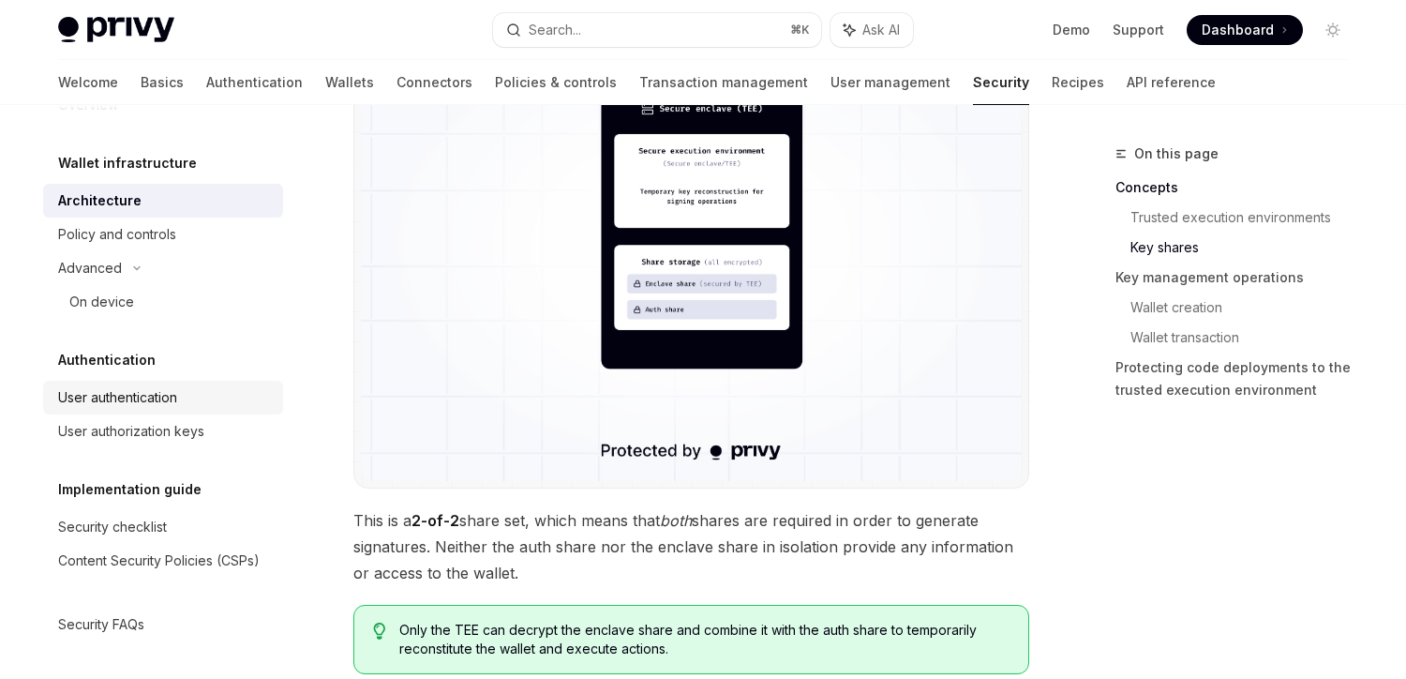
click at [187, 401] on div "User authentication" at bounding box center [165, 397] width 214 height 23
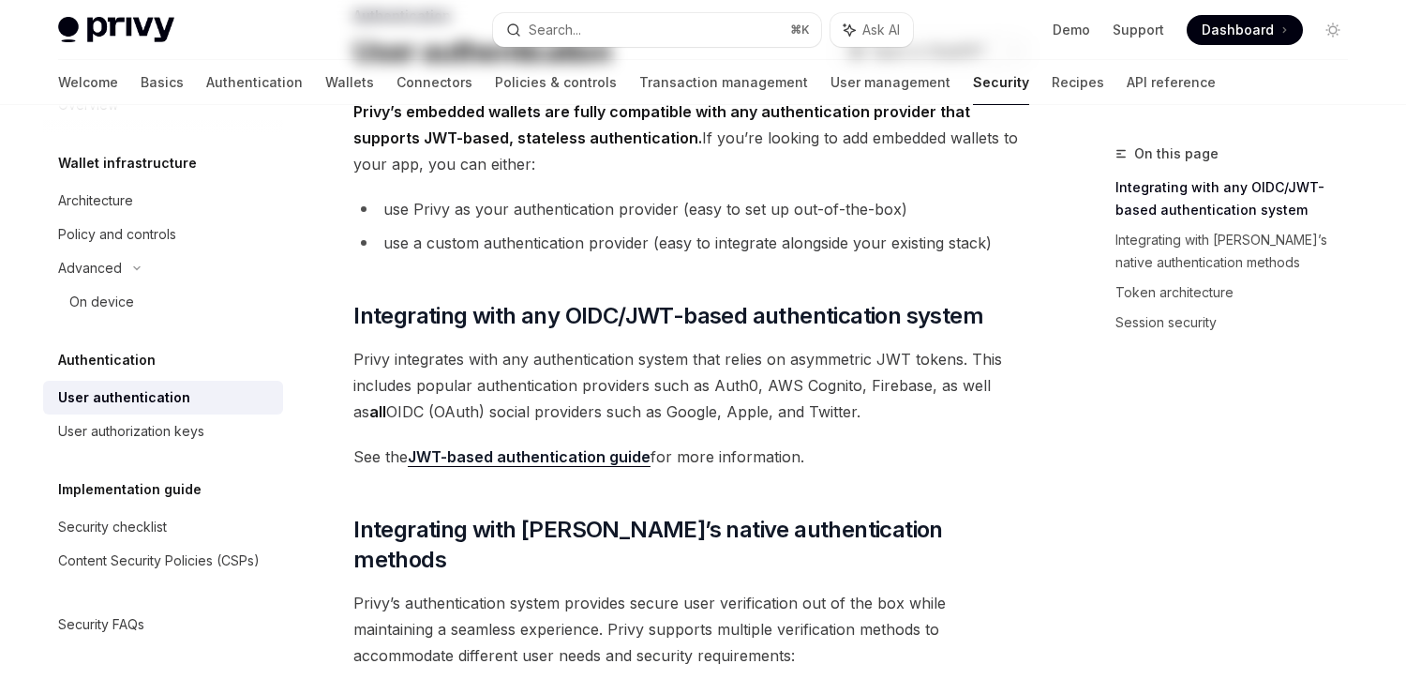
scroll to position [148, 0]
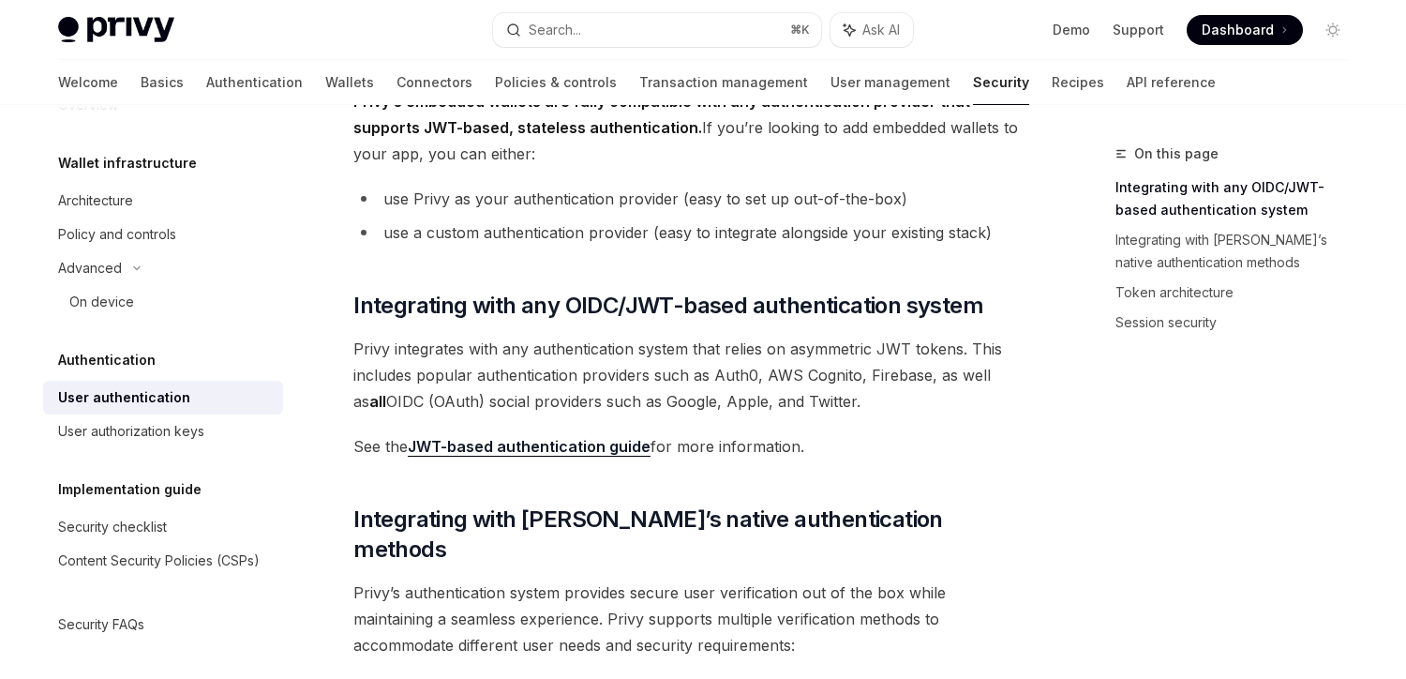
click at [472, 351] on span "Privy integrates with any authentication system that relies on asymmetric JWT t…" at bounding box center [691, 375] width 676 height 79
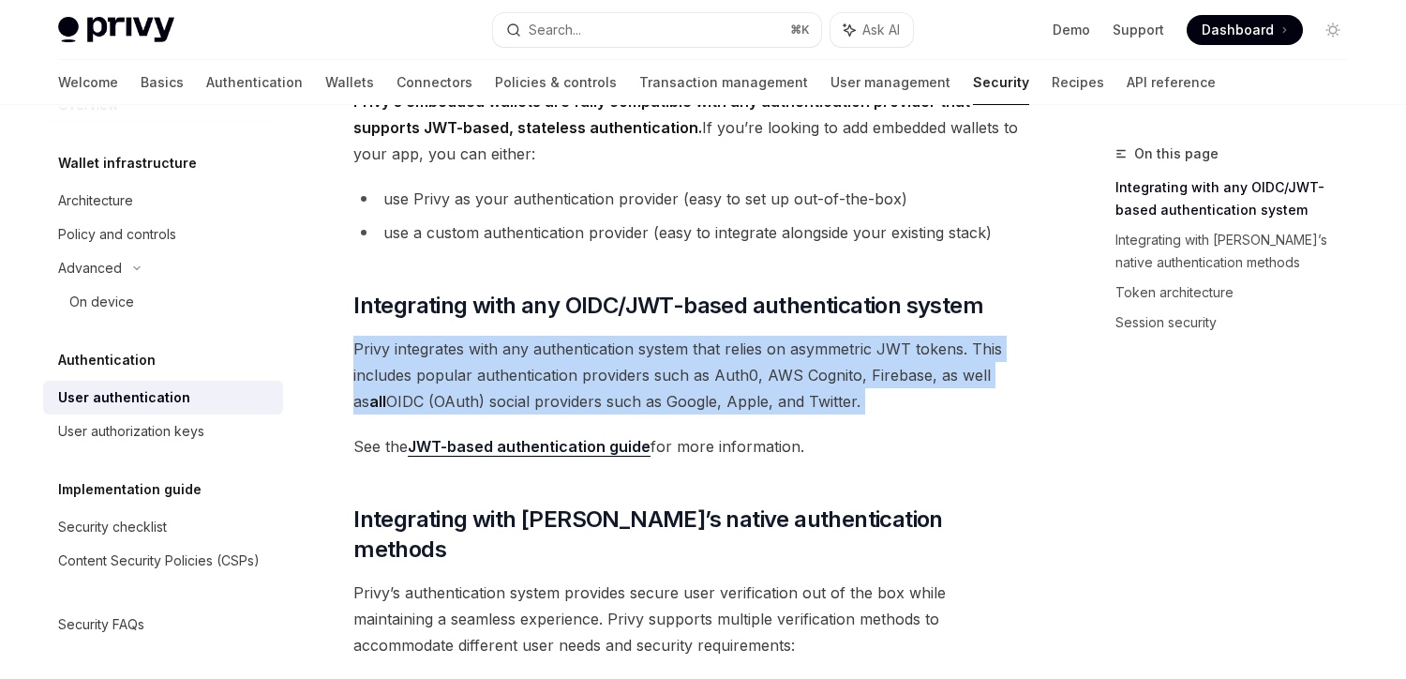
click at [472, 351] on span "Privy integrates with any authentication system that relies on asymmetric JWT t…" at bounding box center [691, 375] width 676 height 79
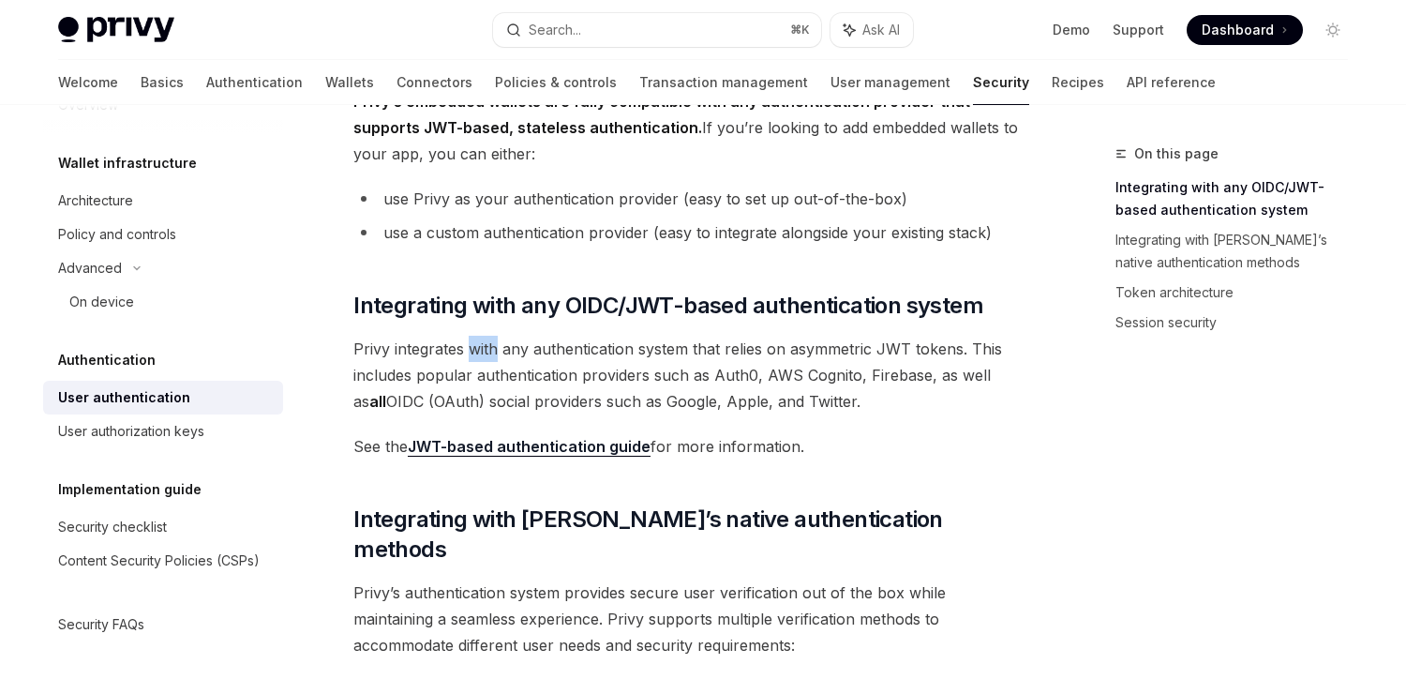
click at [472, 351] on span "Privy integrates with any authentication system that relies on asymmetric JWT t…" at bounding box center [691, 375] width 676 height 79
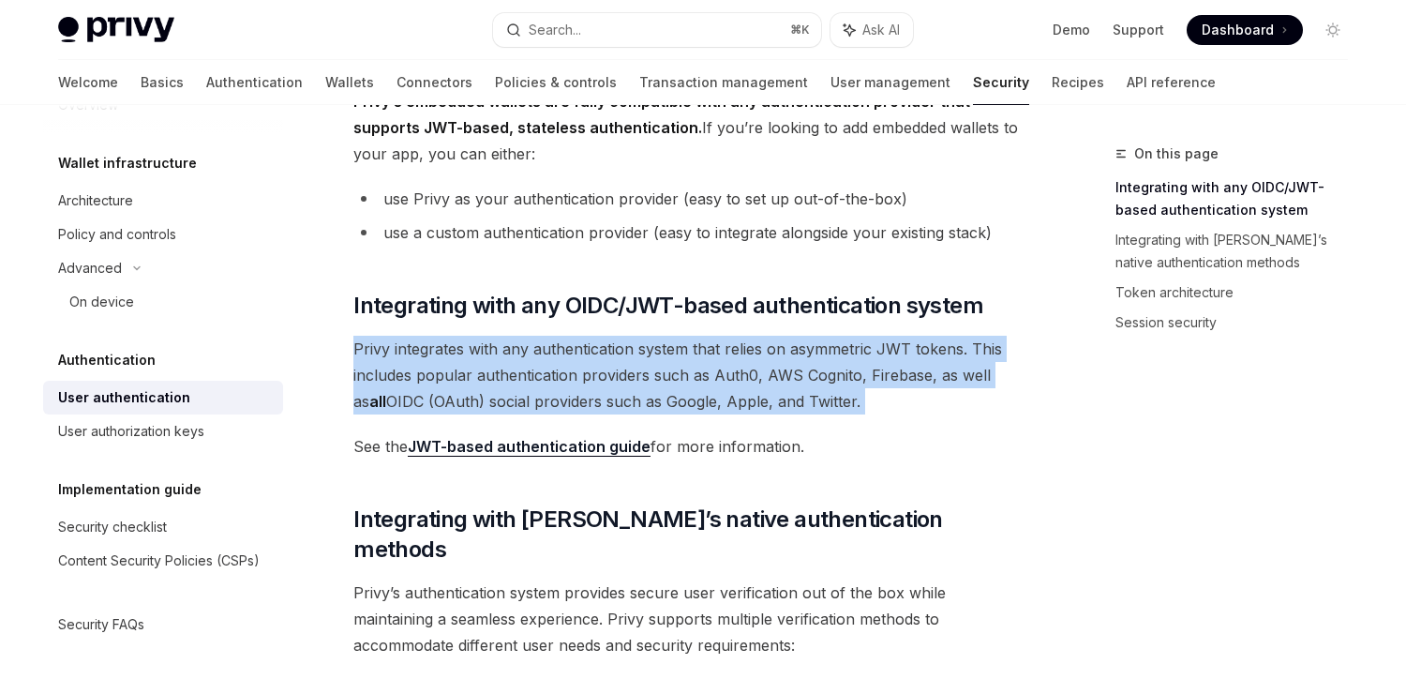
click at [472, 351] on span "Privy integrates with any authentication system that relies on asymmetric JWT t…" at bounding box center [691, 375] width 676 height 79
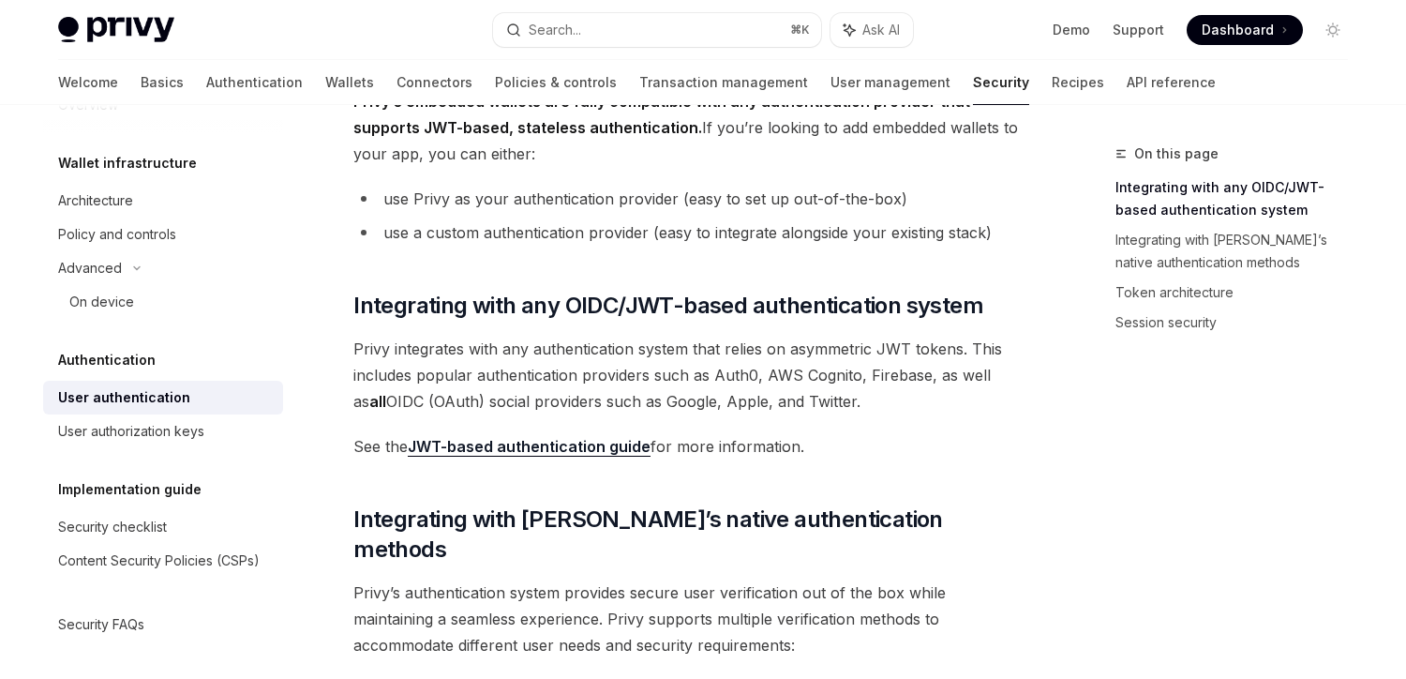
click at [370, 392] on span "Privy integrates with any authentication system that relies on asymmetric JWT t…" at bounding box center [691, 375] width 676 height 79
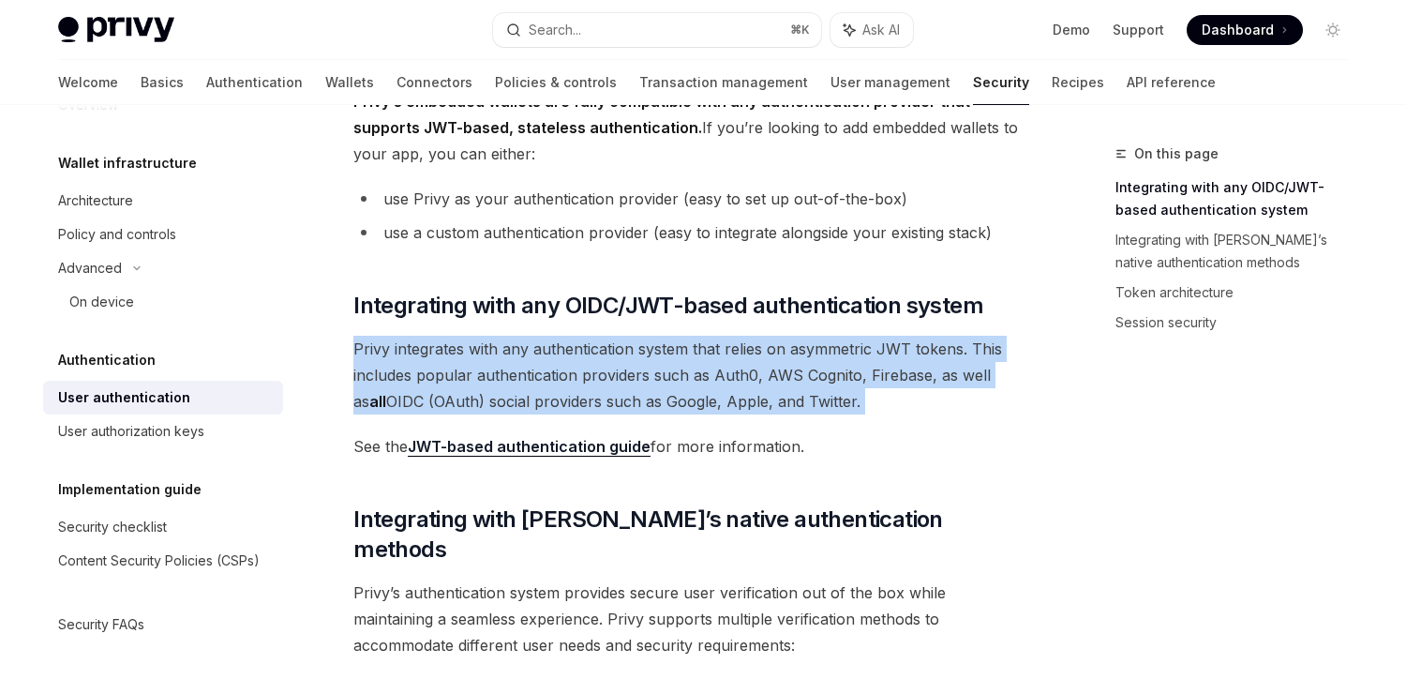
click at [370, 392] on span "Privy integrates with any authentication system that relies on asymmetric JWT t…" at bounding box center [691, 375] width 676 height 79
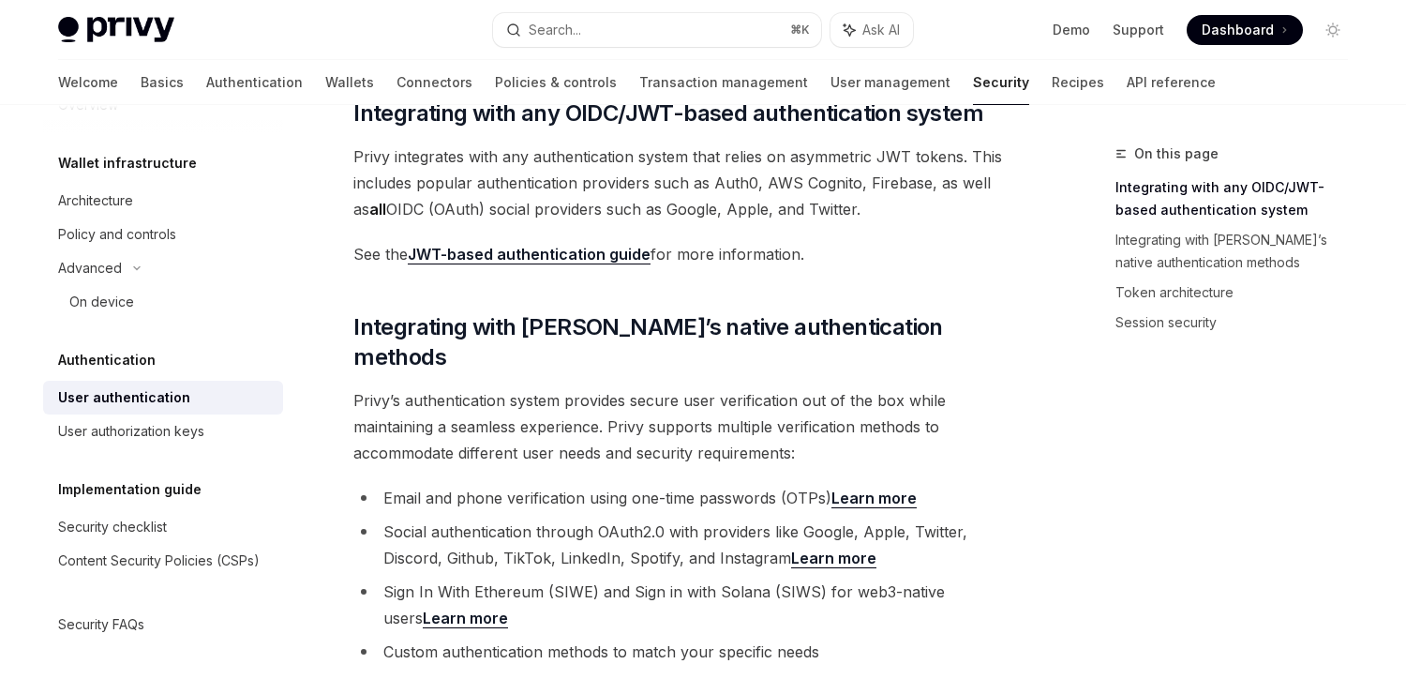
scroll to position [373, 0]
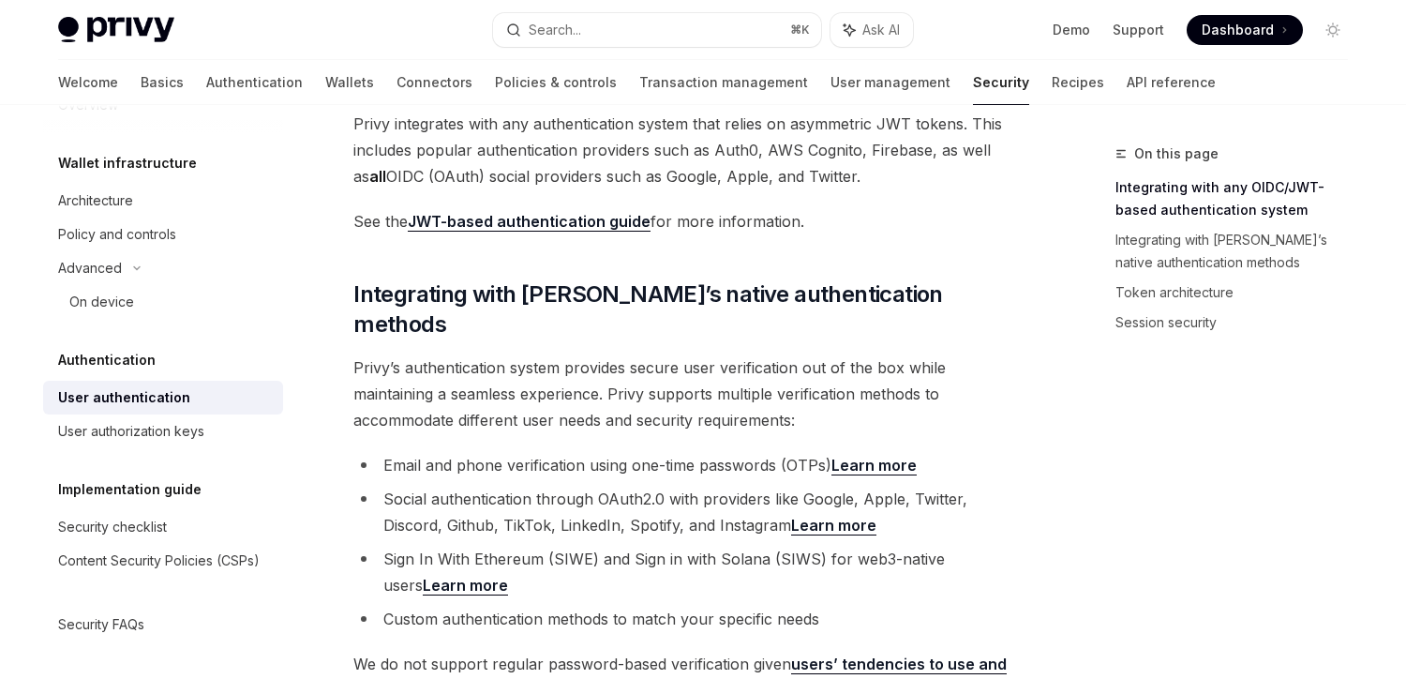
click at [430, 401] on span "Privy’s authentication system provides secure user verification out of the box …" at bounding box center [691, 393] width 676 height 79
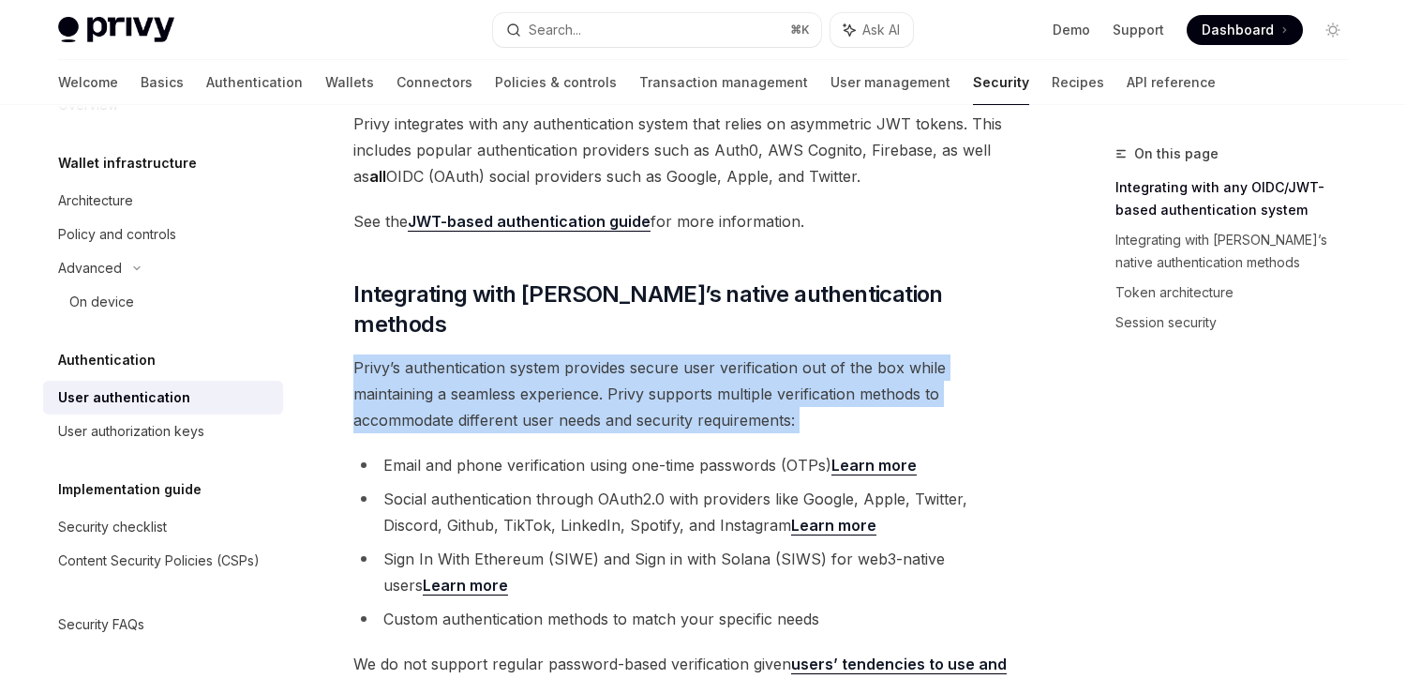
click at [430, 401] on span "Privy’s authentication system provides secure user verification out of the box …" at bounding box center [691, 393] width 676 height 79
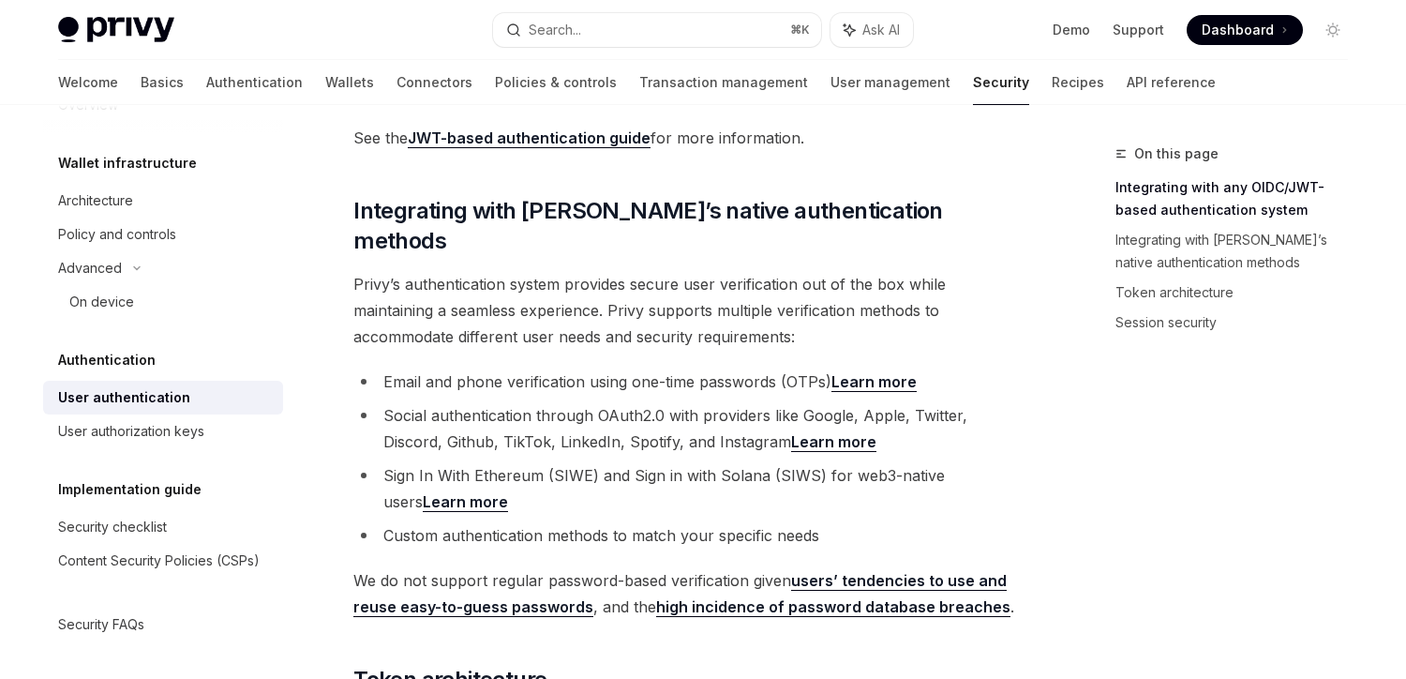
scroll to position [478, 0]
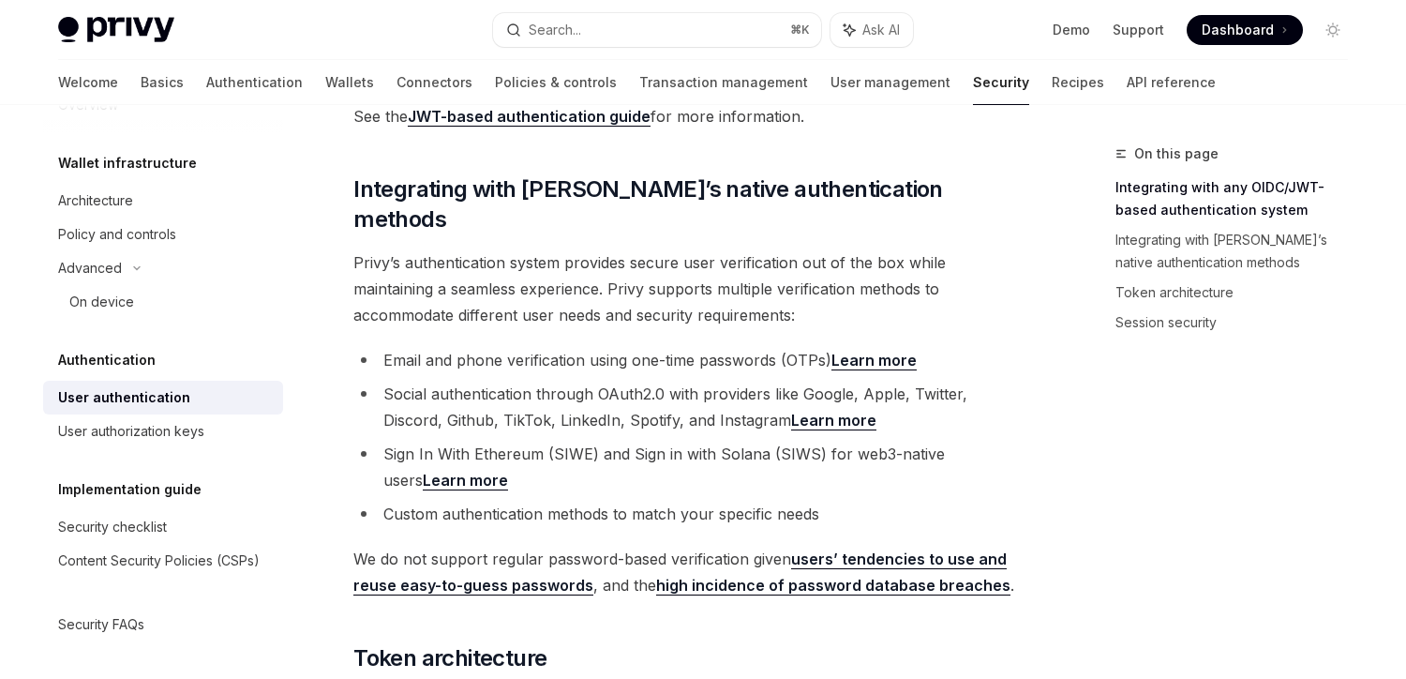
click at [496, 285] on span "Privy’s authentication system provides secure user verification out of the box …" at bounding box center [691, 288] width 676 height 79
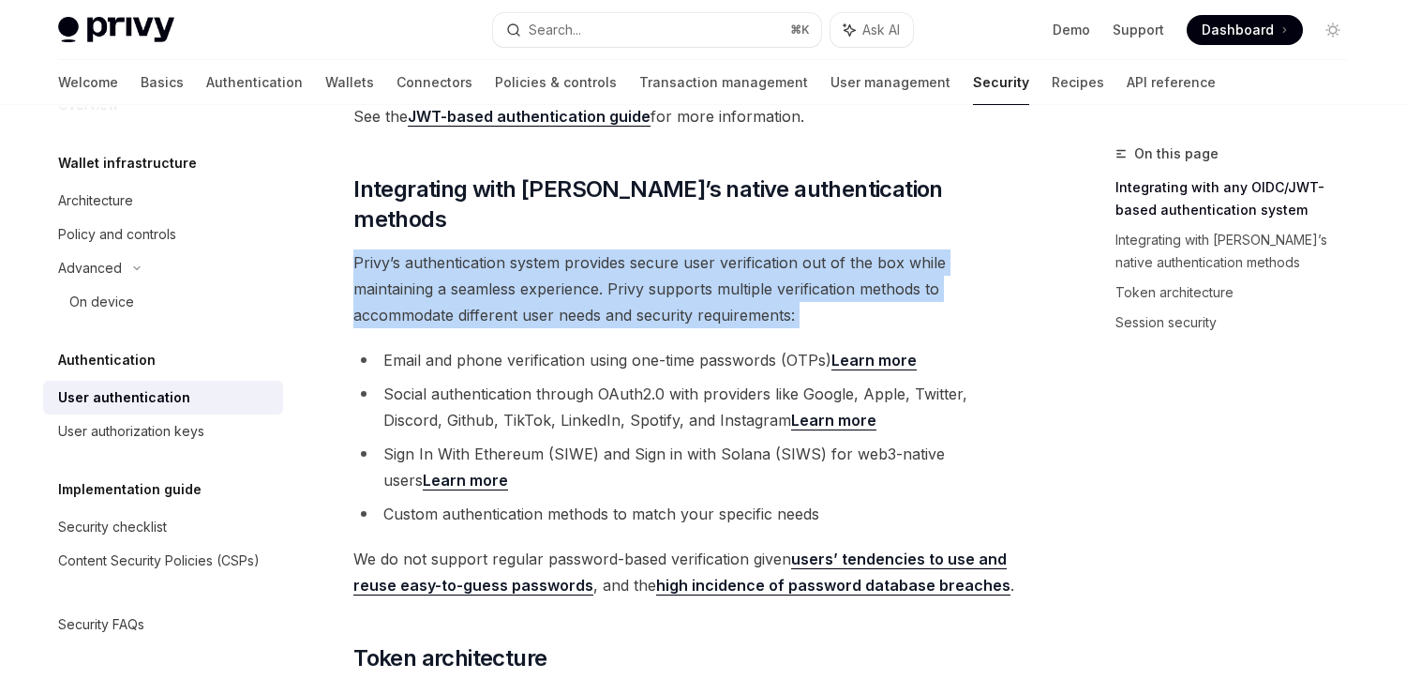
click at [496, 285] on span "Privy’s authentication system provides secure user verification out of the box …" at bounding box center [691, 288] width 676 height 79
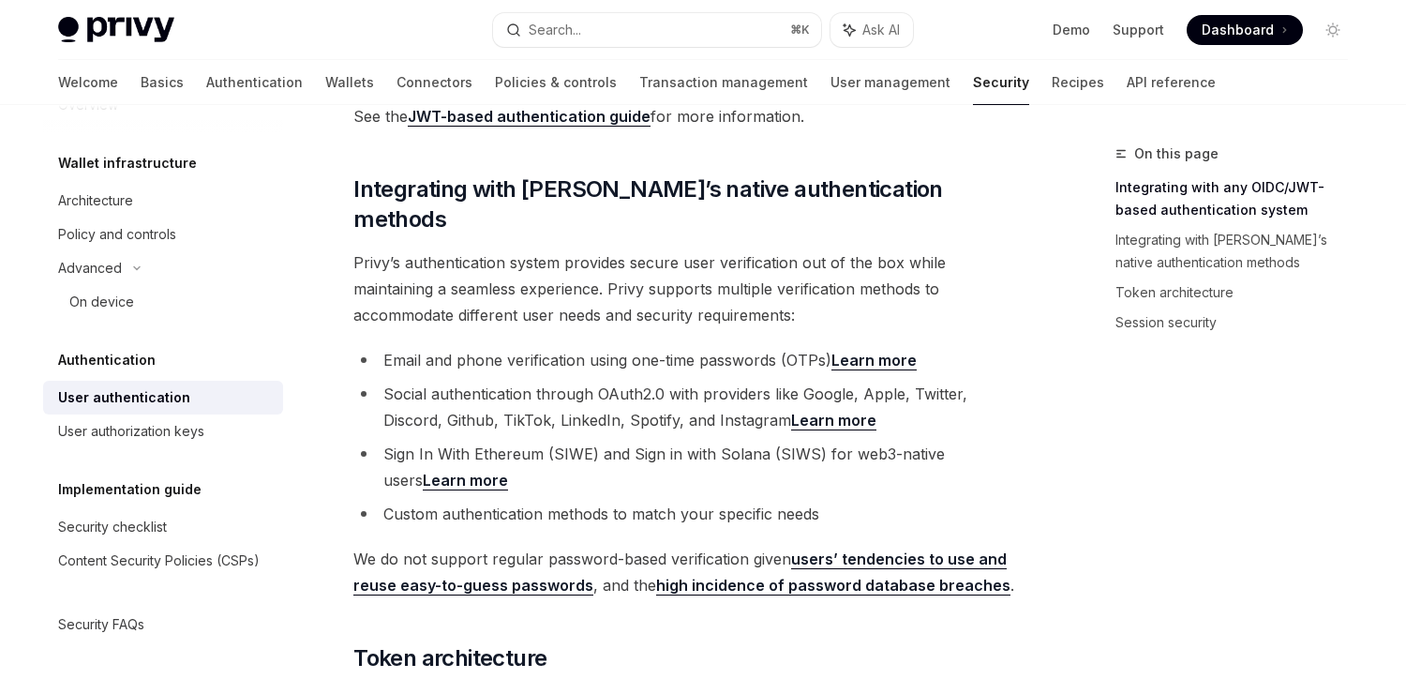
click at [484, 381] on li "Social authentication through OAuth2.0 with providers like Google, Apple, Twitt…" at bounding box center [691, 407] width 676 height 53
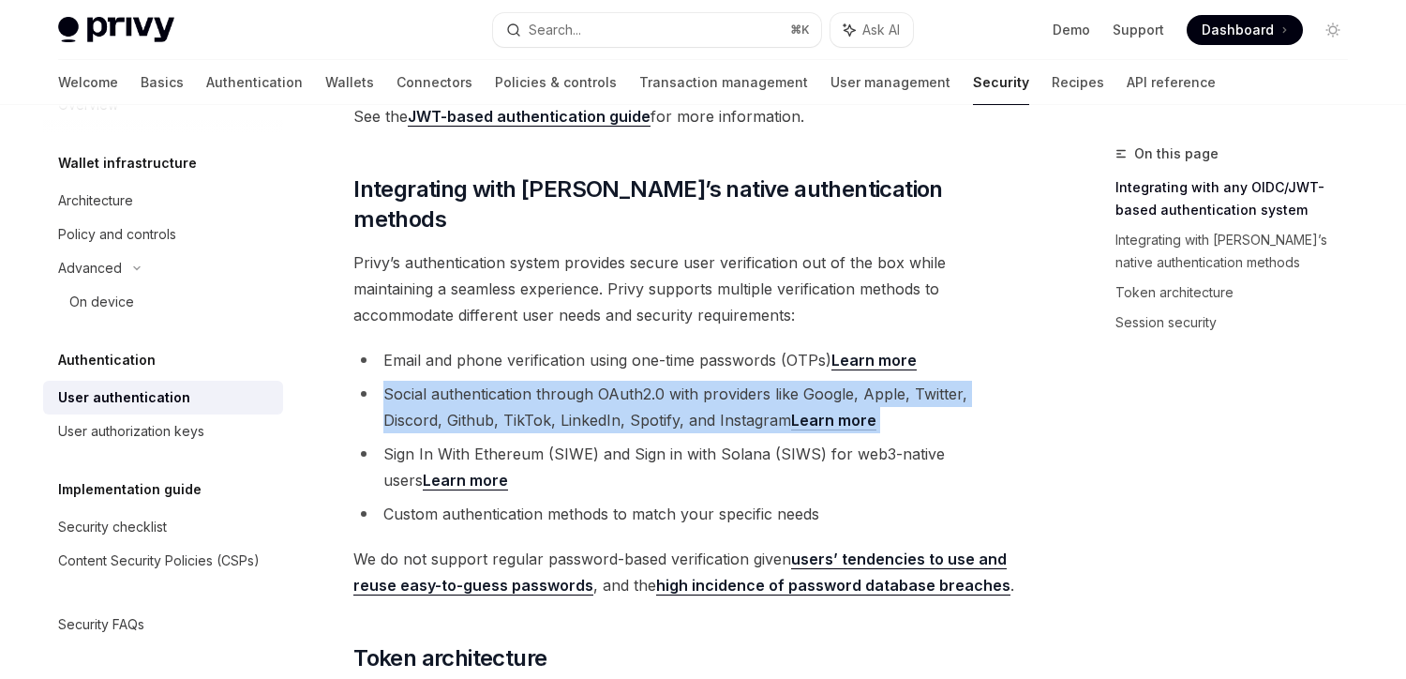
click at [484, 381] on li "Social authentication through OAuth2.0 with providers like Google, Apple, Twitt…" at bounding box center [691, 407] width 676 height 53
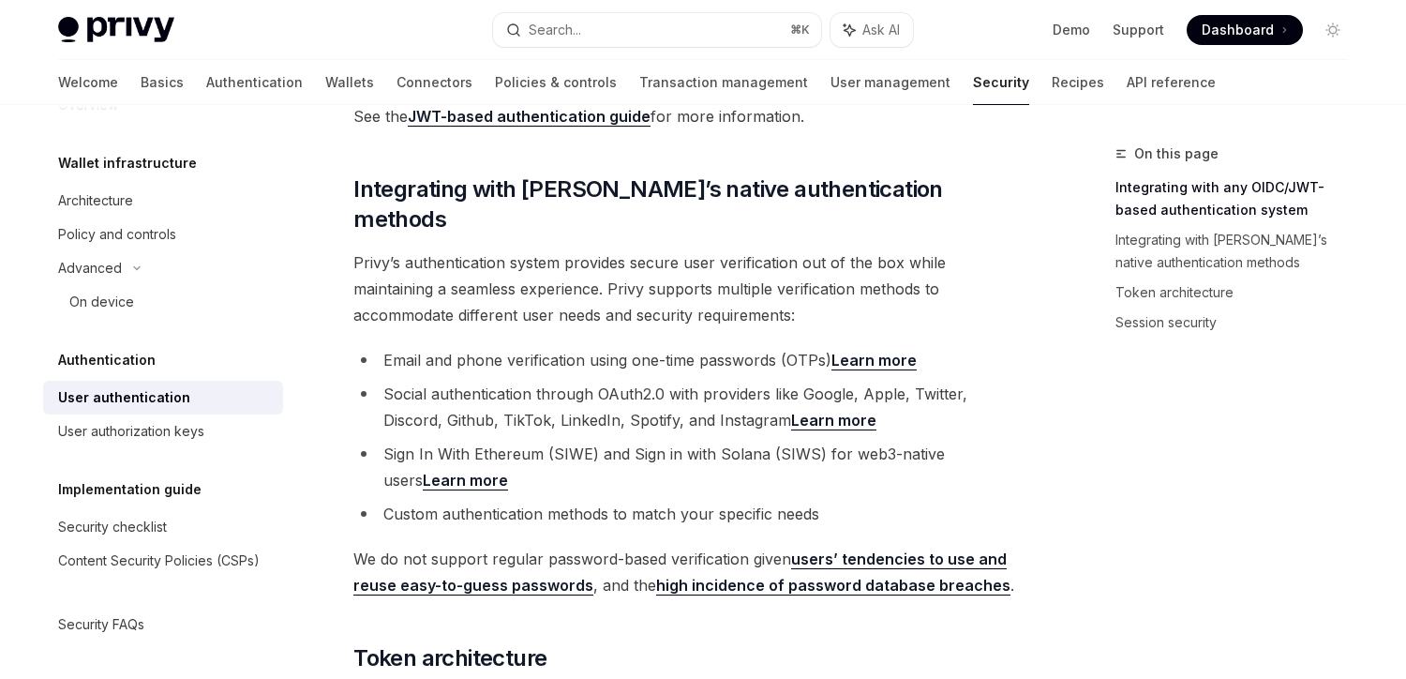
click at [491, 455] on li "Sign In With Ethereum (SIWE) and Sign in with Solana (SIWS) for web3-native use…" at bounding box center [691, 467] width 676 height 53
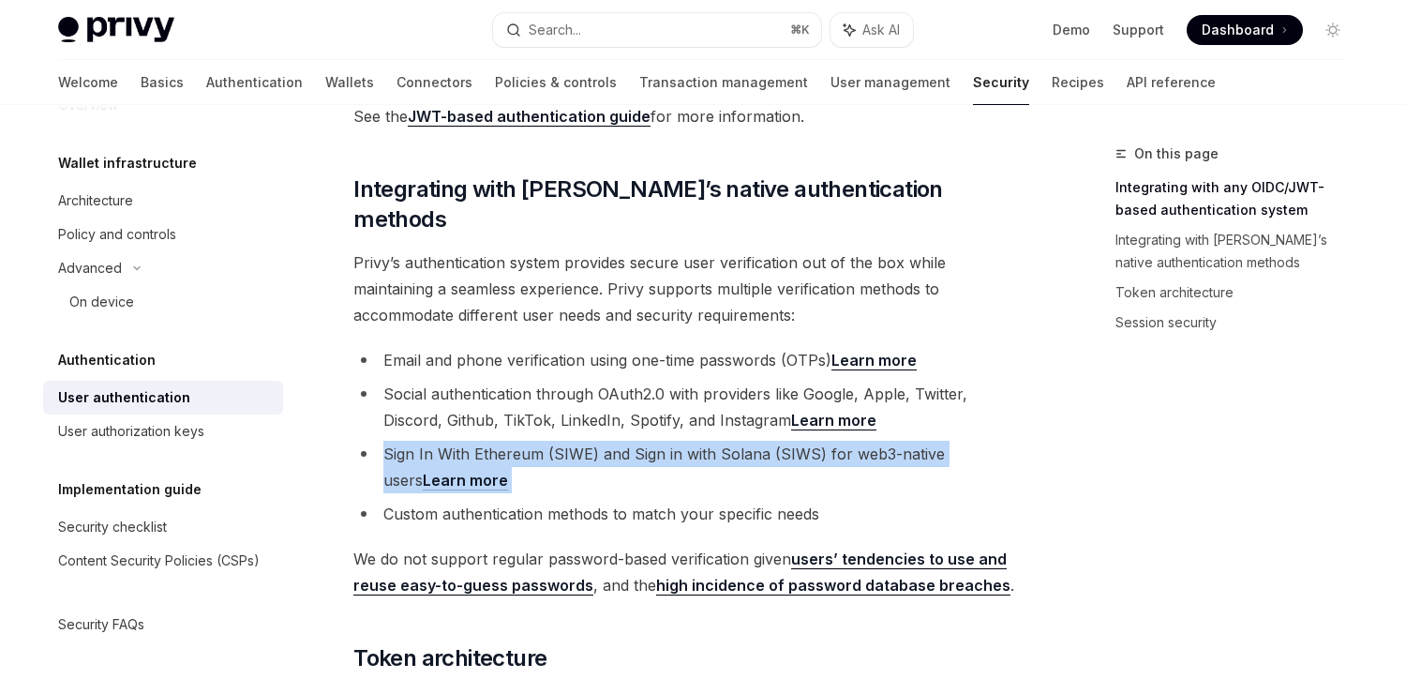
click at [491, 455] on li "Sign In With Ethereum (SIWE) and Sign in with Solana (SIWS) for web3-native use…" at bounding box center [691, 467] width 676 height 53
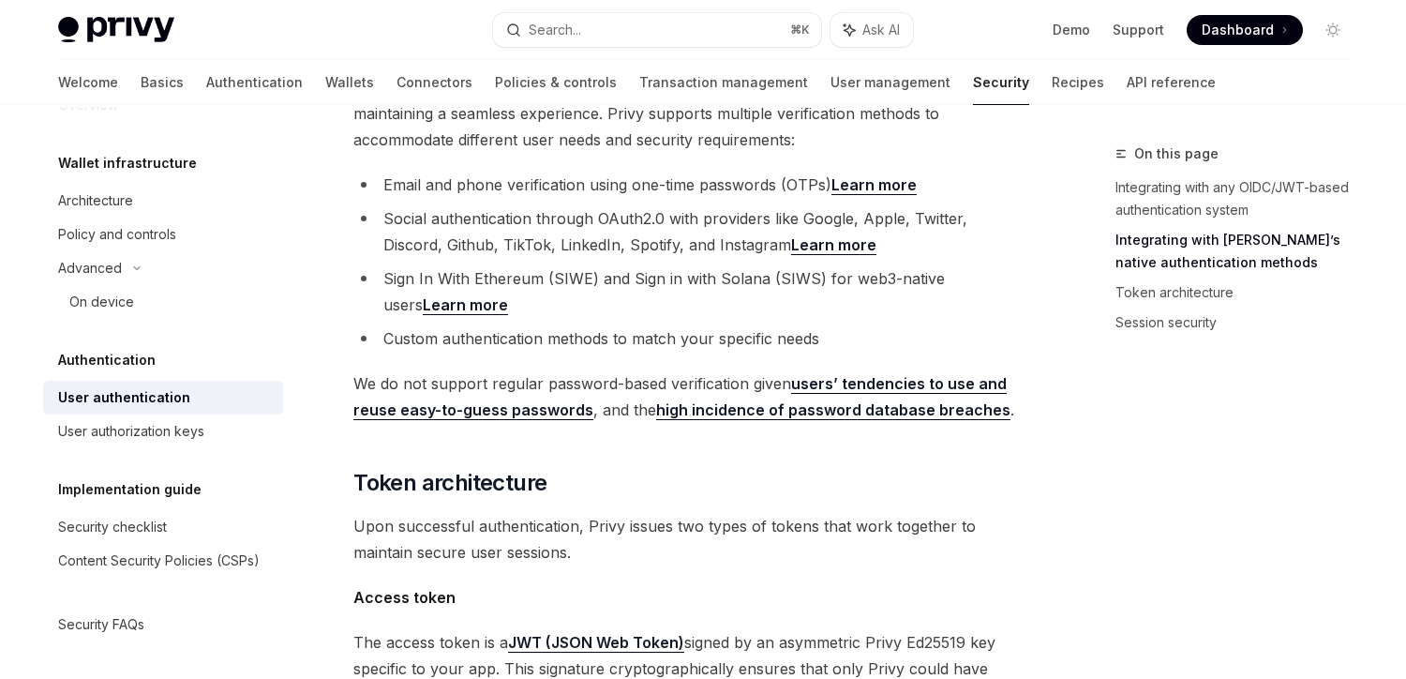
scroll to position [677, 0]
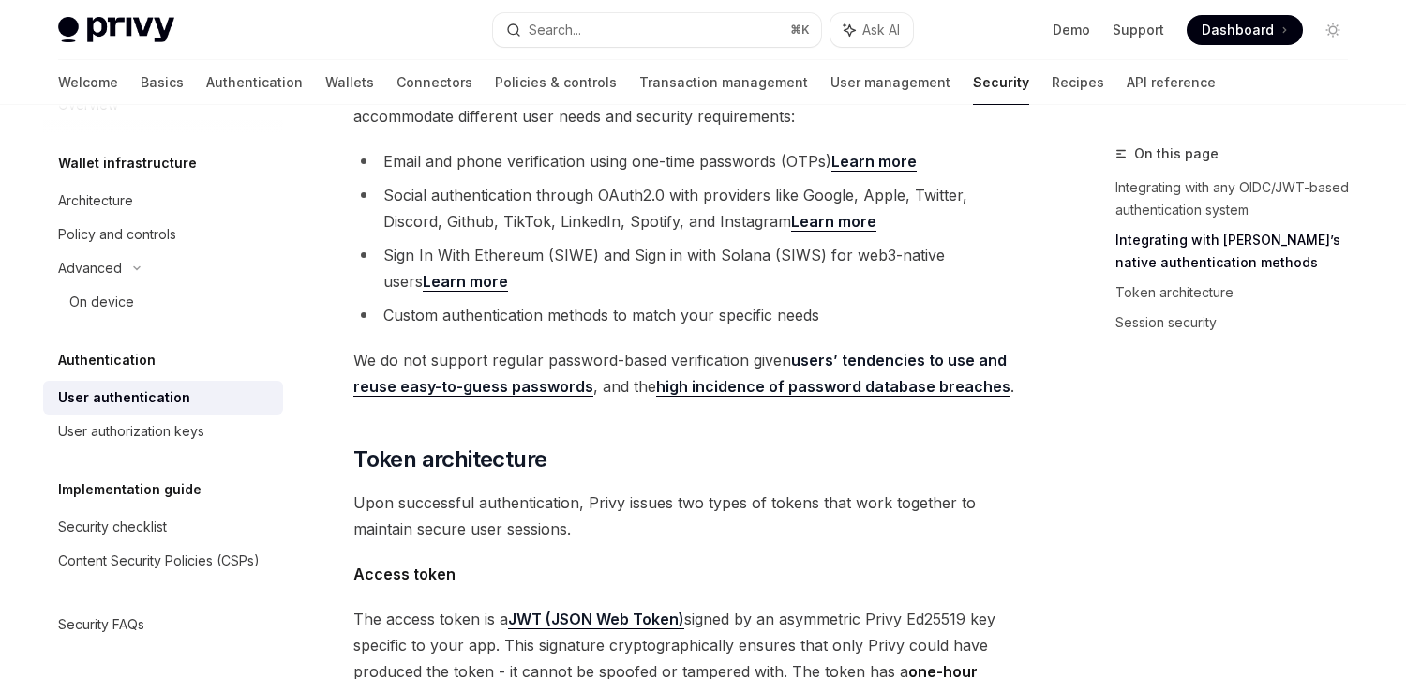
click at [491, 455] on div "Privy’s embedded wallets are fully compatible with any authentication provider …" at bounding box center [691, 493] width 676 height 1868
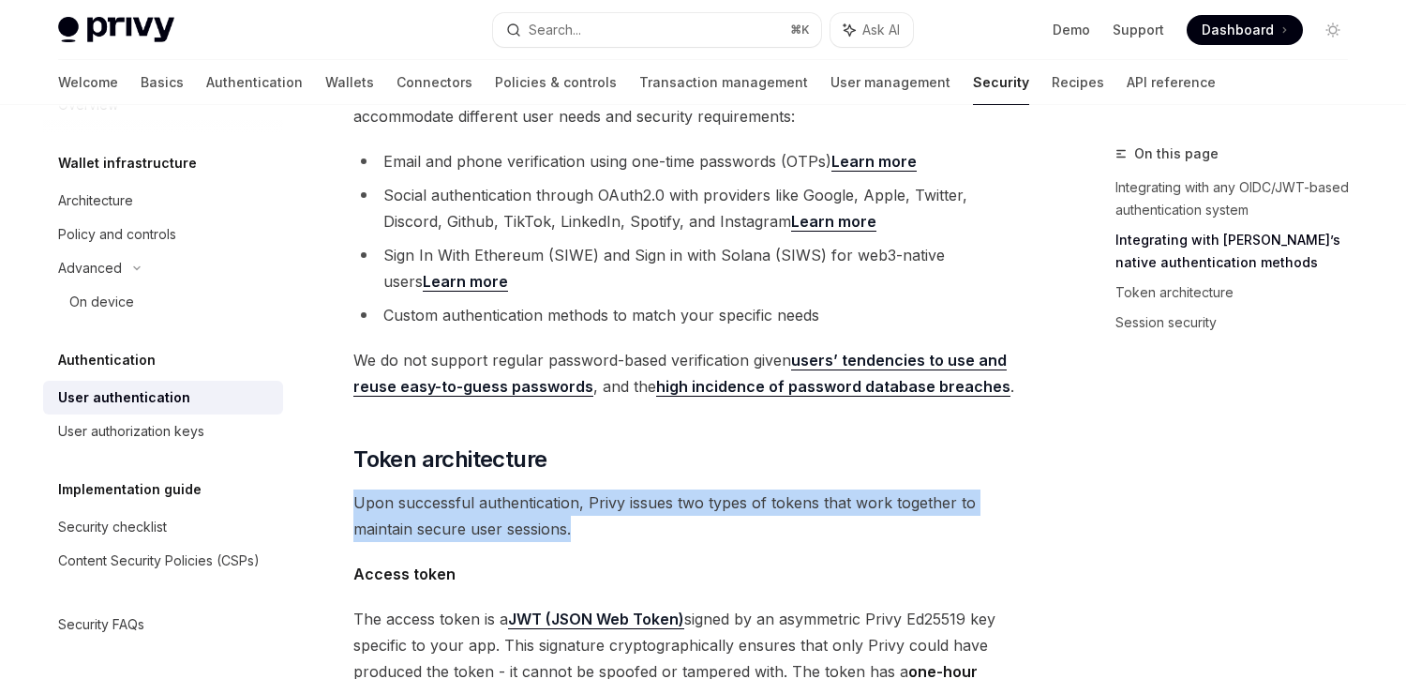
click at [491, 455] on div "Privy’s embedded wallets are fully compatible with any authentication provider …" at bounding box center [691, 493] width 676 height 1868
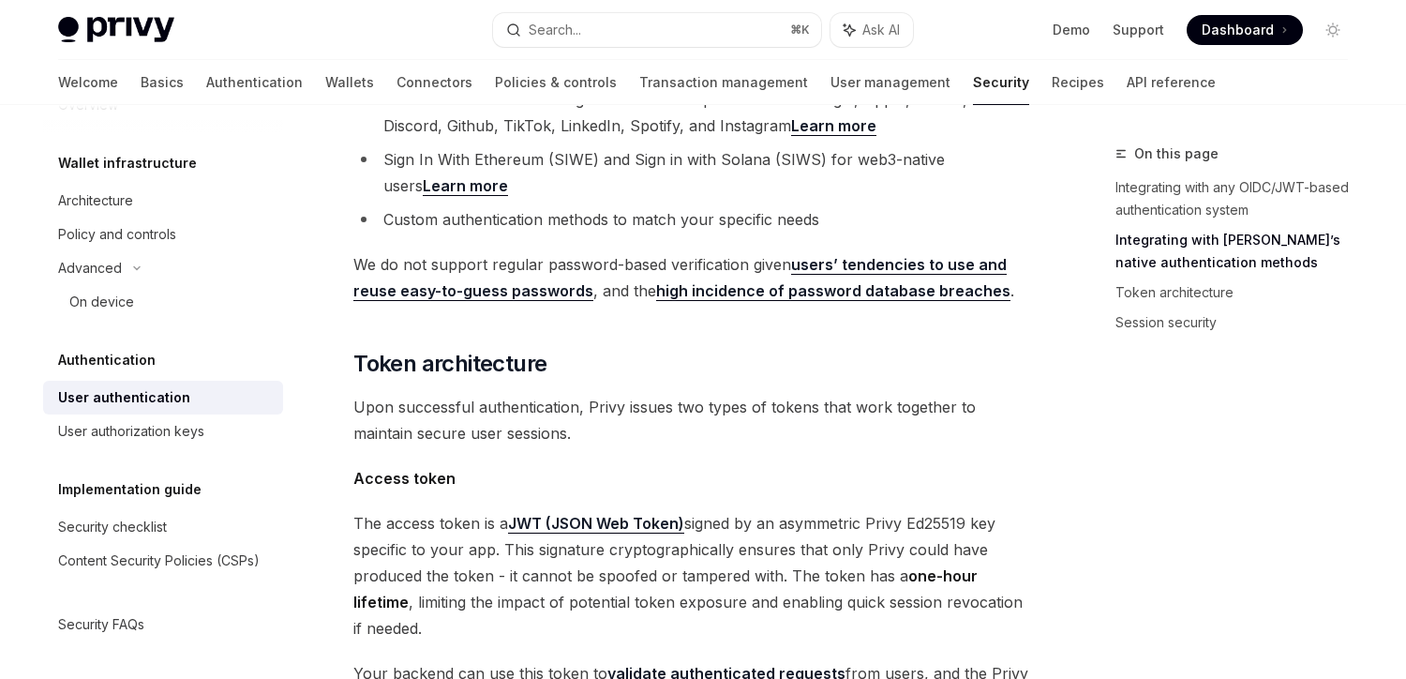
scroll to position [778, 0]
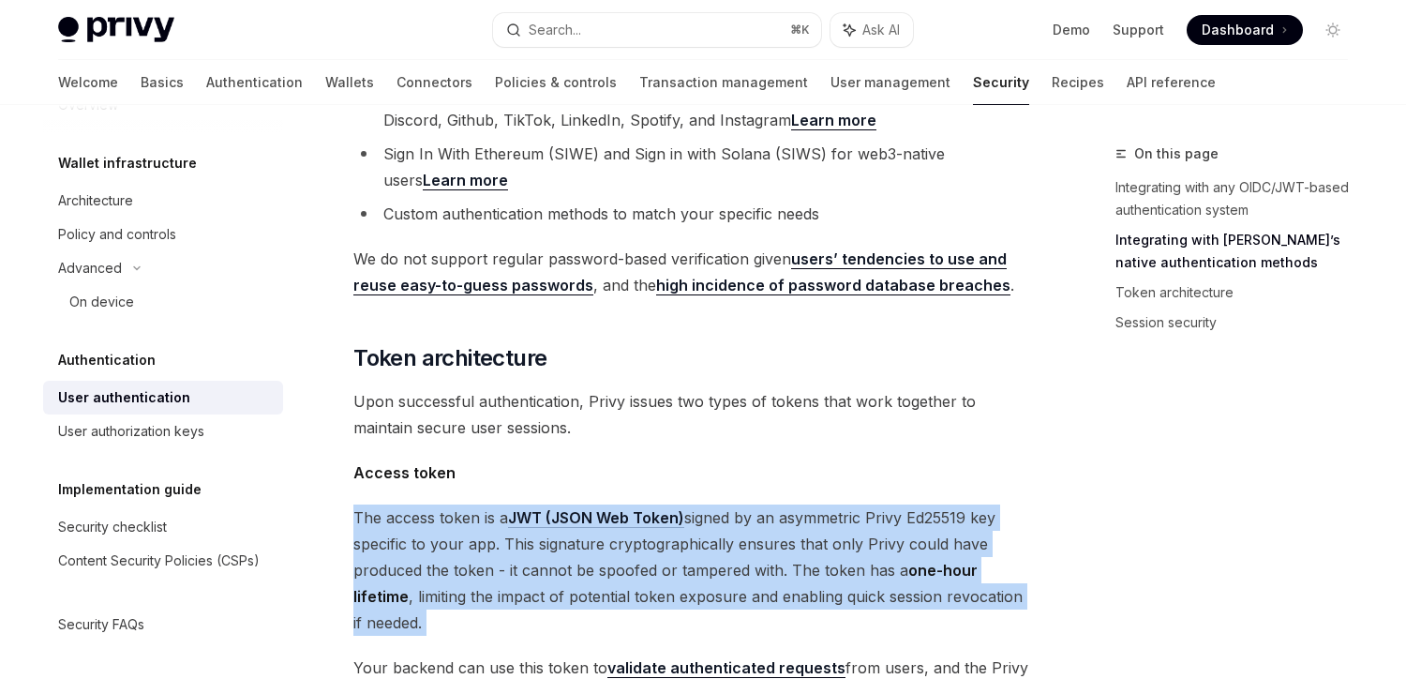
drag, startPoint x: 355, startPoint y: 491, endPoint x: 558, endPoint y: 614, distance: 236.8
click at [558, 614] on div "Privy’s embedded wallets are fully compatible with any authentication provider …" at bounding box center [691, 392] width 676 height 1868
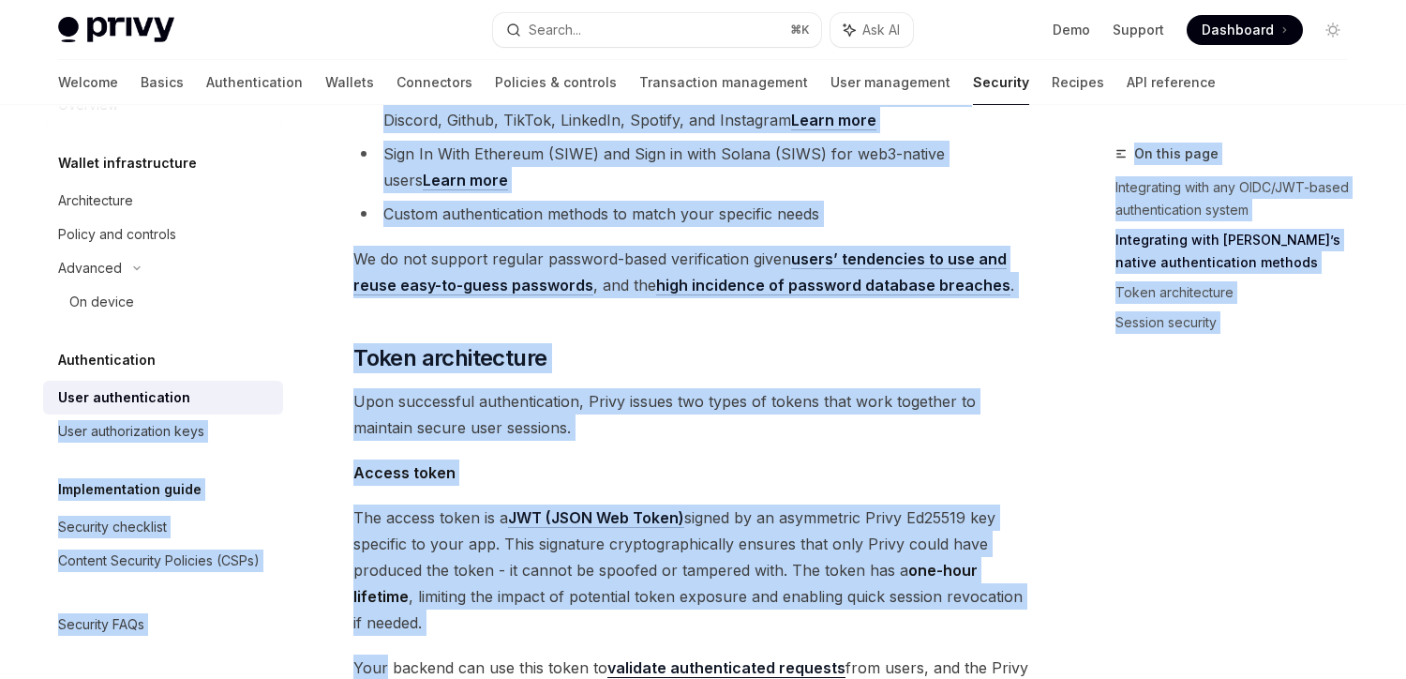
drag, startPoint x: 558, startPoint y: 614, endPoint x: 295, endPoint y: 405, distance: 335.6
click at [295, 405] on div "Overview Wallet infrastructure Architecture Policy and controls Advanced On dev…" at bounding box center [703, 465] width 1380 height 2277
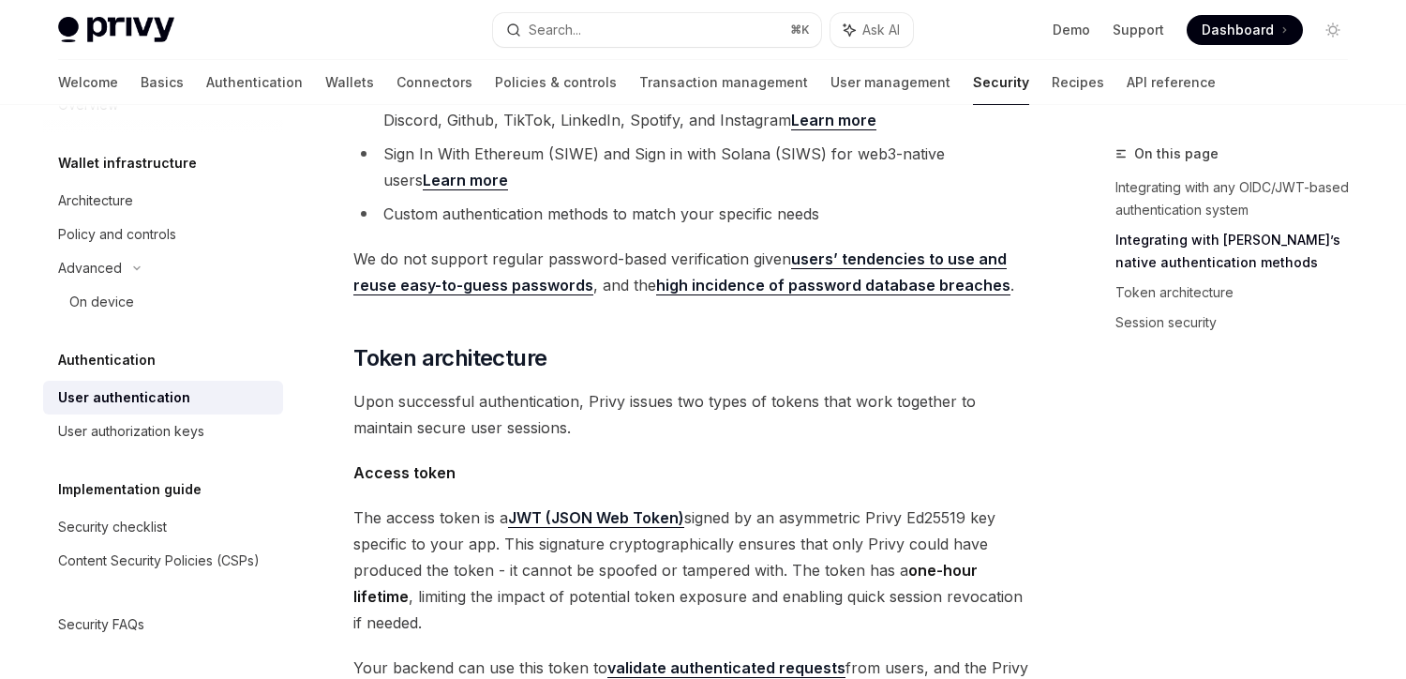
click at [589, 654] on span "Your backend can use this token to validate authenticated requests from users, …" at bounding box center [691, 680] width 676 height 53
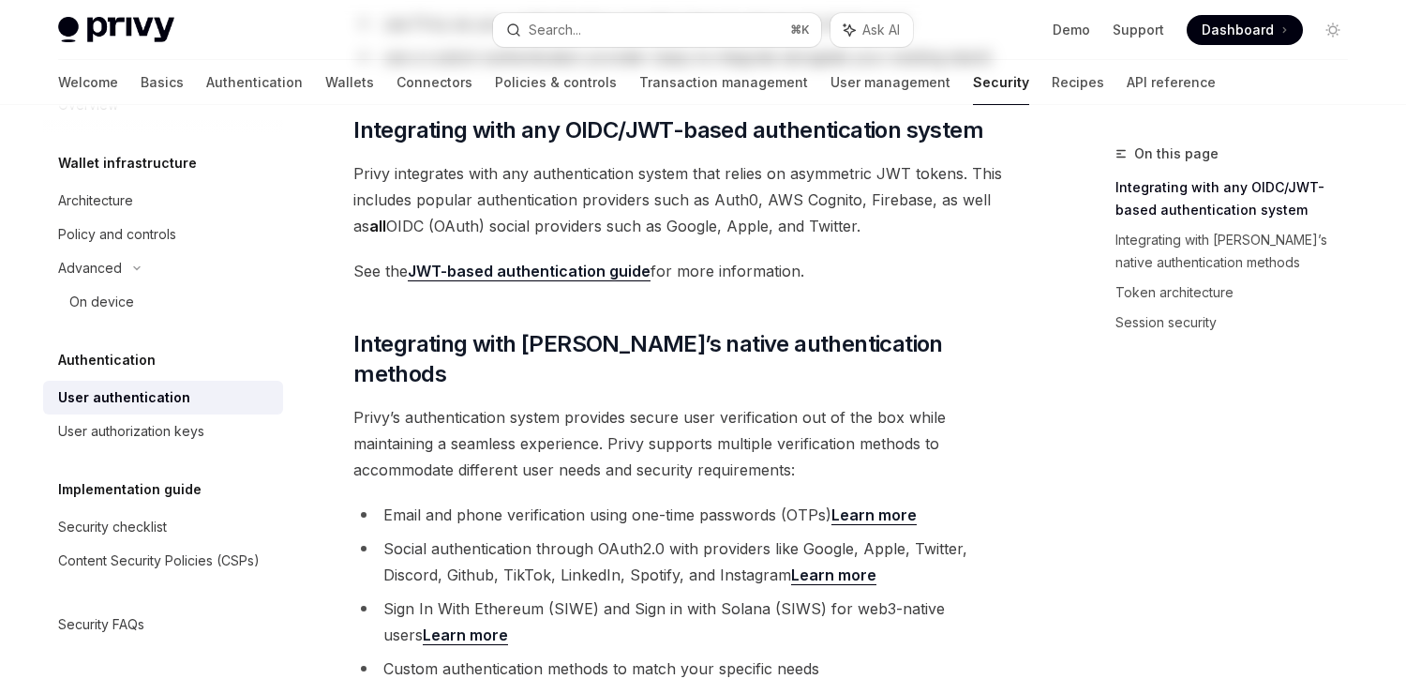
scroll to position [0, 0]
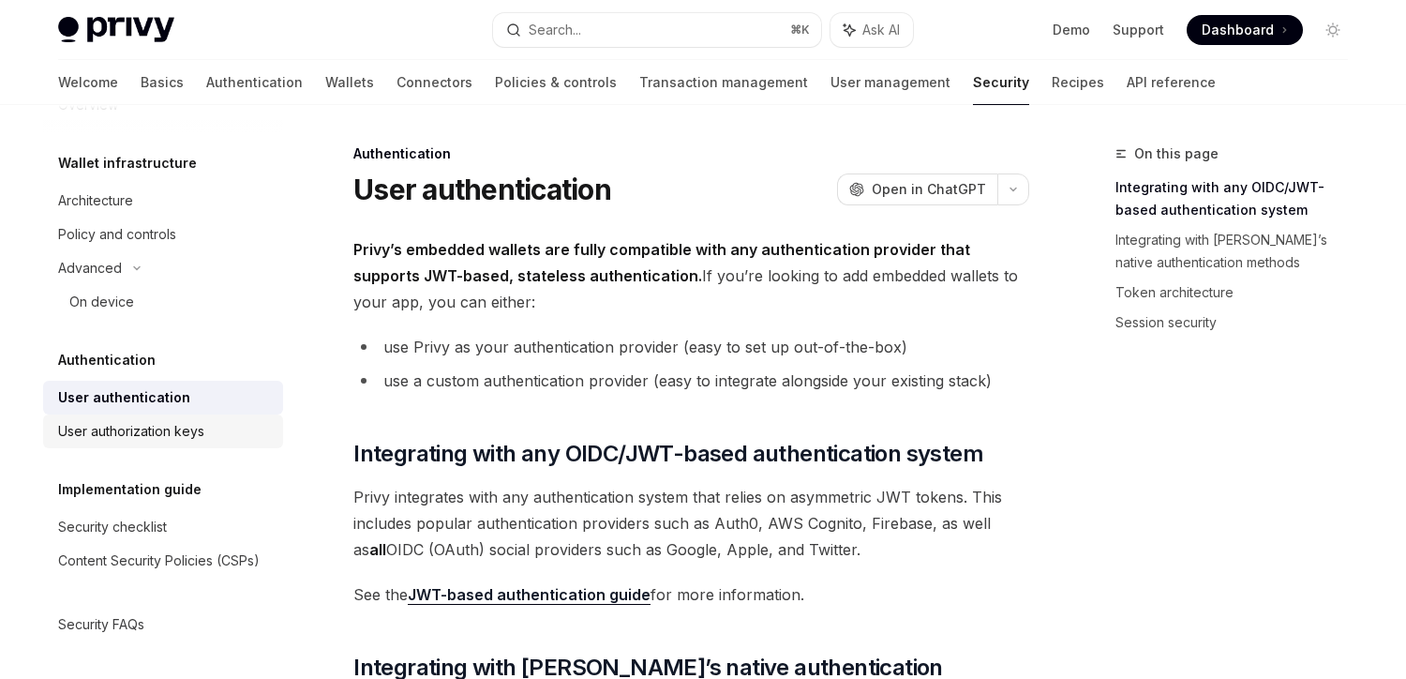
click at [173, 426] on div "User authorization keys" at bounding box center [131, 431] width 146 height 23
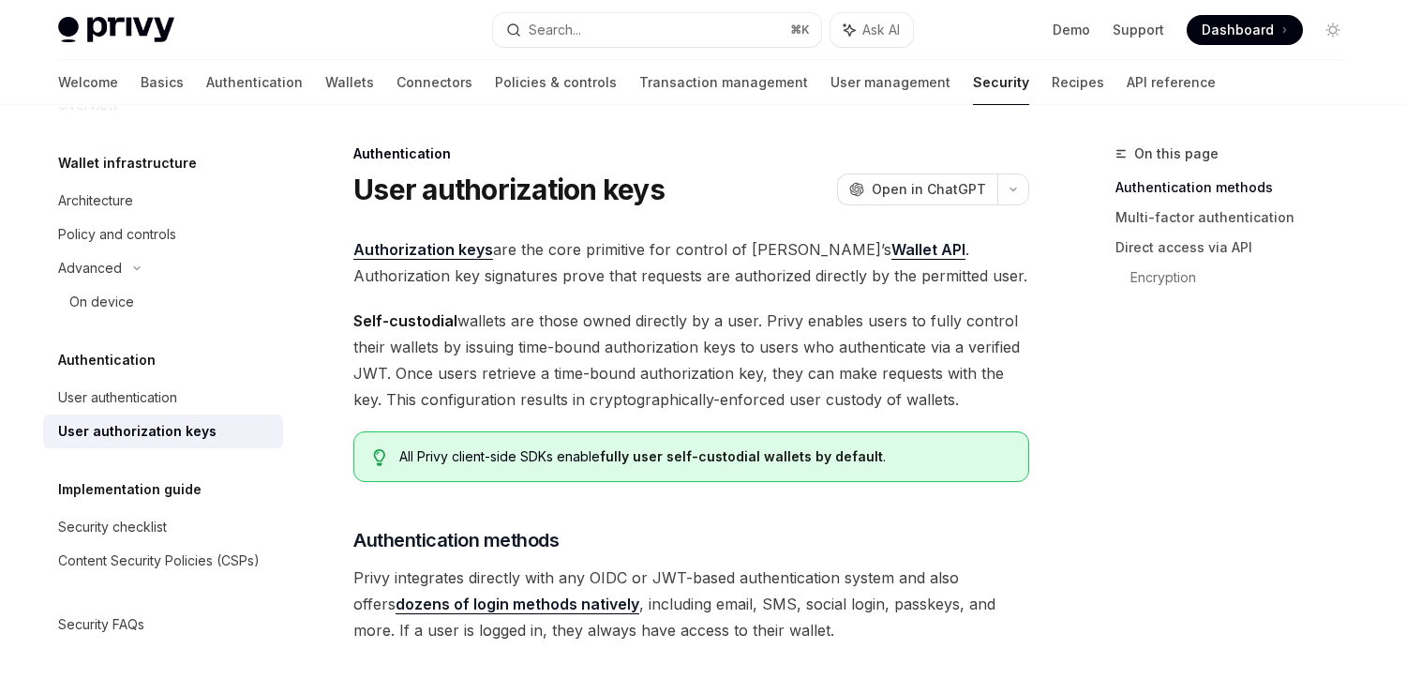
click at [606, 277] on span "Authorization keys are the core primitive for control of [PERSON_NAME]’s Wallet…" at bounding box center [691, 262] width 676 height 53
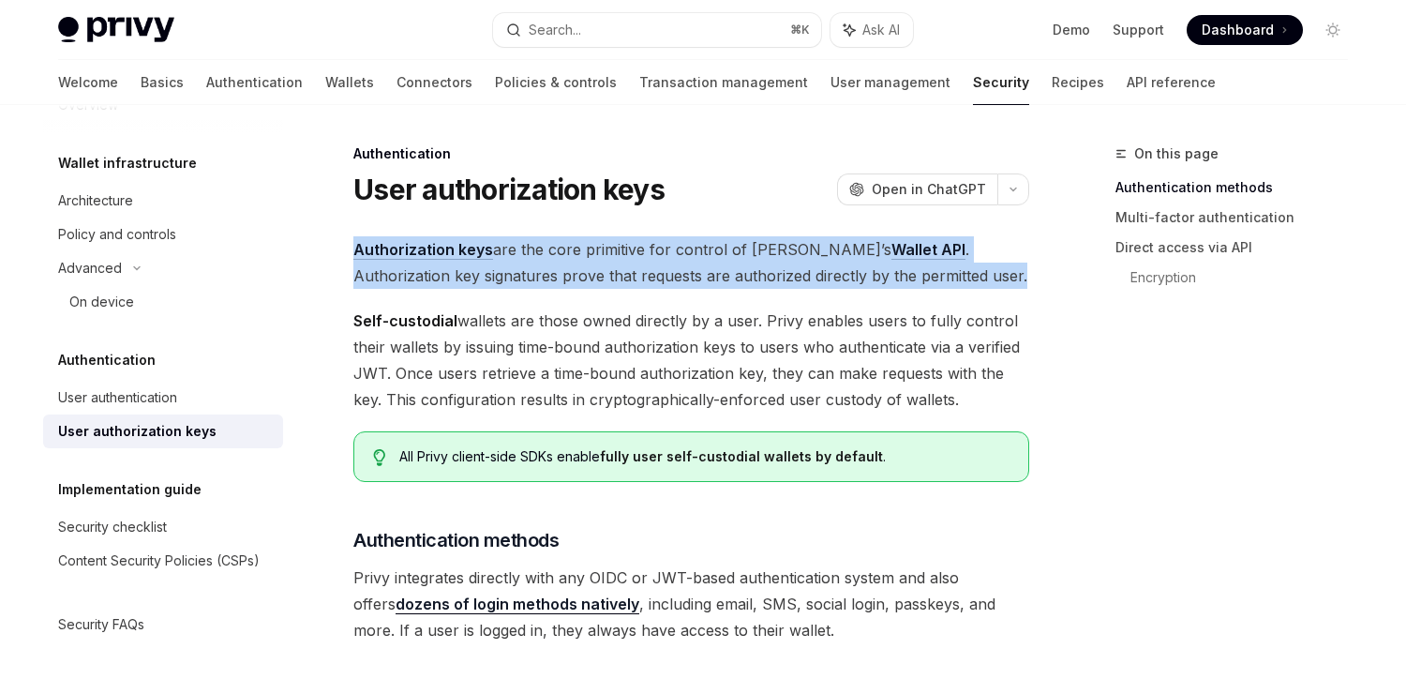
click at [606, 277] on span "Authorization keys are the core primitive for control of [PERSON_NAME]’s Wallet…" at bounding box center [691, 262] width 676 height 53
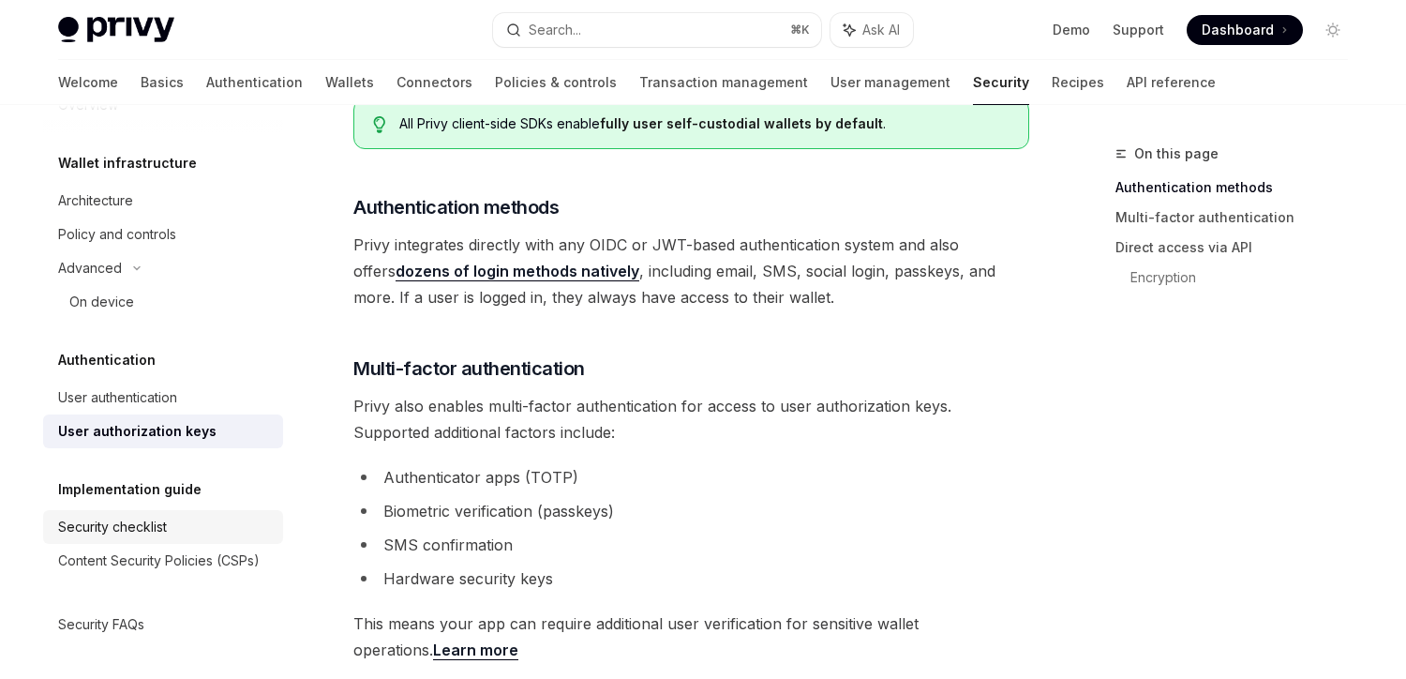
scroll to position [338, 0]
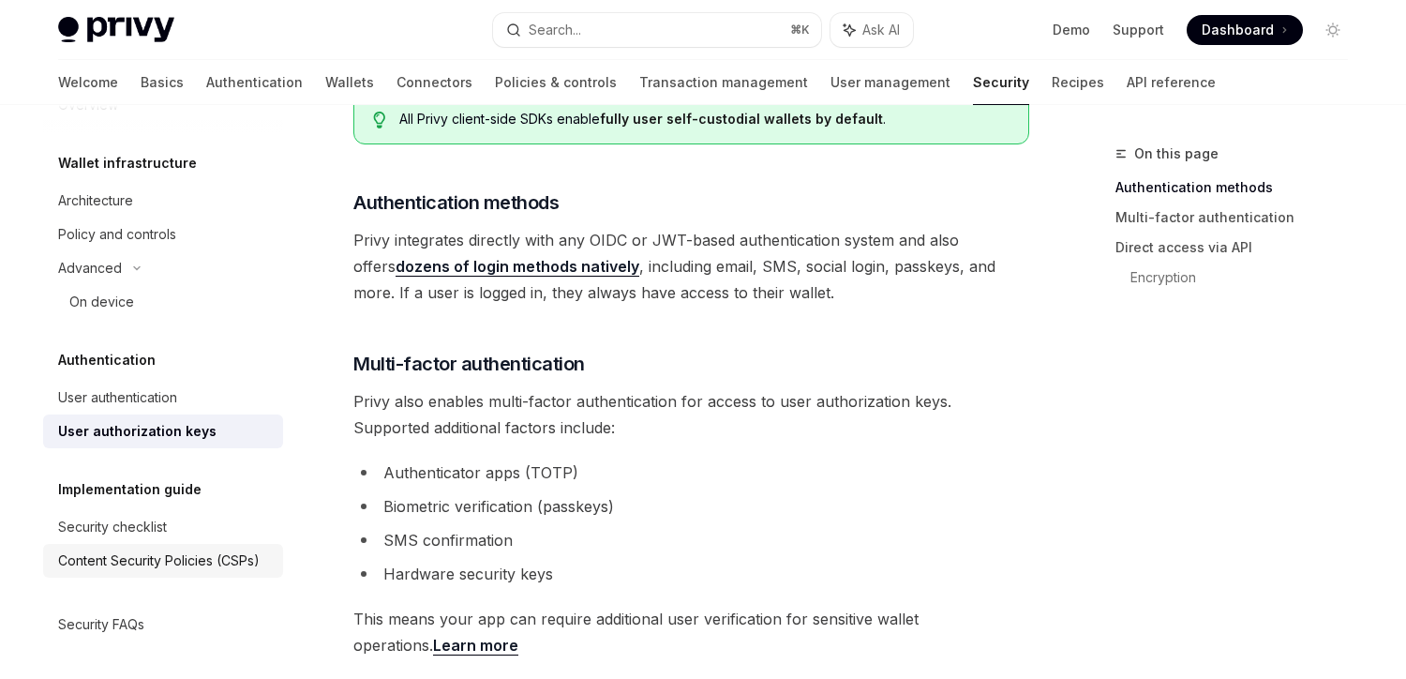
click at [140, 569] on div "Content Security Policies (CSPs)" at bounding box center [159, 560] width 202 height 23
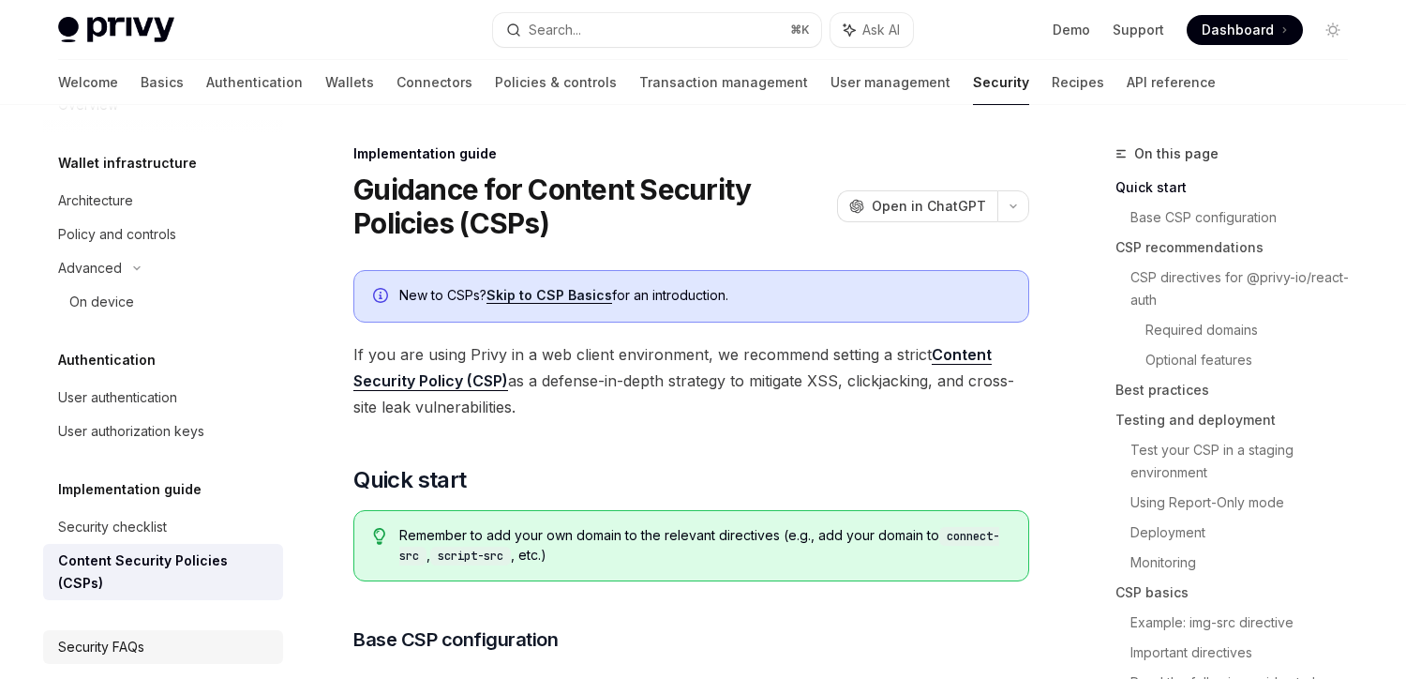
click at [134, 636] on div "Security FAQs" at bounding box center [101, 647] width 86 height 23
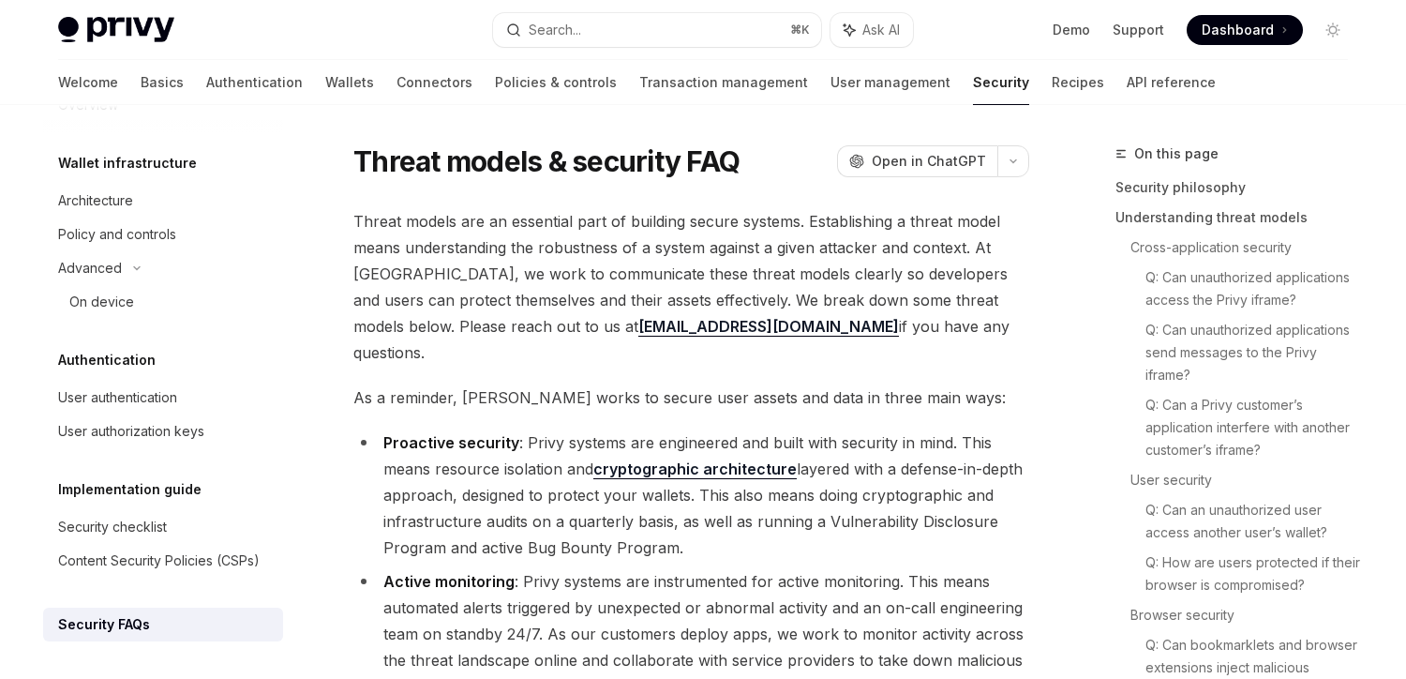
type textarea "*"
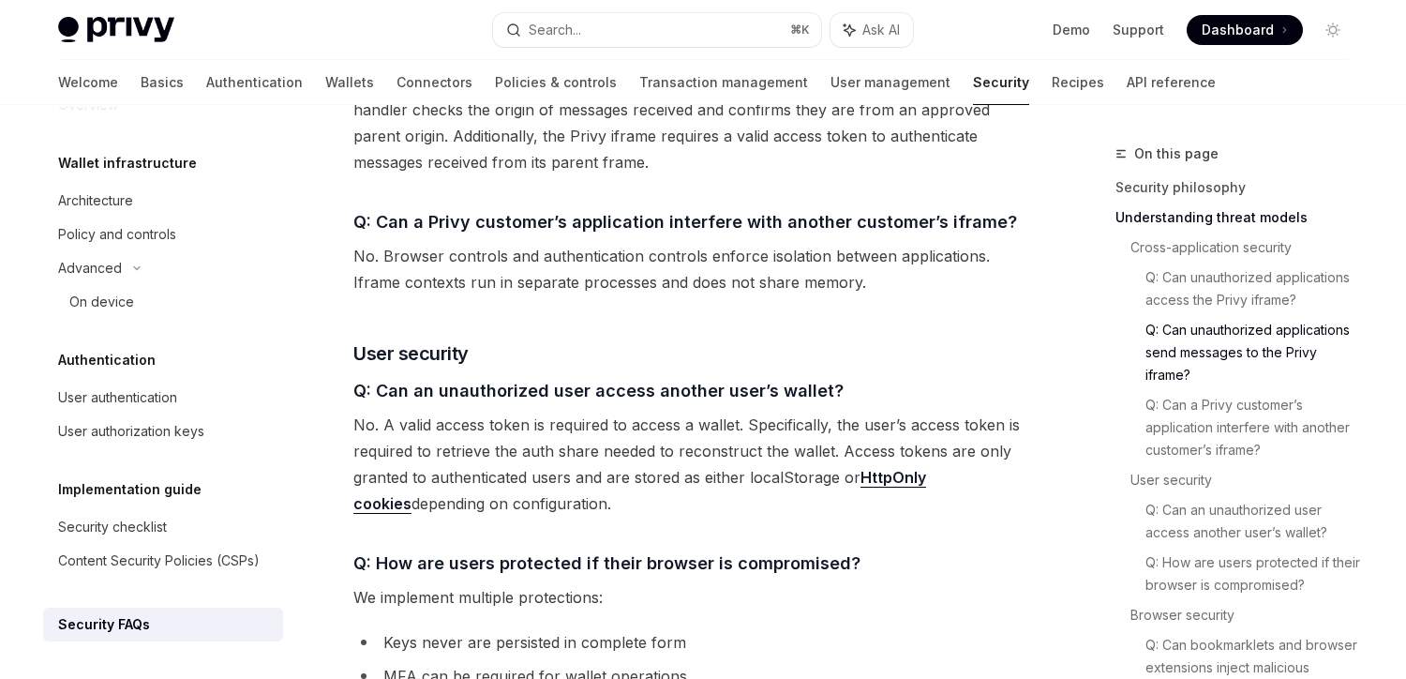
scroll to position [1533, 0]
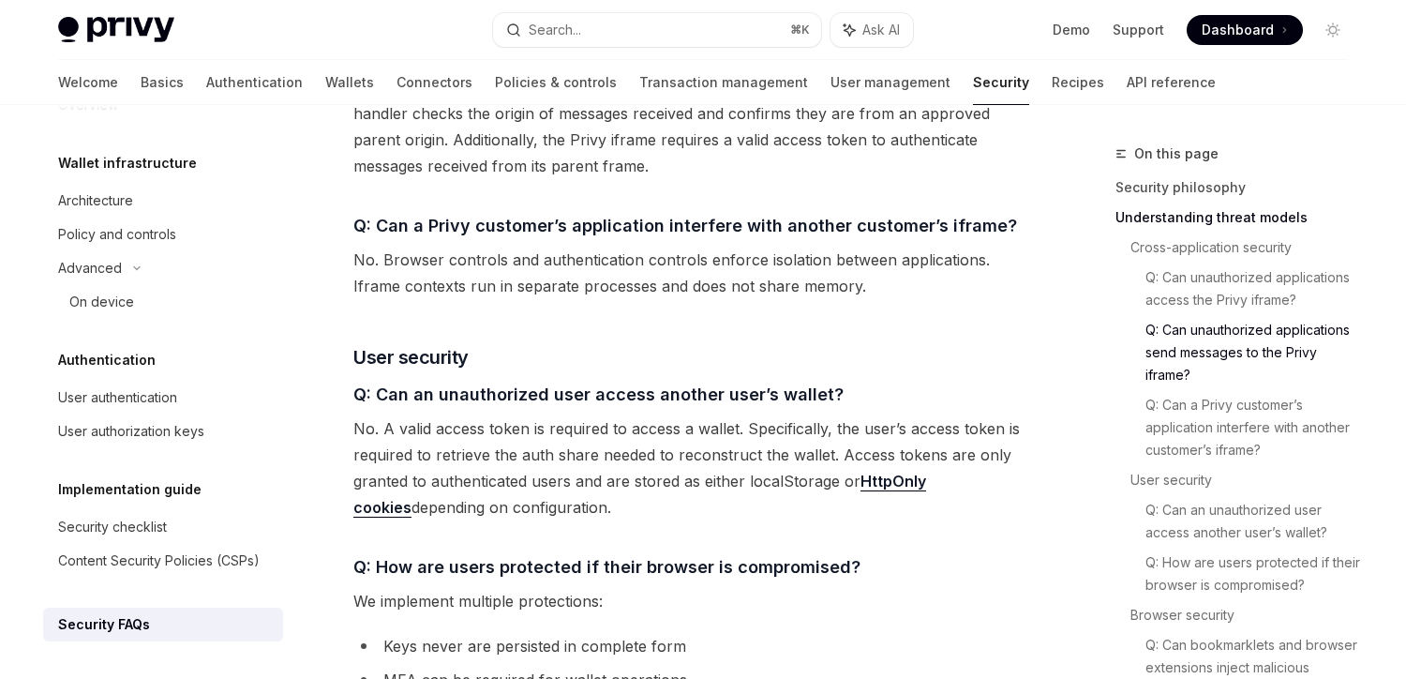
drag, startPoint x: 360, startPoint y: 376, endPoint x: 609, endPoint y: 443, distance: 258.1
click at [609, 443] on span "No. A valid access token is required to access a wallet. Specifically, the user…" at bounding box center [691, 467] width 676 height 105
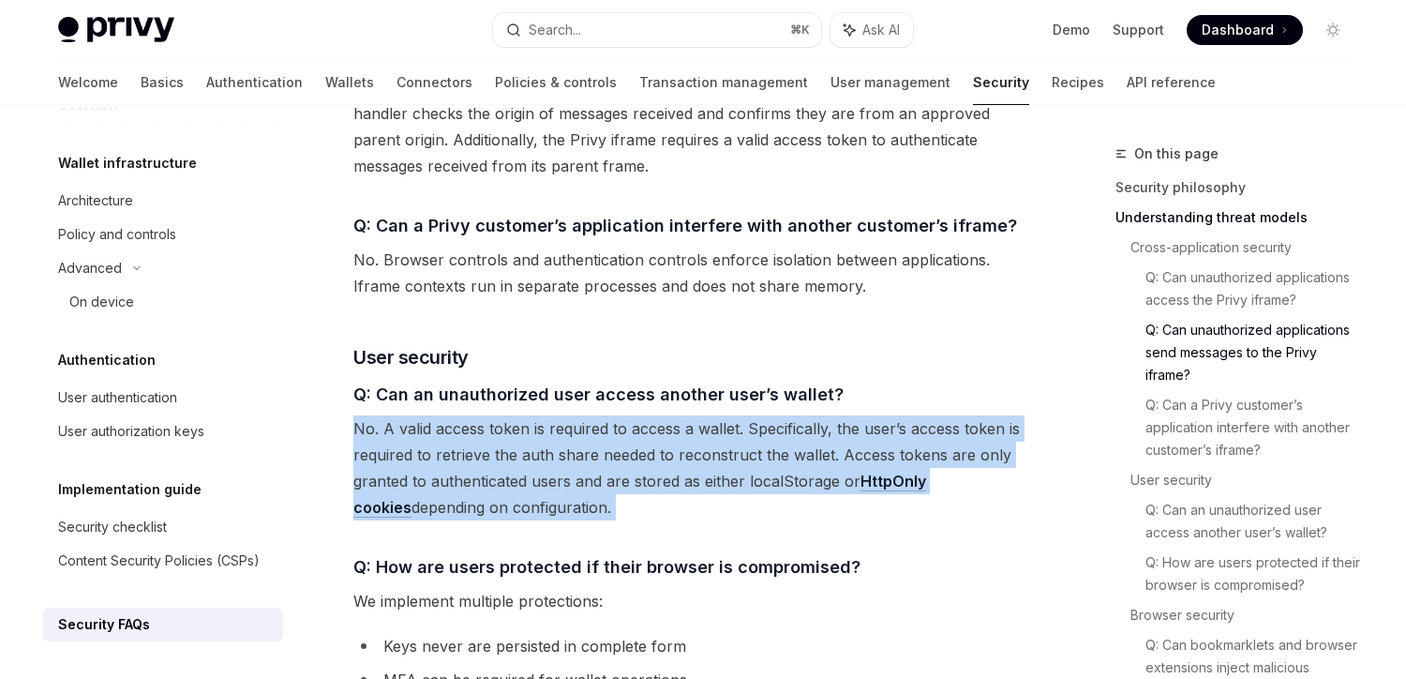
click at [609, 443] on span "No. A valid access token is required to access a wallet. Specifically, the user…" at bounding box center [691, 467] width 676 height 105
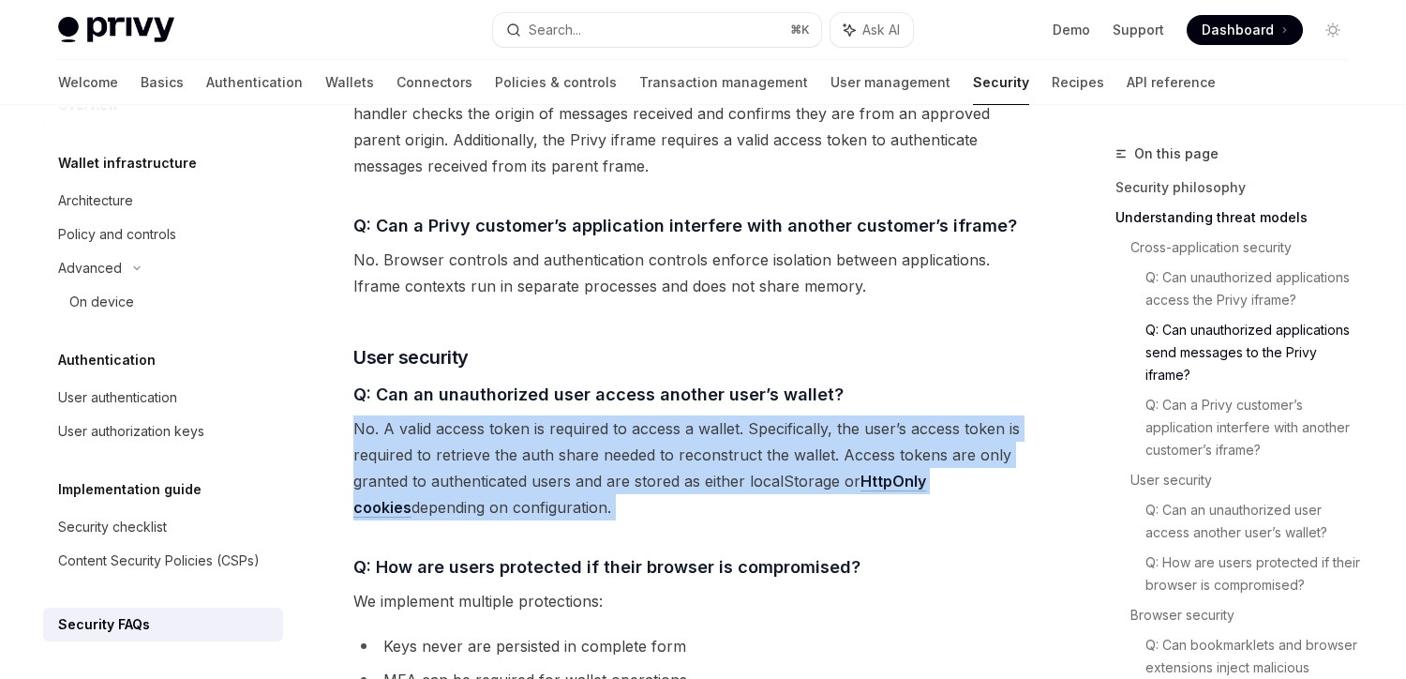
click at [609, 443] on span "No. A valid access token is required to access a wallet. Specifically, the user…" at bounding box center [691, 467] width 676 height 105
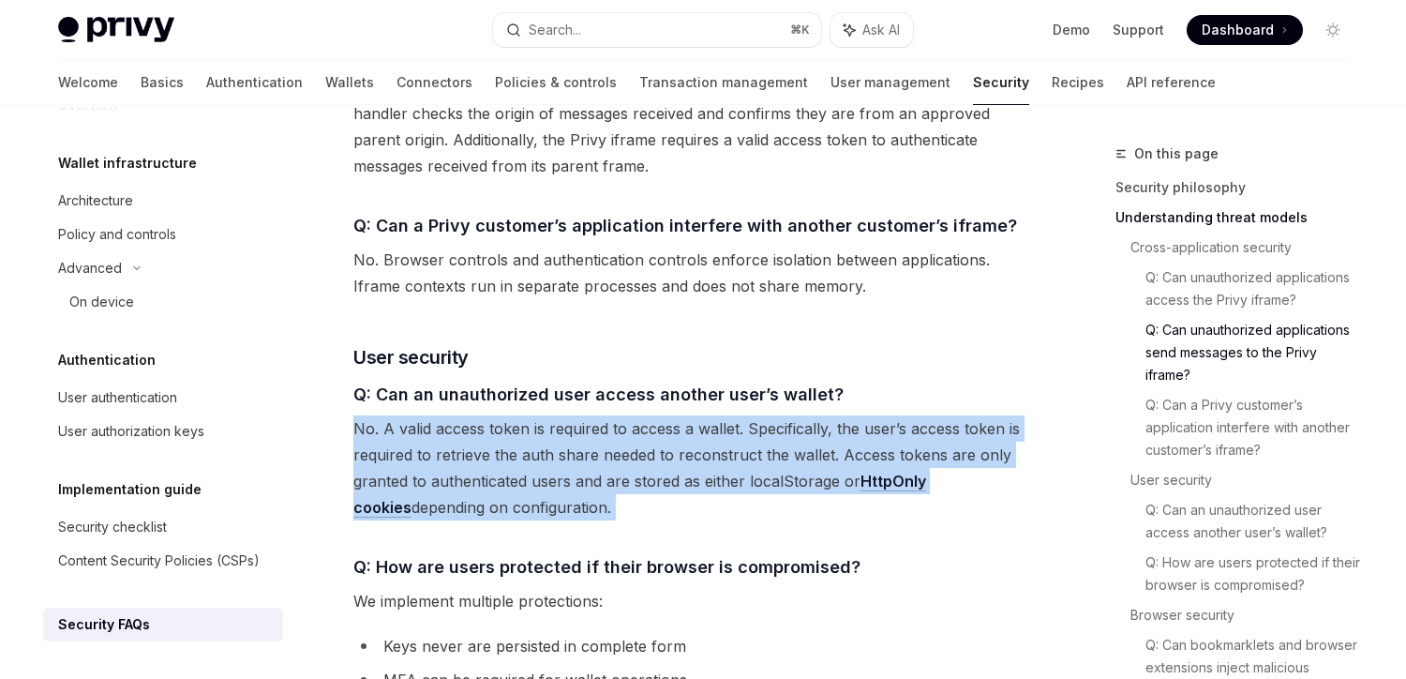
click at [609, 443] on span "No. A valid access token is required to access a wallet. Specifically, the user…" at bounding box center [691, 467] width 676 height 105
drag, startPoint x: 548, startPoint y: 455, endPoint x: 346, endPoint y: 366, distance: 221.2
click at [346, 366] on div "Threat models & security FAQ OpenAI Open in ChatGPT OpenAI Open in ChatGPT Thre…" at bounding box center [515, 489] width 1035 height 3758
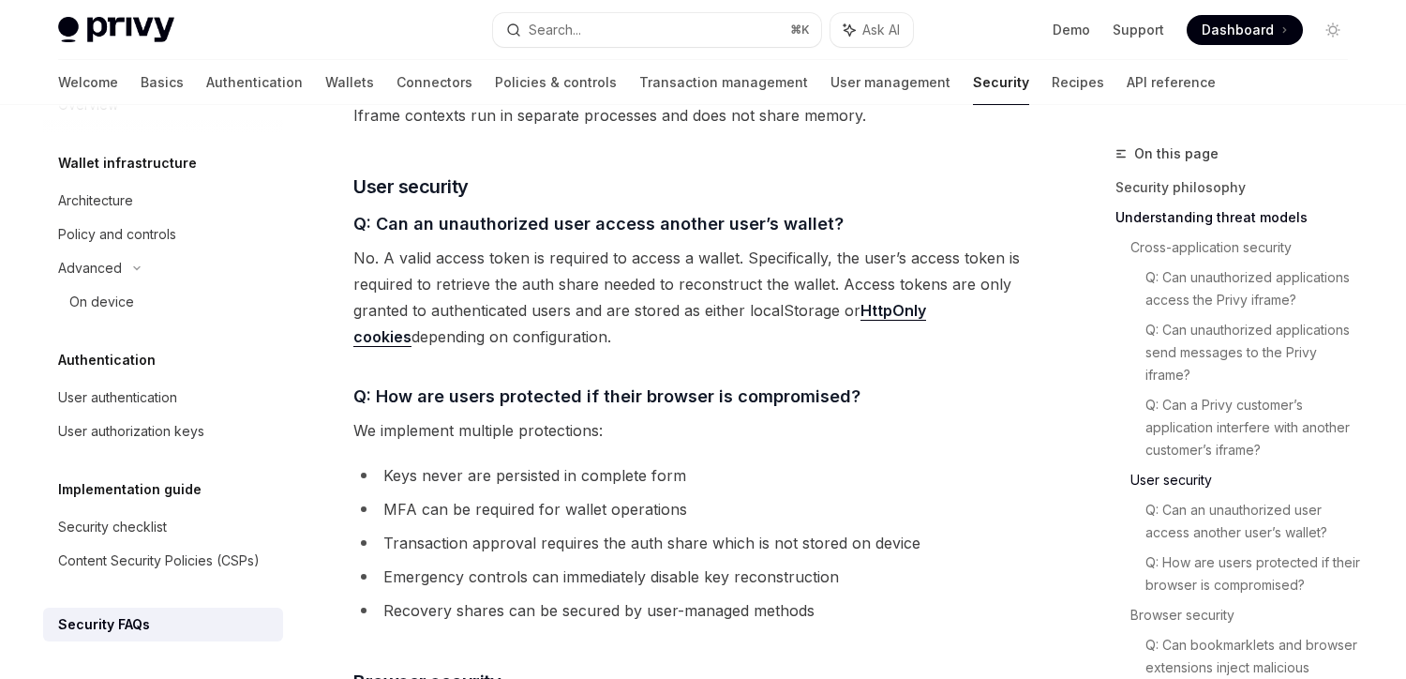
scroll to position [1713, 0]
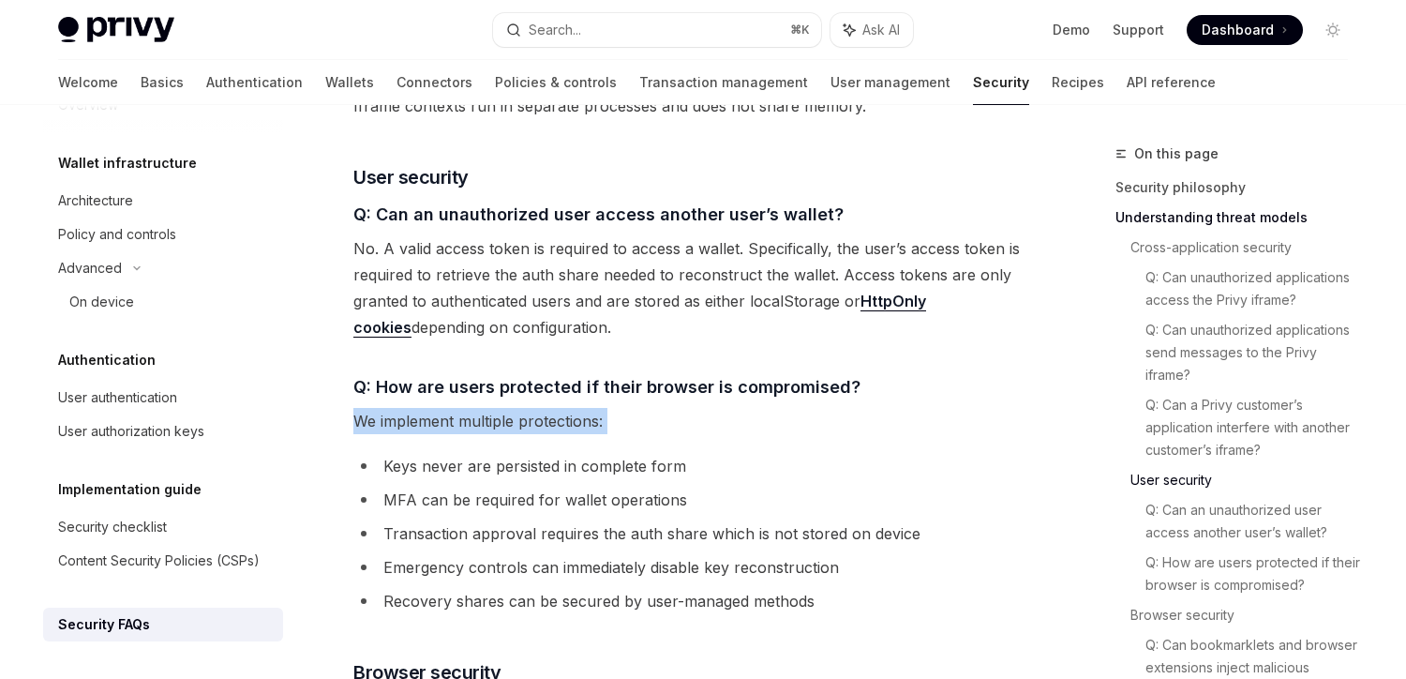
drag, startPoint x: 346, startPoint y: 366, endPoint x: 517, endPoint y: 398, distance: 173.6
click at [517, 398] on div "Threat models & security FAQ OpenAI Open in ChatGPT OpenAI Open in ChatGPT Thre…" at bounding box center [515, 309] width 1035 height 3758
click at [517, 398] on div "Threat models are an essential part of building secure systems. Establishing a …" at bounding box center [691, 202] width 676 height 3414
click at [517, 453] on li "Keys never are persisted in complete form" at bounding box center [691, 466] width 676 height 26
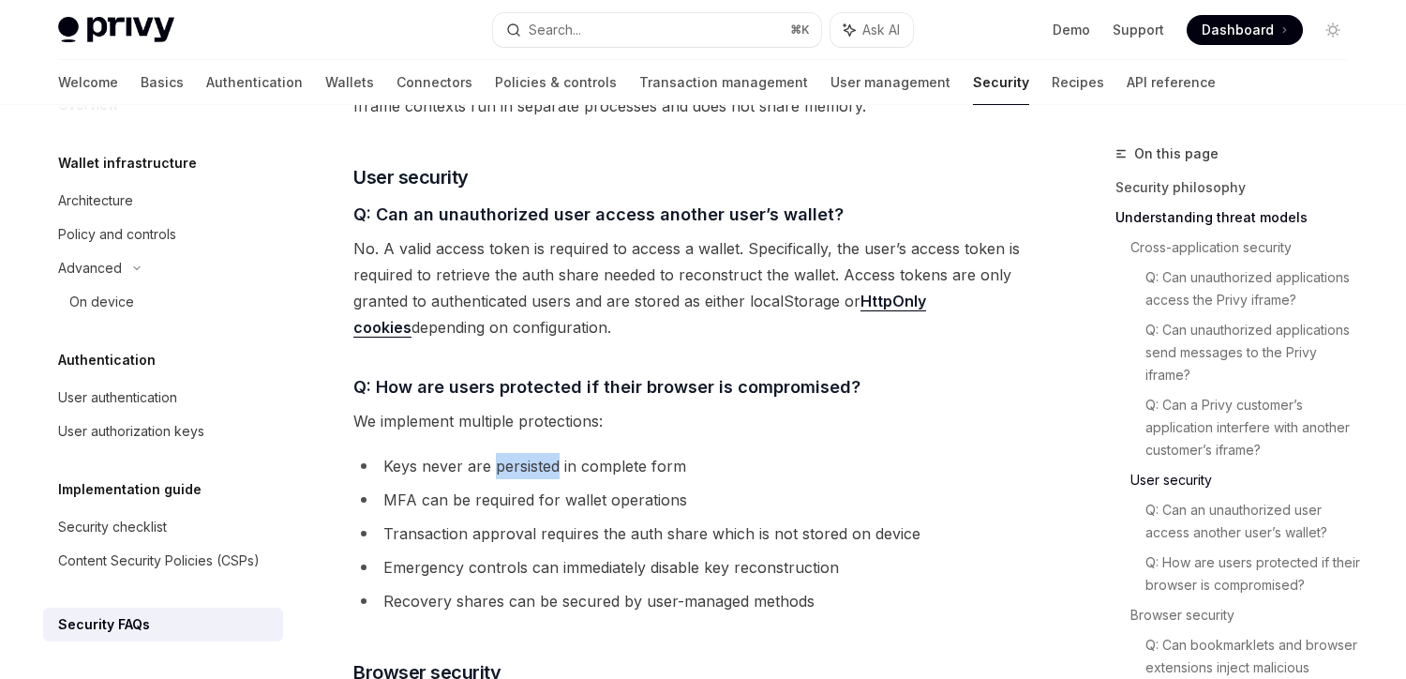
click at [517, 453] on li "Keys never are persisted in complete form" at bounding box center [691, 466] width 676 height 26
click at [517, 487] on li "MFA can be required for wallet operations" at bounding box center [691, 500] width 676 height 26
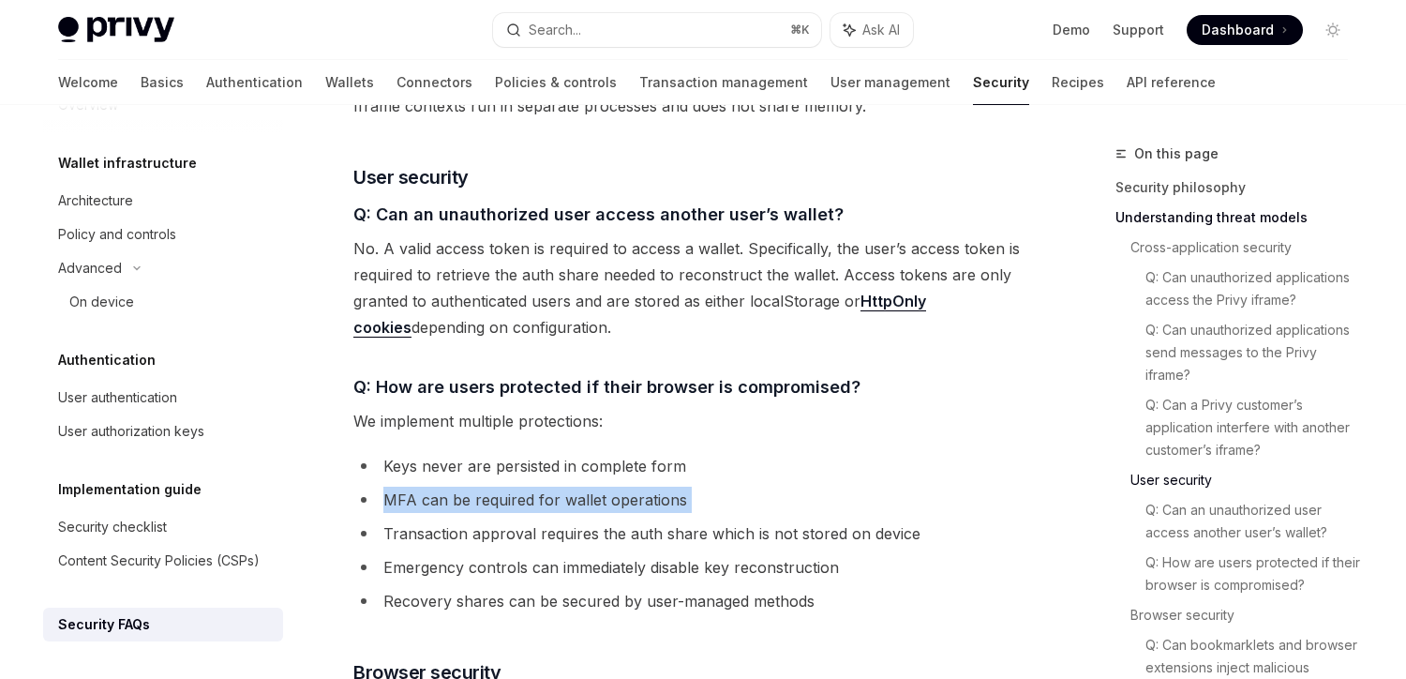
click at [517, 487] on li "MFA can be required for wallet operations" at bounding box center [691, 500] width 676 height 26
click at [510, 520] on li "Transaction approval requires the auth share which is not stored on device" at bounding box center [691, 533] width 676 height 26
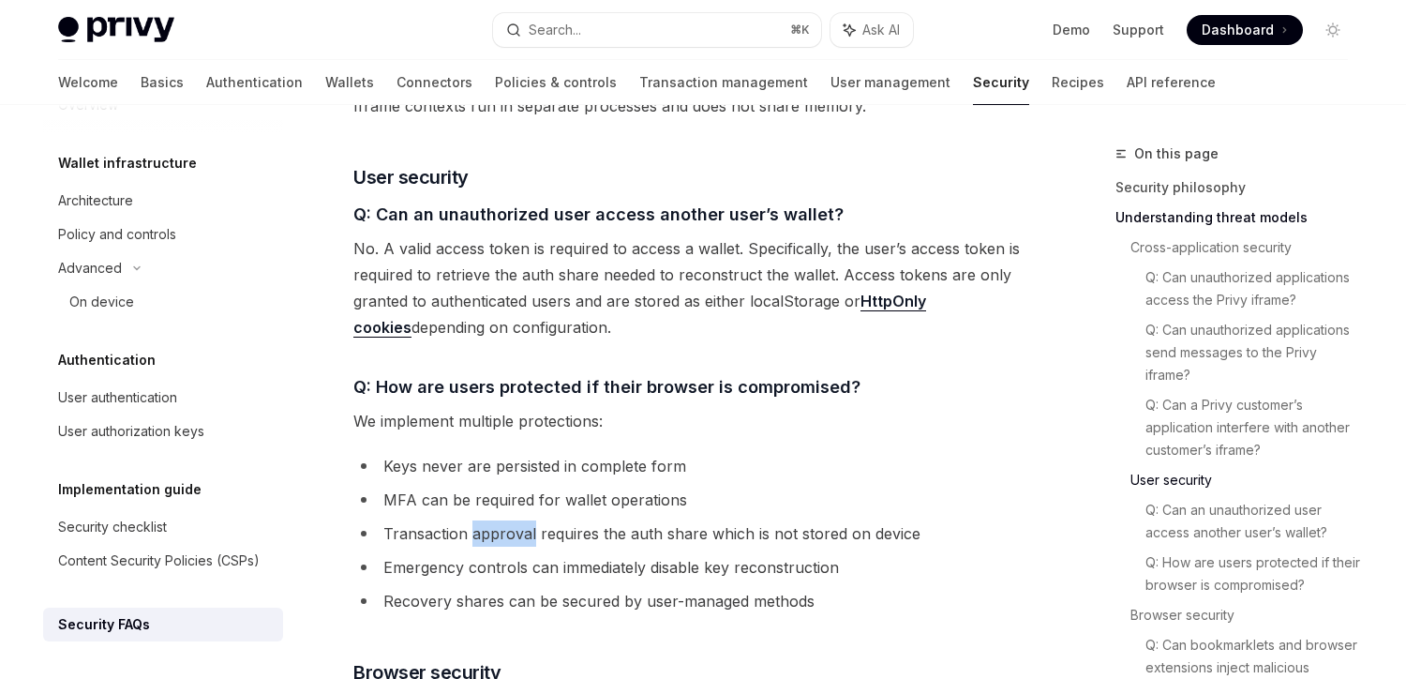
click at [510, 520] on li "Transaction approval requires the auth share which is not stored on device" at bounding box center [691, 533] width 676 height 26
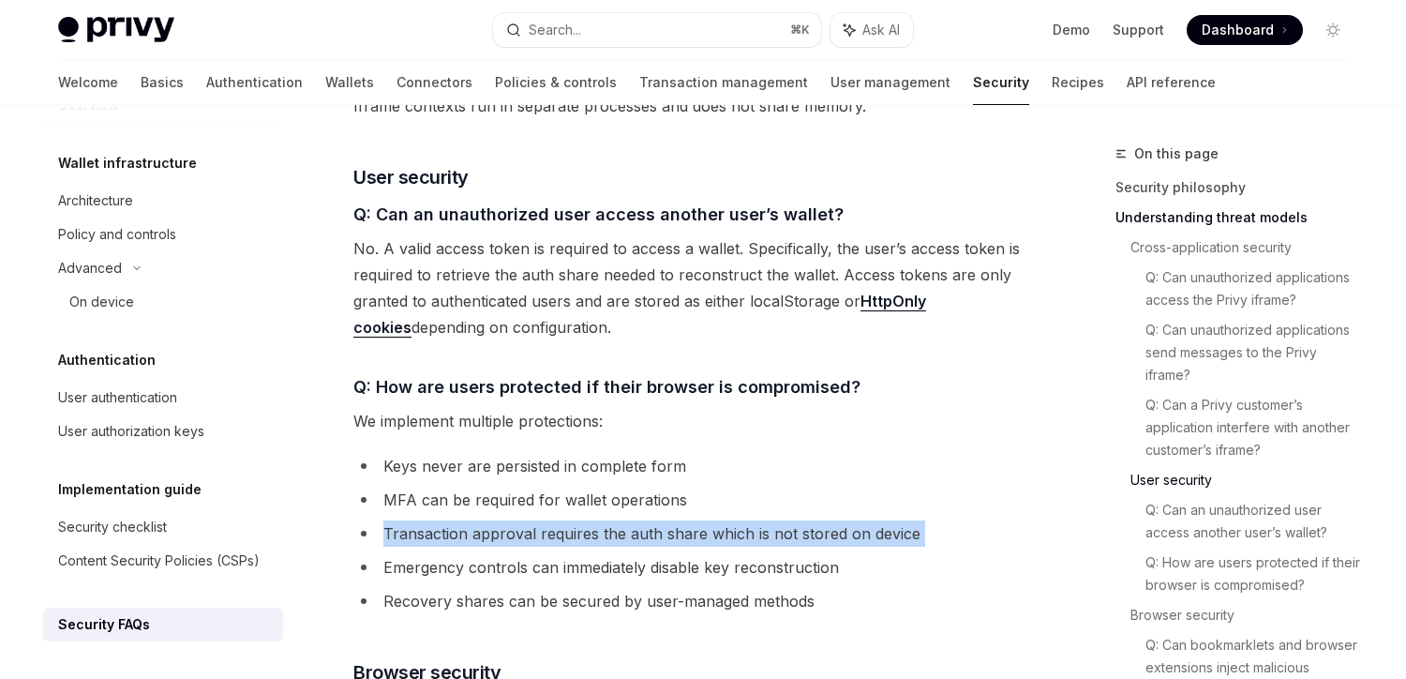
click at [510, 520] on li "Transaction approval requires the auth share which is not stored on device" at bounding box center [691, 533] width 676 height 26
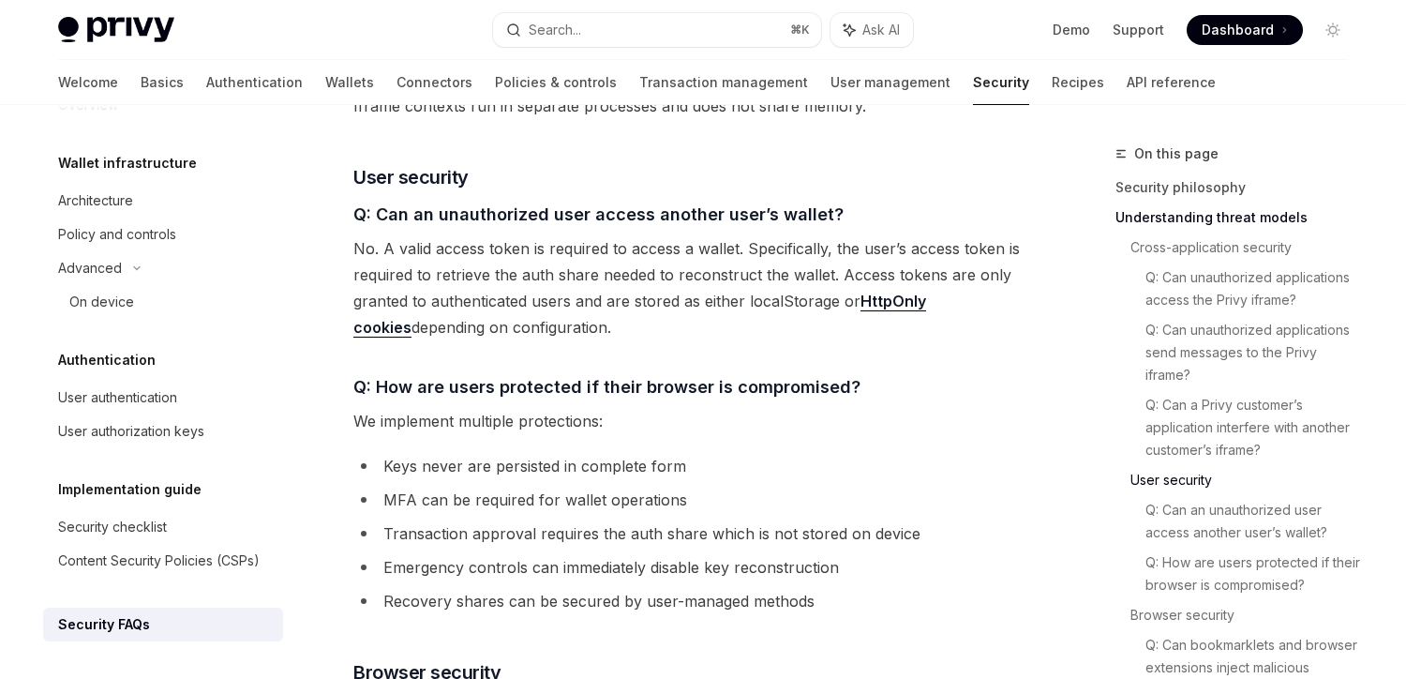
click at [509, 554] on li "Emergency controls can immediately disable key reconstruction" at bounding box center [691, 567] width 676 height 26
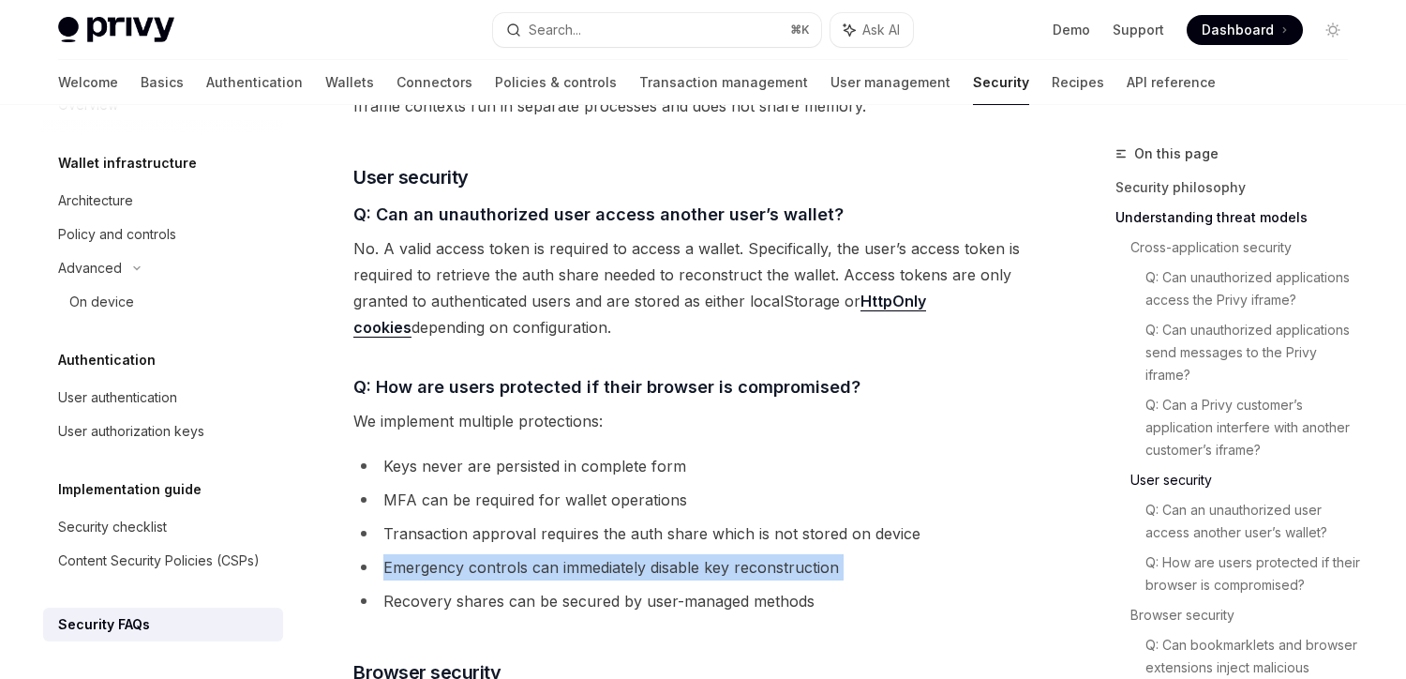
click at [509, 554] on li "Emergency controls can immediately disable key reconstruction" at bounding box center [691, 567] width 676 height 26
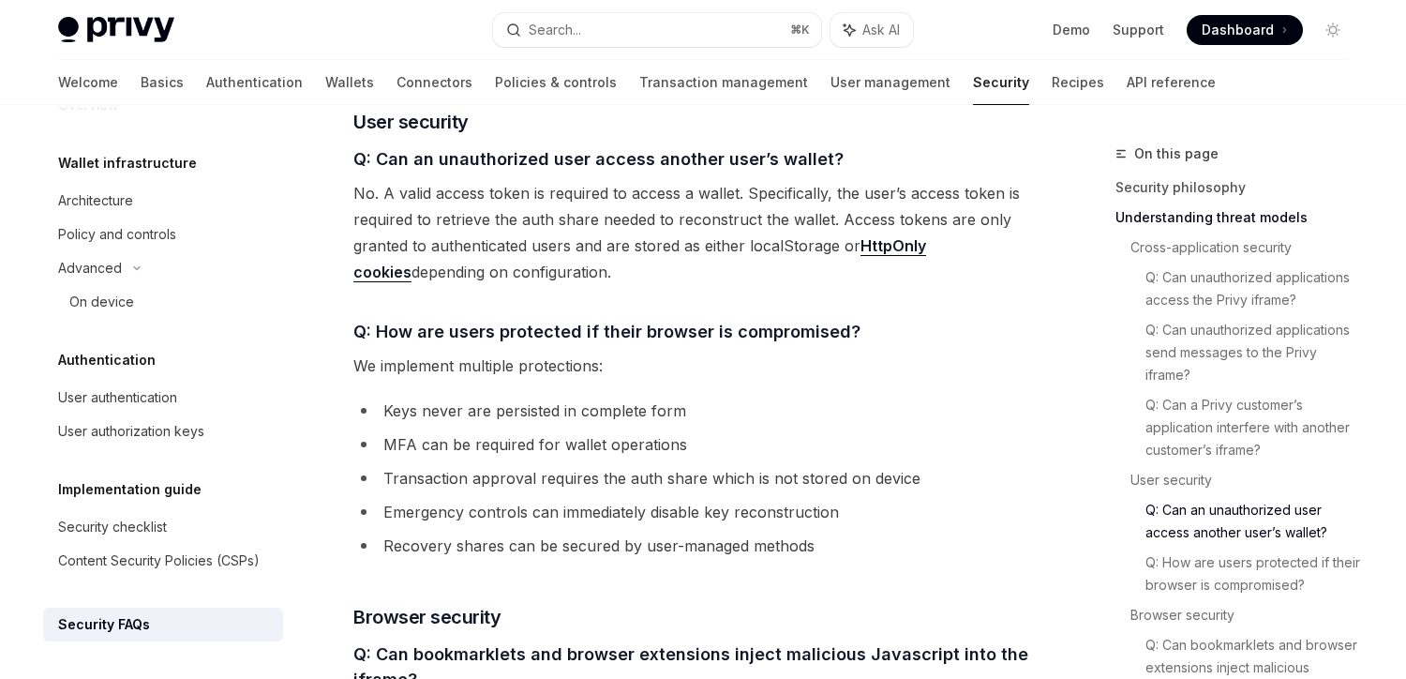
scroll to position [1790, 0]
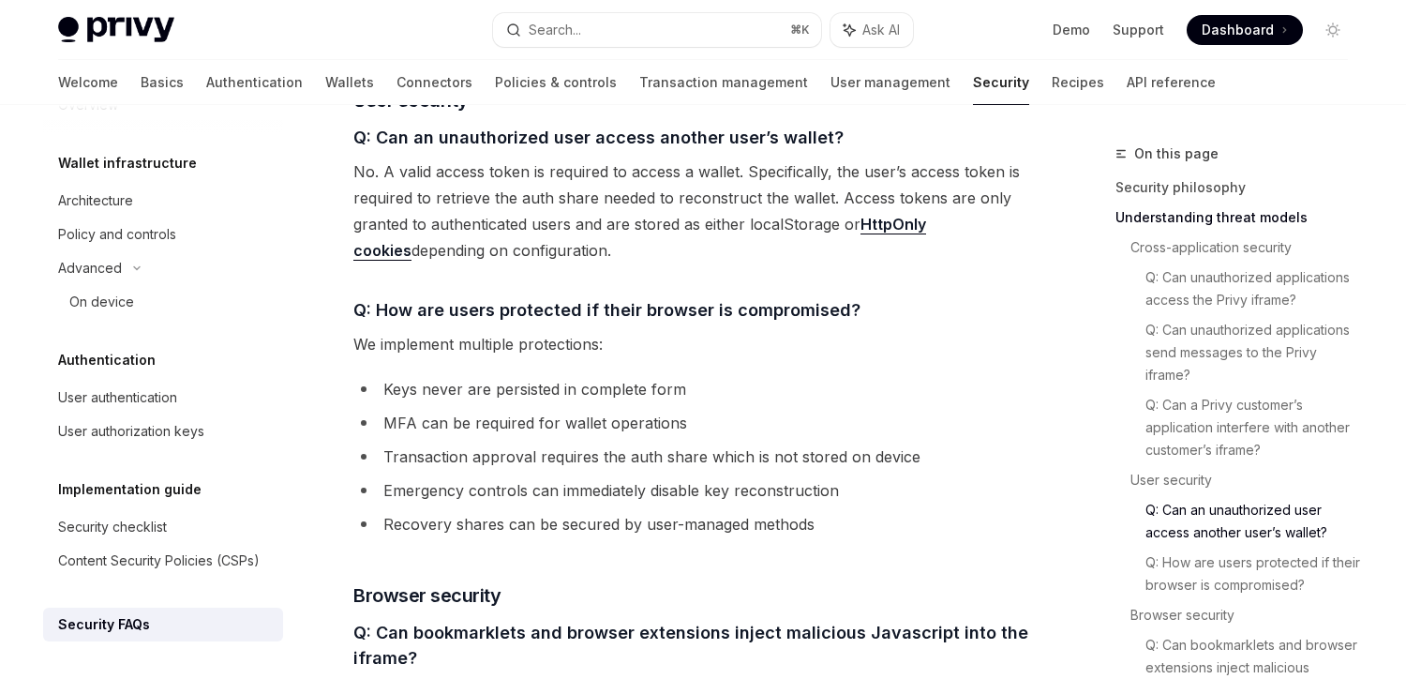
click at [510, 511] on li "Recovery shares can be secured by user-managed methods" at bounding box center [691, 524] width 676 height 26
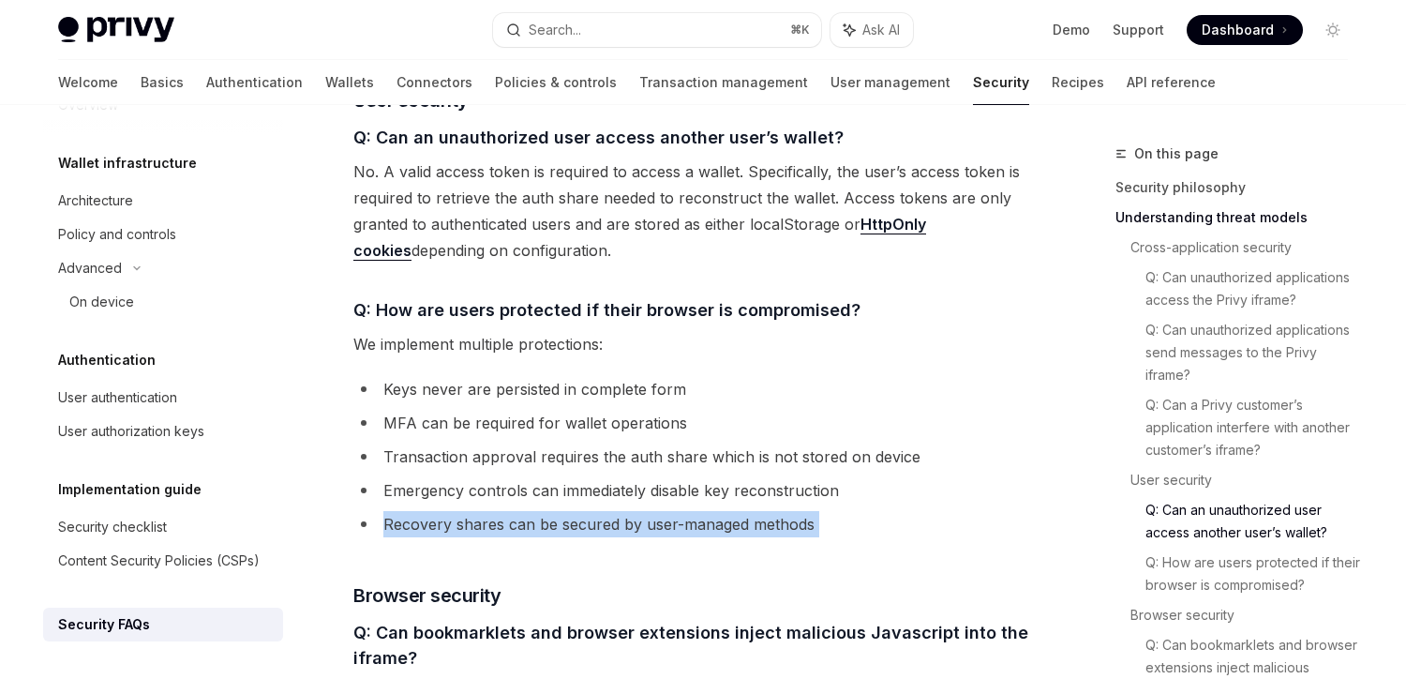
click at [510, 511] on li "Recovery shares can be secured by user-managed methods" at bounding box center [691, 524] width 676 height 26
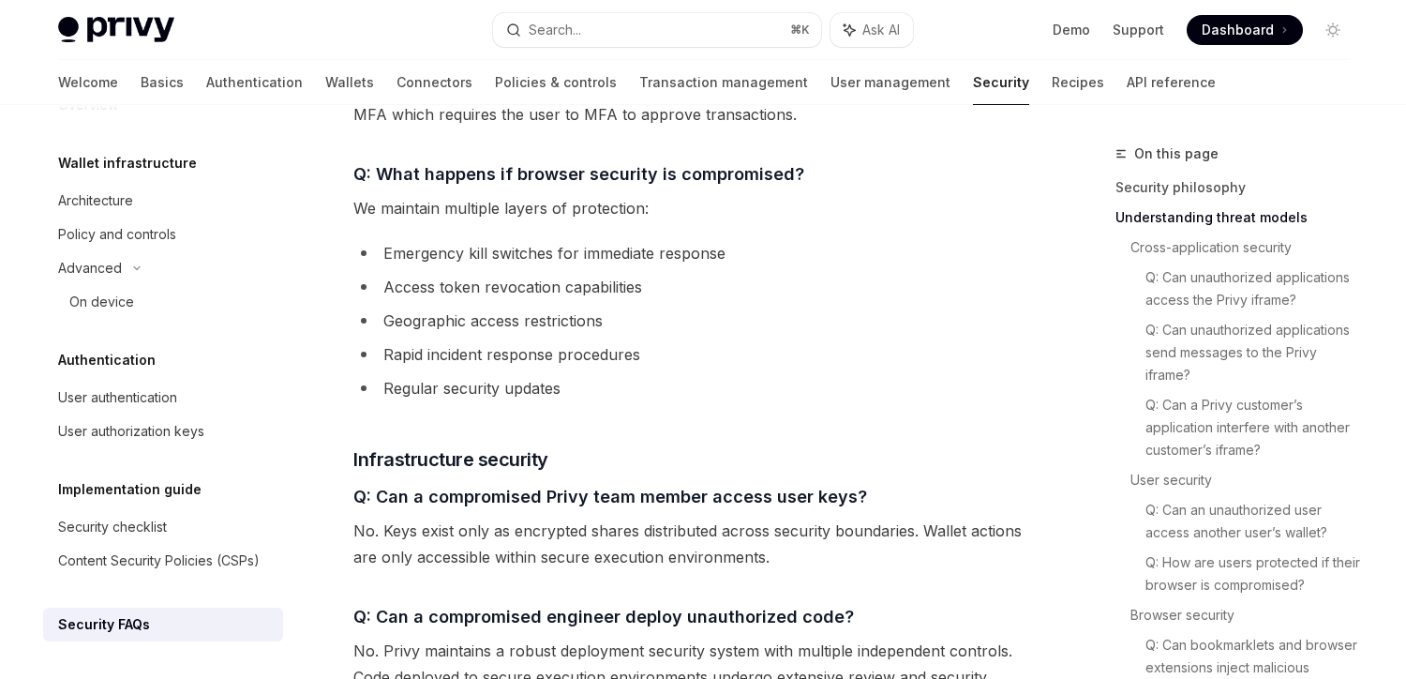
scroll to position [2650, 0]
click at [498, 517] on span "No. Keys exist only as encrypted shares distributed across security boundaries.…" at bounding box center [691, 543] width 676 height 53
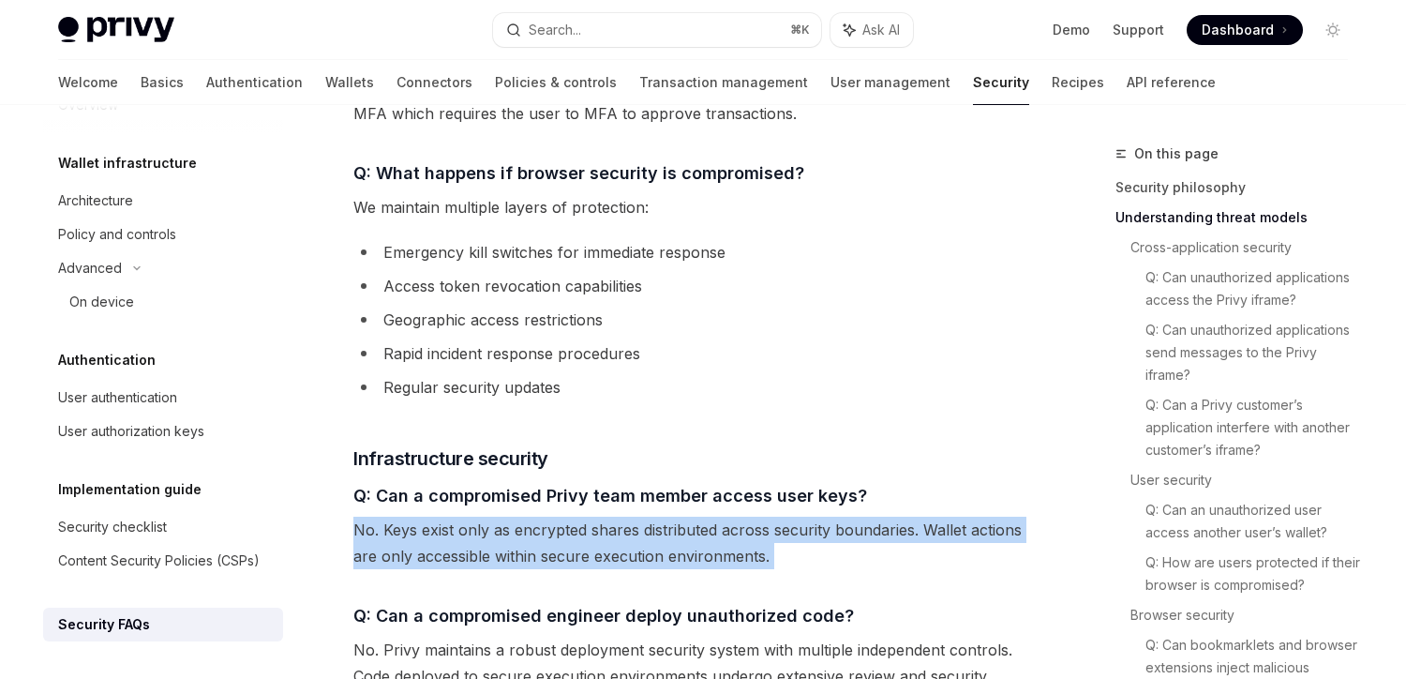
click at [498, 517] on span "No. Keys exist only as encrypted shares distributed across security boundaries.…" at bounding box center [691, 543] width 676 height 53
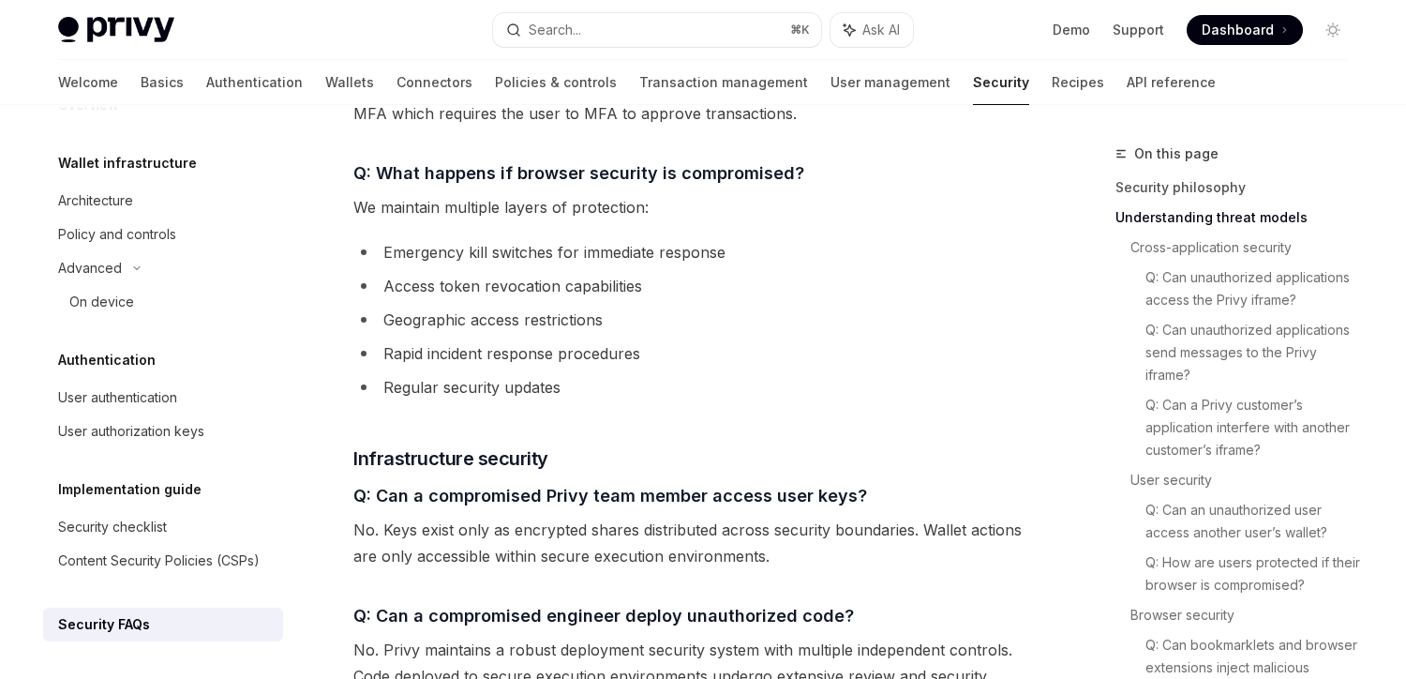
click at [406, 517] on span "No. Keys exist only as encrypted shares distributed across security boundaries.…" at bounding box center [691, 543] width 676 height 53
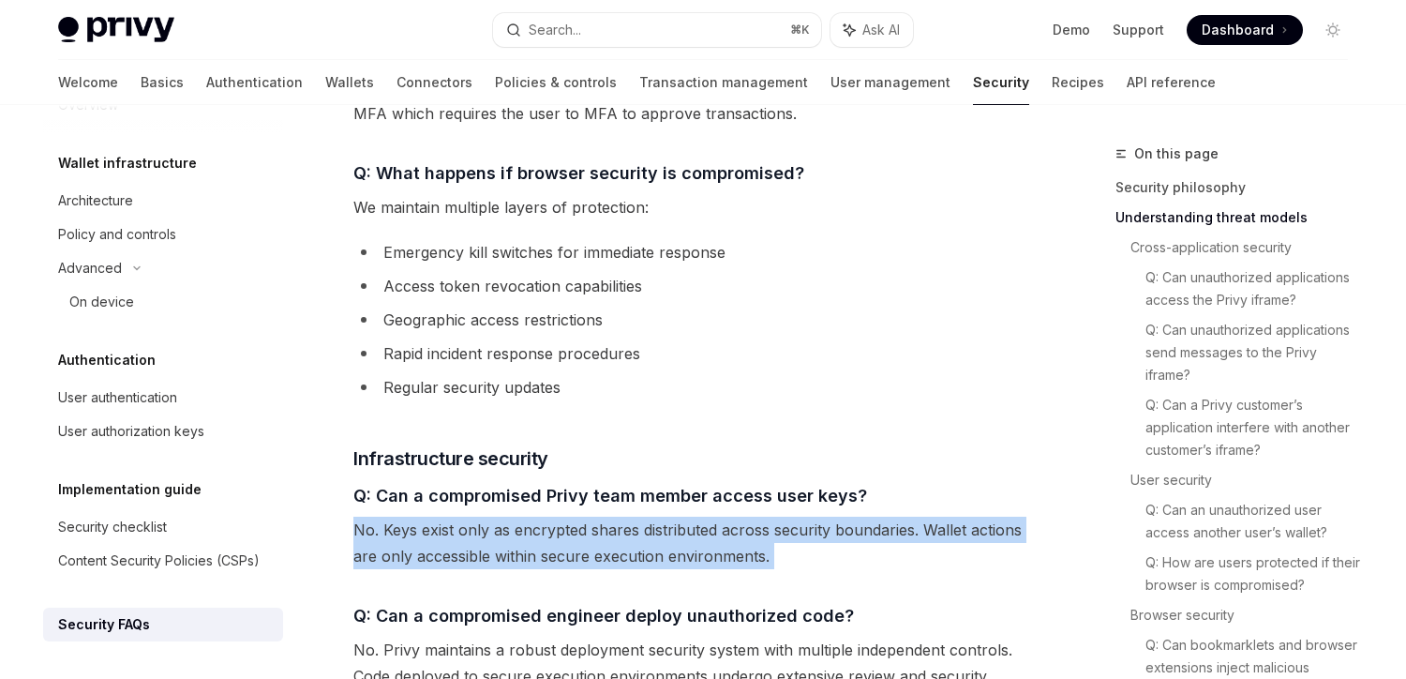
click at [406, 517] on span "No. Keys exist only as encrypted shares distributed across security boundaries.…" at bounding box center [691, 543] width 676 height 53
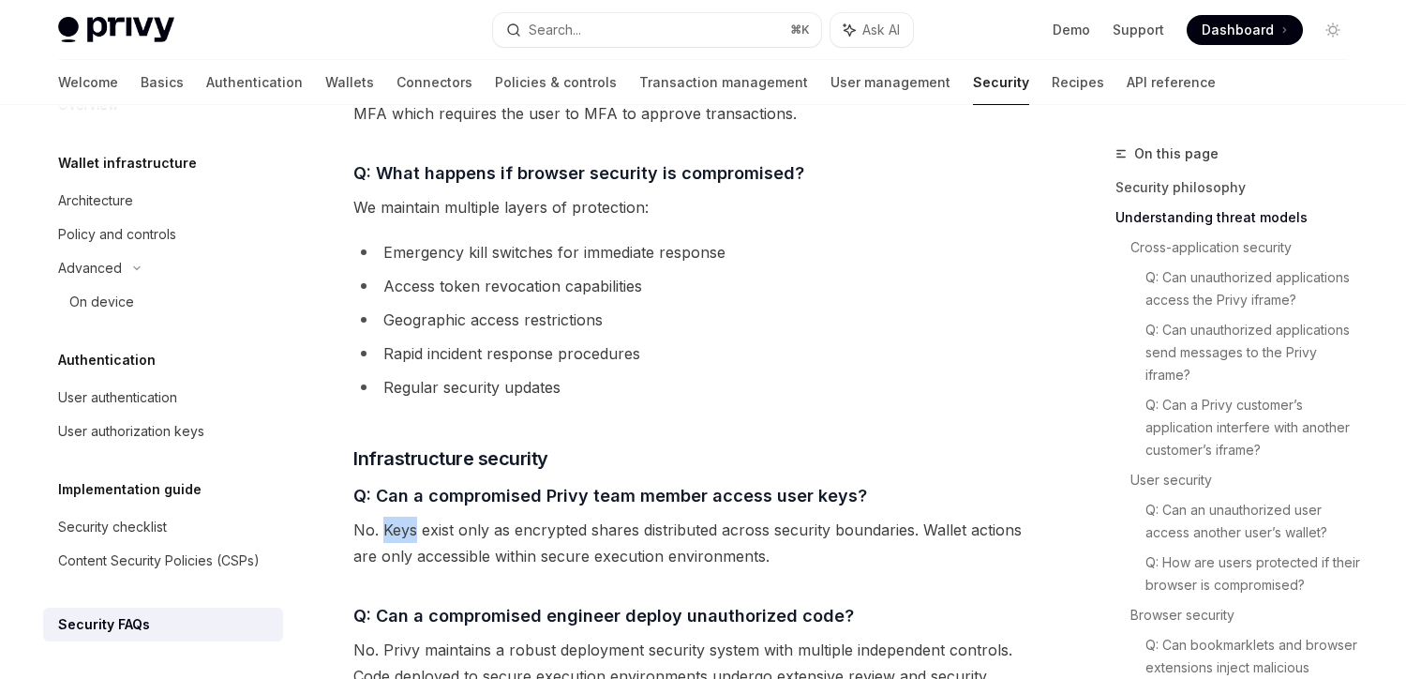
click at [406, 517] on span "No. Keys exist only as encrypted shares distributed across security boundaries.…" at bounding box center [691, 543] width 676 height 53
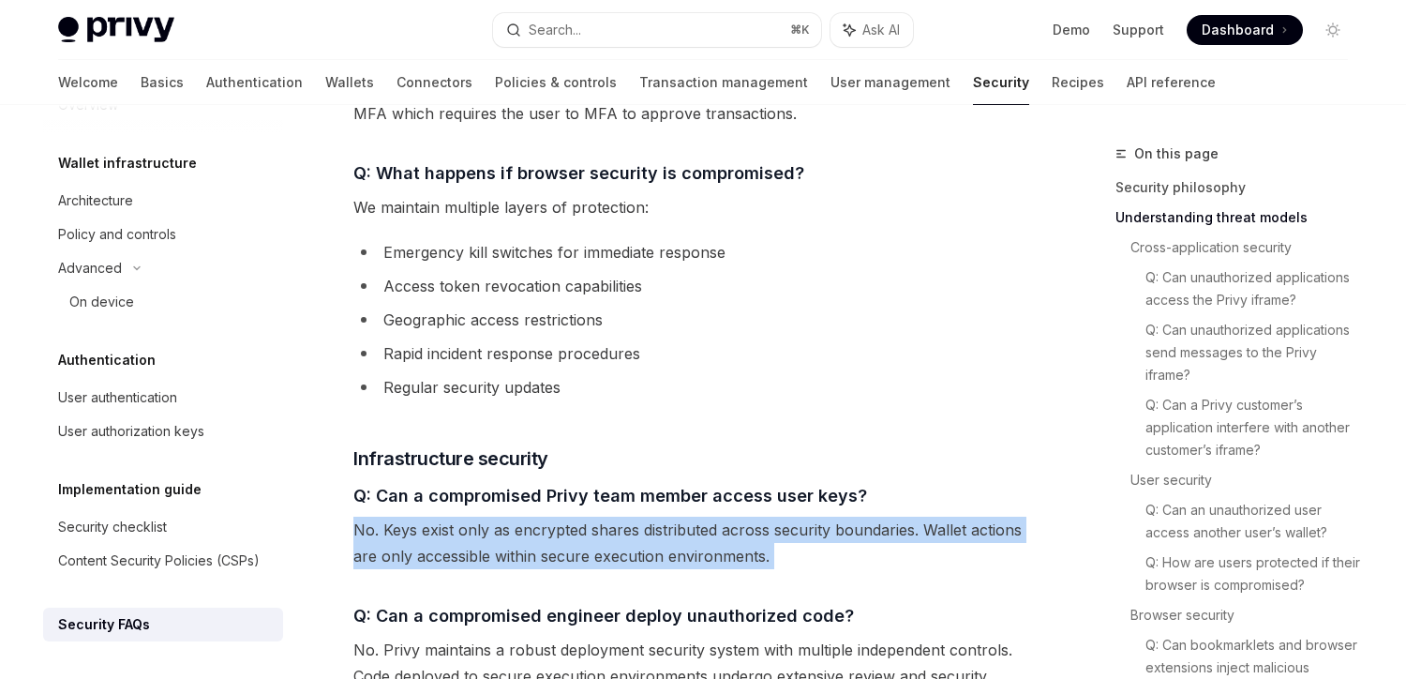
click at [406, 517] on span "No. Keys exist only as encrypted shares distributed across security boundaries.…" at bounding box center [691, 543] width 676 height 53
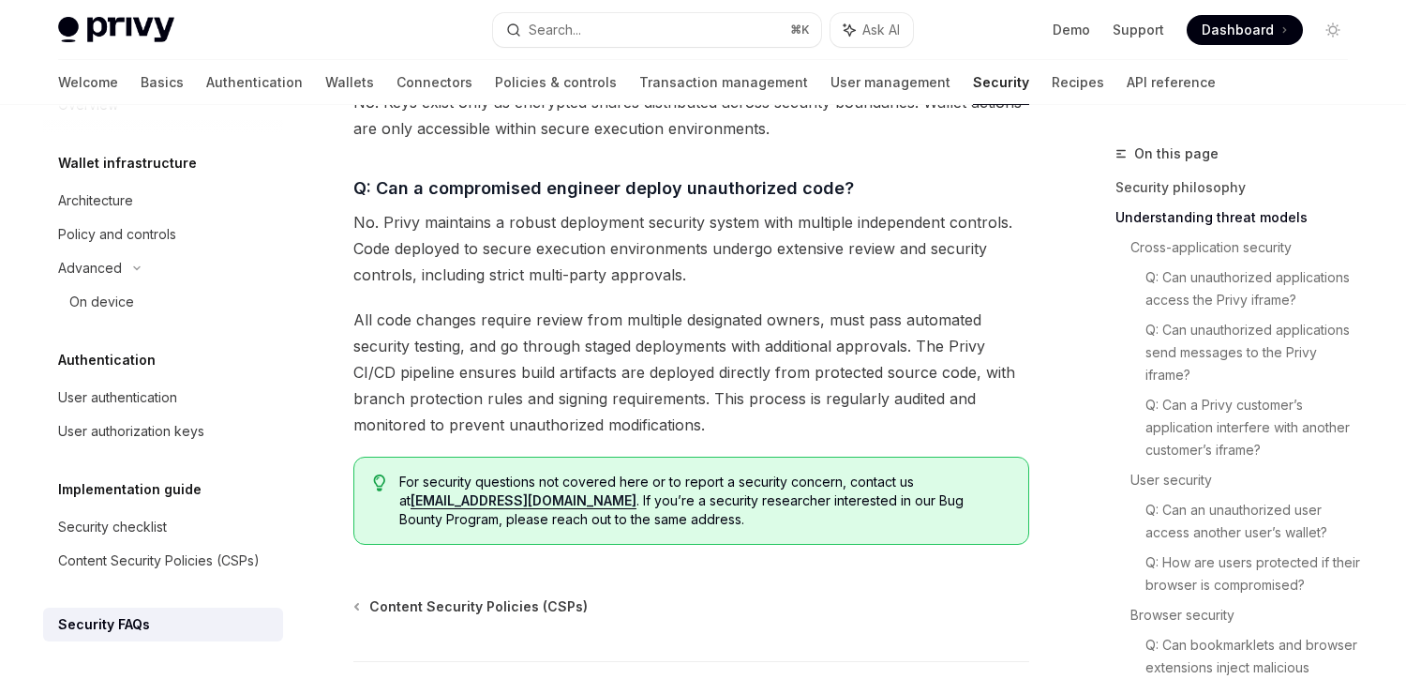
scroll to position [3092, 0]
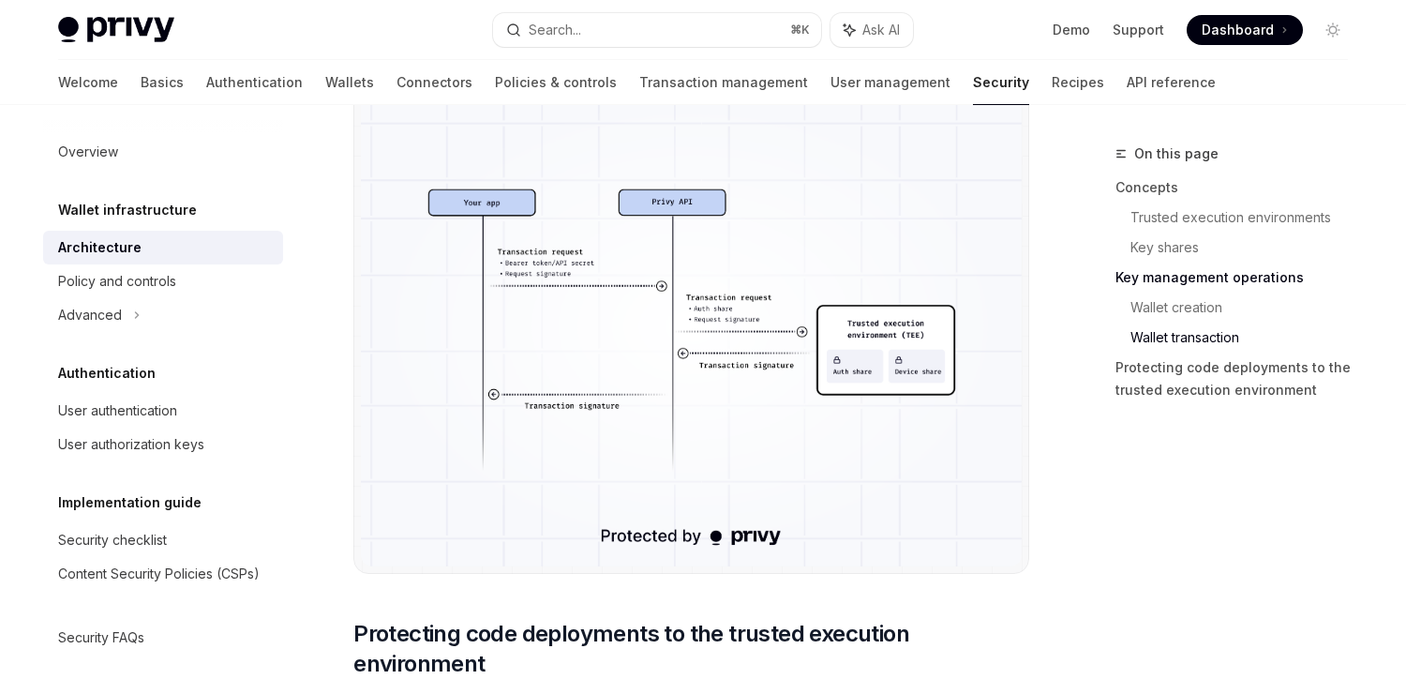
scroll to position [3508, 0]
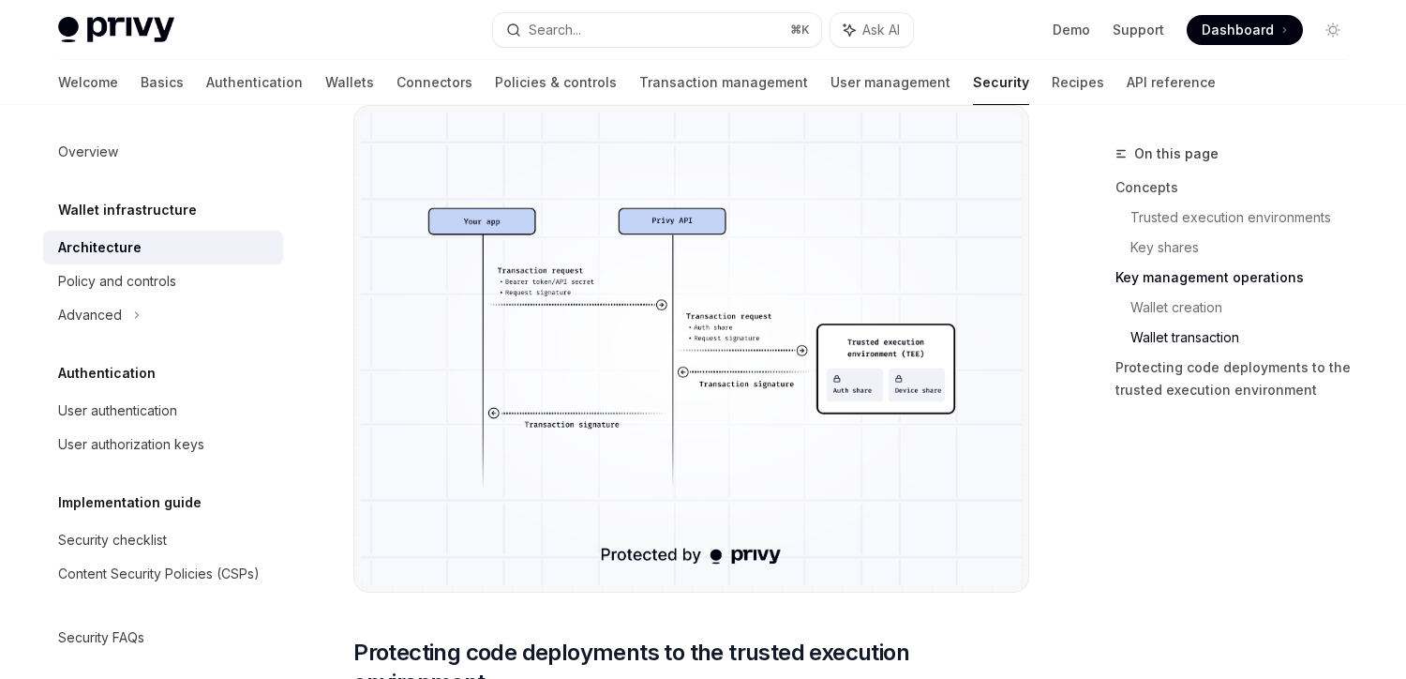
click at [622, 301] on img at bounding box center [691, 349] width 661 height 472
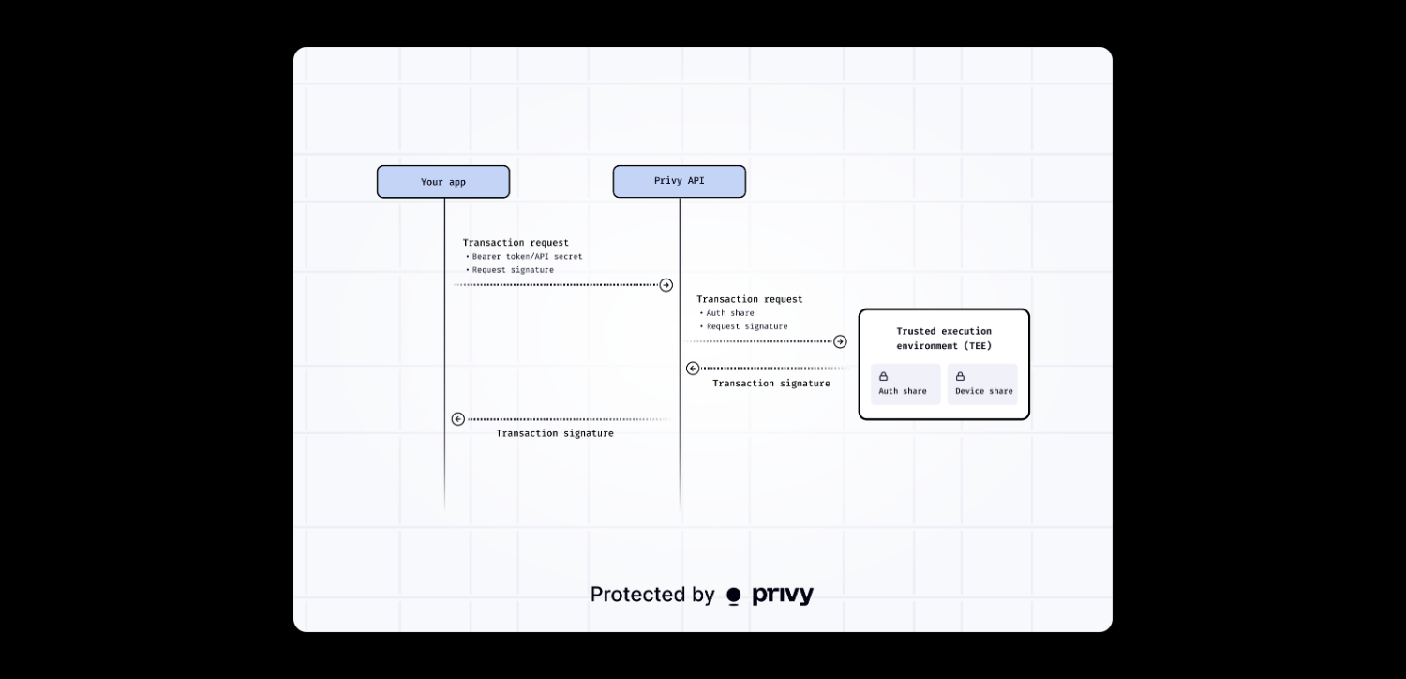
click at [622, 301] on img at bounding box center [702, 339] width 819 height 585
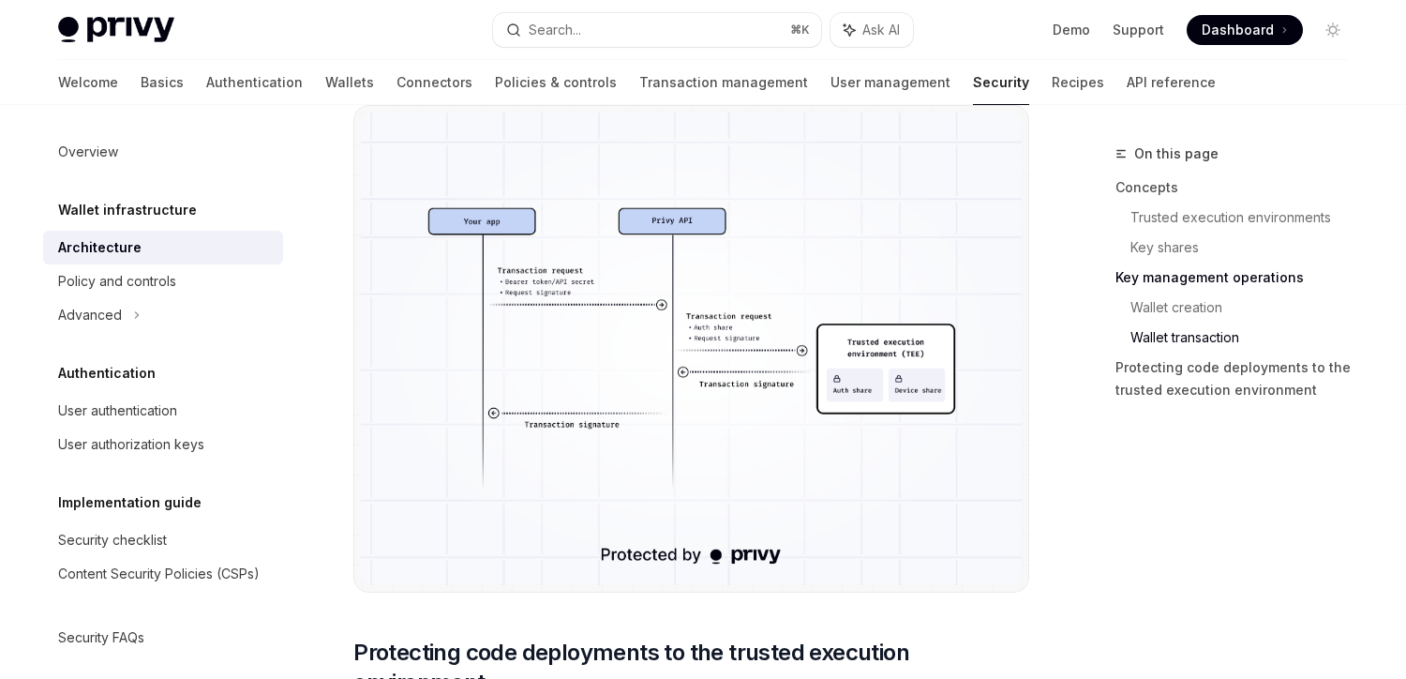
click at [622, 301] on img at bounding box center [691, 349] width 661 height 472
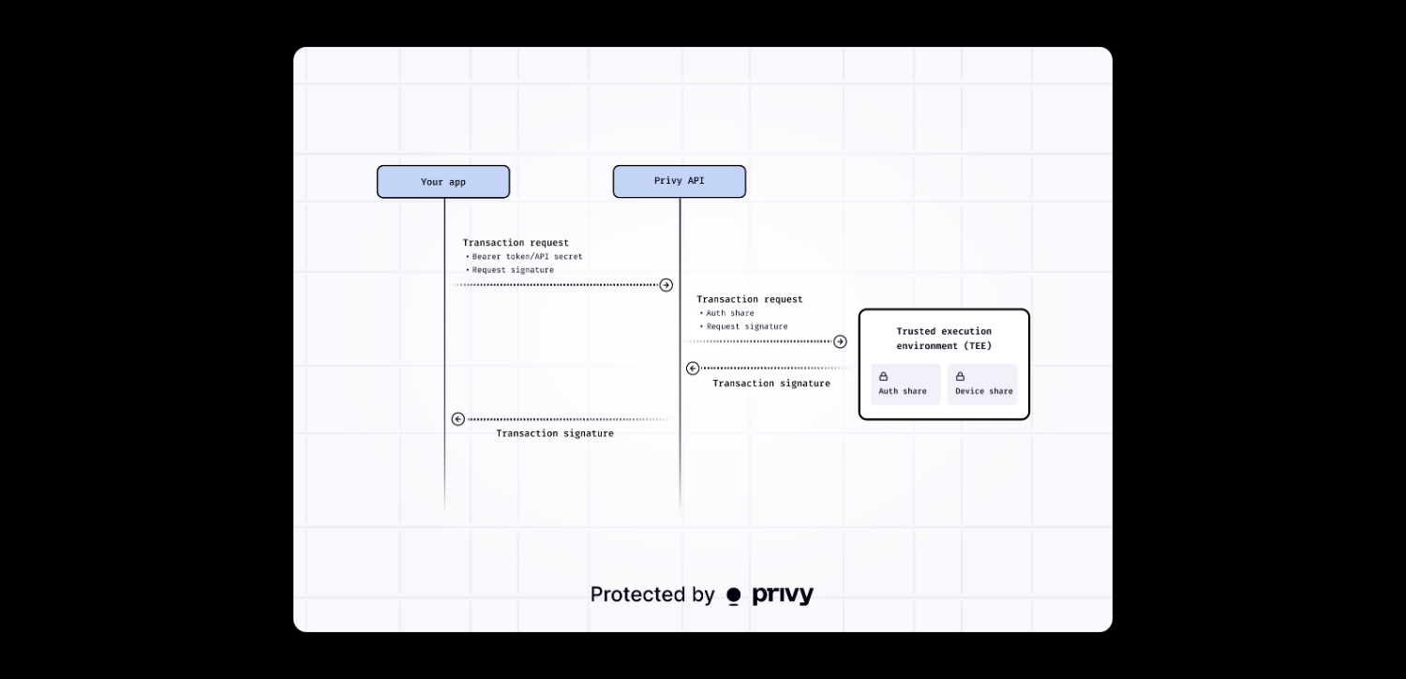
click at [622, 301] on img at bounding box center [702, 339] width 819 height 585
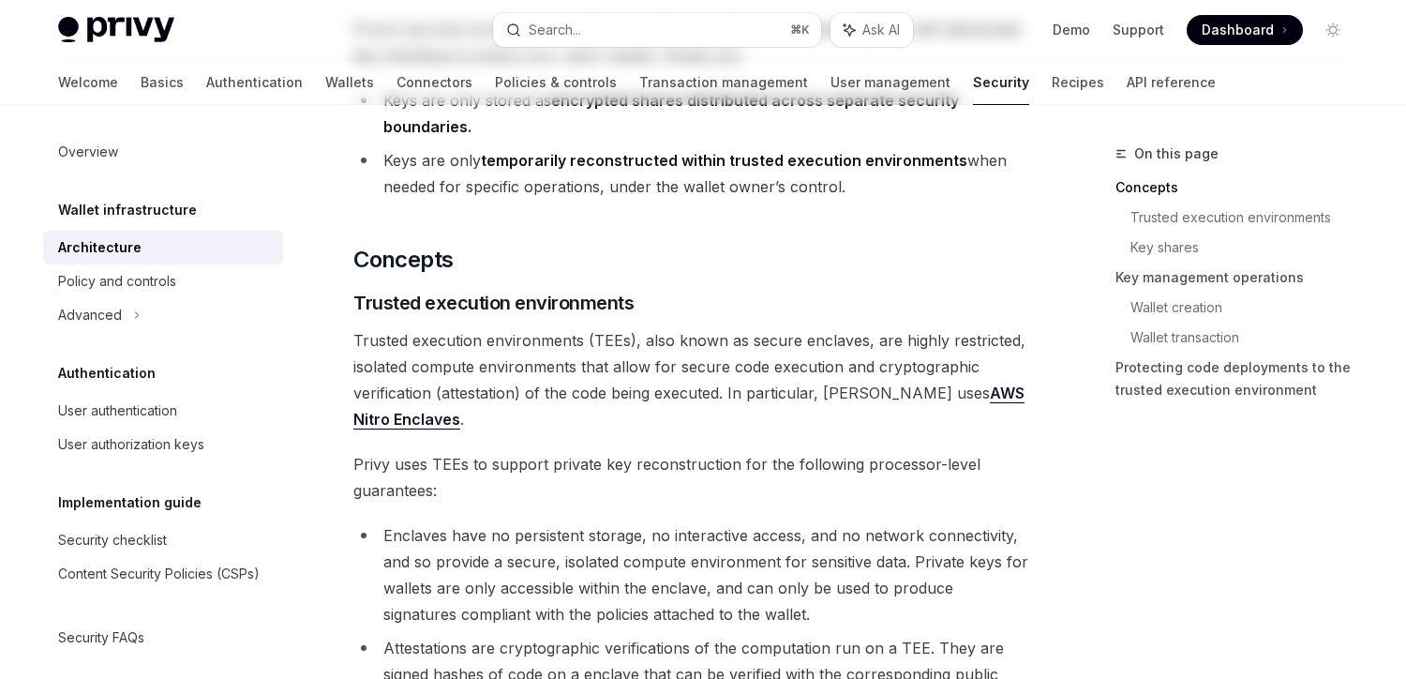
scroll to position [0, 0]
